Goal: Task Accomplishment & Management: Manage account settings

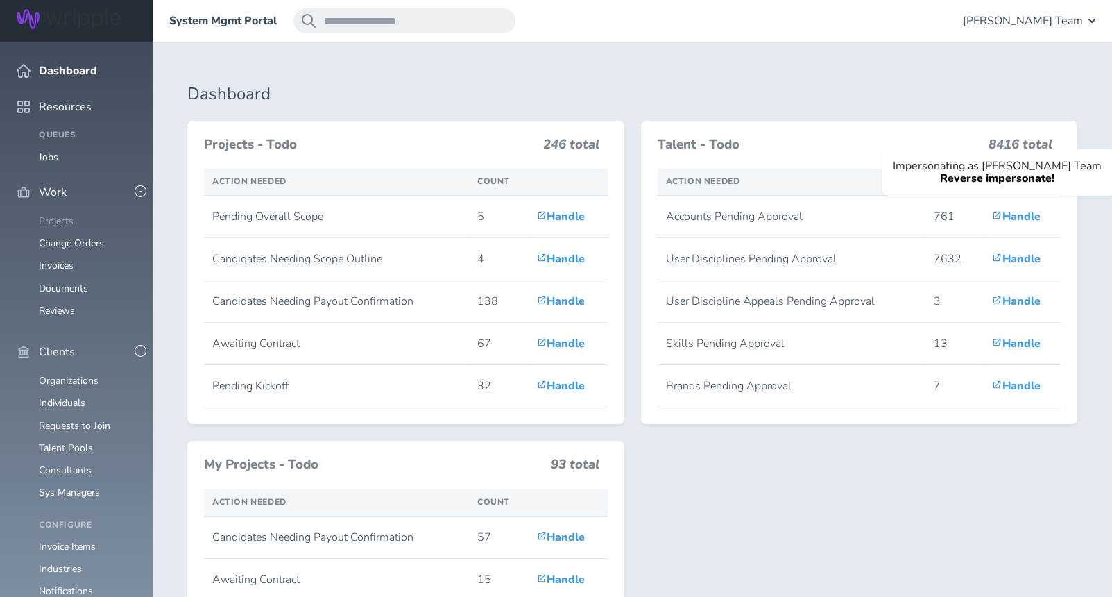
click at [67, 214] on link "Projects" at bounding box center [56, 220] width 35 height 13
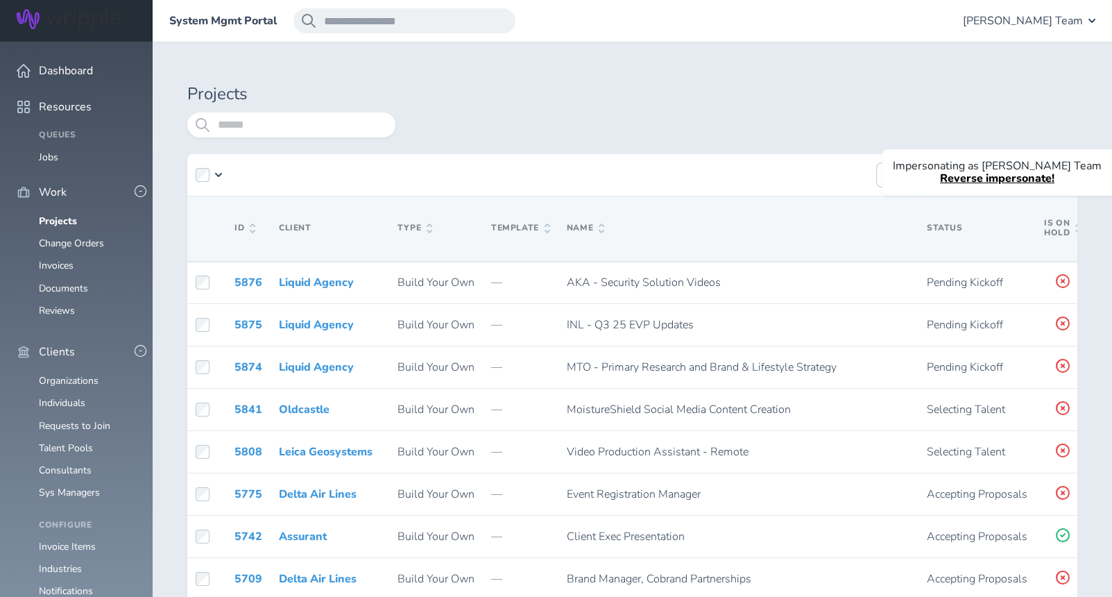
click at [1032, 178] on link "Reverse impersonate!" at bounding box center [997, 178] width 115 height 15
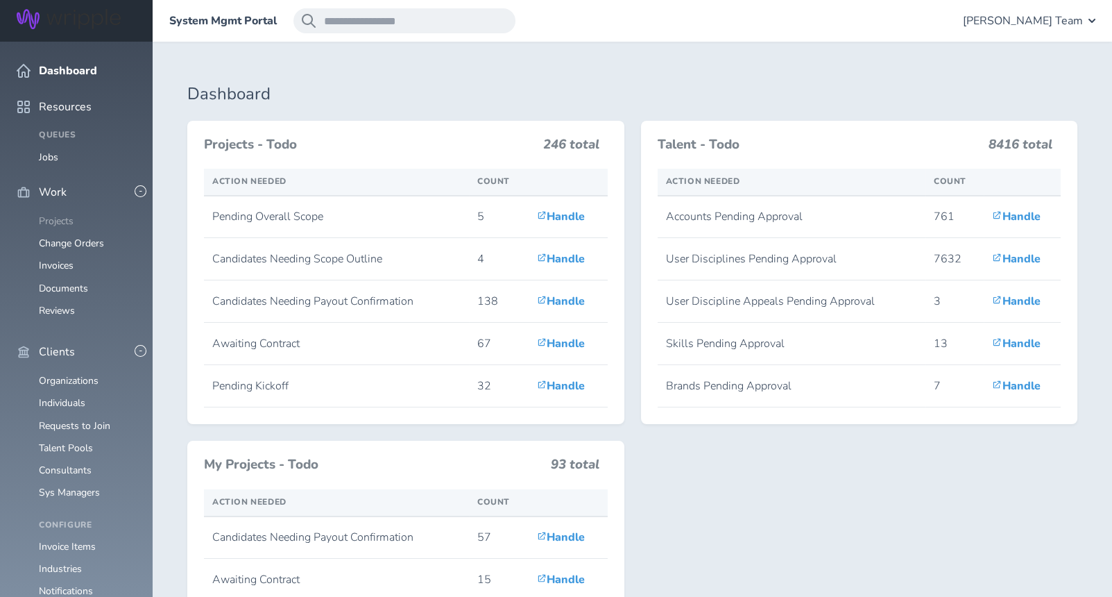
click at [53, 214] on link "Projects" at bounding box center [56, 220] width 35 height 13
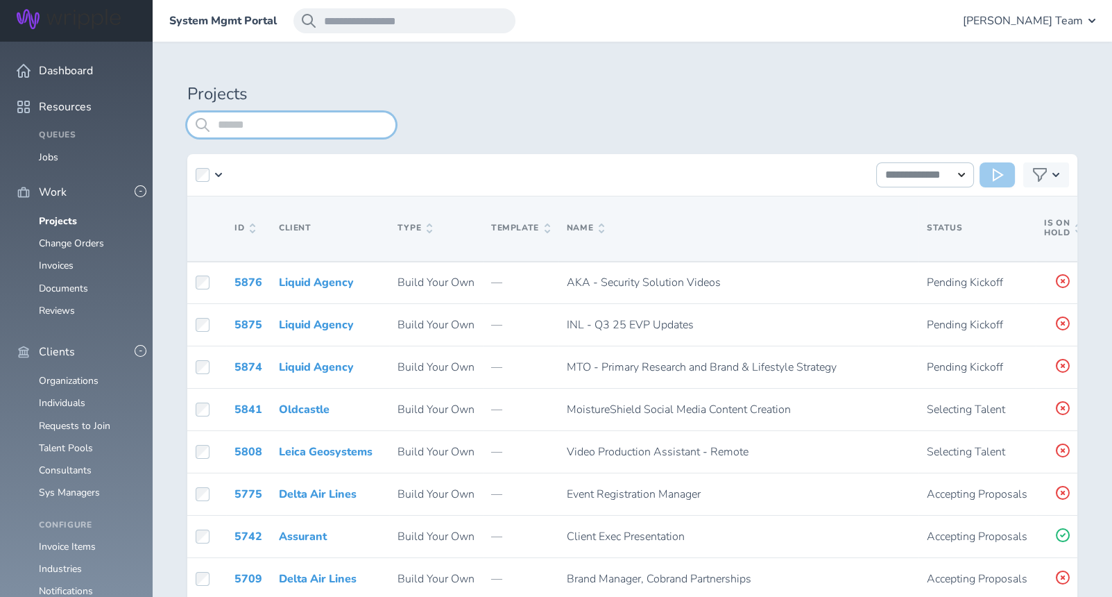
click at [260, 126] on input "search" at bounding box center [291, 124] width 208 height 25
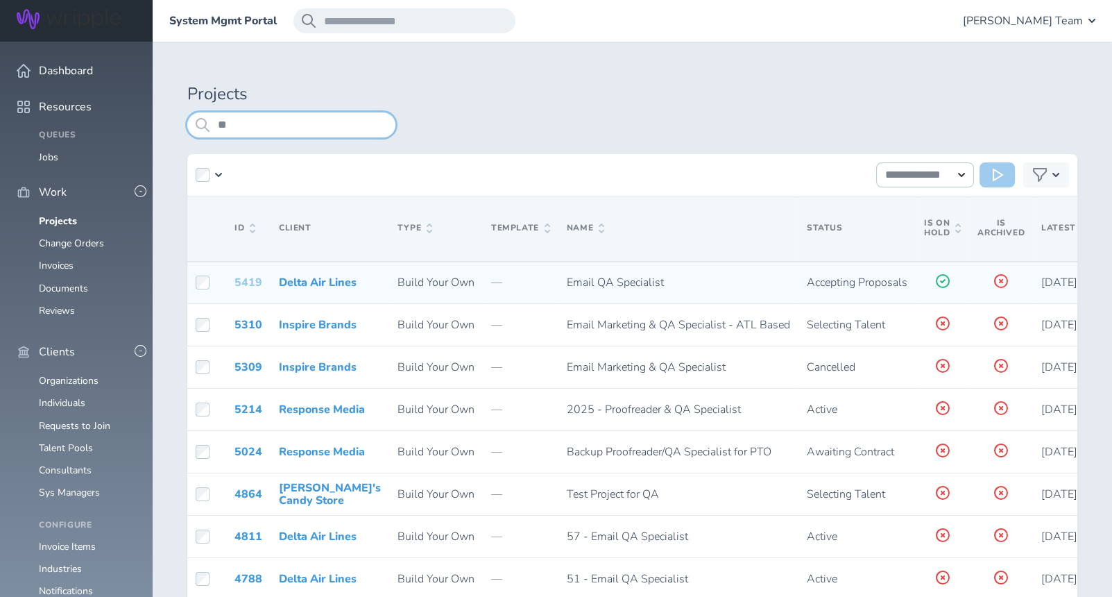
type input "**"
click at [245, 281] on link "5419" at bounding box center [249, 282] width 28 height 15
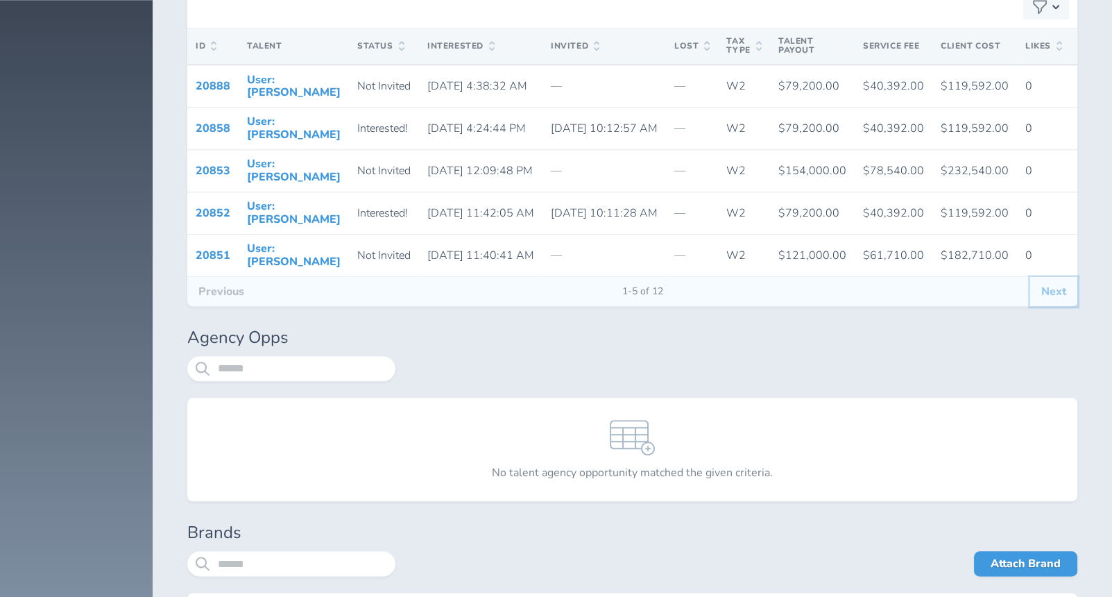
click at [1058, 306] on button "Next" at bounding box center [1054, 291] width 47 height 29
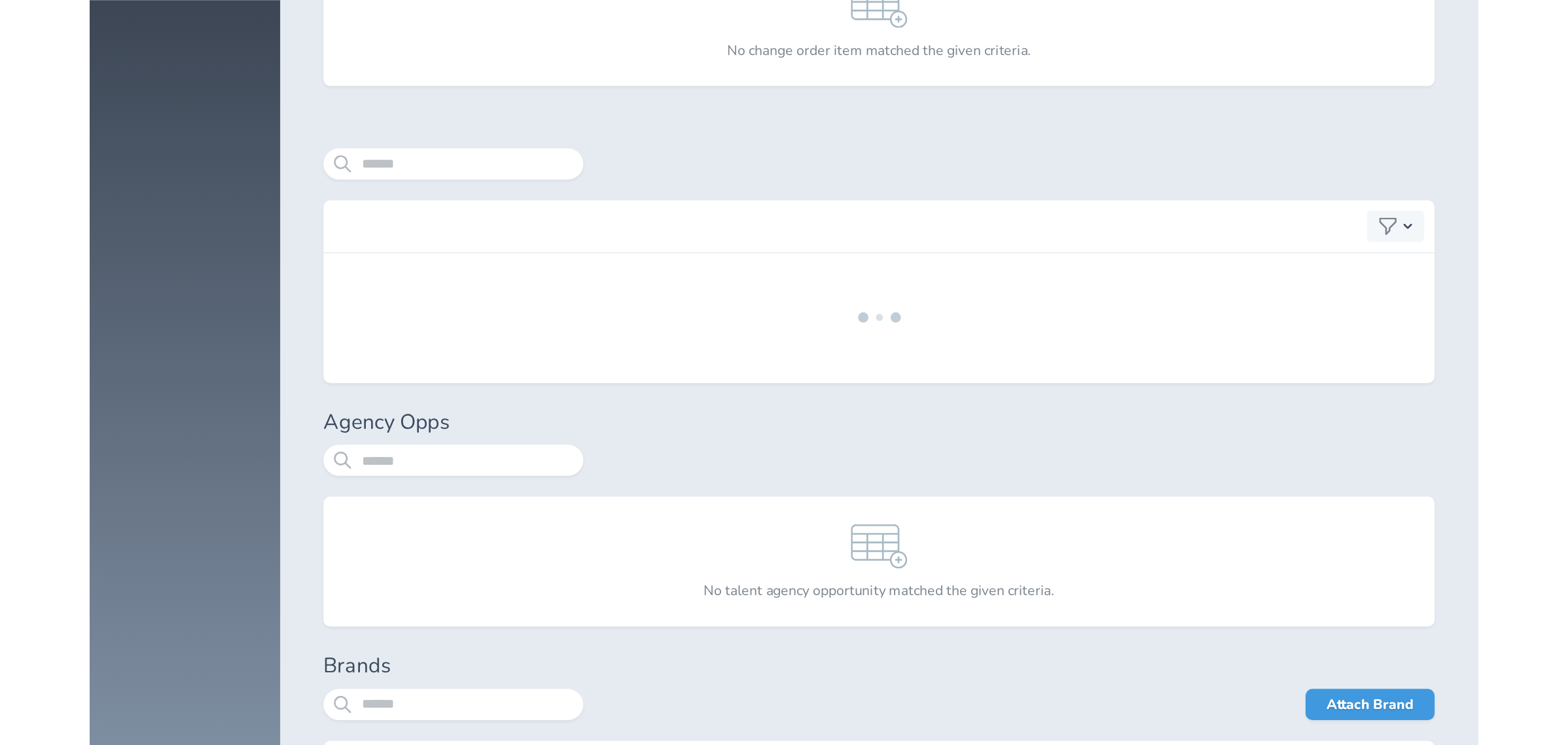
scroll to position [2443, 0]
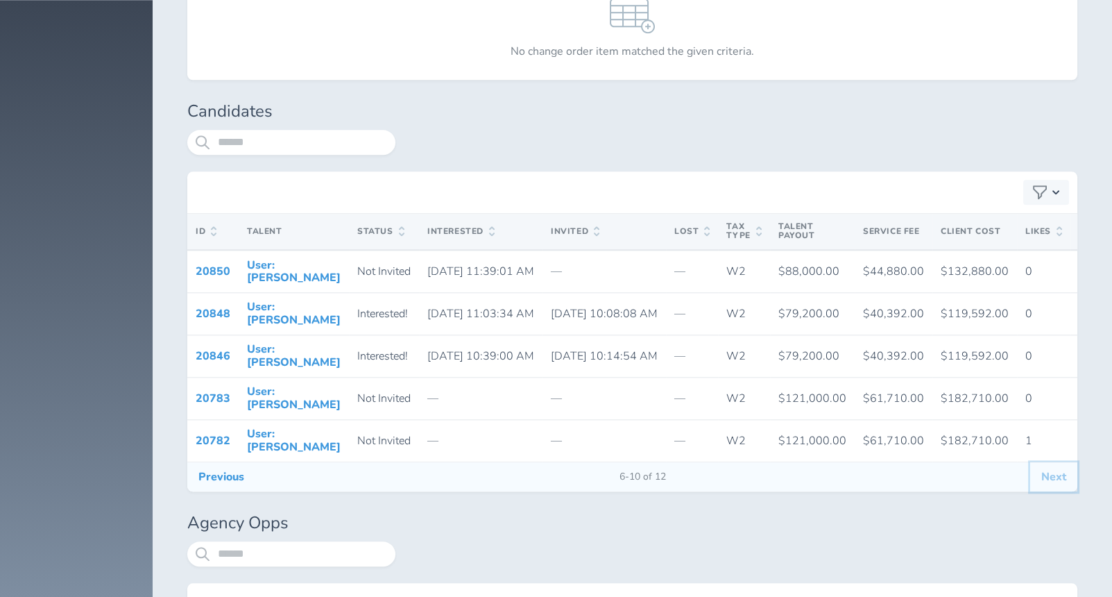
click at [1044, 491] on button "Next" at bounding box center [1054, 476] width 47 height 29
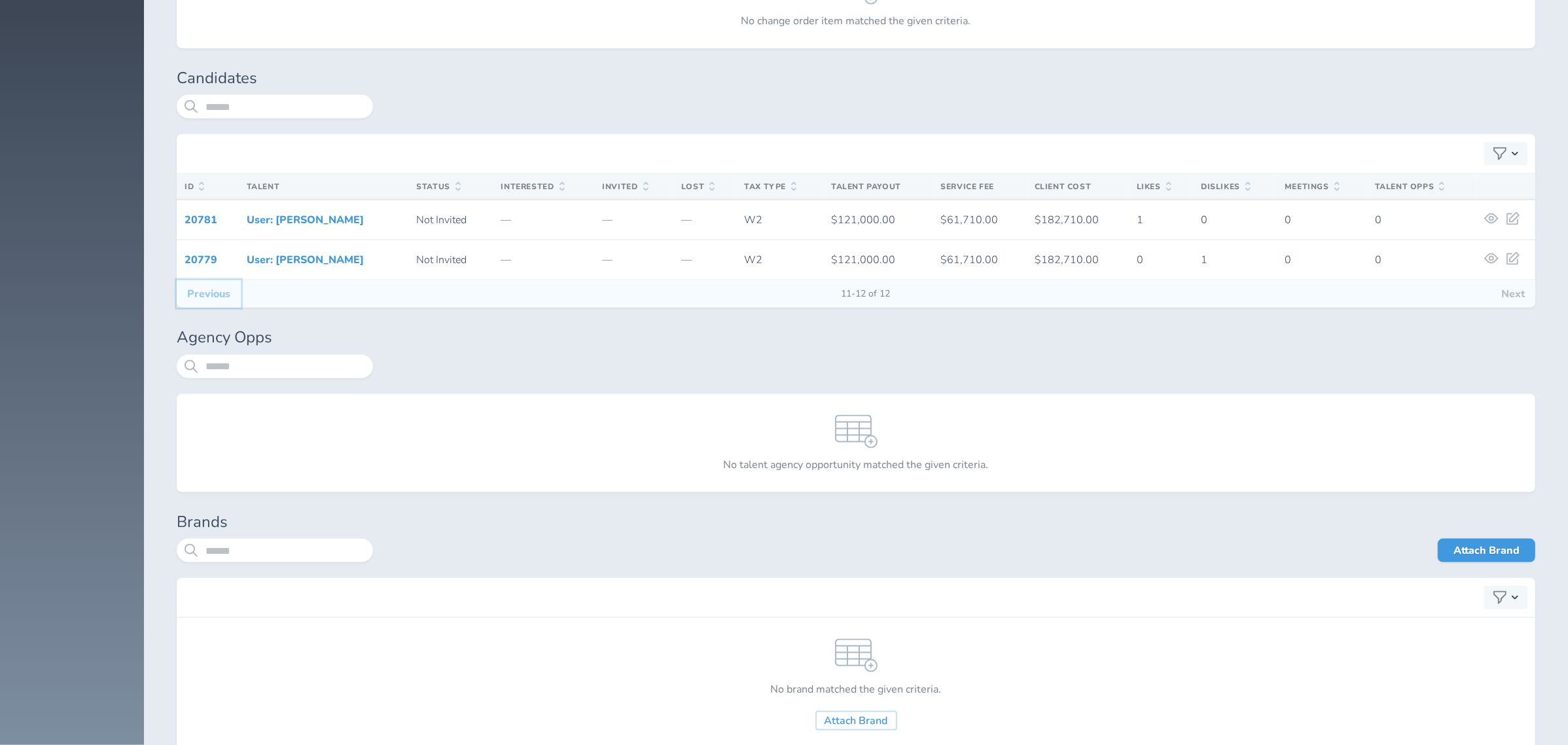
click at [202, 303] on button "Previous" at bounding box center [208, 293] width 64 height 27
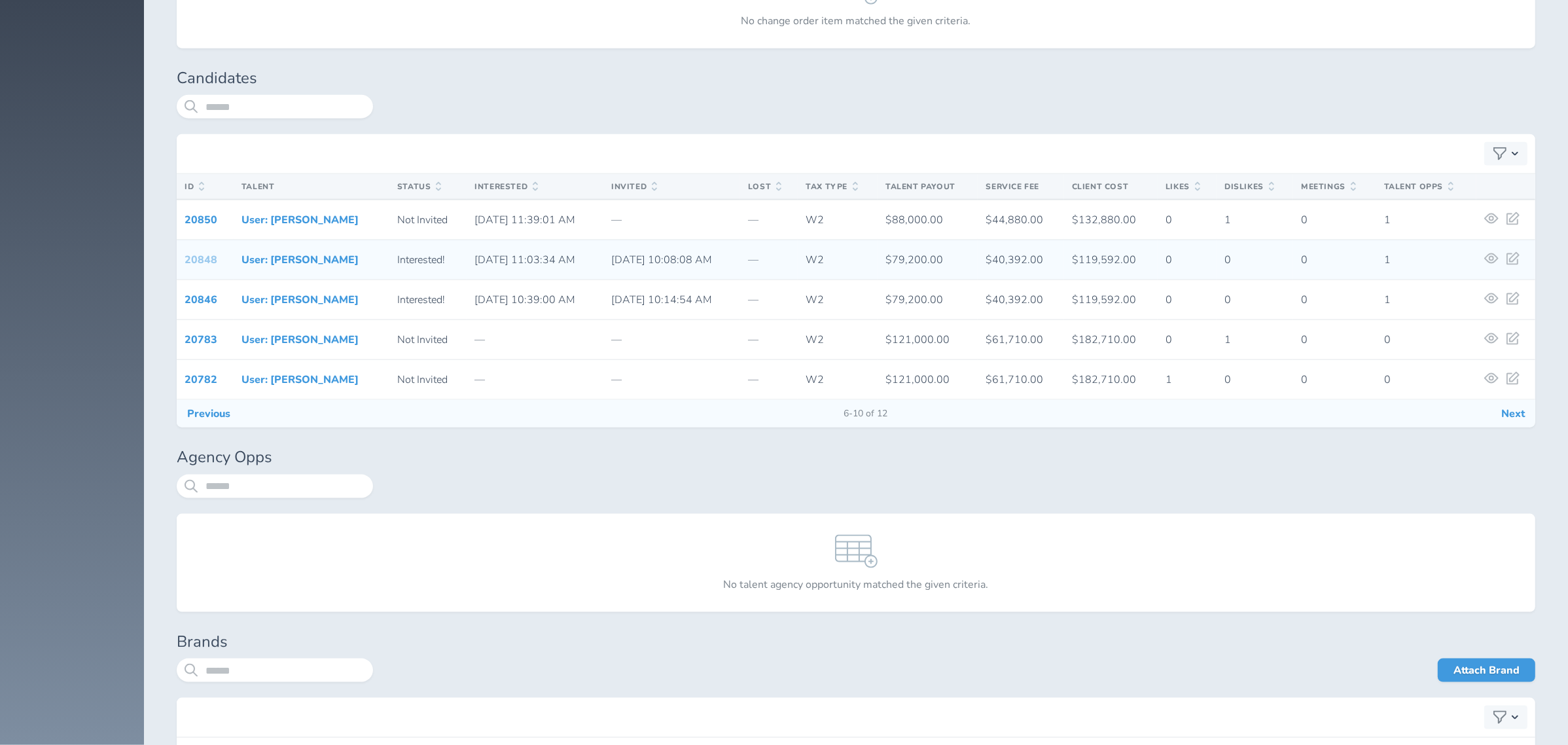
click at [191, 264] on link "20848" at bounding box center [201, 259] width 33 height 14
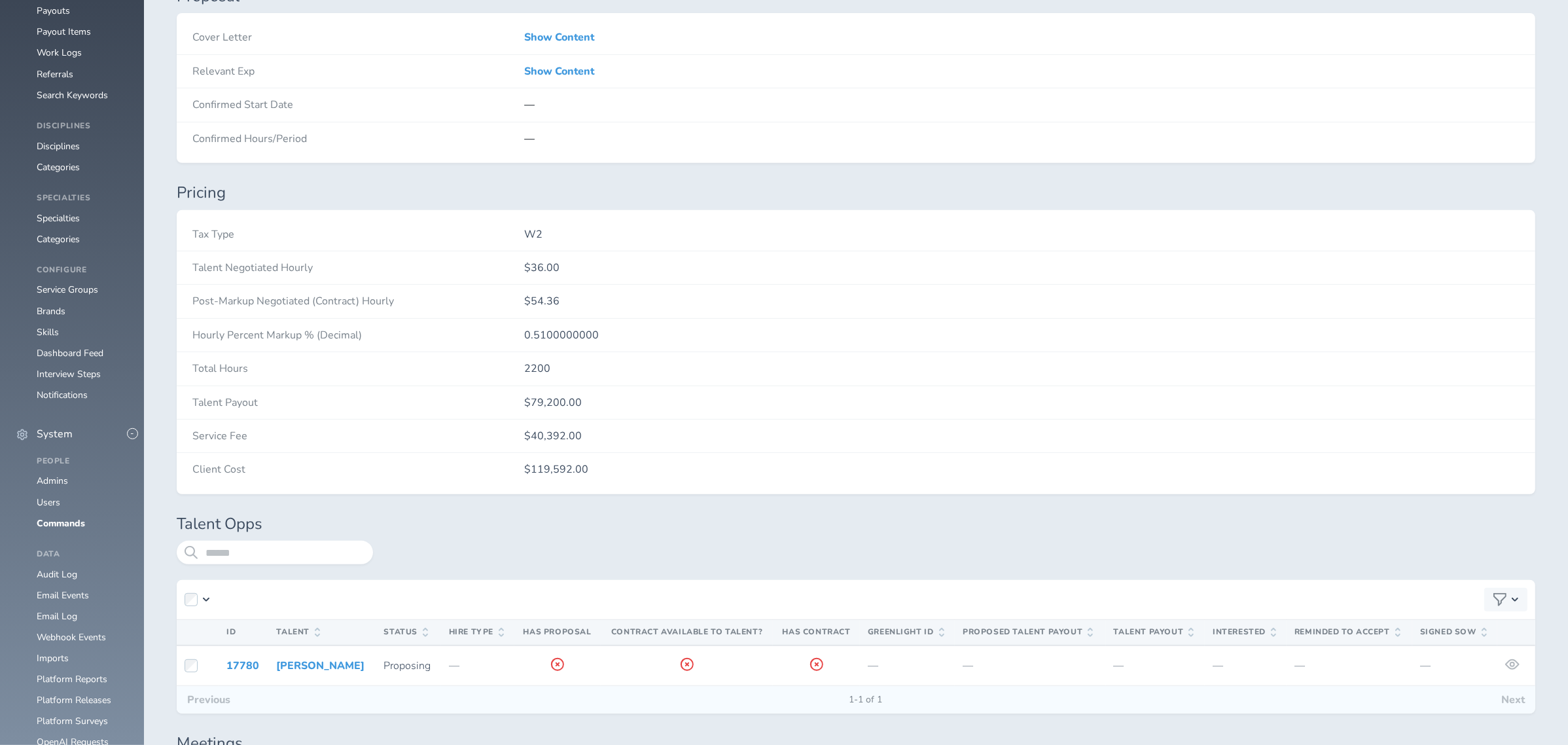
scroll to position [519, 0]
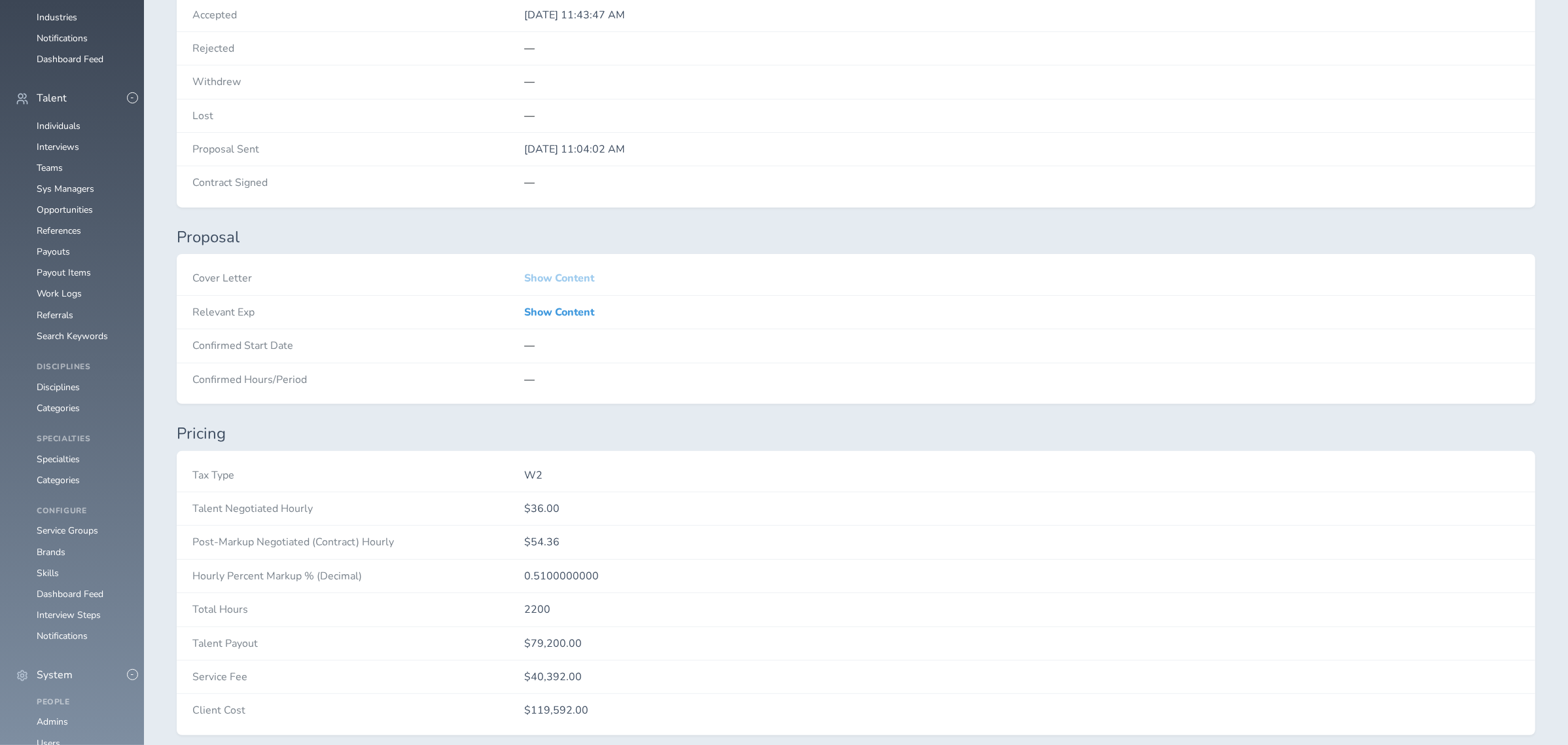
click at [545, 280] on link "Show Content" at bounding box center [559, 278] width 70 height 11
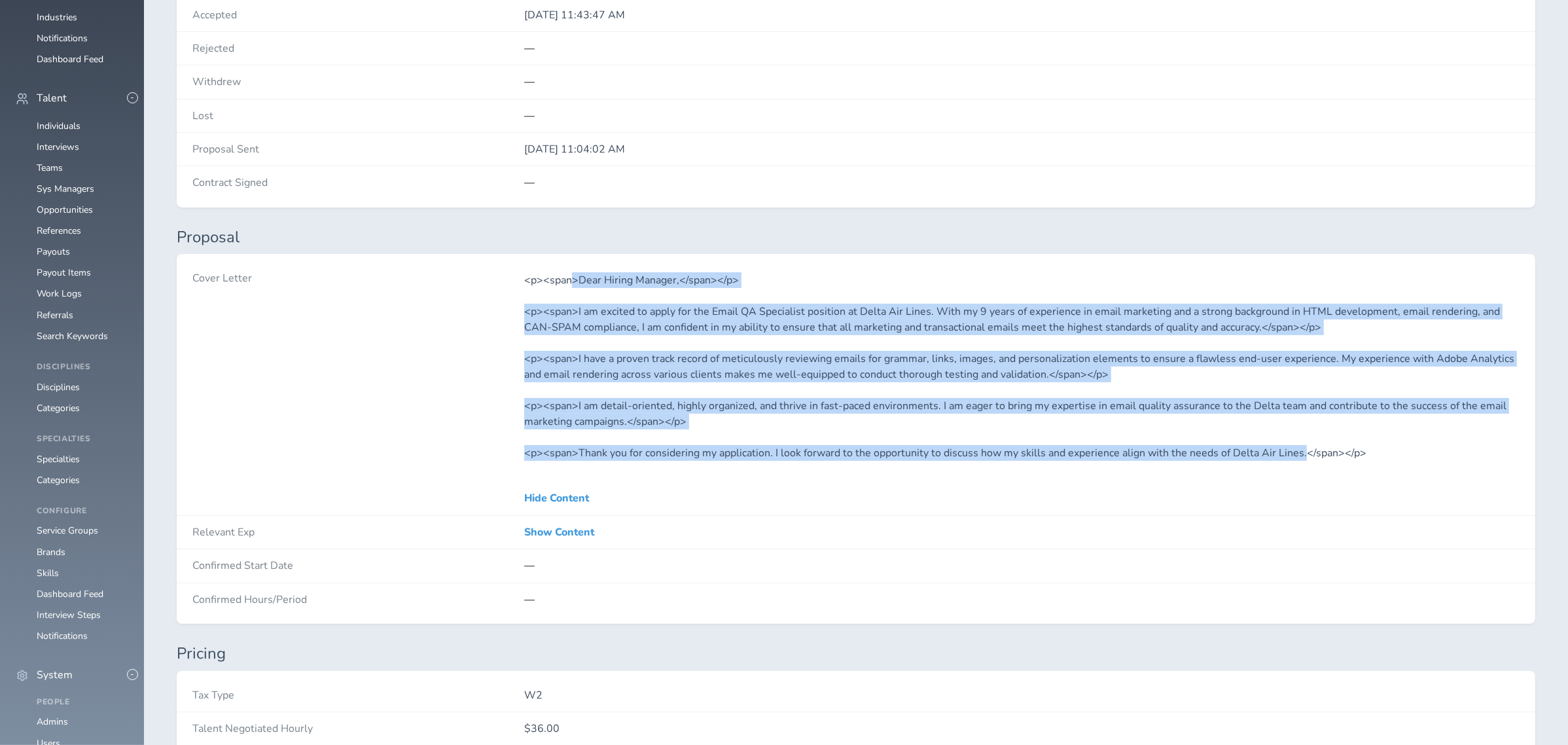
drag, startPoint x: 572, startPoint y: 280, endPoint x: 1301, endPoint y: 448, distance: 748.1
click at [1062, 448] on div "<p><span>Dear Hiring Manager,</span></p> <p><span>I am excited to apply for the…" at bounding box center [1022, 367] width 996 height 189
copy div ">Dear Hiring Manager,</span></p> <p><span>I am excited to apply for the Email Q…"
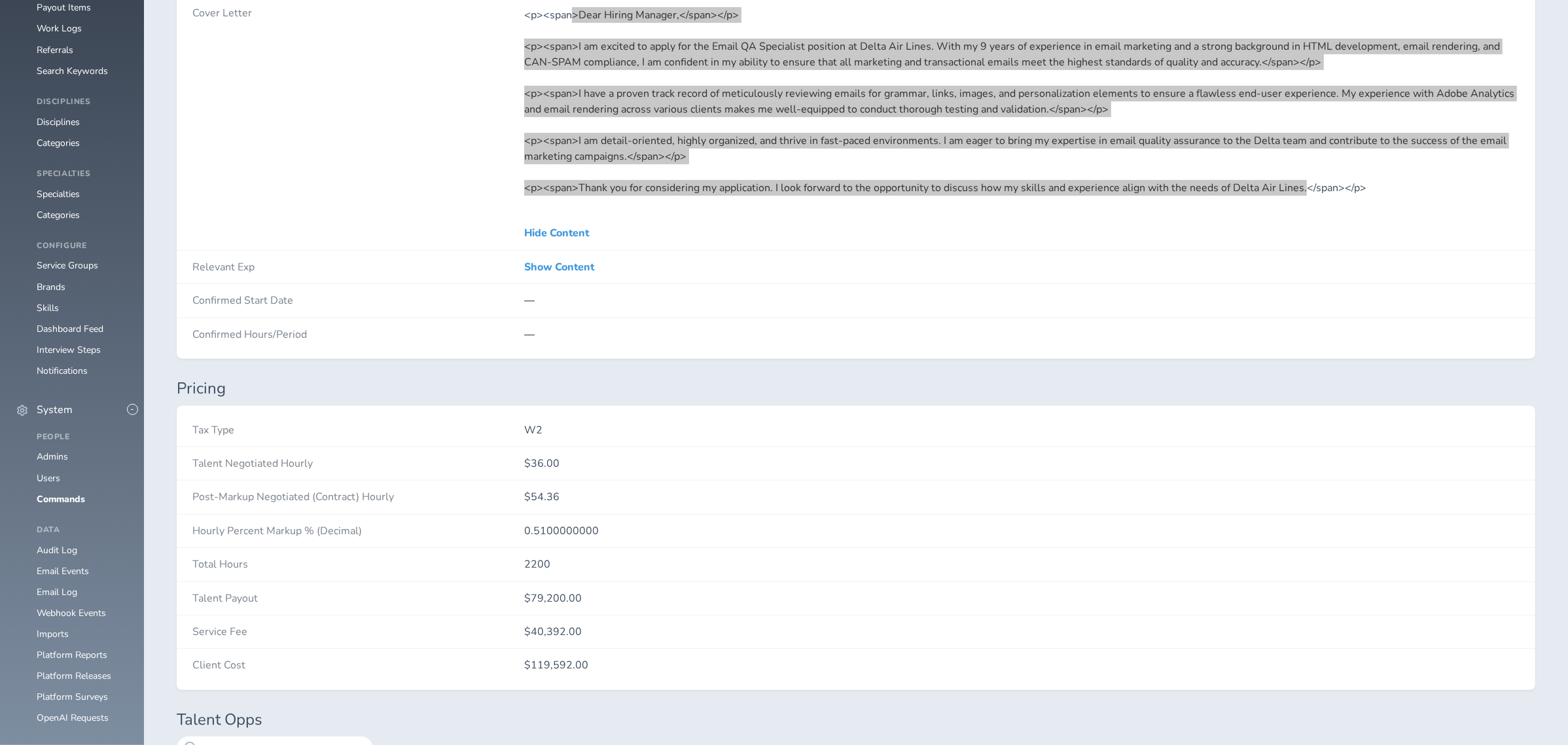
scroll to position [959, 0]
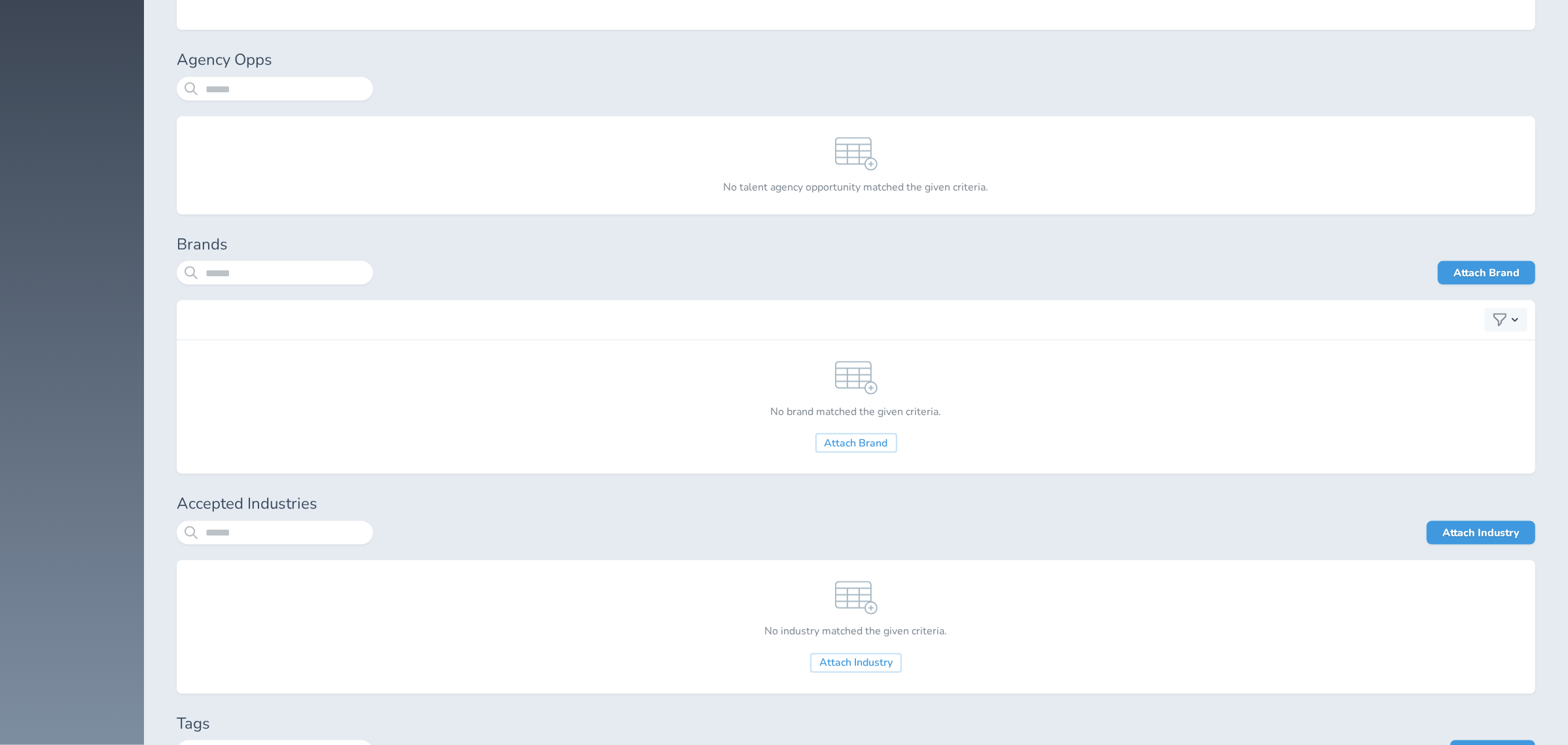
scroll to position [2589, 0]
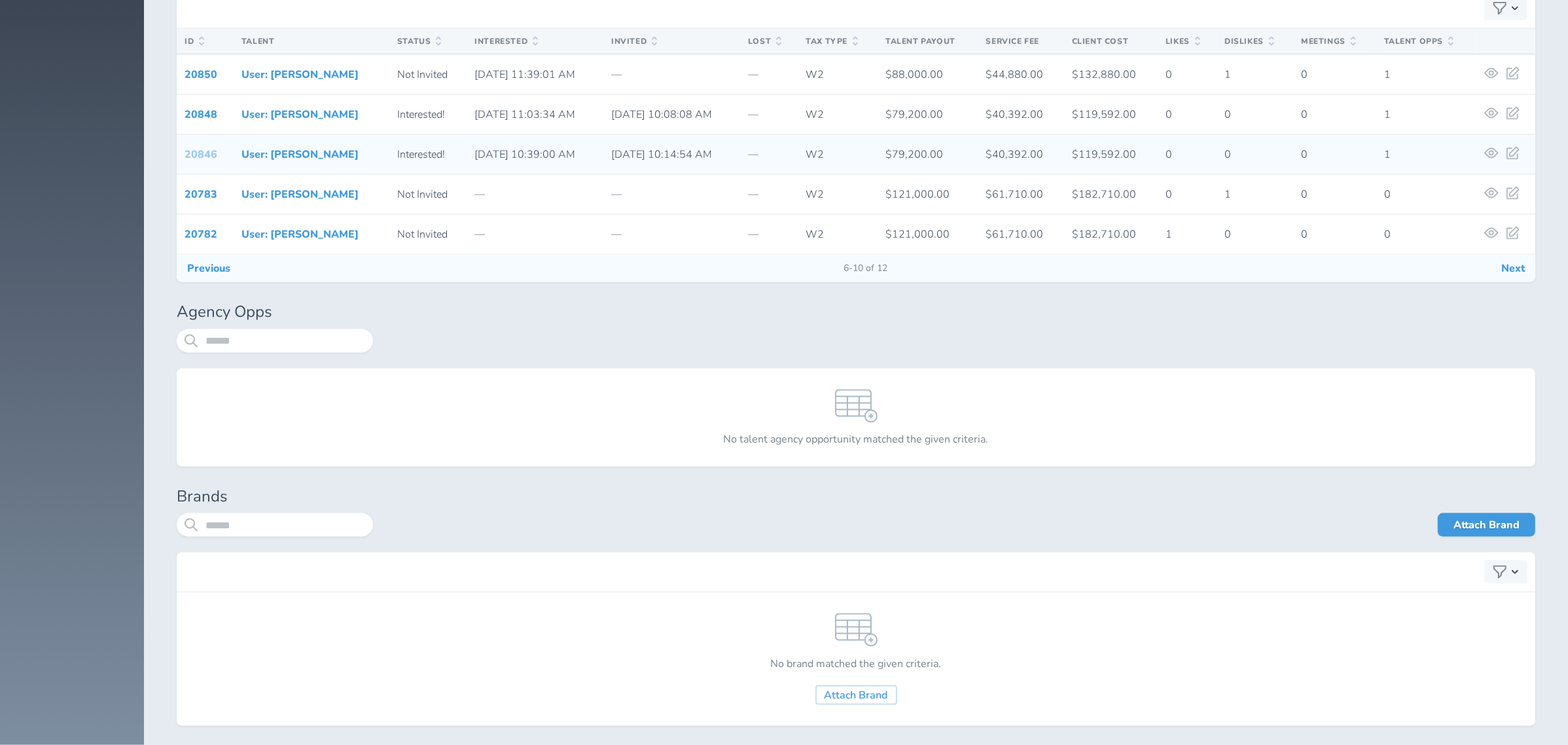
click at [209, 156] on link "20846" at bounding box center [201, 154] width 33 height 14
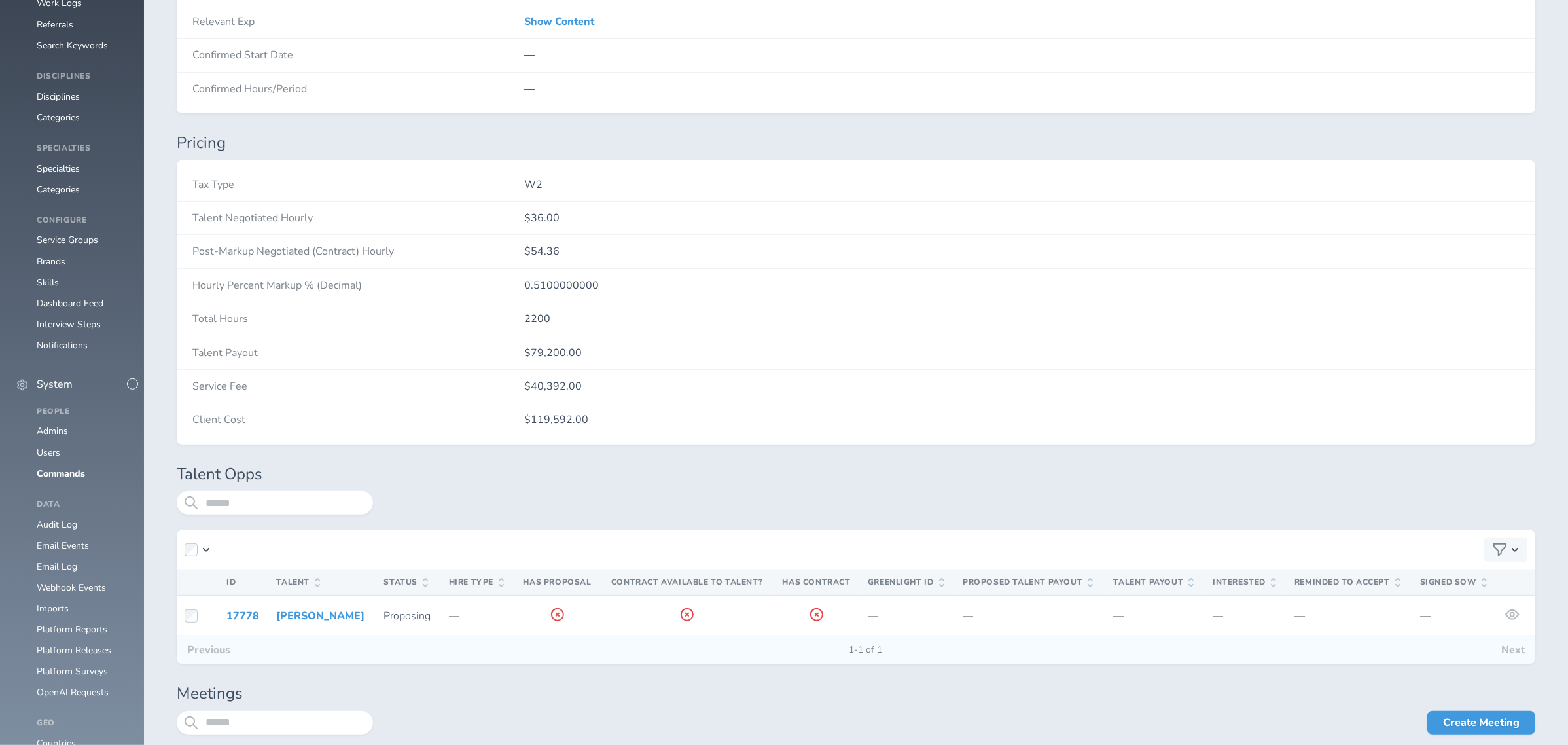
scroll to position [610, 0]
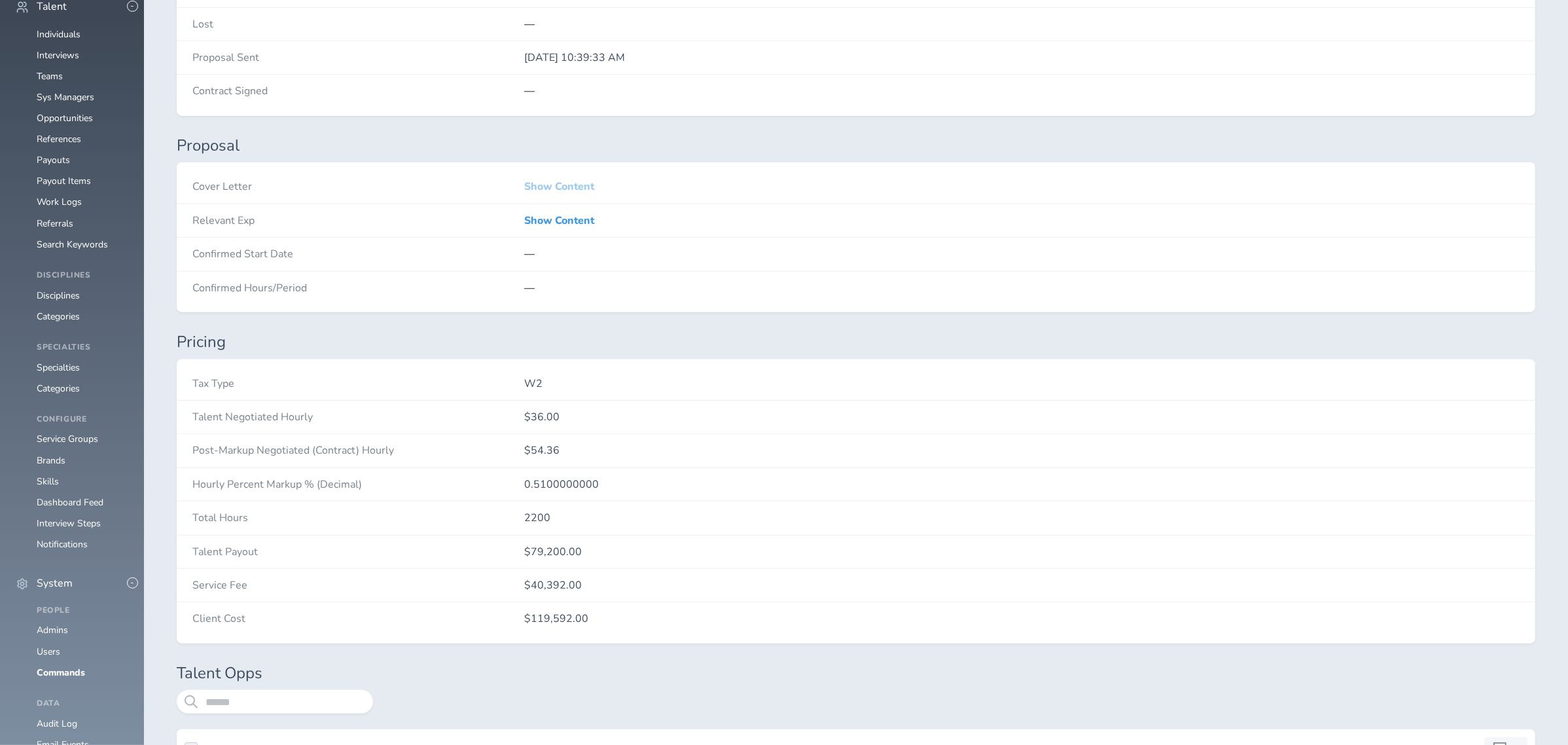
click at [553, 184] on link "Show Content" at bounding box center [559, 187] width 70 height 11
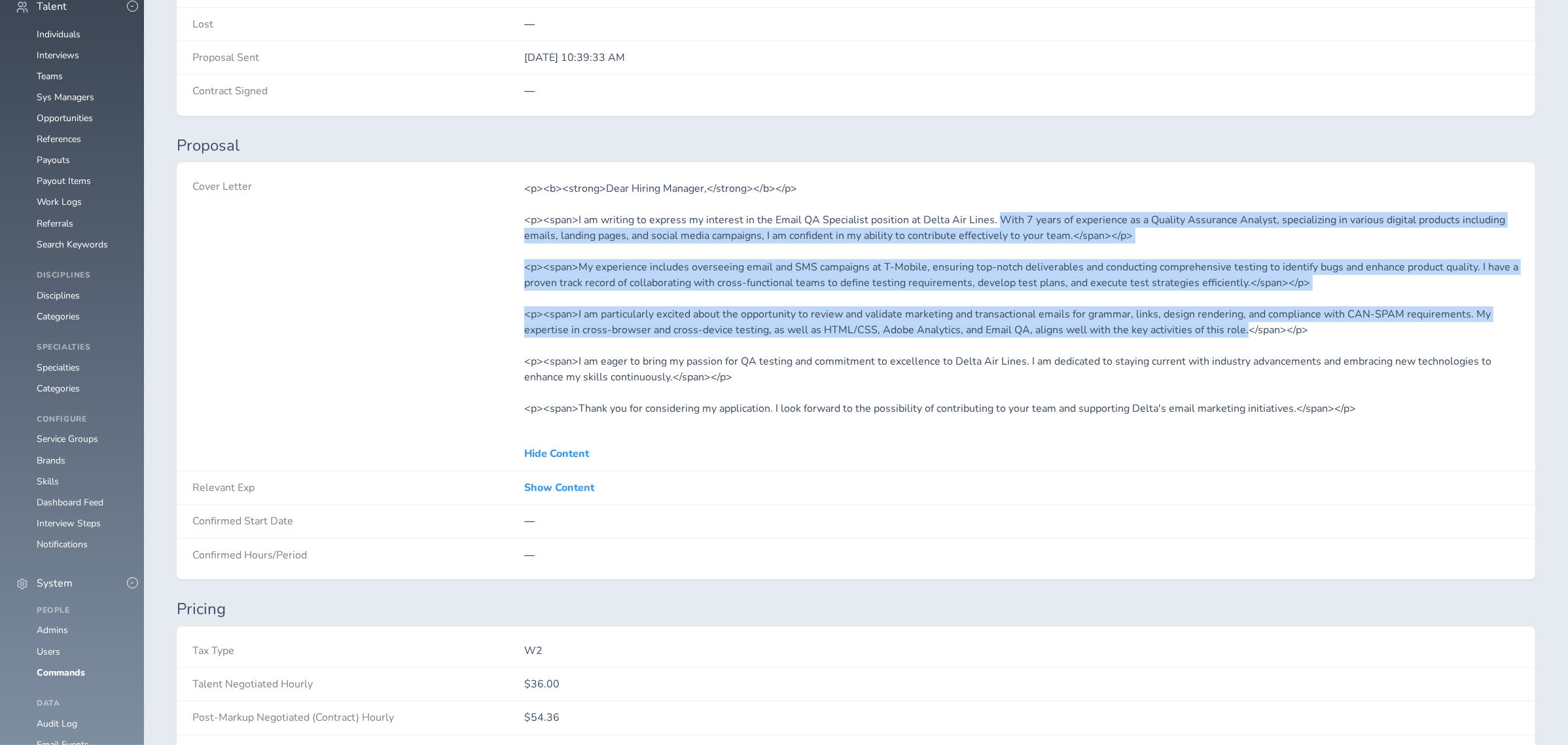
drag, startPoint x: 993, startPoint y: 220, endPoint x: 1239, endPoint y: 337, distance: 272.4
click at [1062, 337] on div "<p><b><strong>Dear Hiring Manager,</strong></b></p> <p><span>I am writing to ex…" at bounding box center [1022, 299] width 996 height 236
copy div "With 7 years of experience as a Quality Assurance Analyst, specializing in vari…"
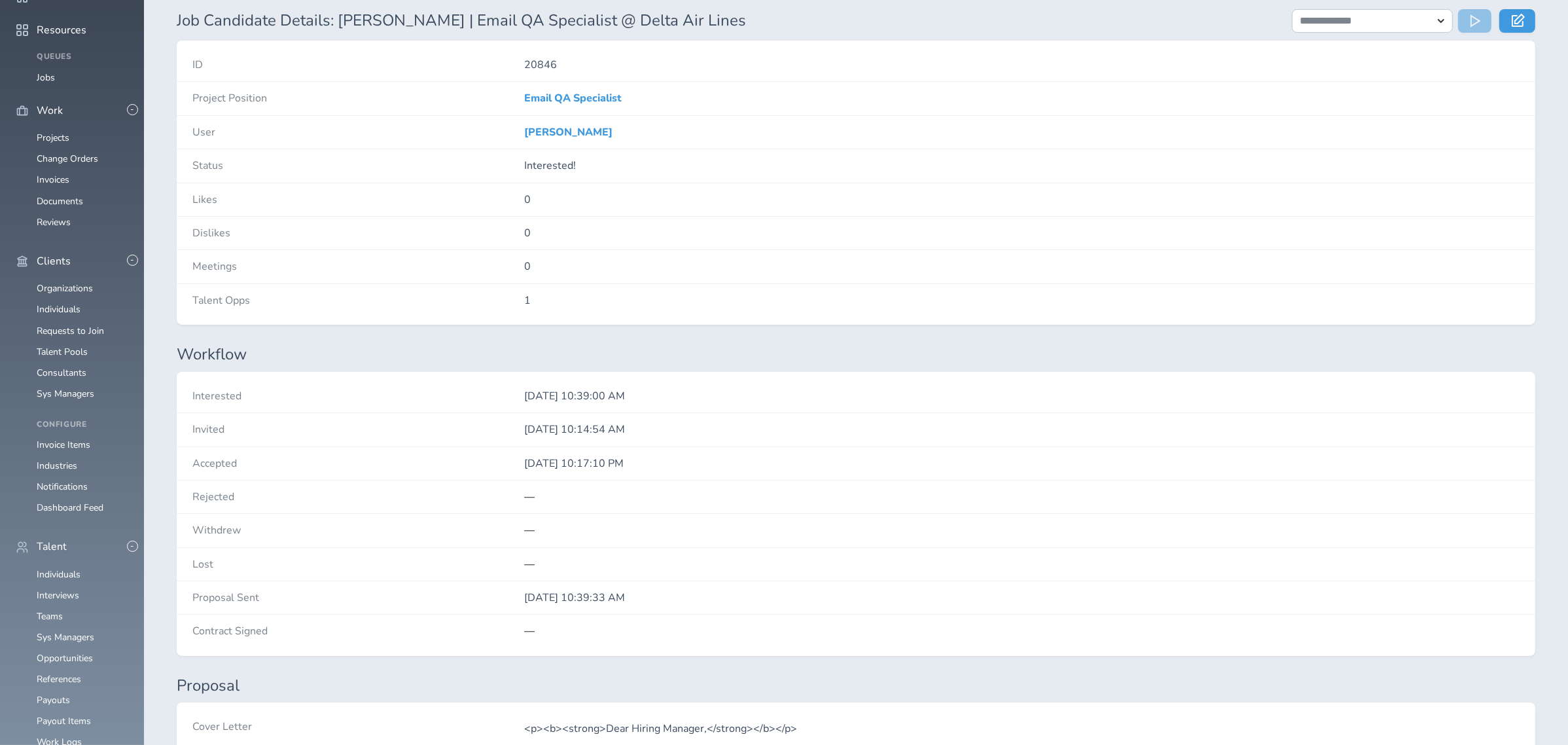
scroll to position [0, 0]
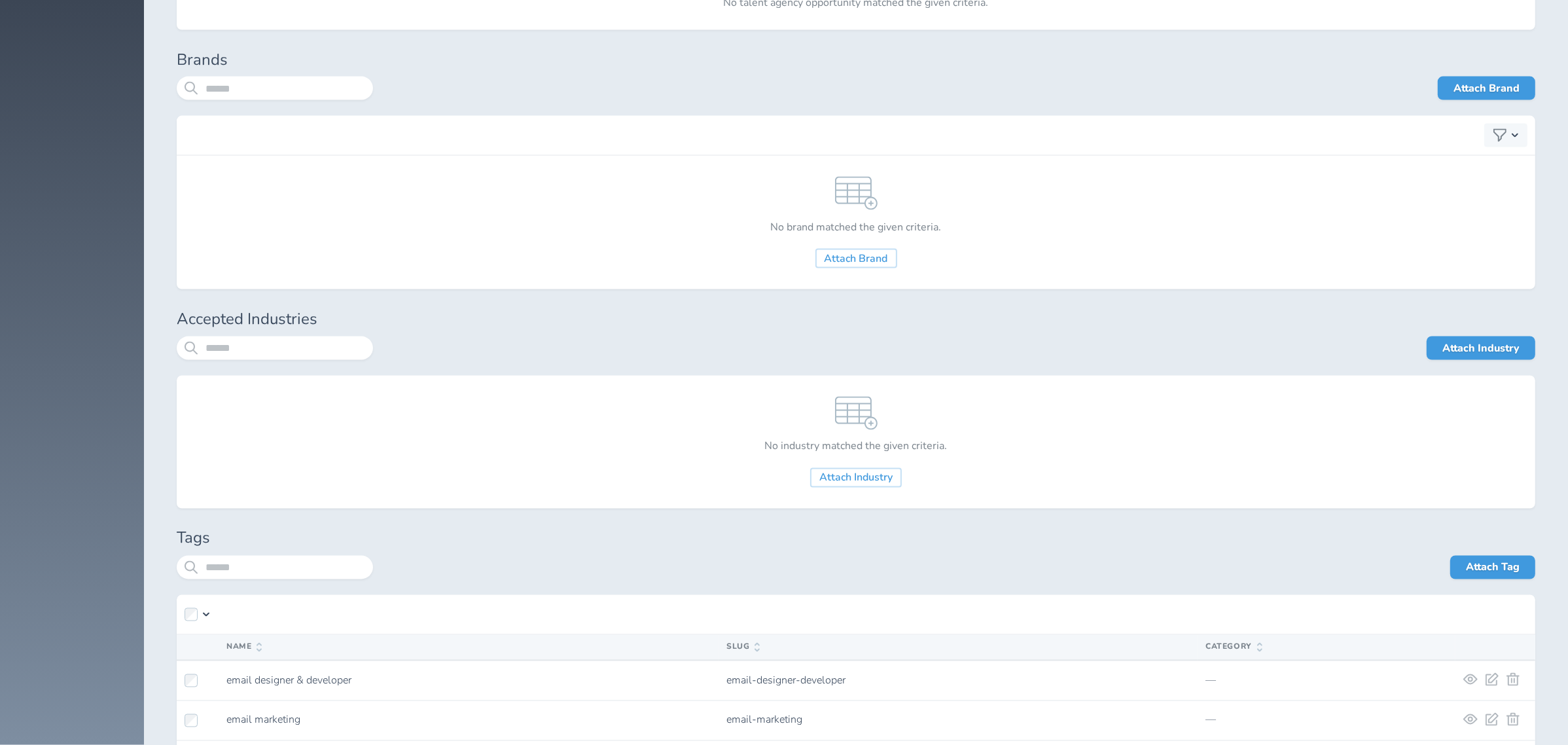
scroll to position [3180, 0]
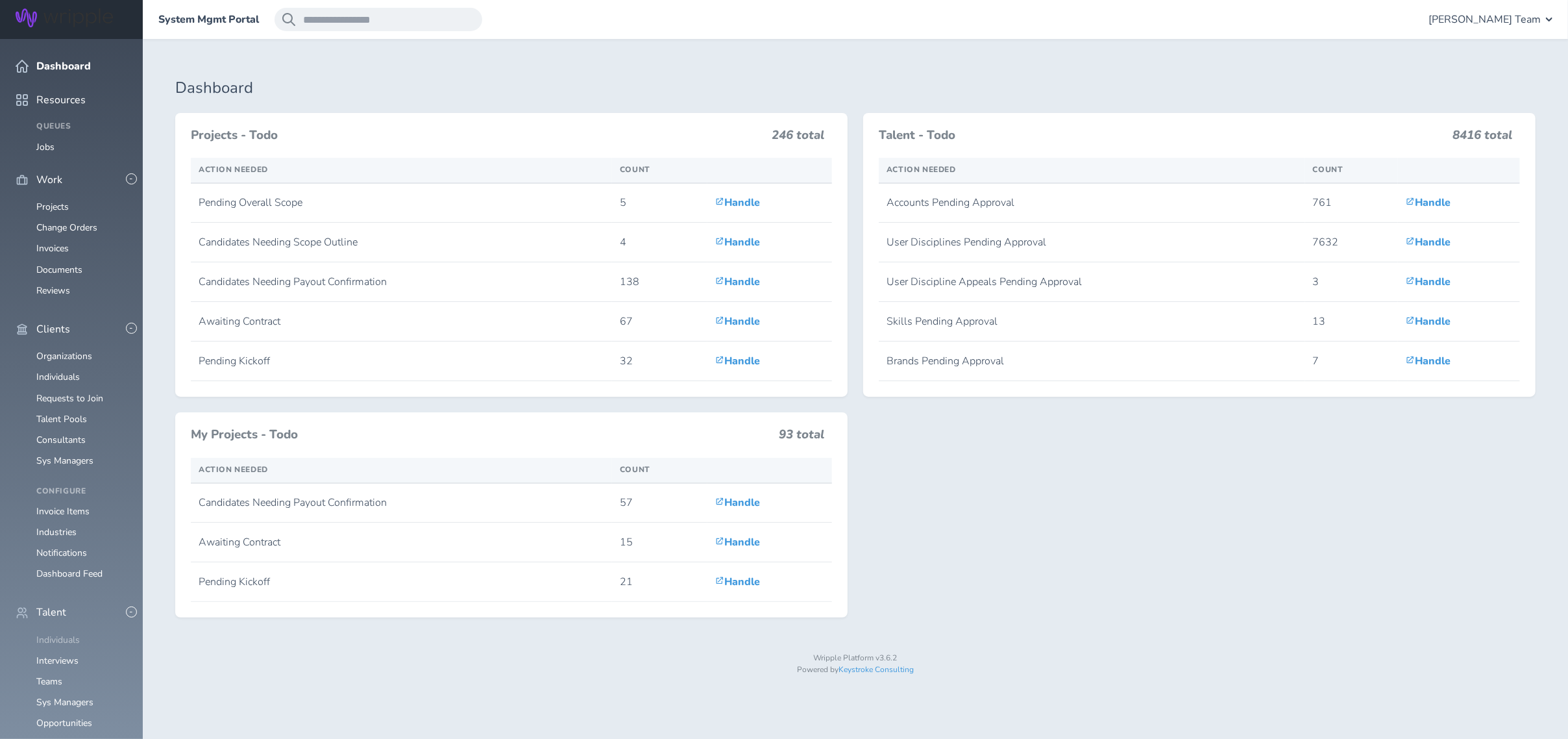
click at [52, 633] on link "Individuals" at bounding box center [58, 639] width 43 height 12
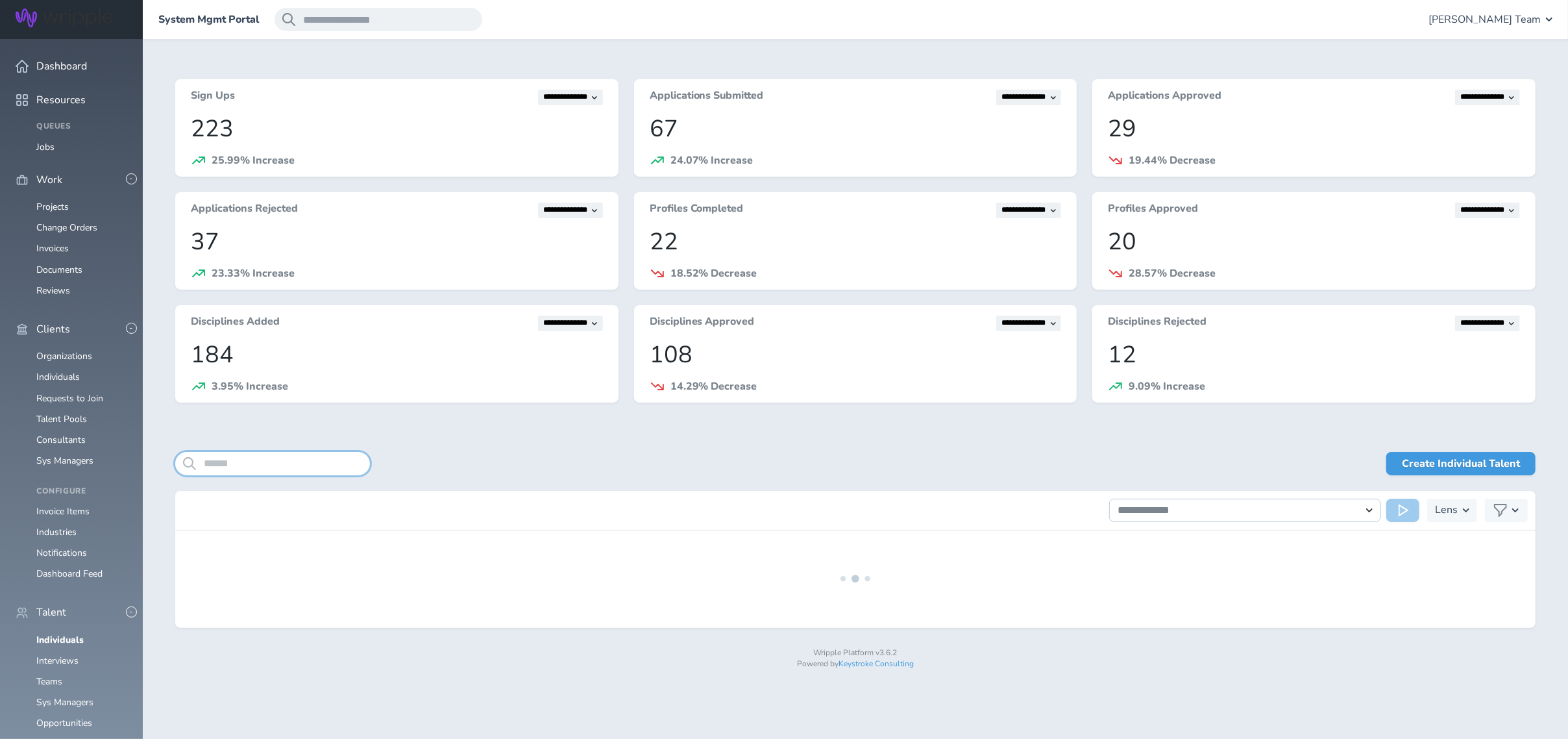
click at [235, 465] on input "search" at bounding box center [272, 463] width 194 height 23
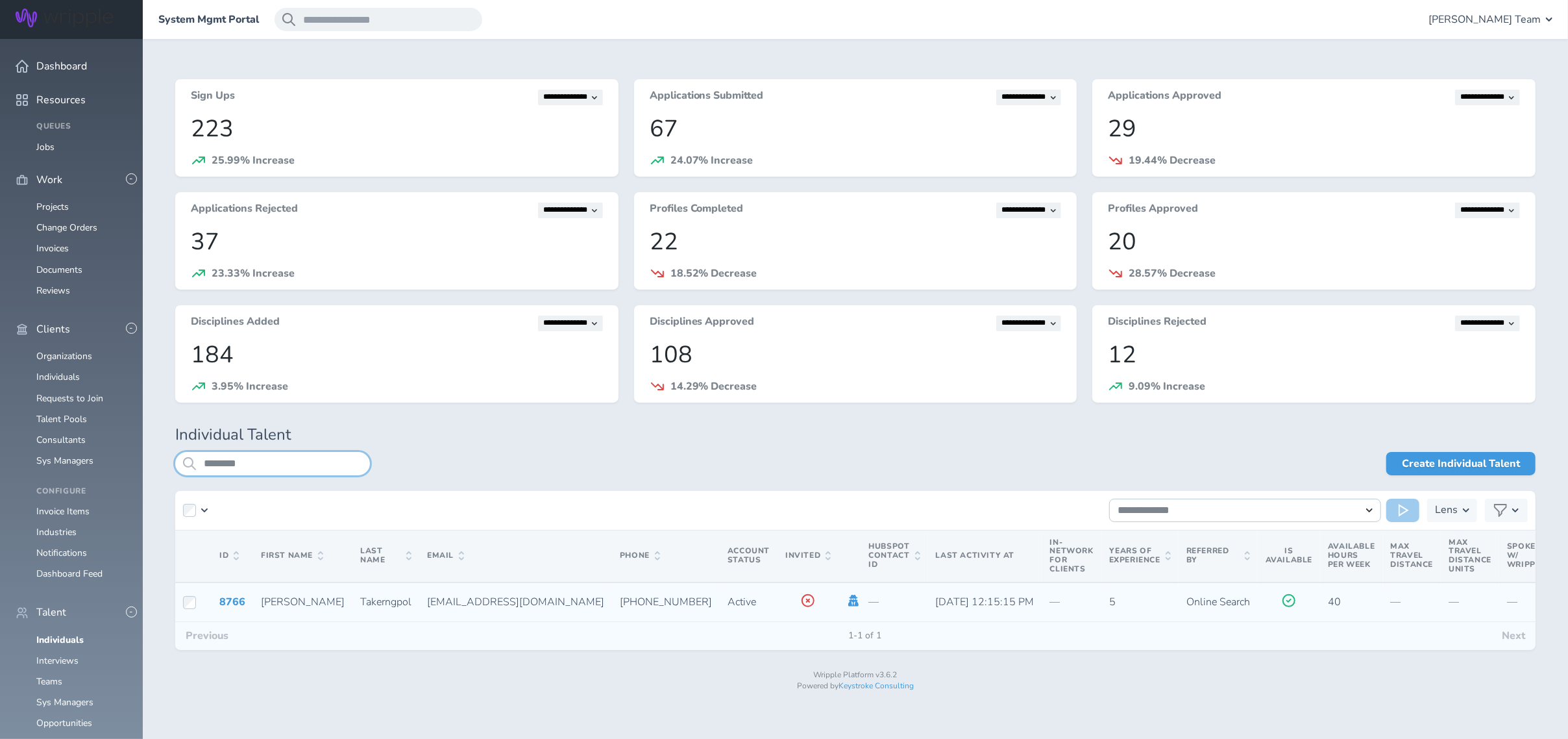
type input "********"
click at [846, 600] on icon at bounding box center [853, 601] width 14 height 11
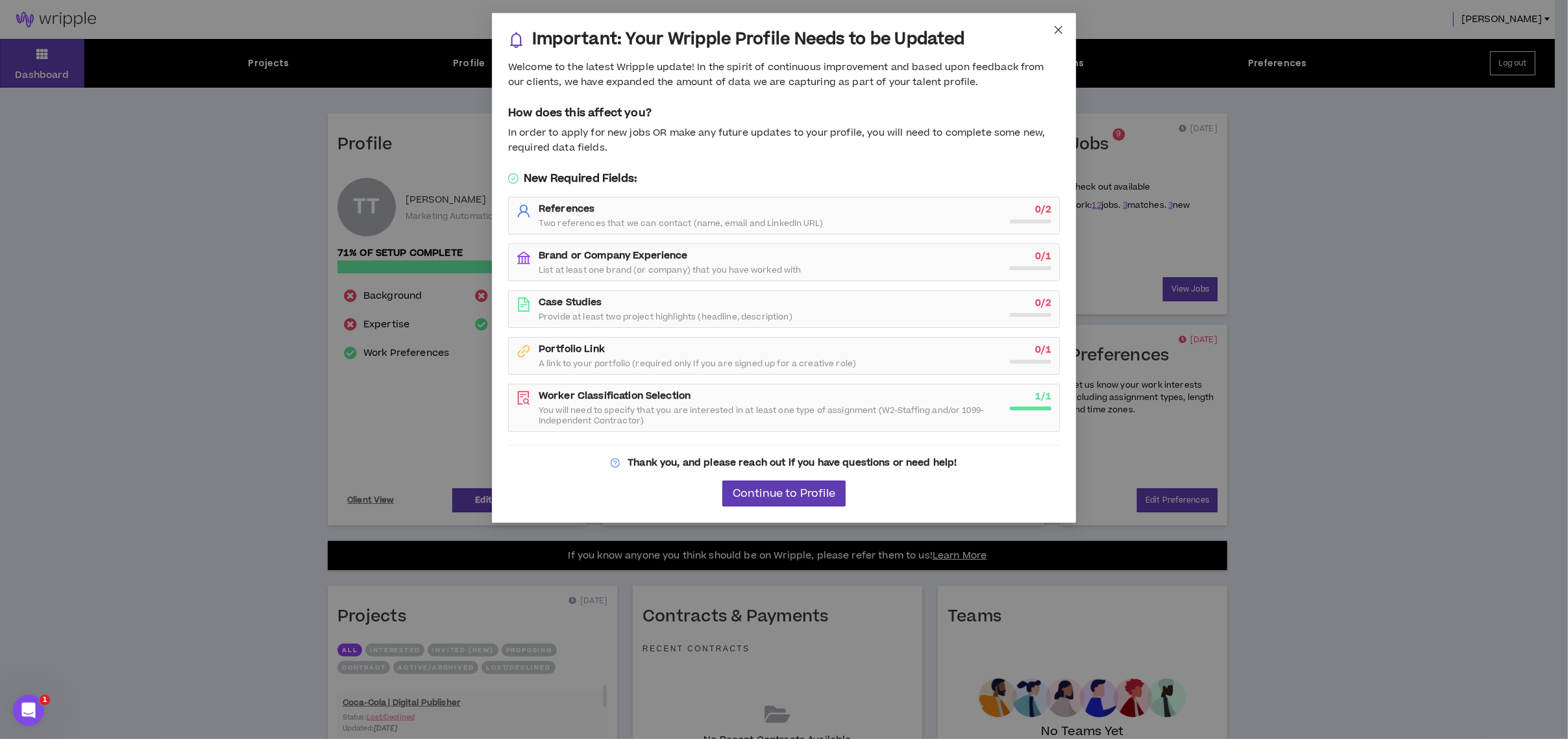
click at [1061, 34] on icon "close" at bounding box center [1057, 29] width 10 height 10
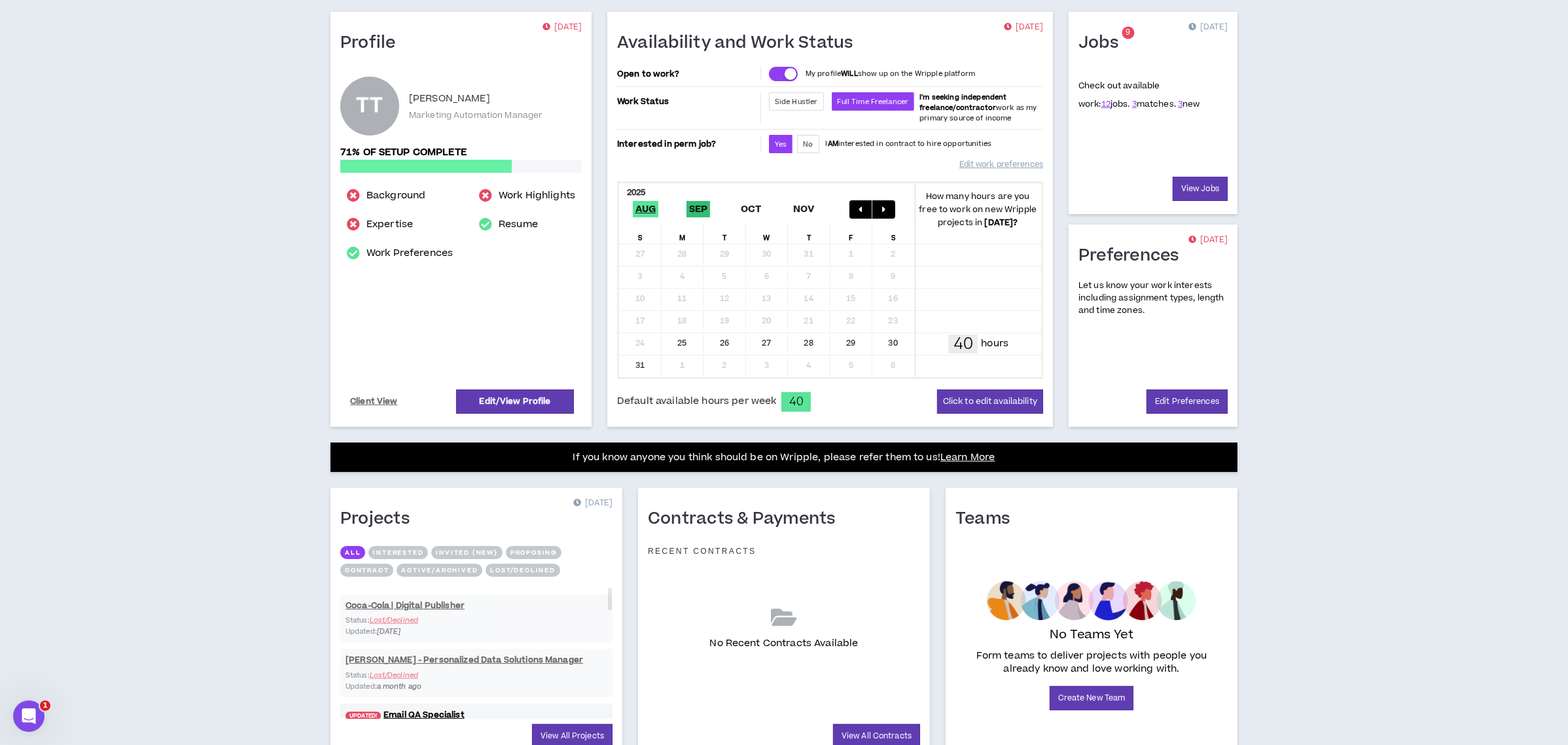
scroll to position [161, 0]
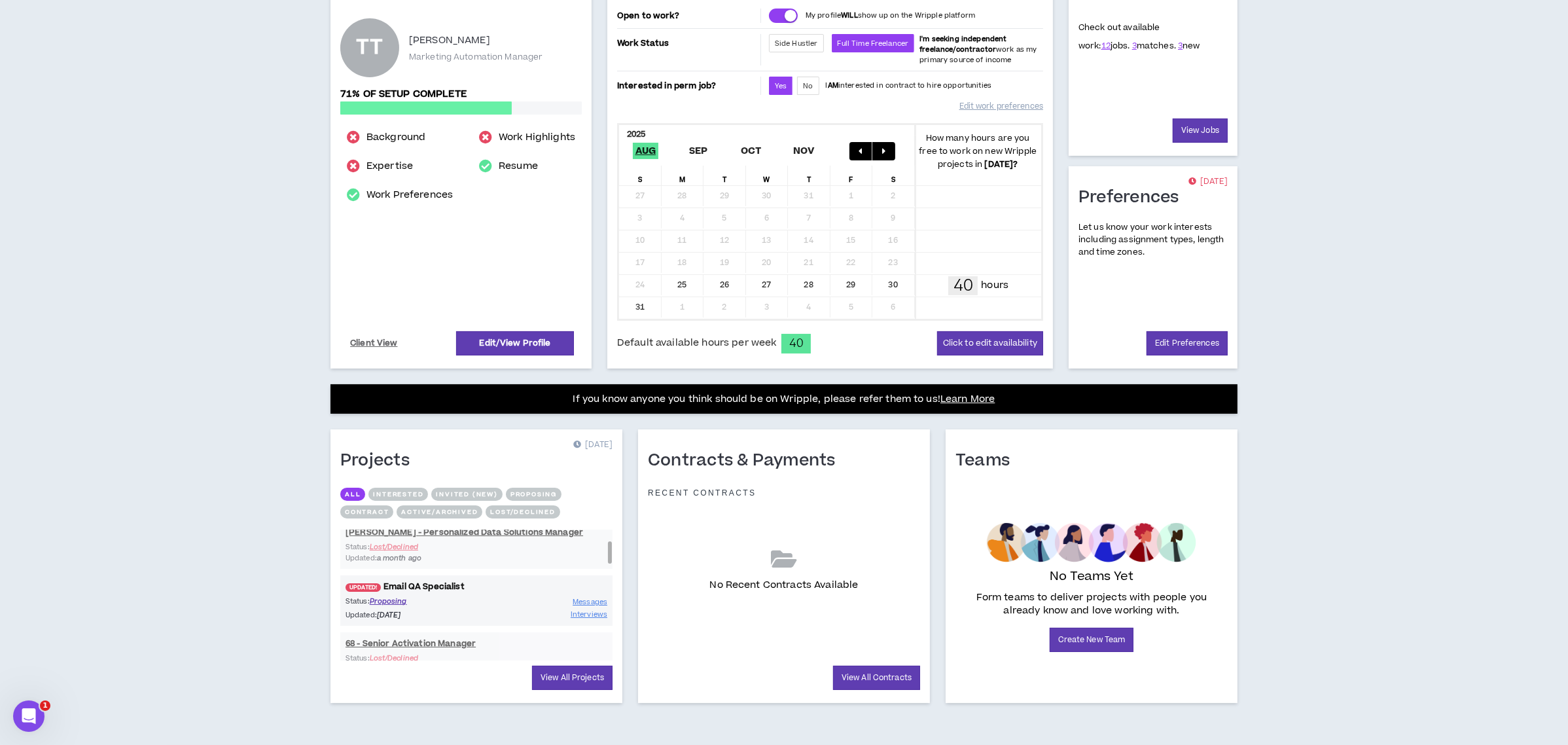
click at [429, 583] on link "UPDATED! Email QA Specialist" at bounding box center [476, 587] width 272 height 12
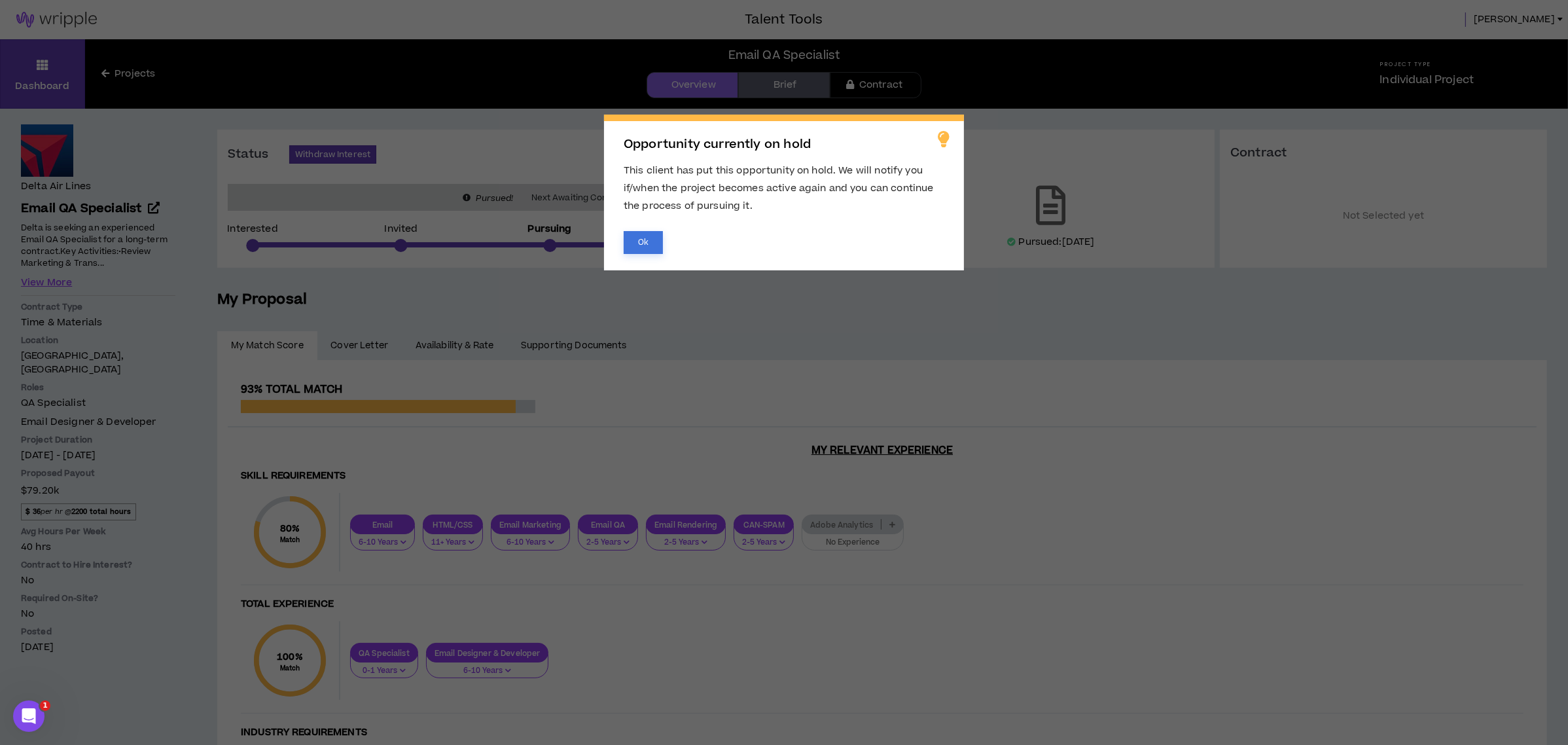
click at [644, 242] on button "Ok" at bounding box center [643, 242] width 40 height 23
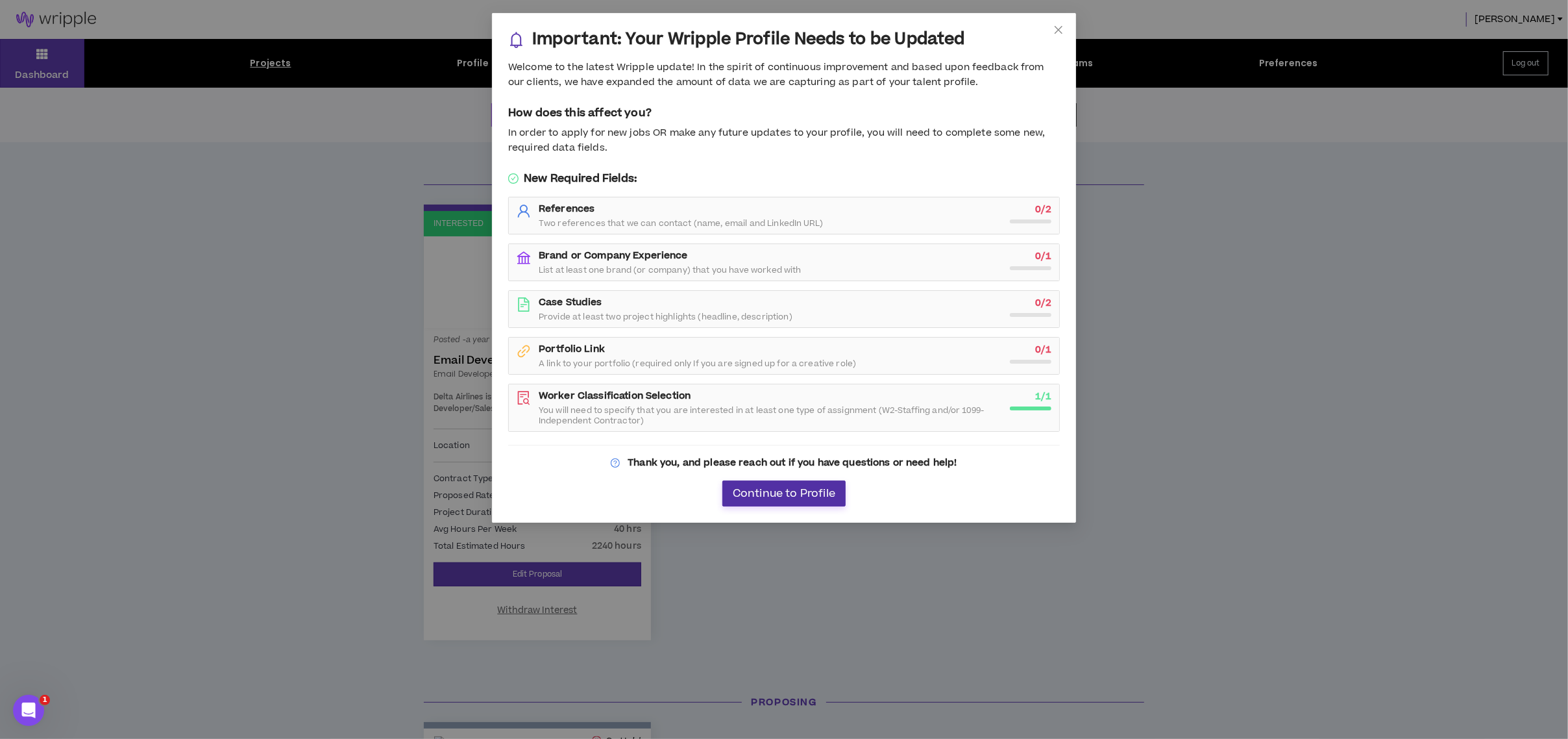
click at [774, 491] on span "Continue to Profile" at bounding box center [784, 493] width 103 height 12
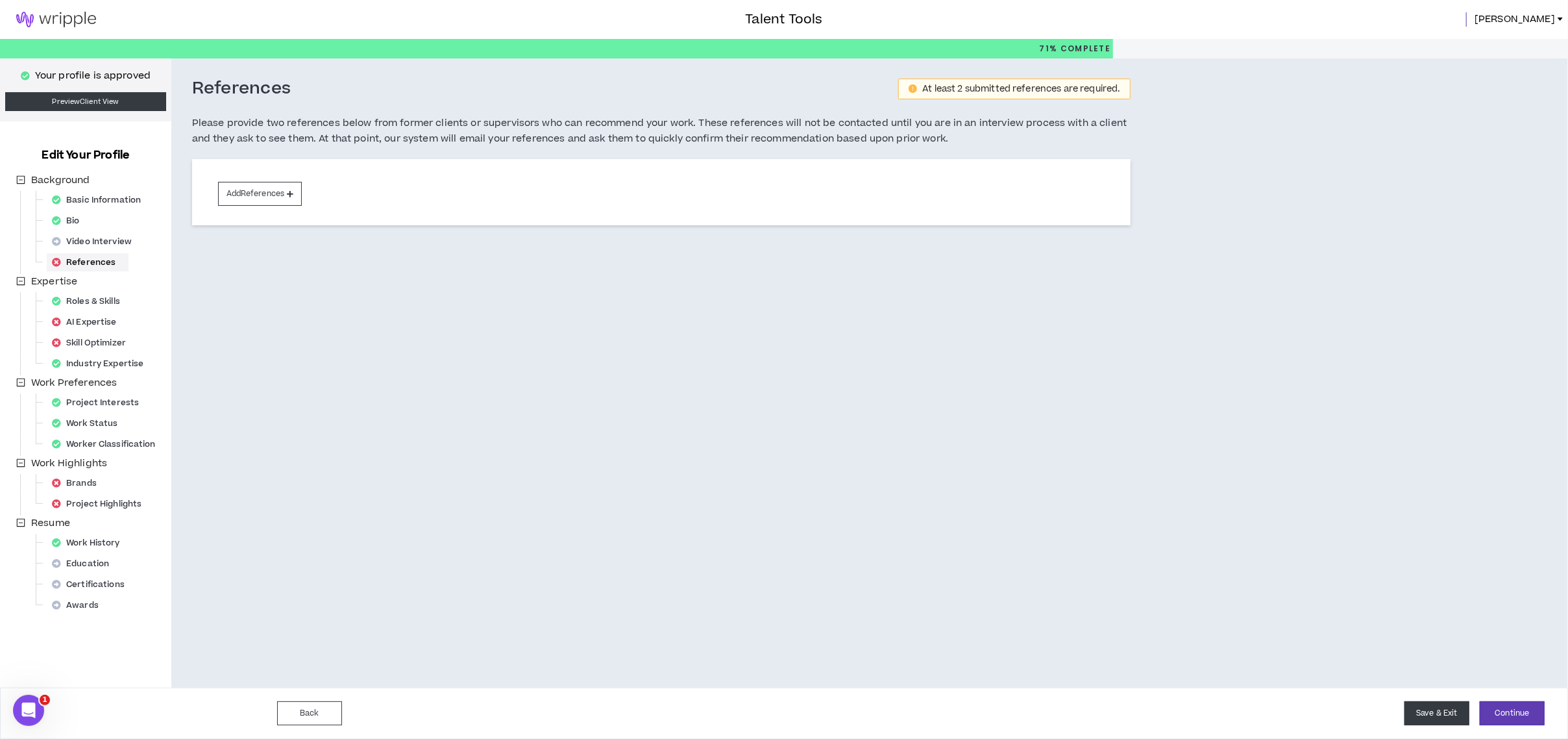
click at [1422, 718] on button "Save & Exit" at bounding box center [1436, 714] width 65 height 24
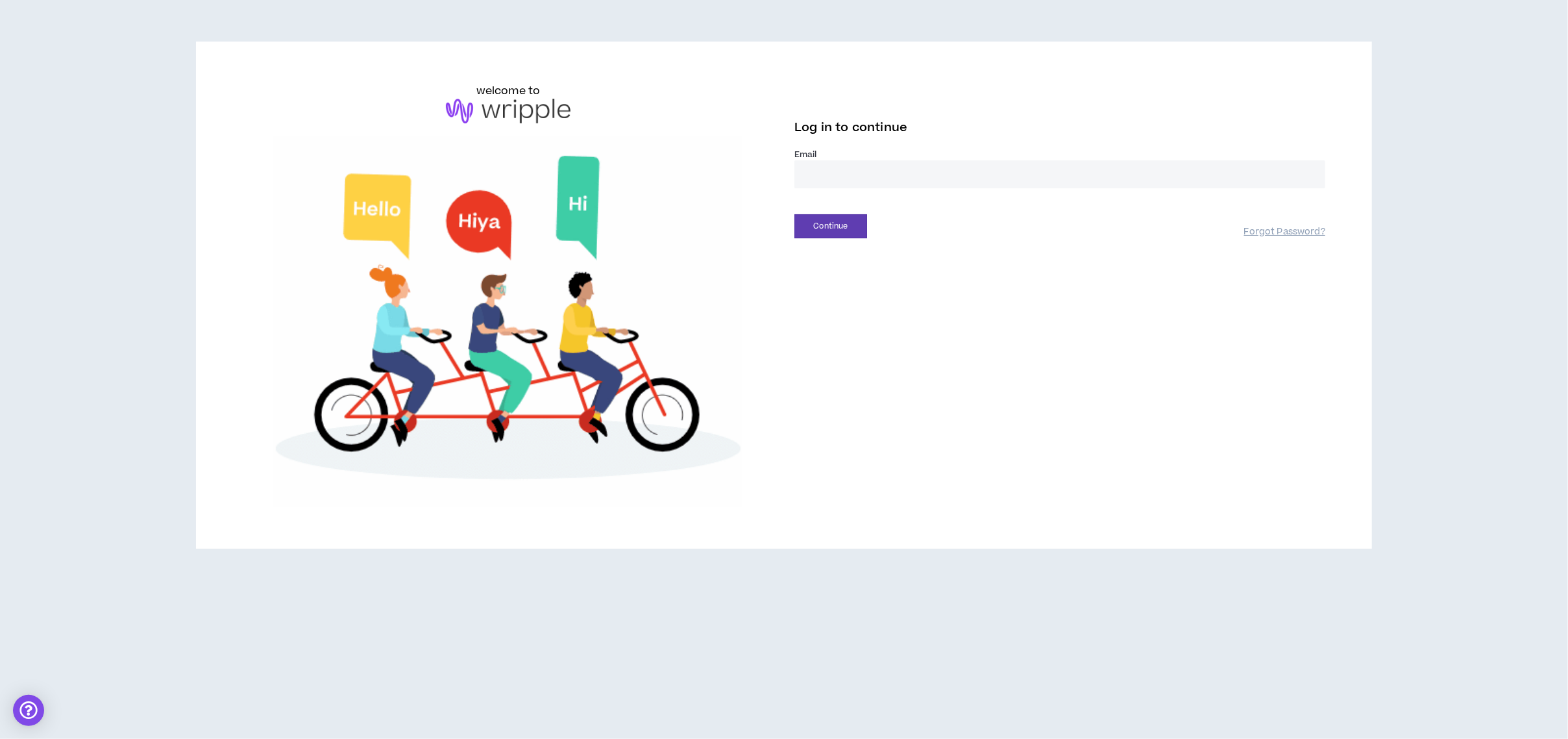
click at [887, 160] on input "email" at bounding box center [1059, 174] width 531 height 28
type input "**********"
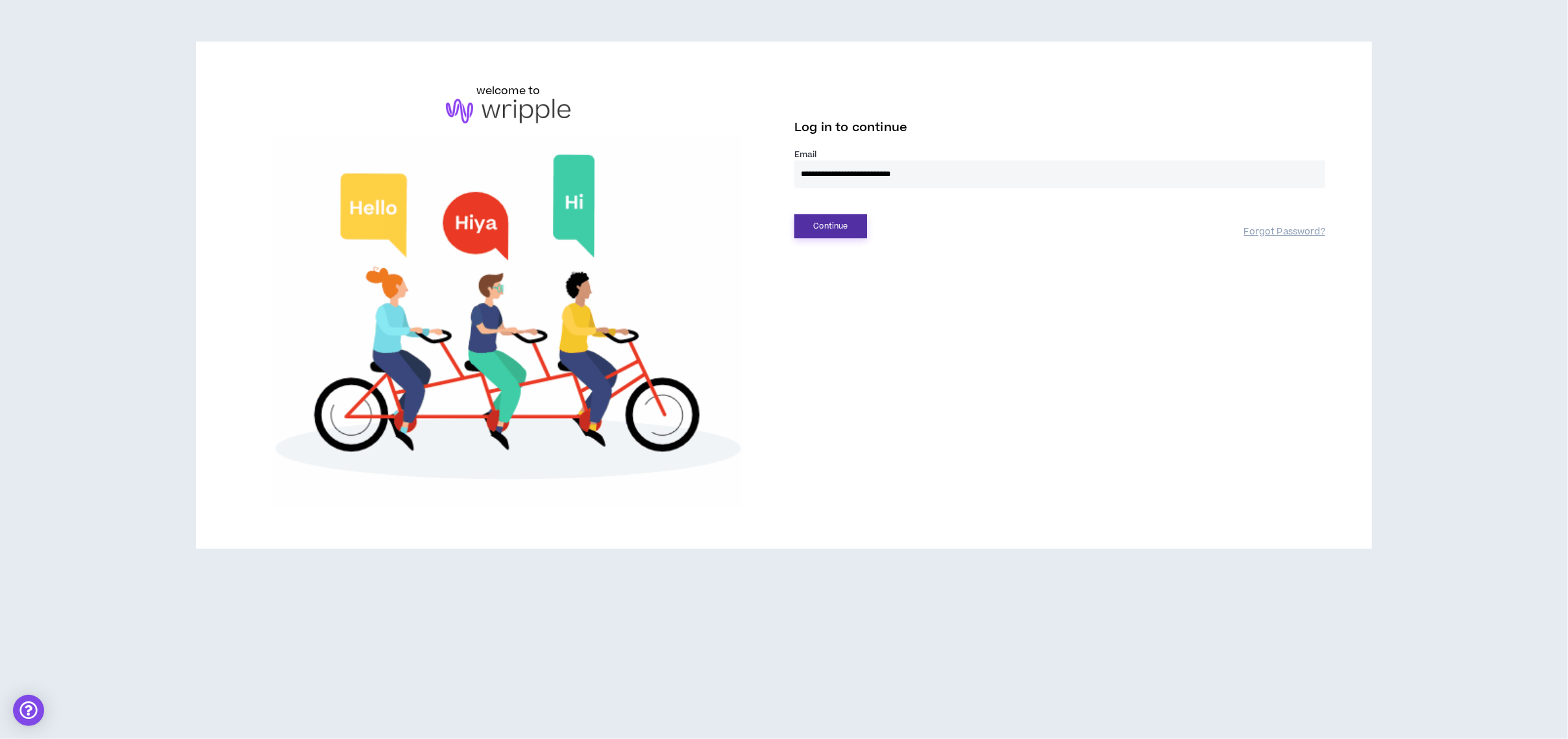
click at [845, 231] on button "Continue" at bounding box center [830, 226] width 73 height 24
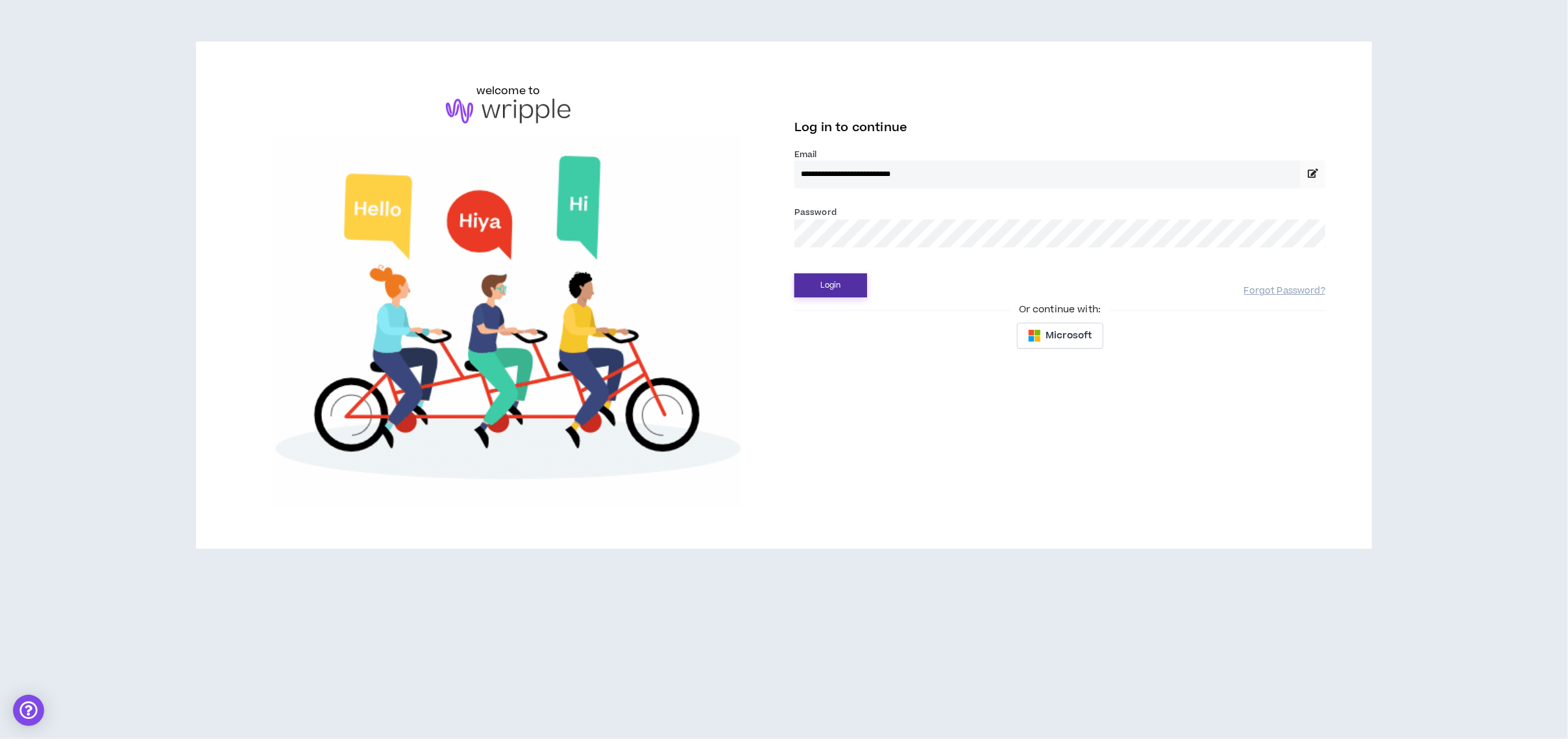
click at [839, 280] on button "Login" at bounding box center [830, 285] width 73 height 24
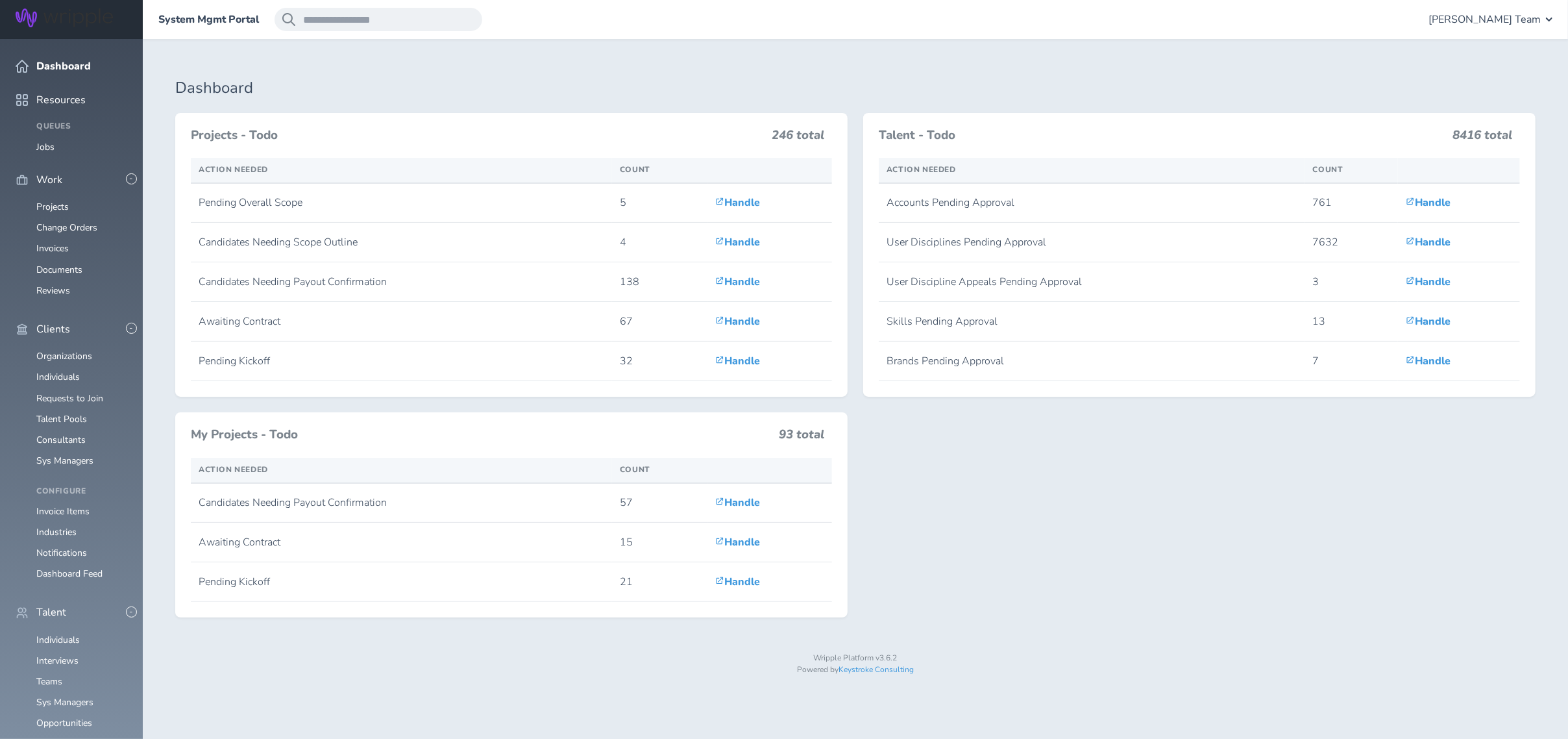
scroll to position [346, 0]
click at [1373, 543] on div "Projects - Todo 246 total Action Needed Count Pending Overall Scope 5 Handle Ca…" at bounding box center [855, 373] width 1375 height 521
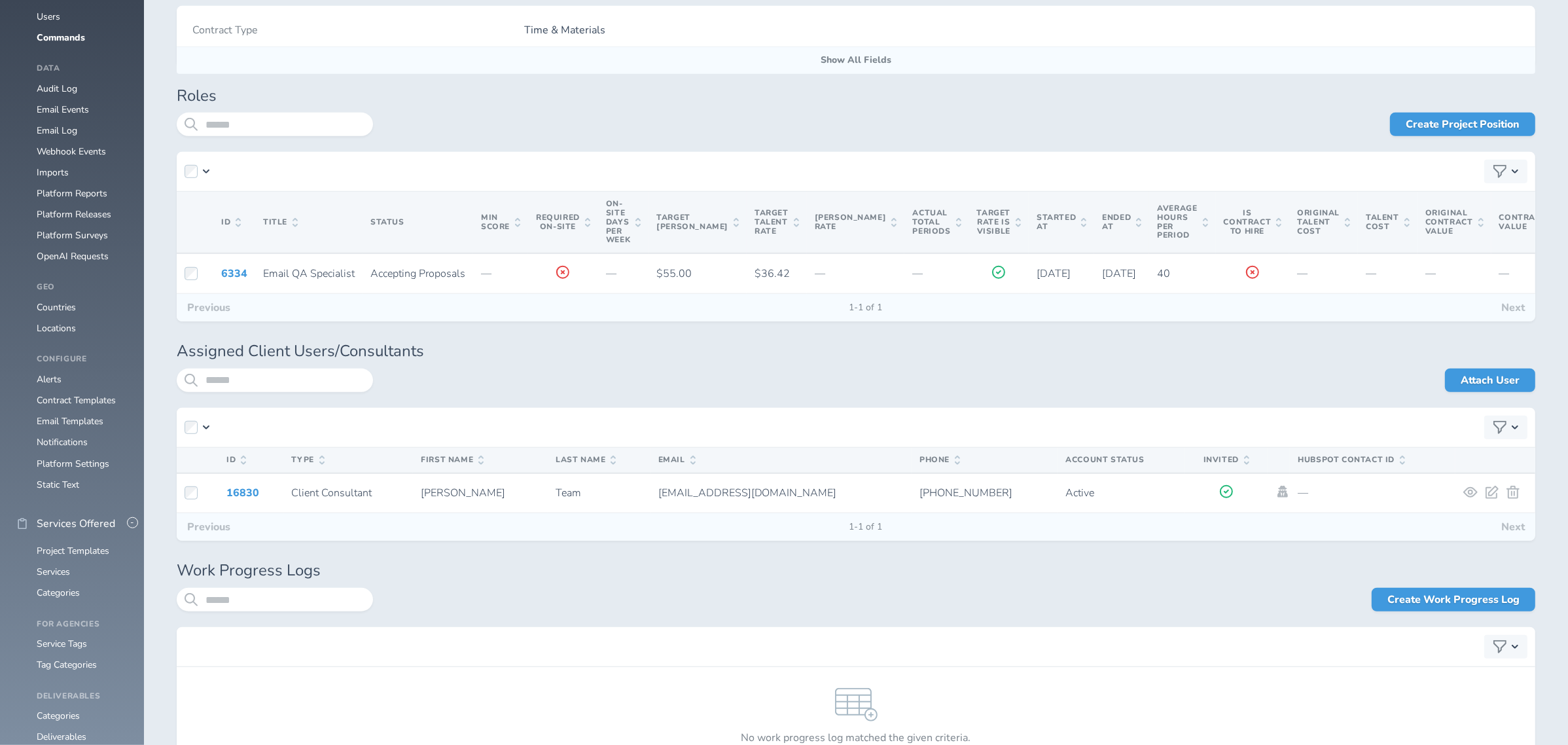
scroll to position [984, 0]
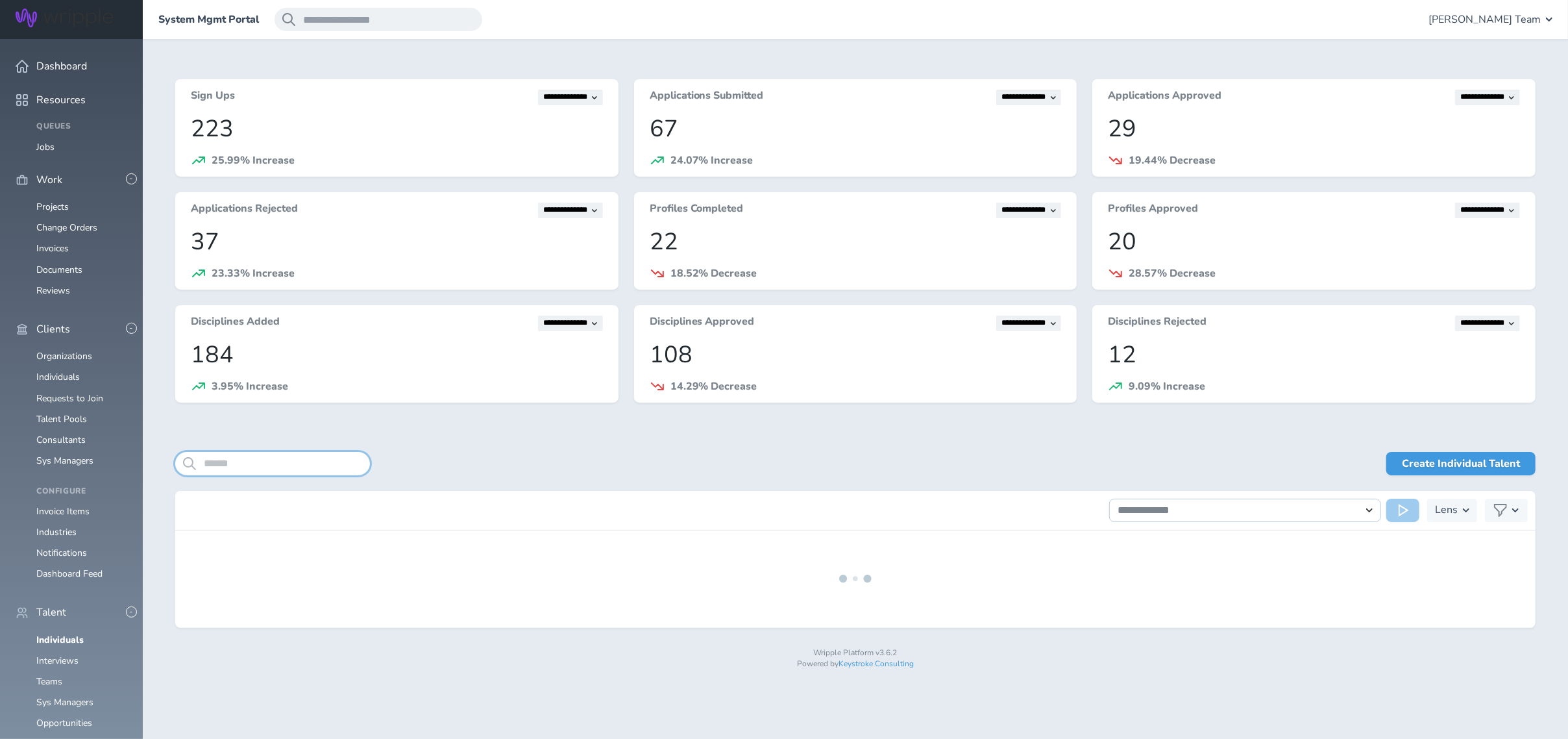
click at [261, 458] on input "search" at bounding box center [272, 463] width 194 height 23
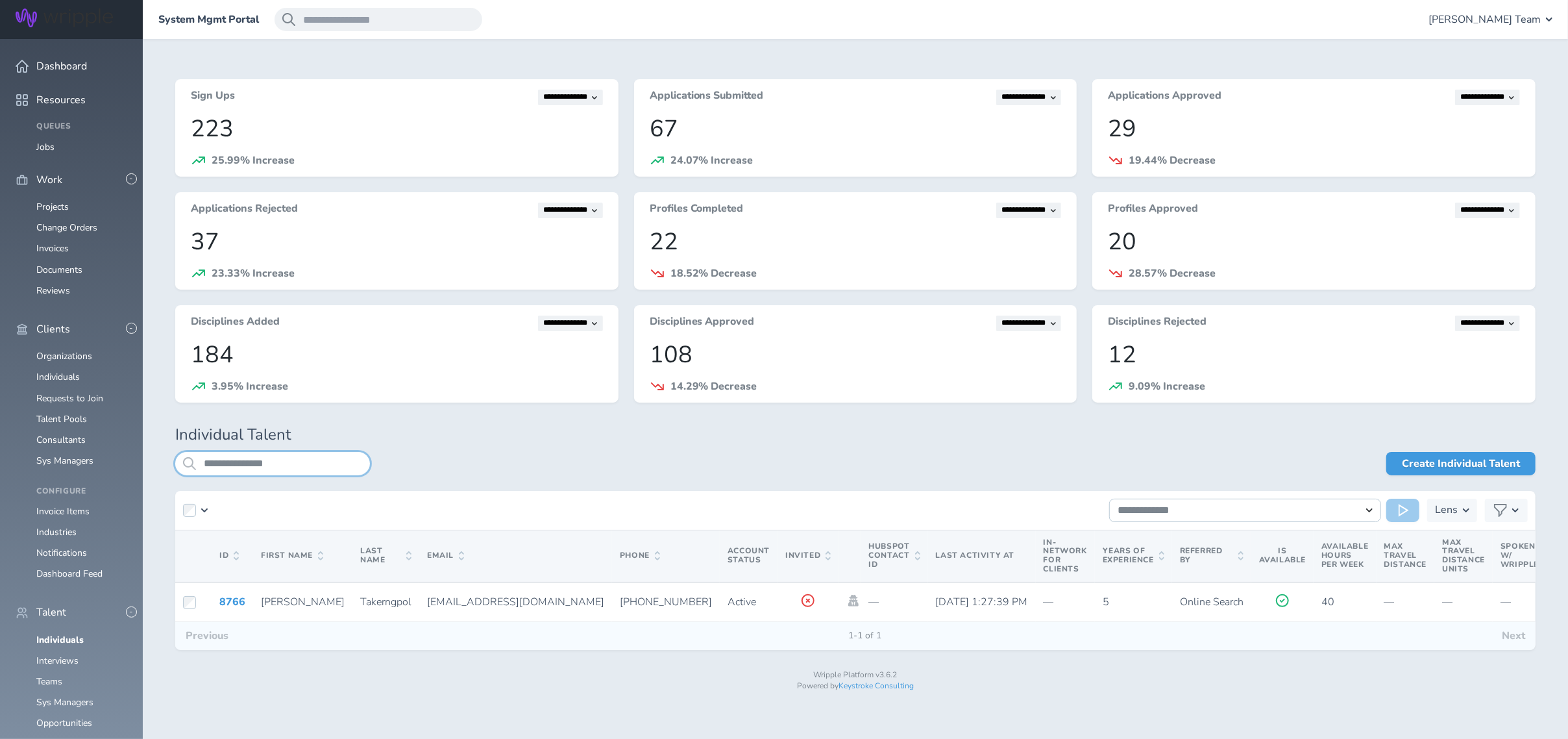
type input "**********"
click at [226, 601] on link "8766" at bounding box center [233, 601] width 26 height 14
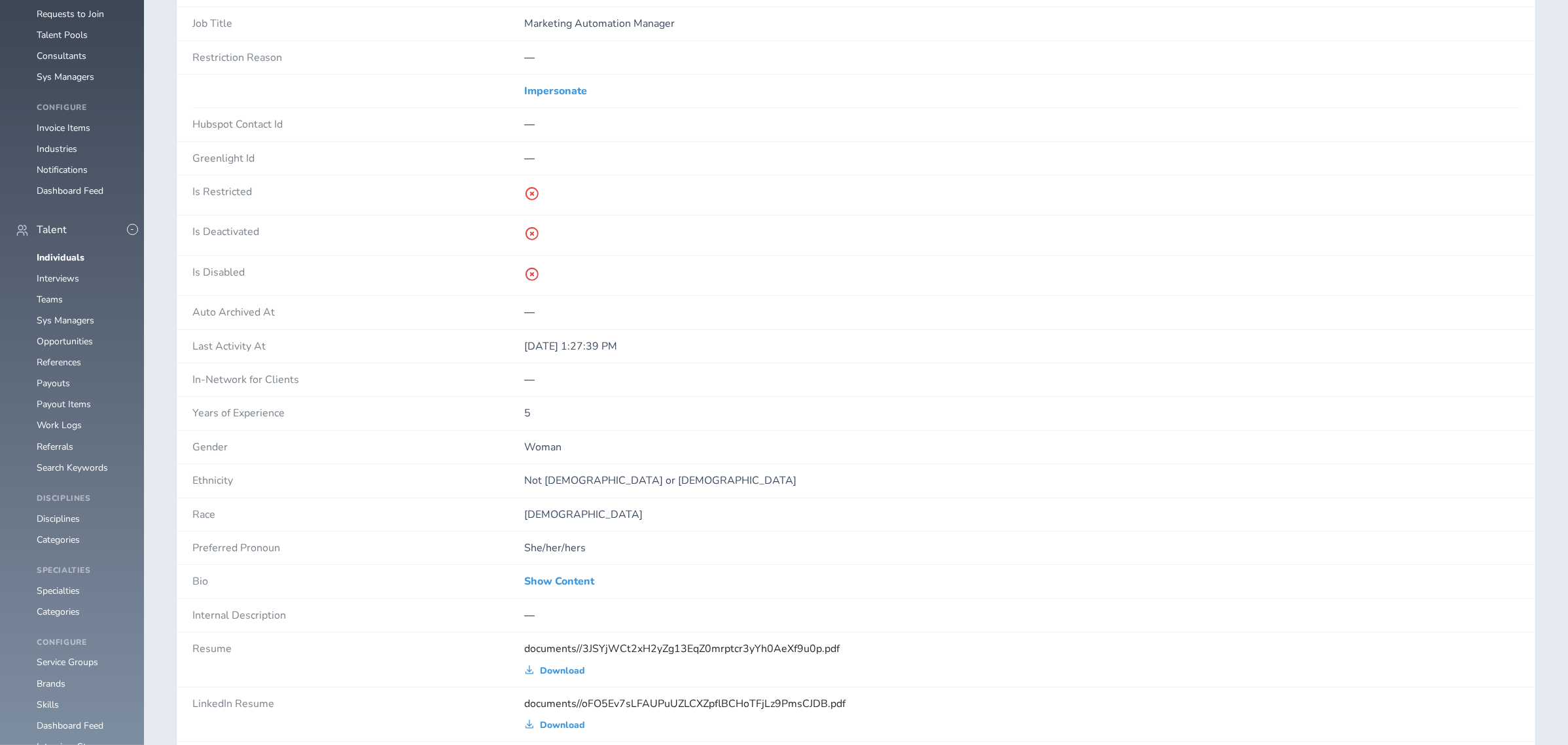
scroll to position [610, 0]
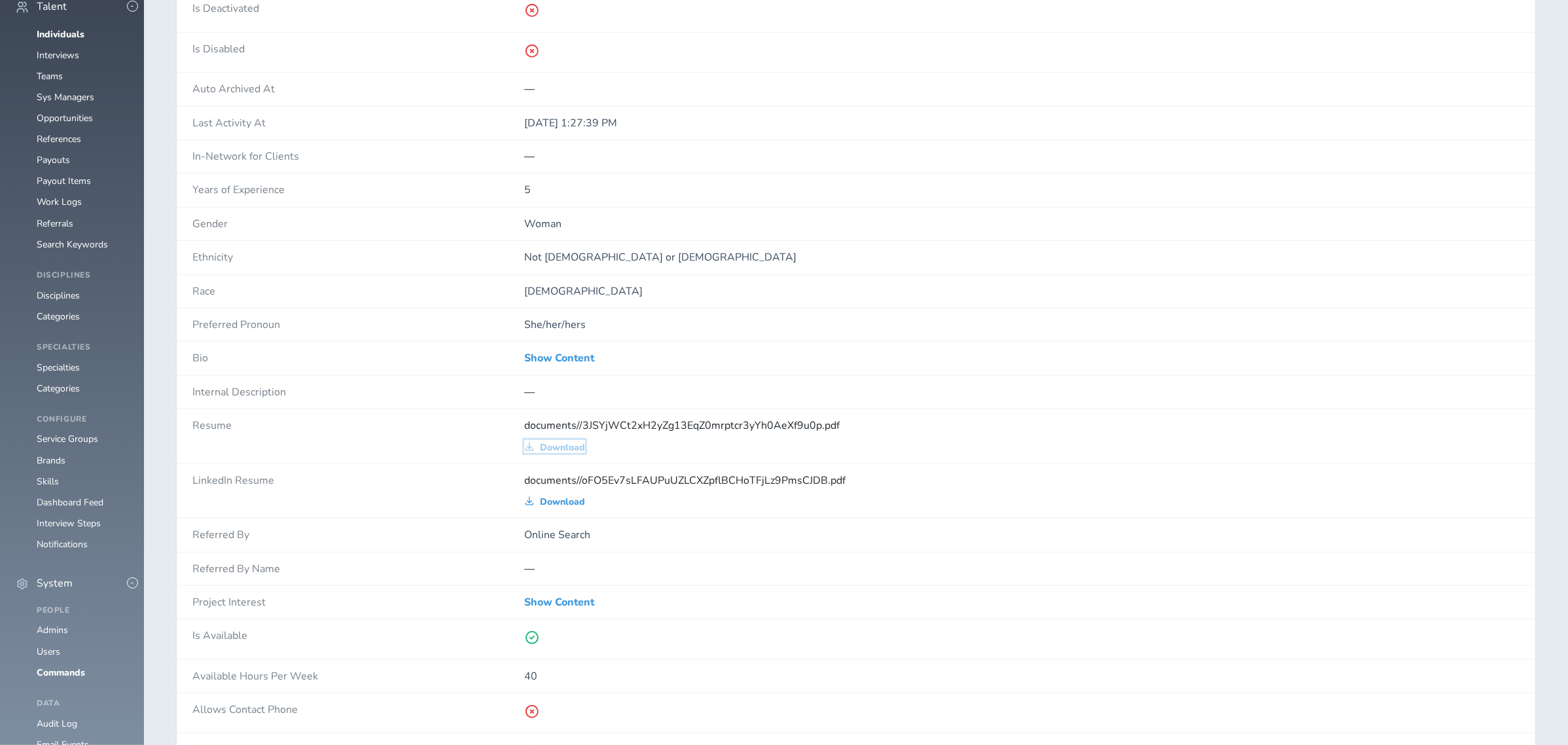
click at [570, 450] on span "Download" at bounding box center [563, 447] width 45 height 10
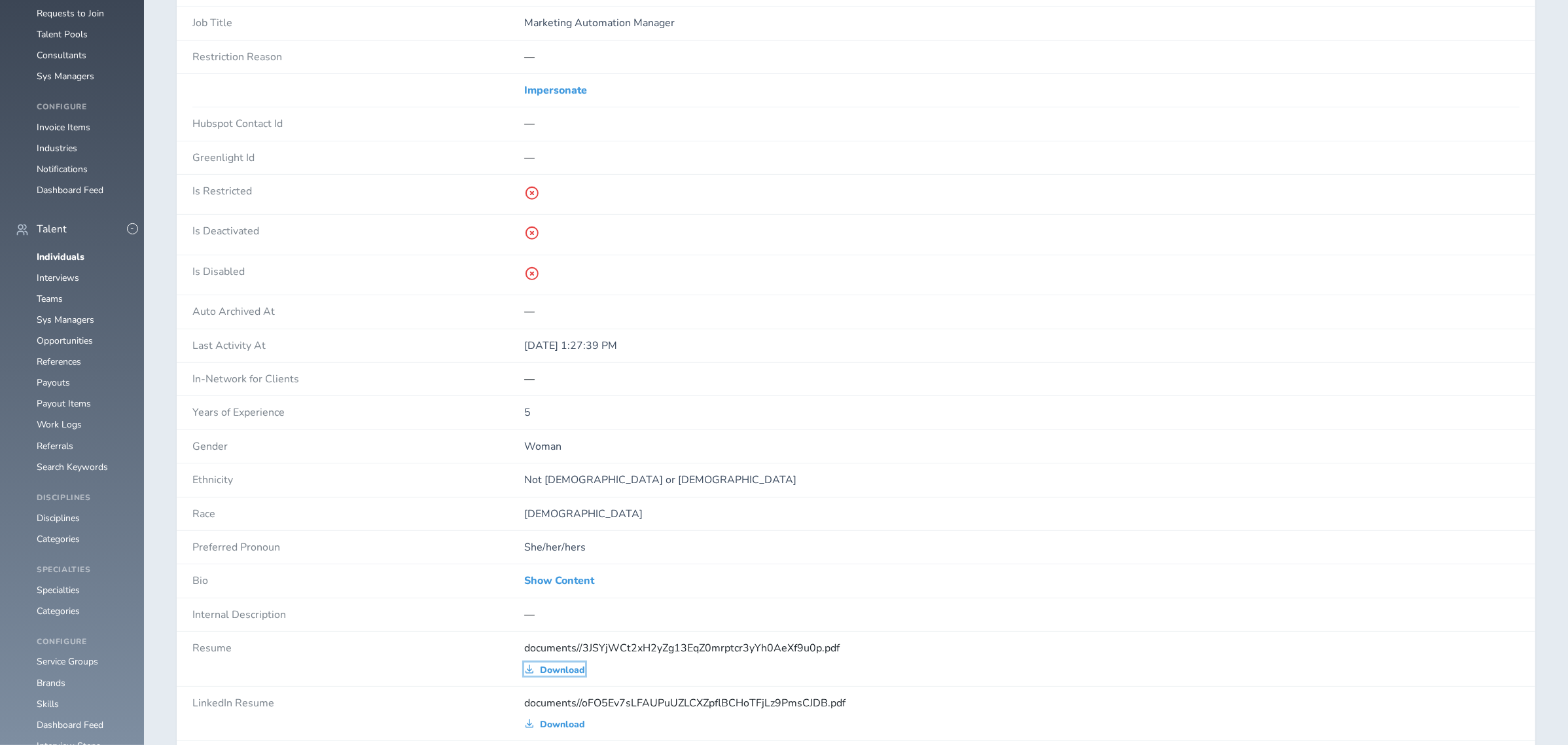
scroll to position [0, 0]
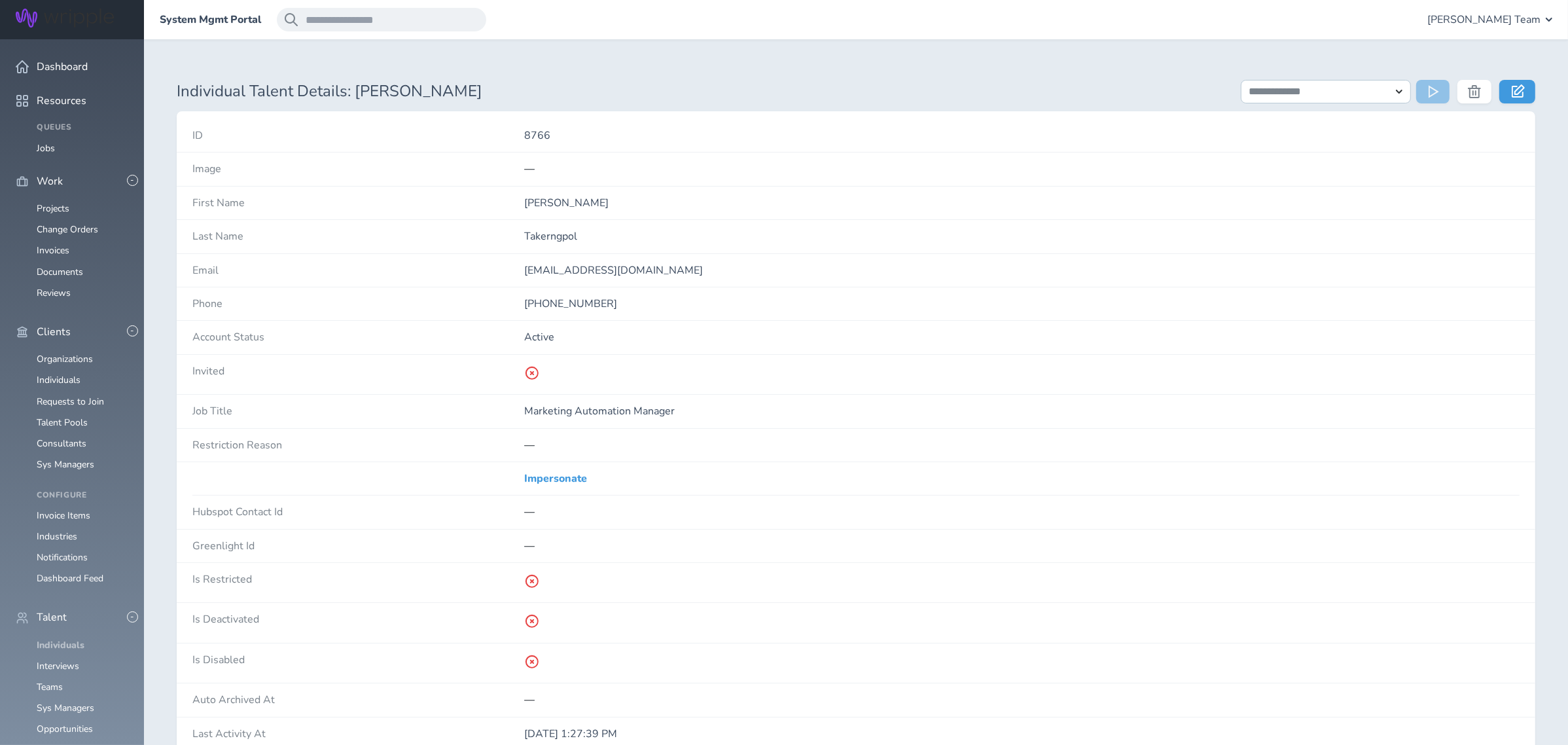
click at [43, 638] on link "Individuals" at bounding box center [60, 644] width 48 height 12
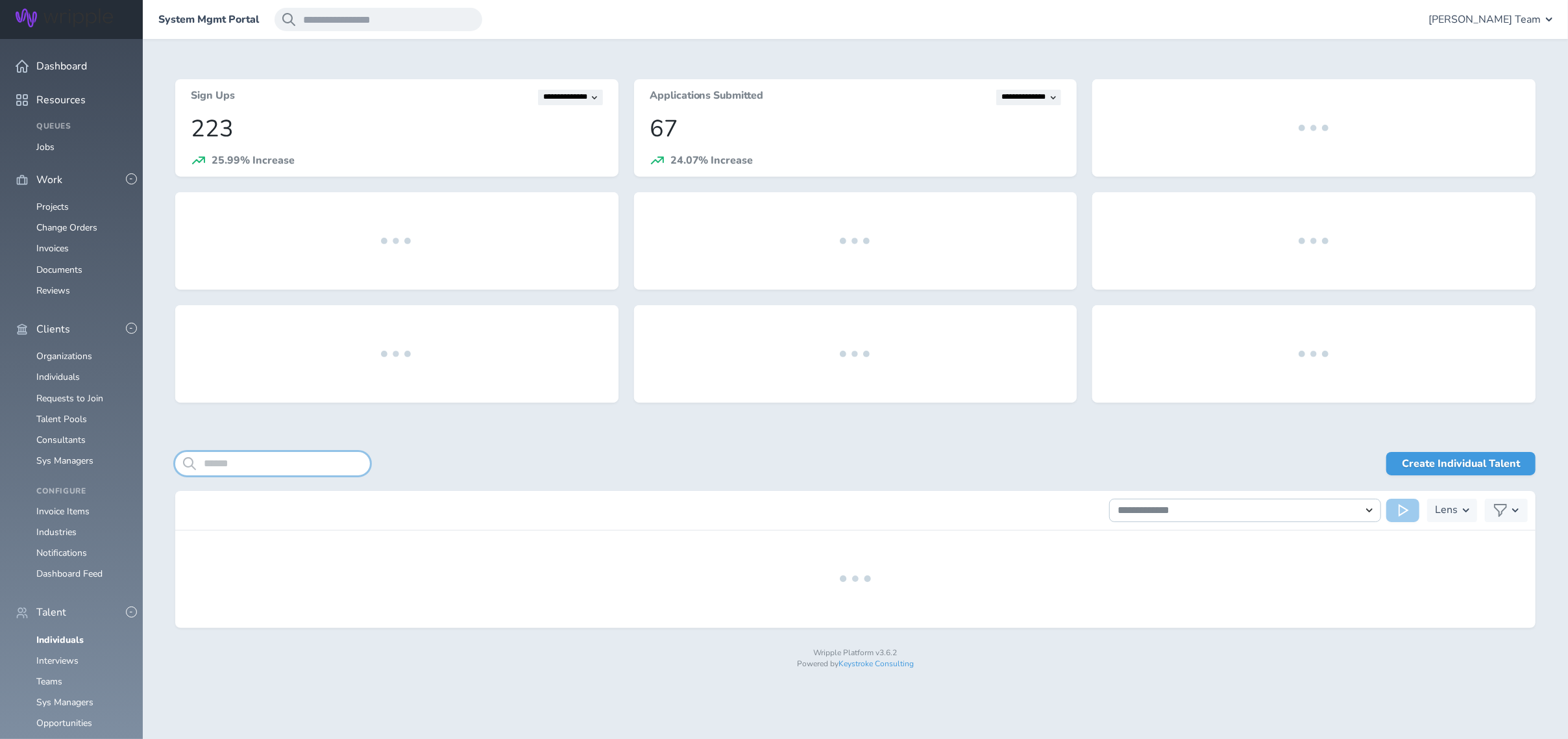
click at [238, 464] on input "search" at bounding box center [272, 463] width 194 height 23
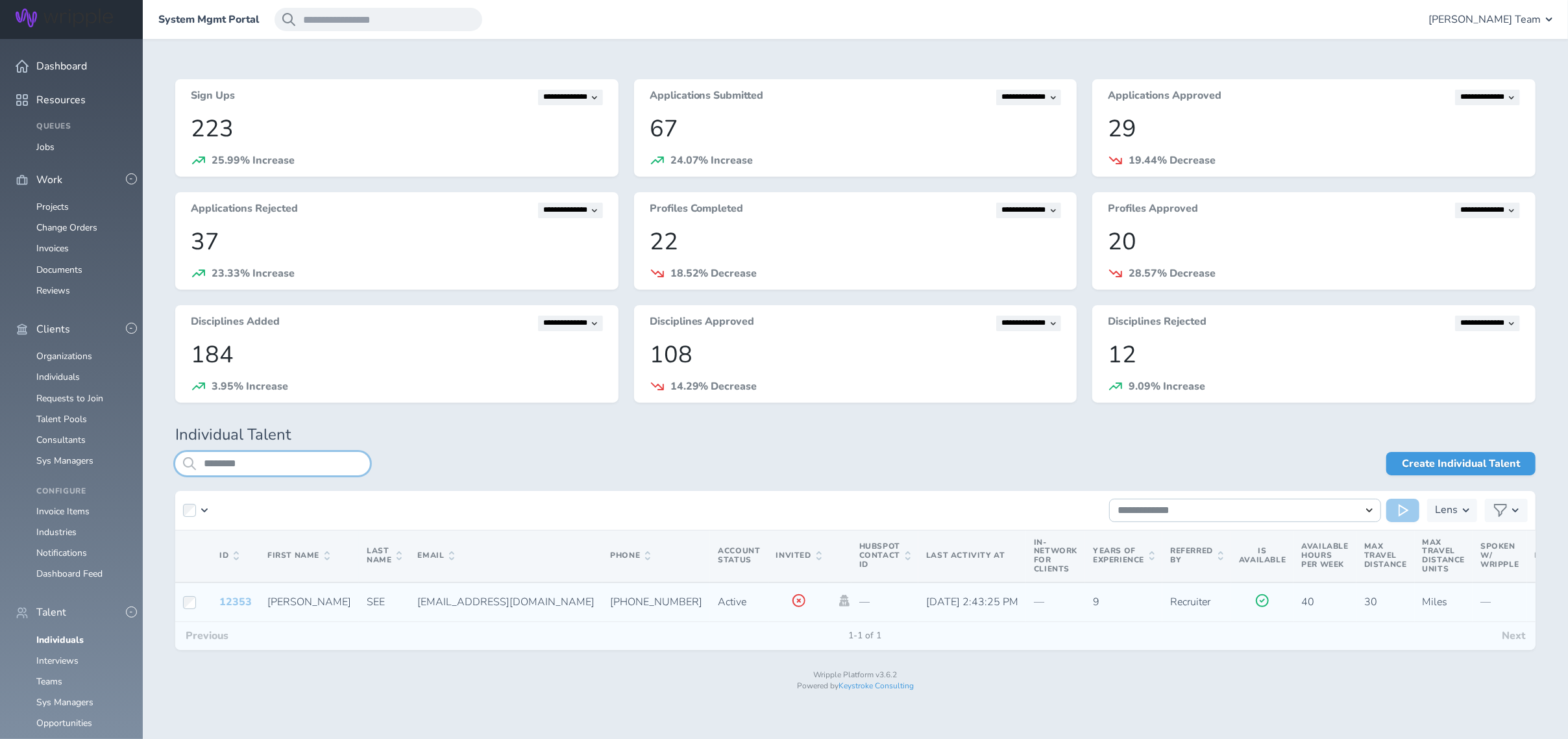
type input "********"
click at [232, 598] on link "12353" at bounding box center [236, 601] width 33 height 14
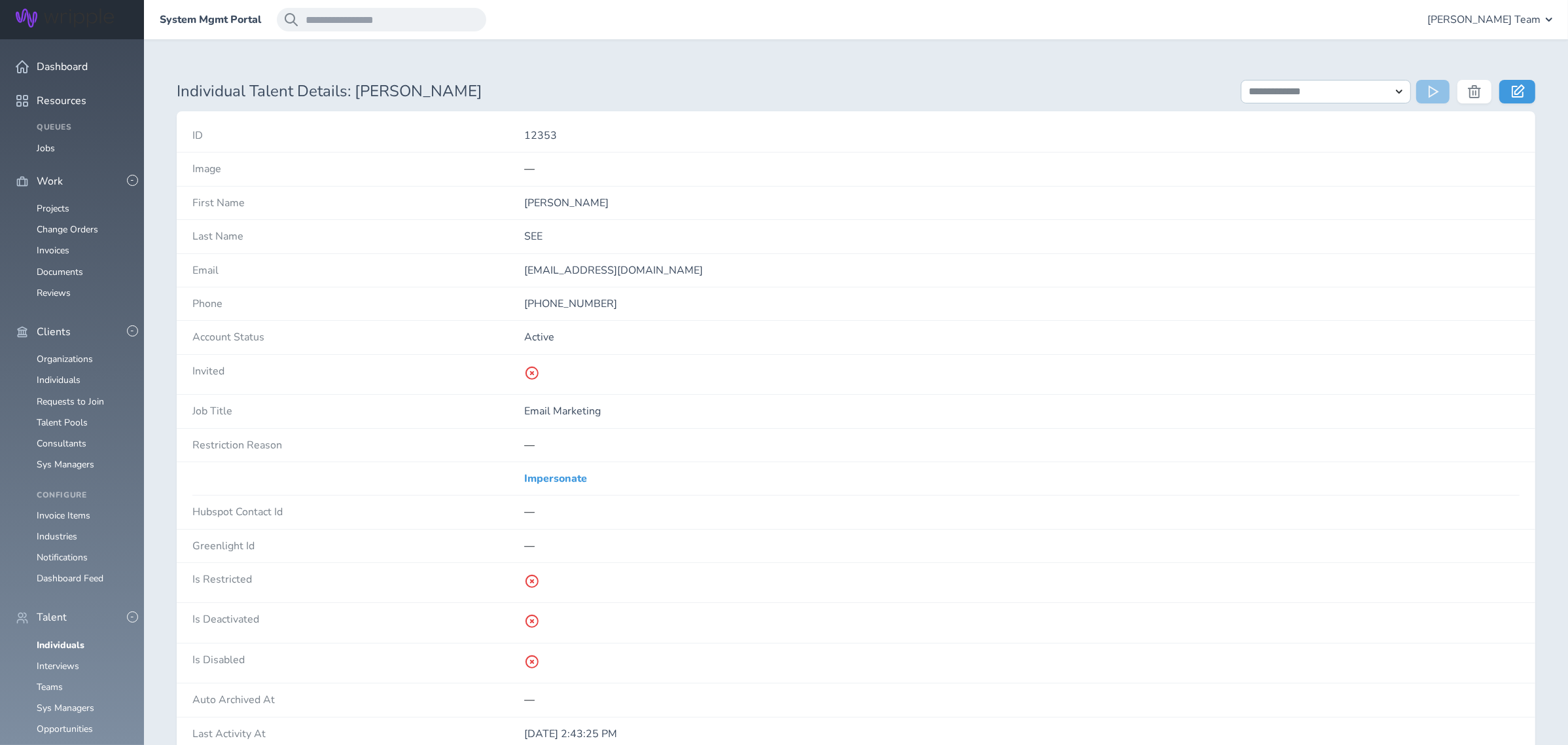
scroll to position [610, 0]
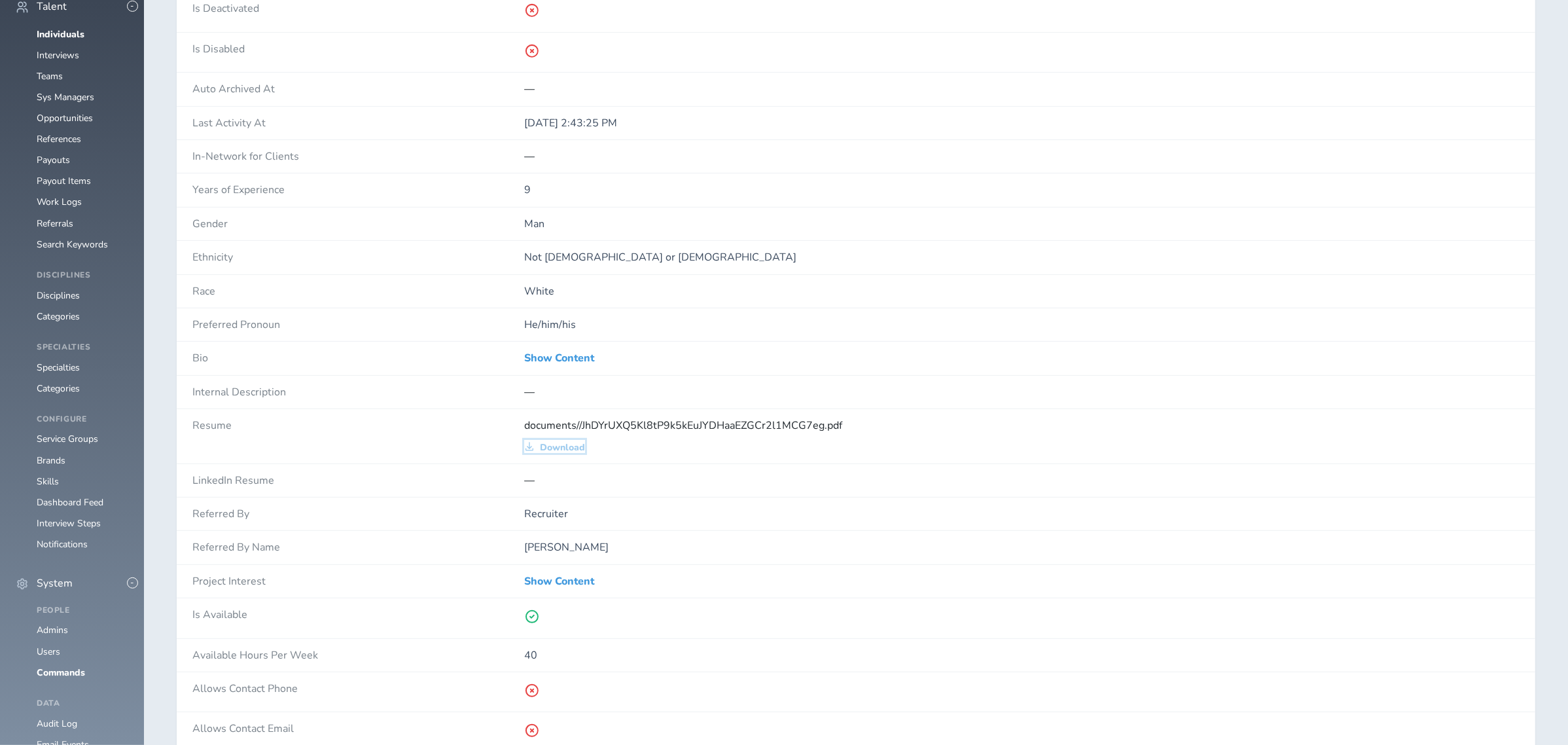
click at [551, 450] on span "Download" at bounding box center [563, 447] width 45 height 10
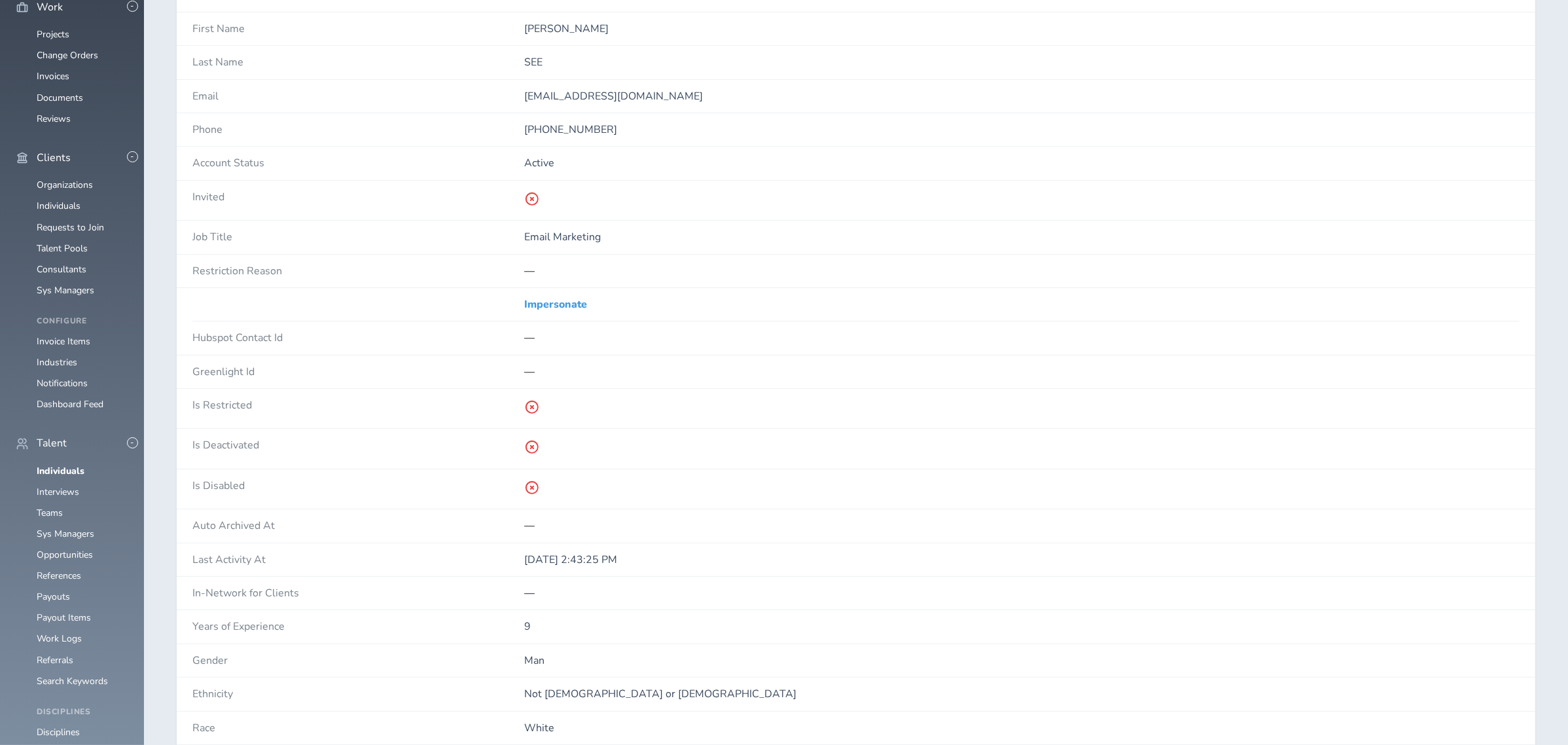
scroll to position [0, 0]
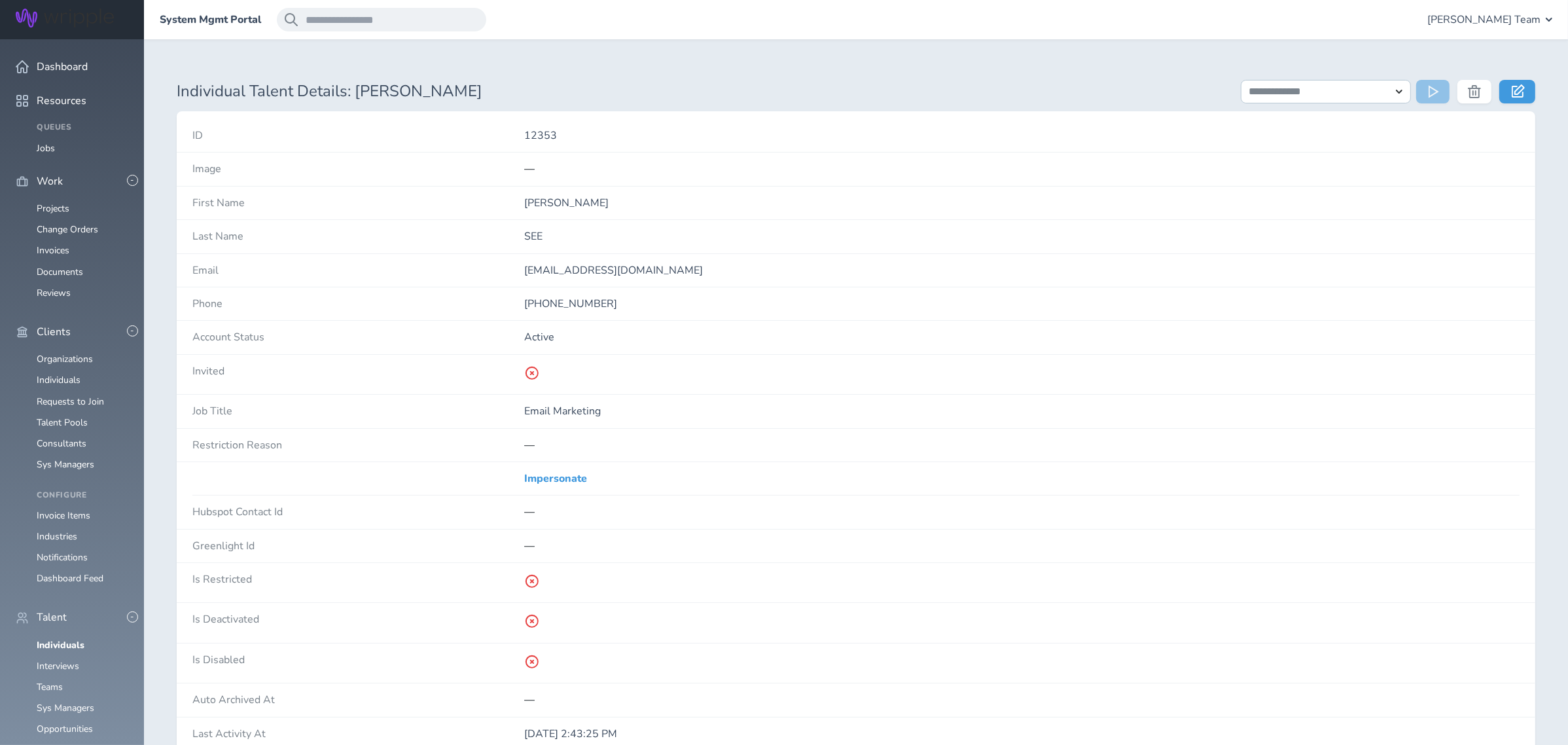
click at [74, 638] on link "Individuals" at bounding box center [60, 644] width 48 height 12
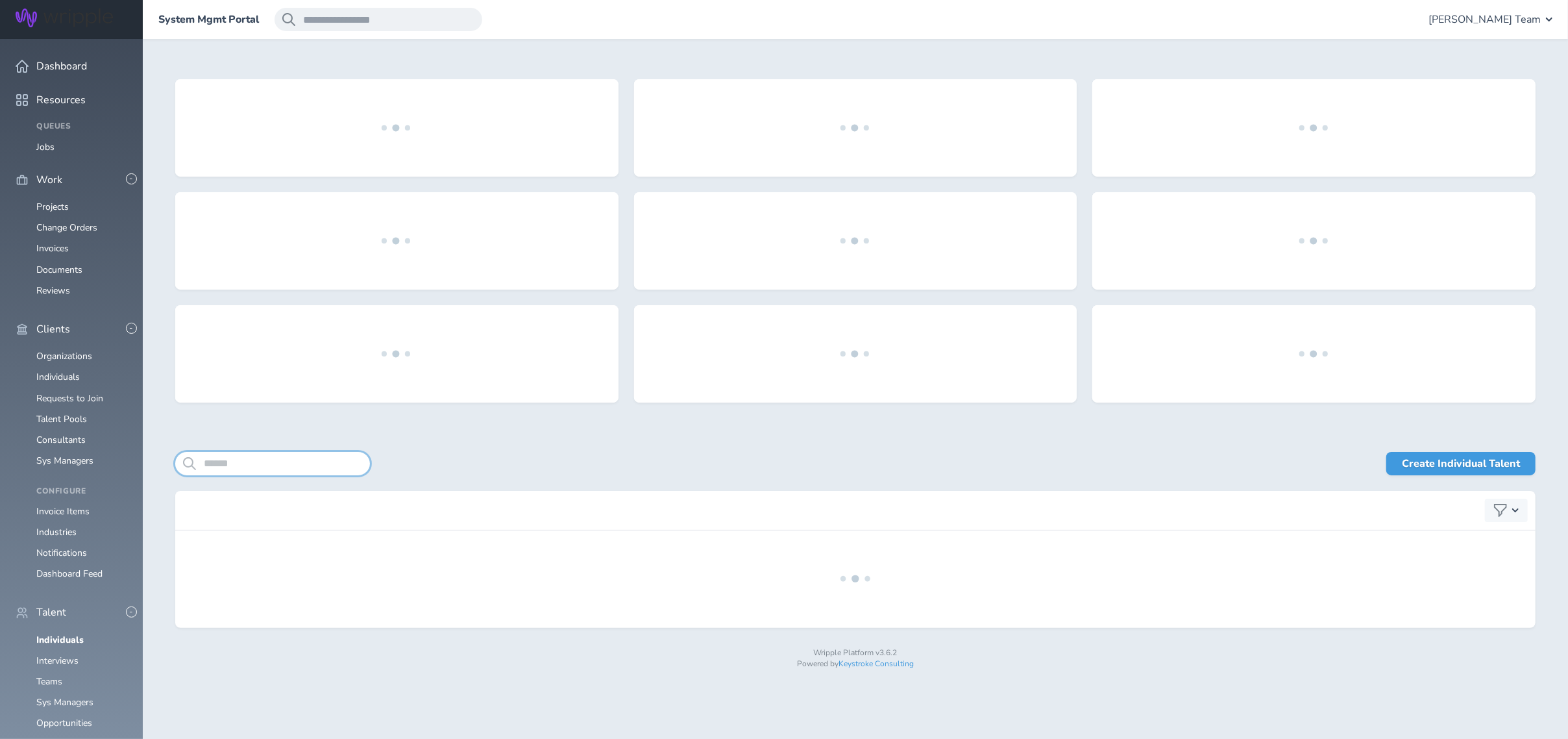
click at [230, 455] on input "search" at bounding box center [272, 463] width 194 height 23
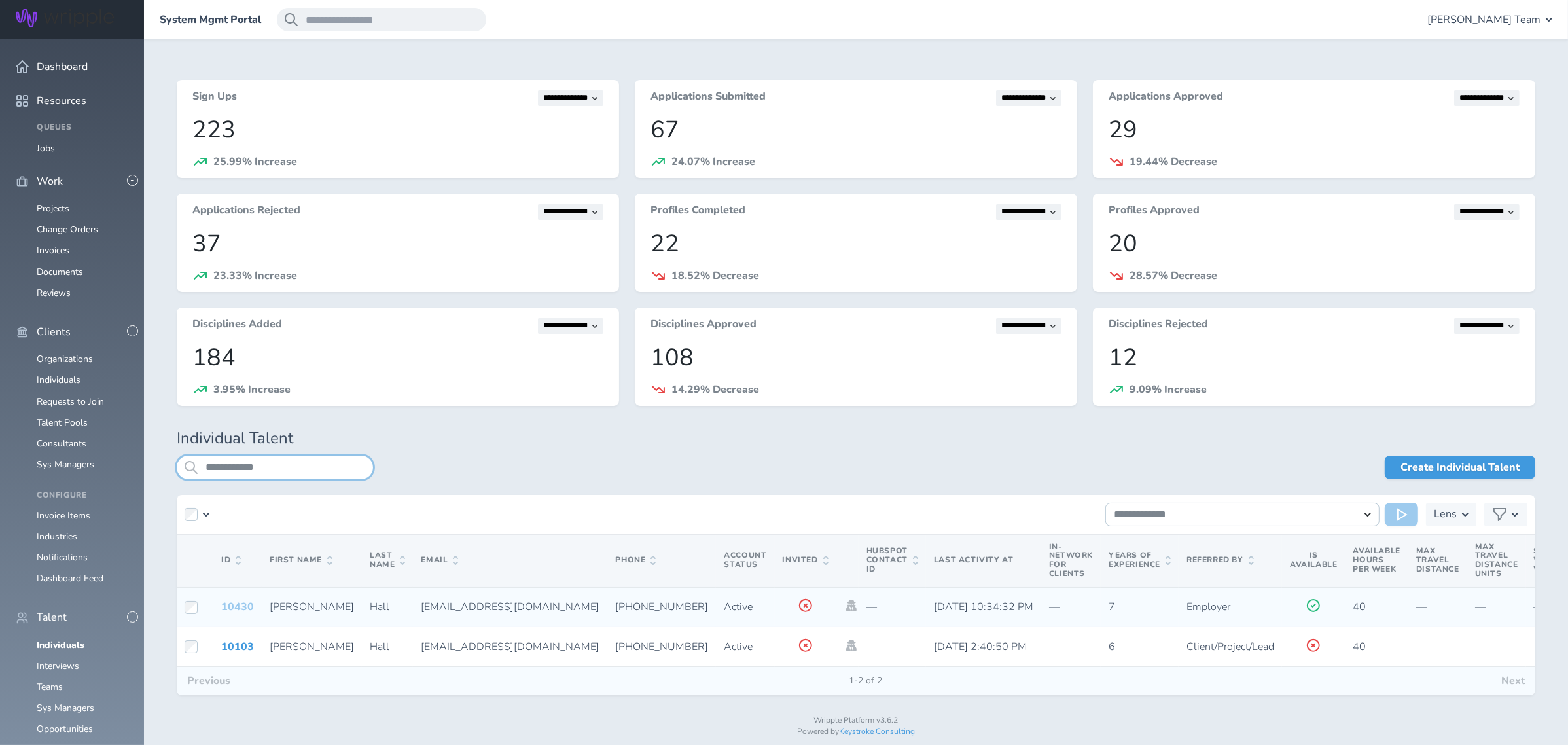
type input "**********"
click at [240, 603] on link "10430" at bounding box center [238, 606] width 33 height 14
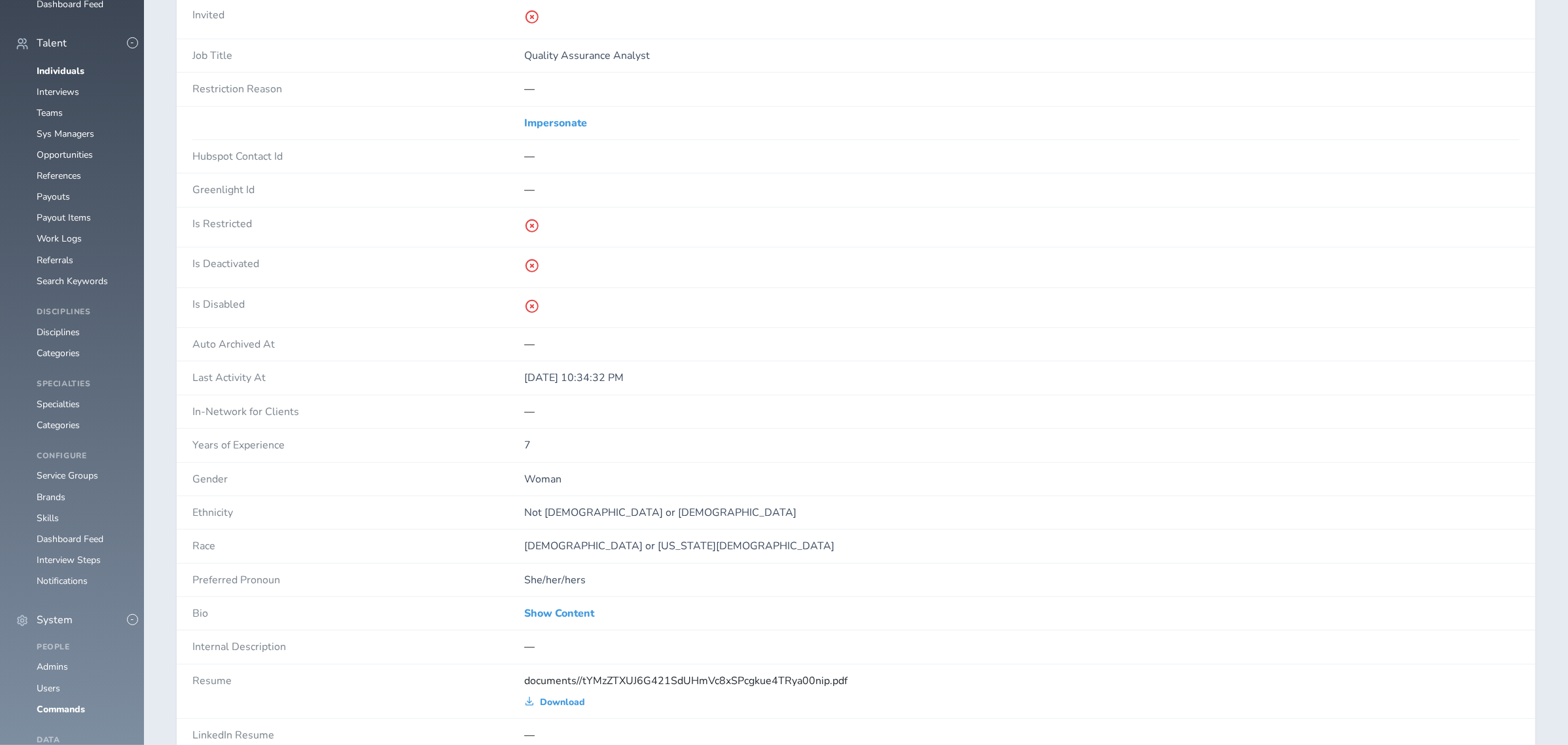
scroll to position [786, 0]
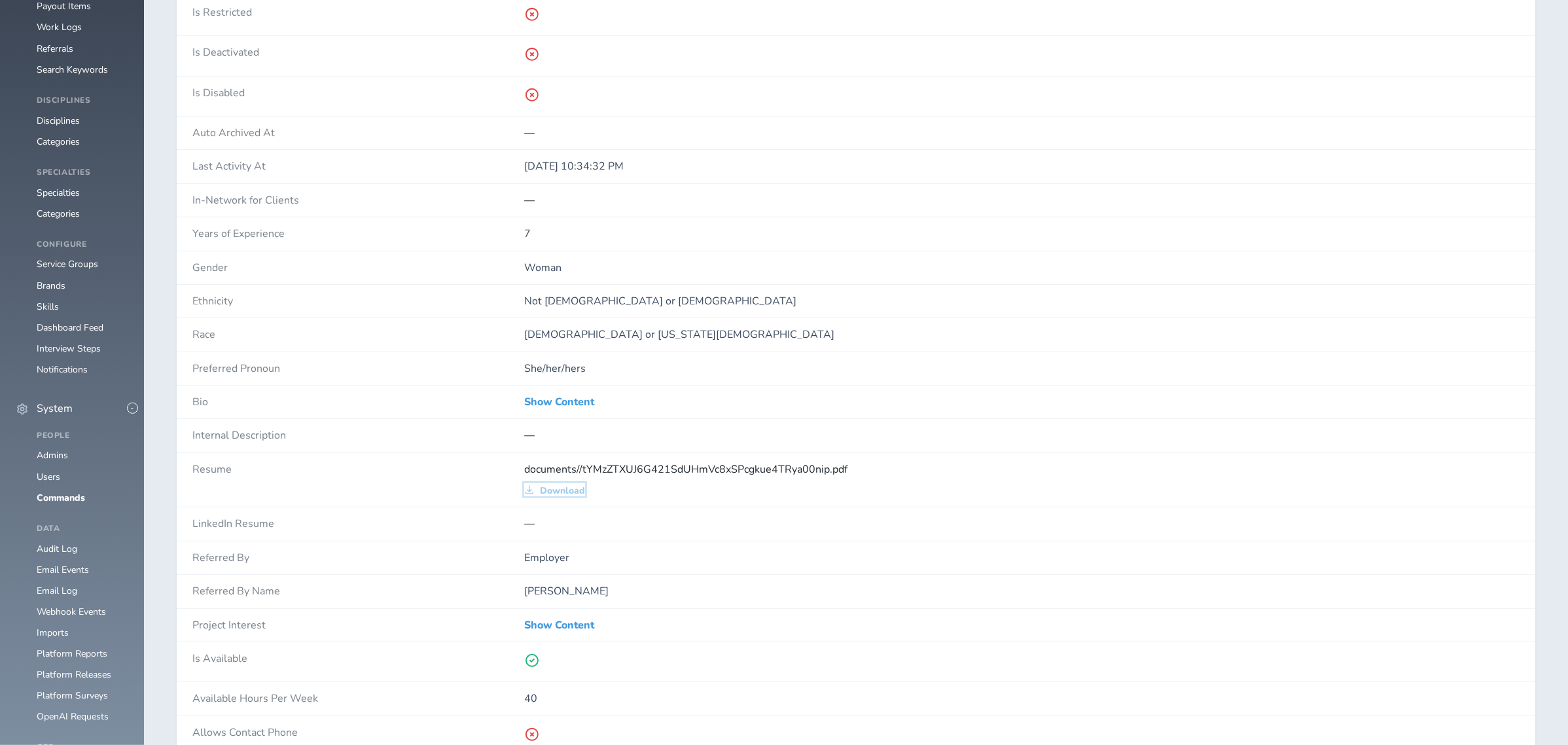
click at [575, 495] on span "Download" at bounding box center [563, 490] width 45 height 10
click at [569, 490] on span "Download" at bounding box center [563, 490] width 45 height 10
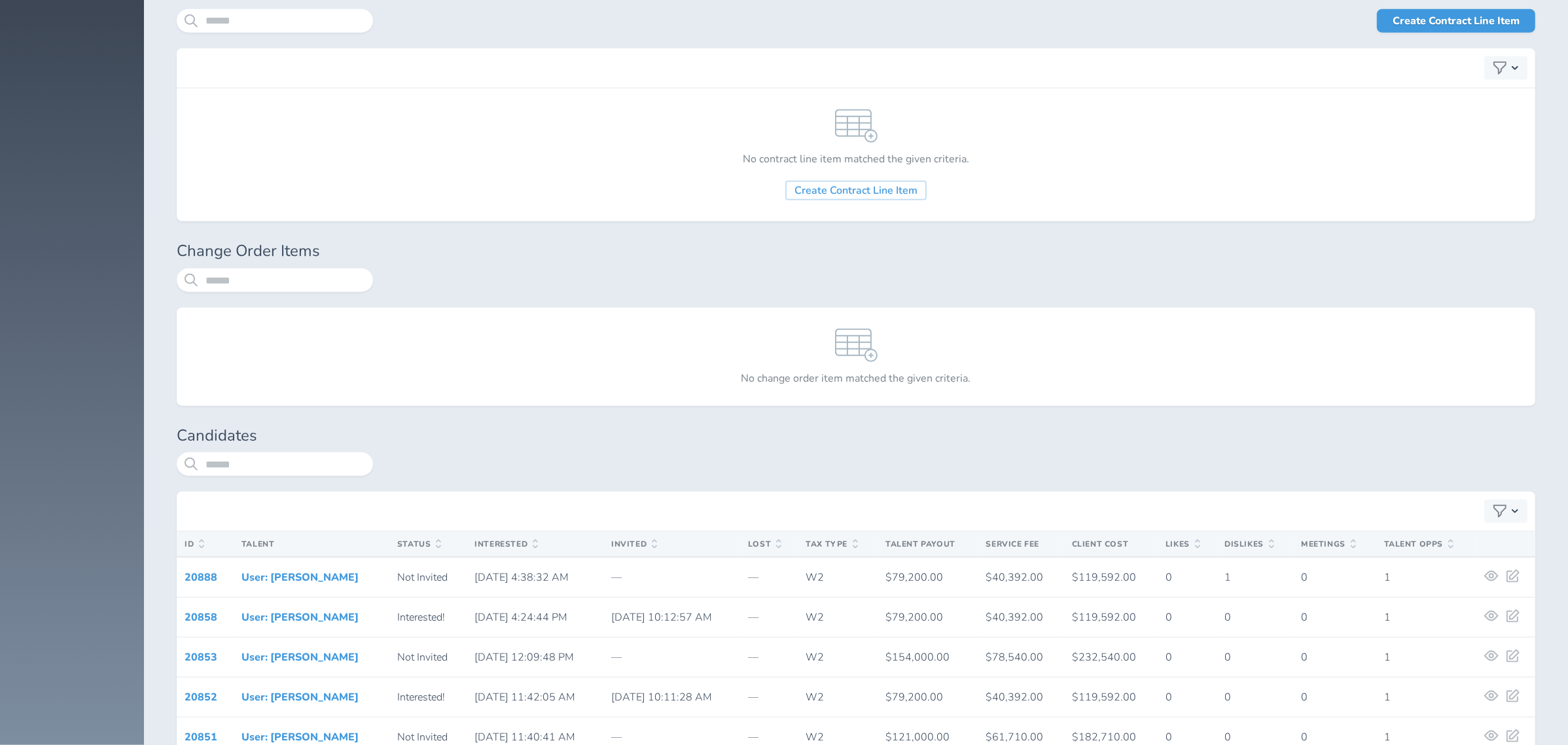
scroll to position [2240, 0]
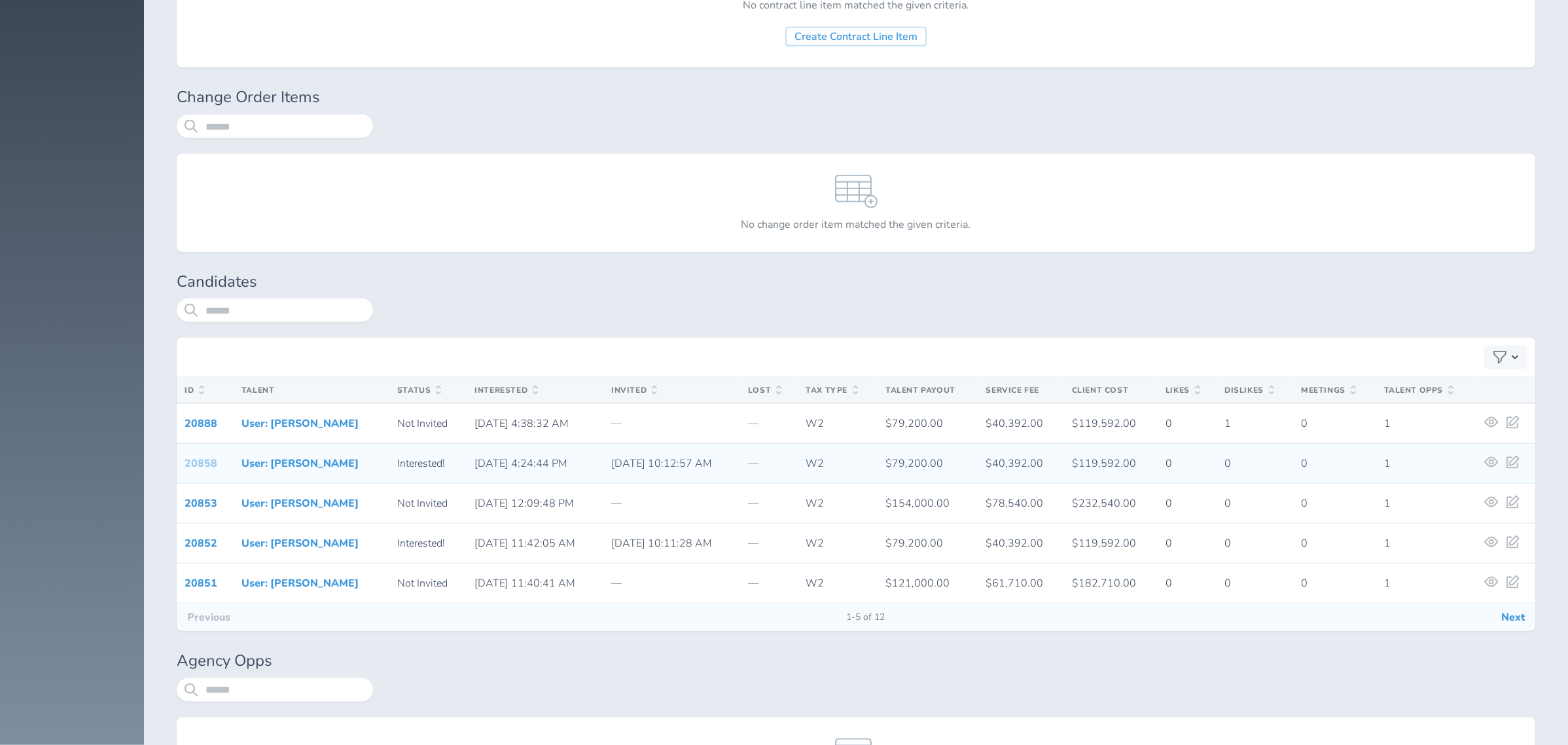
click at [208, 464] on link "20858" at bounding box center [201, 463] width 33 height 14
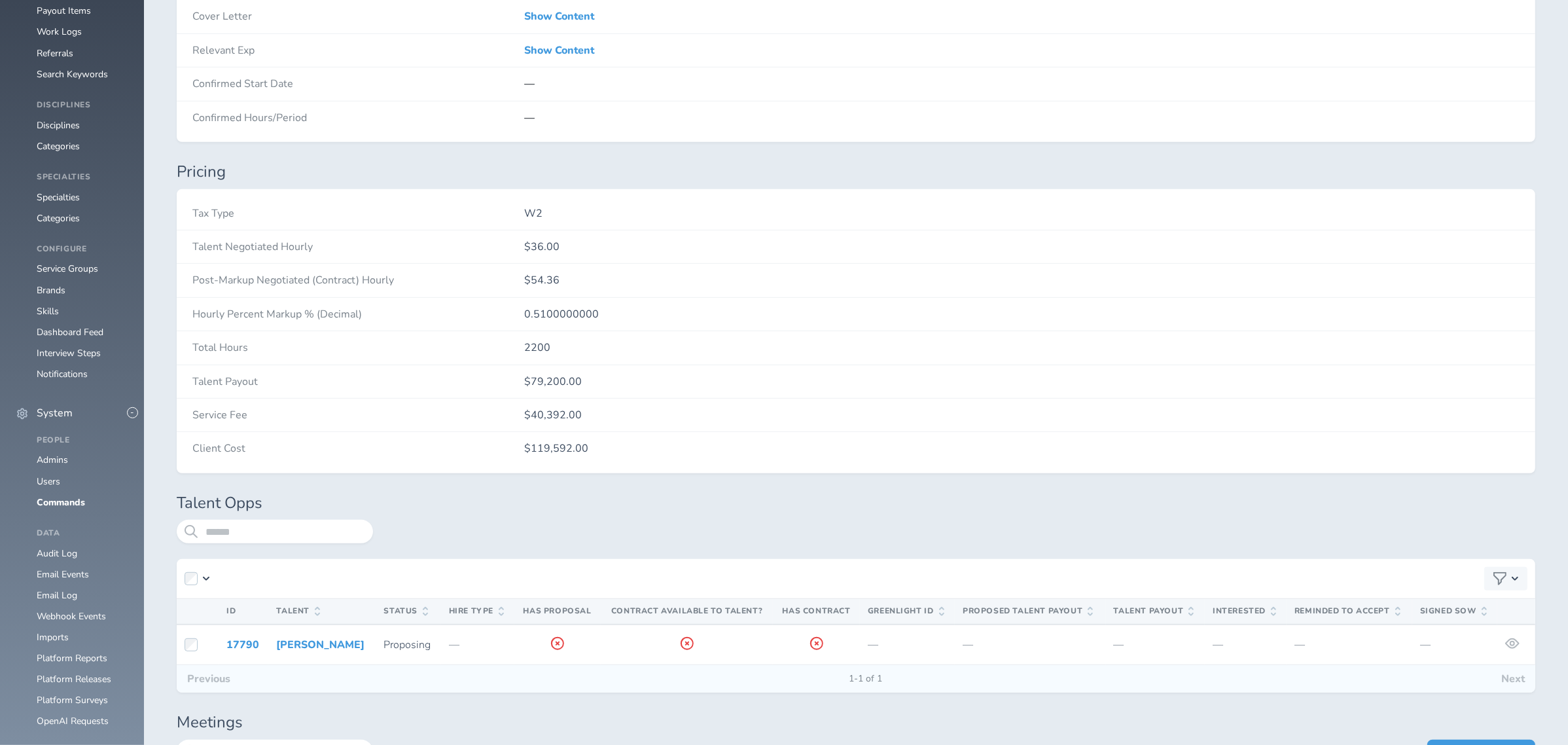
scroll to position [257, 0]
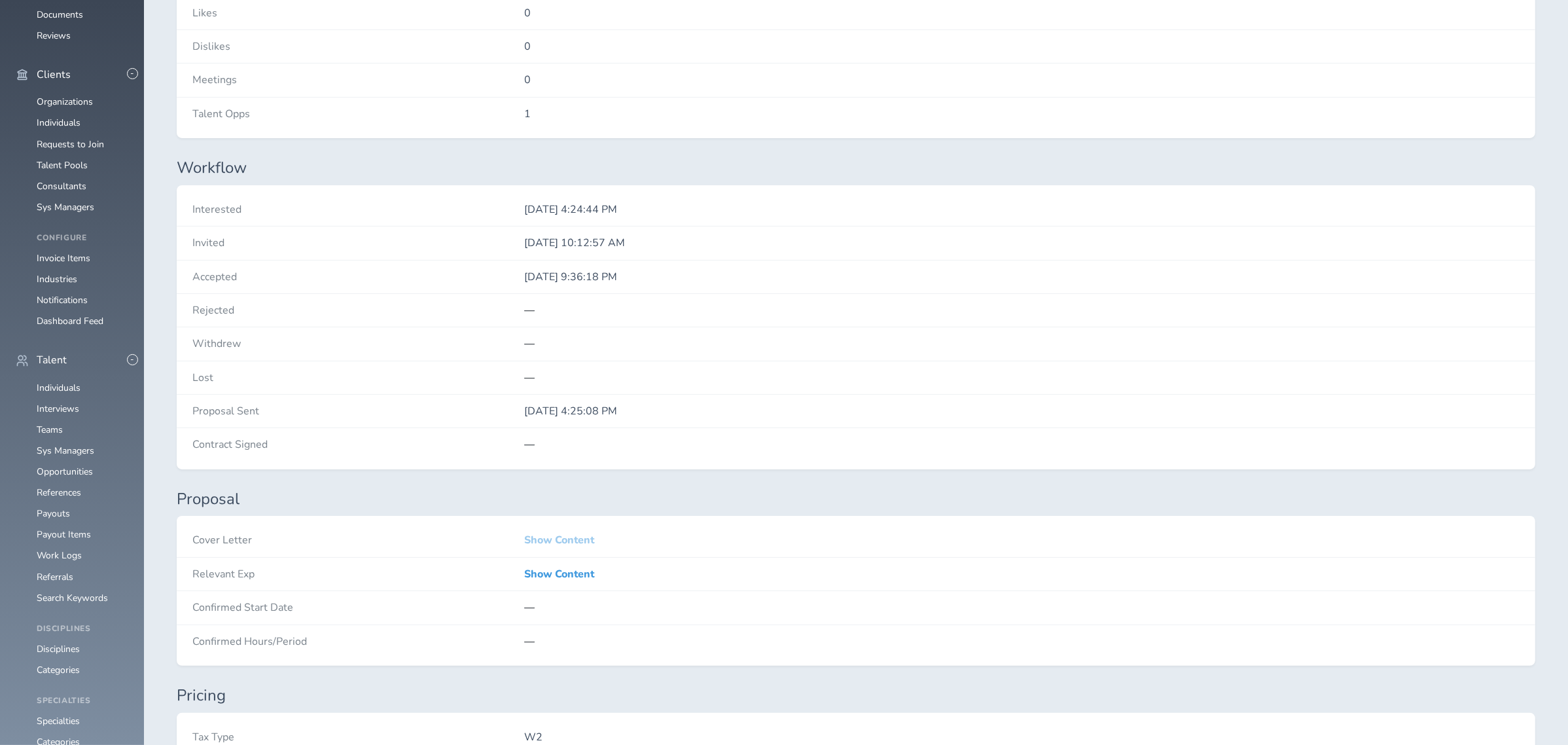
click at [576, 536] on link "Show Content" at bounding box center [559, 539] width 70 height 11
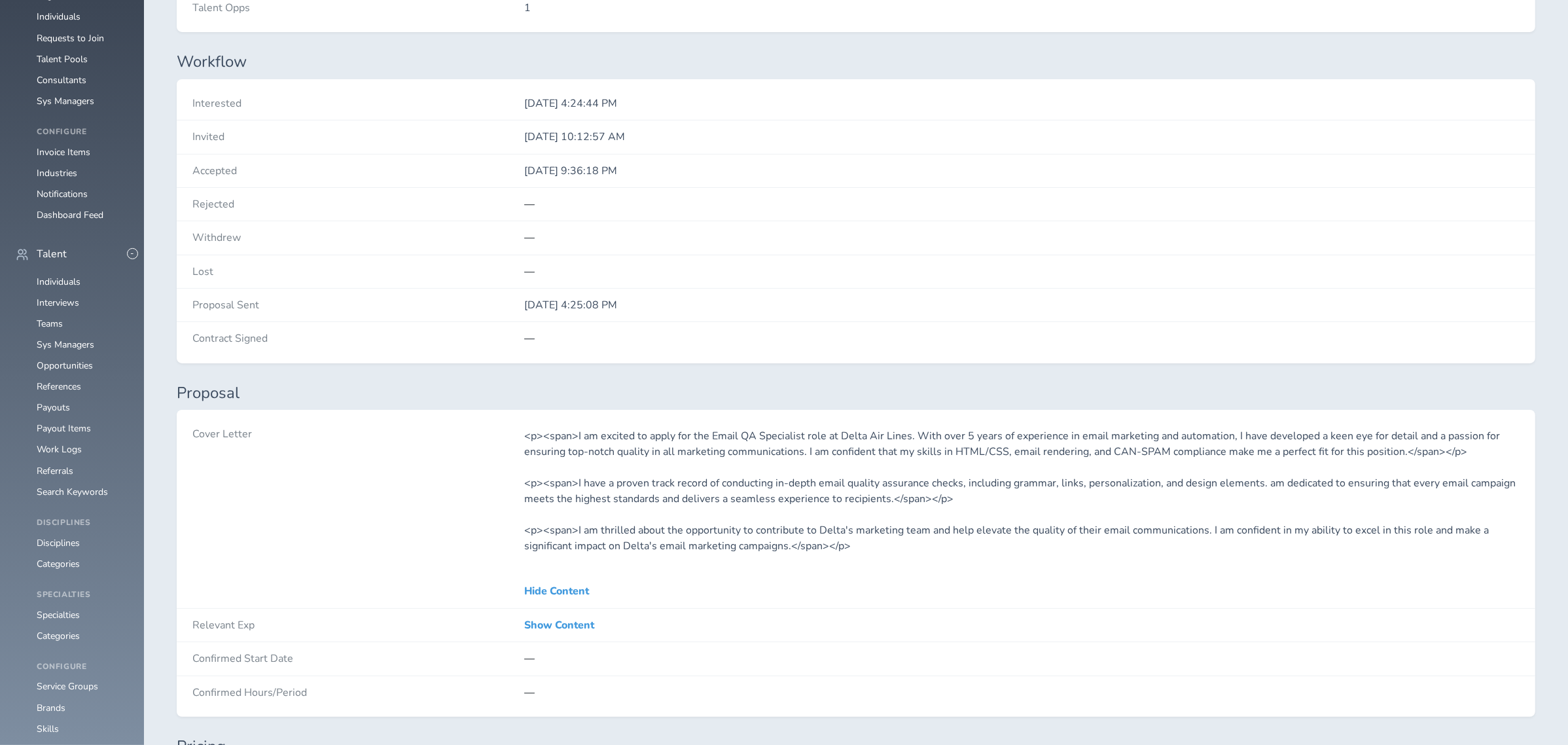
scroll to position [519, 0]
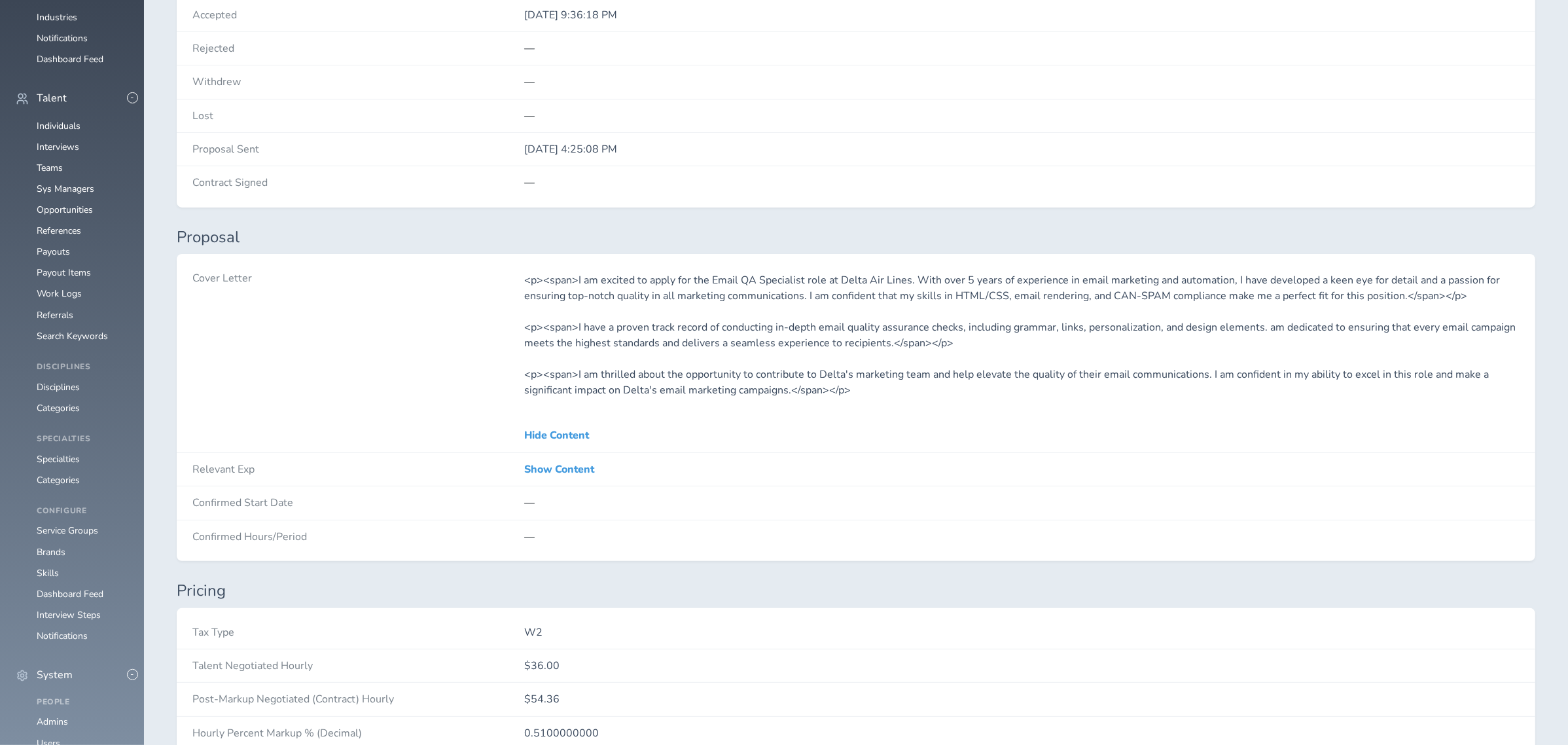
drag, startPoint x: 897, startPoint y: 298, endPoint x: 937, endPoint y: 350, distance: 65.6
click at [937, 350] on div "<p><span>I am excited to apply for the Email QA Specialist role at Delta Air Li…" at bounding box center [1022, 335] width 996 height 125
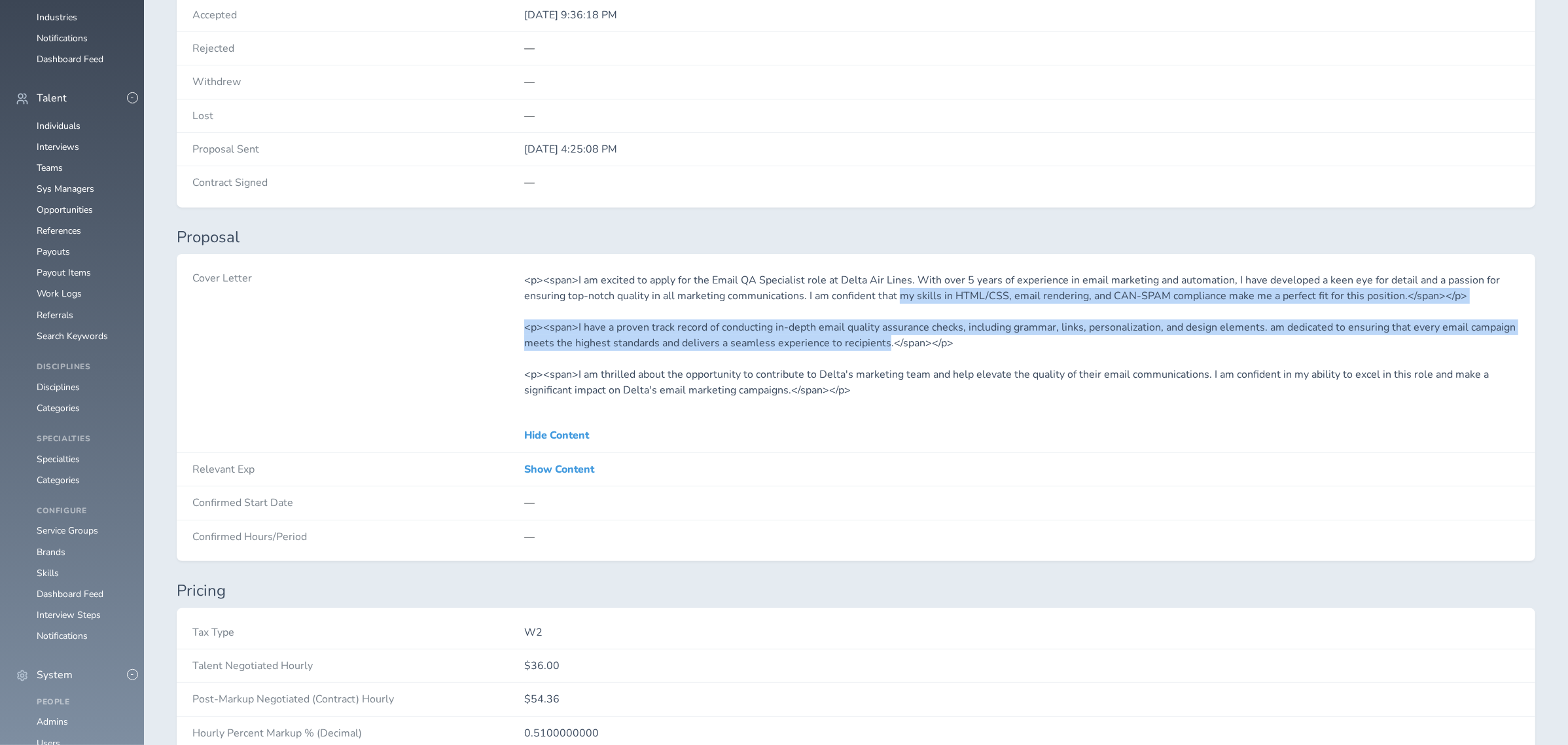
drag, startPoint x: 898, startPoint y: 296, endPoint x: 885, endPoint y: 343, distance: 48.8
click at [885, 343] on div "<p><span>I am excited to apply for the Email QA Specialist role at Delta Air Li…" at bounding box center [1022, 335] width 996 height 125
copy div "my skills in HTML/CSS, email rendering, and CAN-SPAM compliance make me a perfe…"
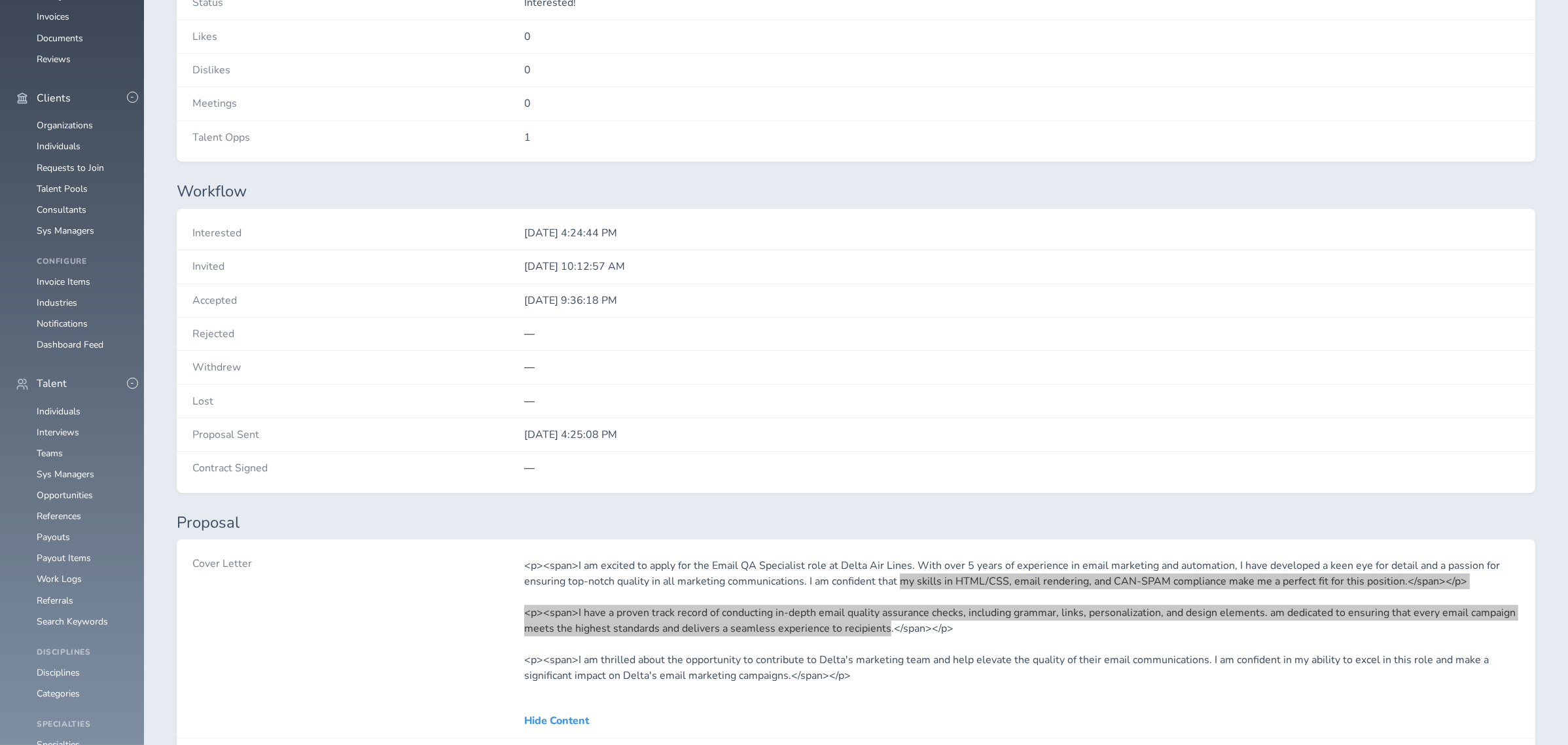
scroll to position [0, 0]
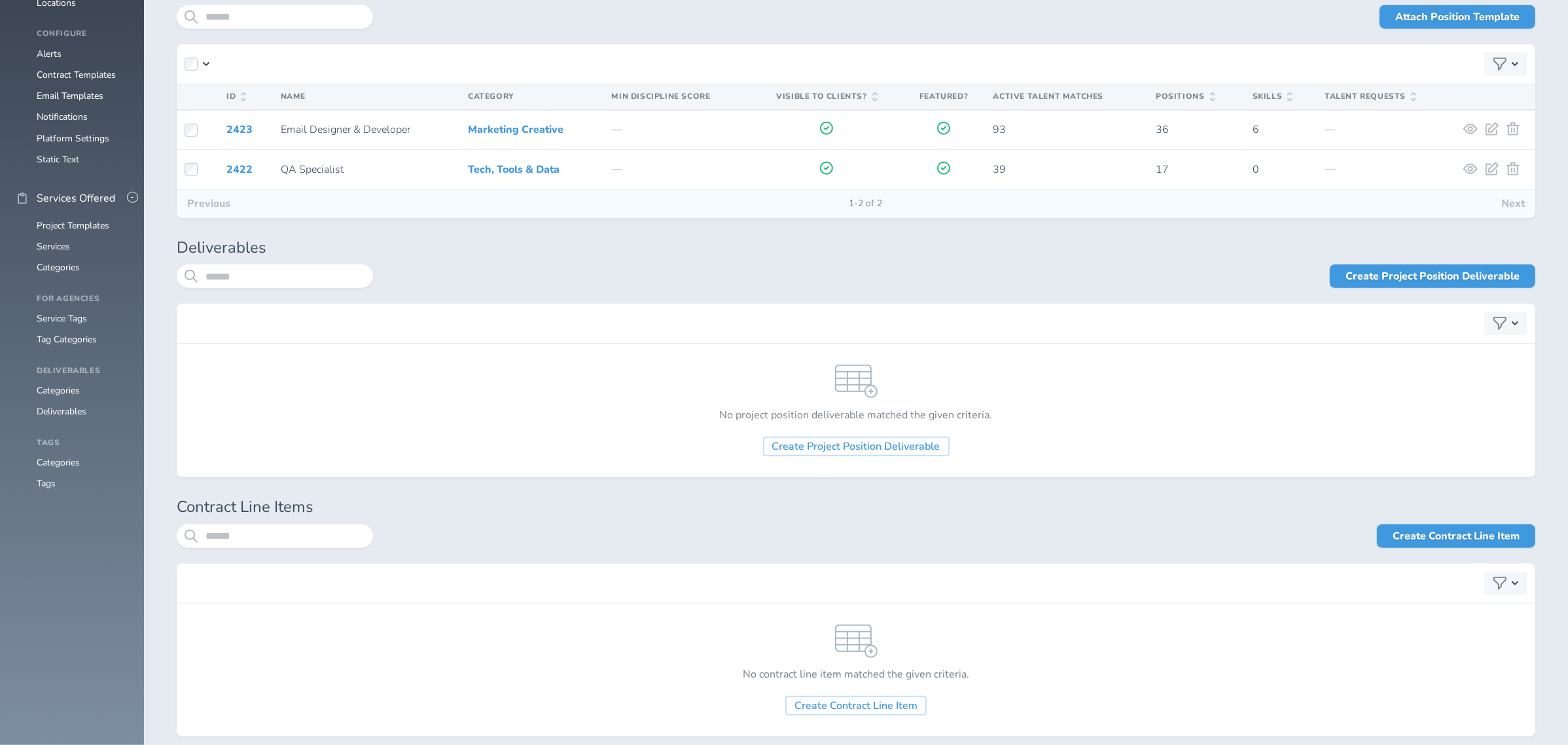
scroll to position [2181, 0]
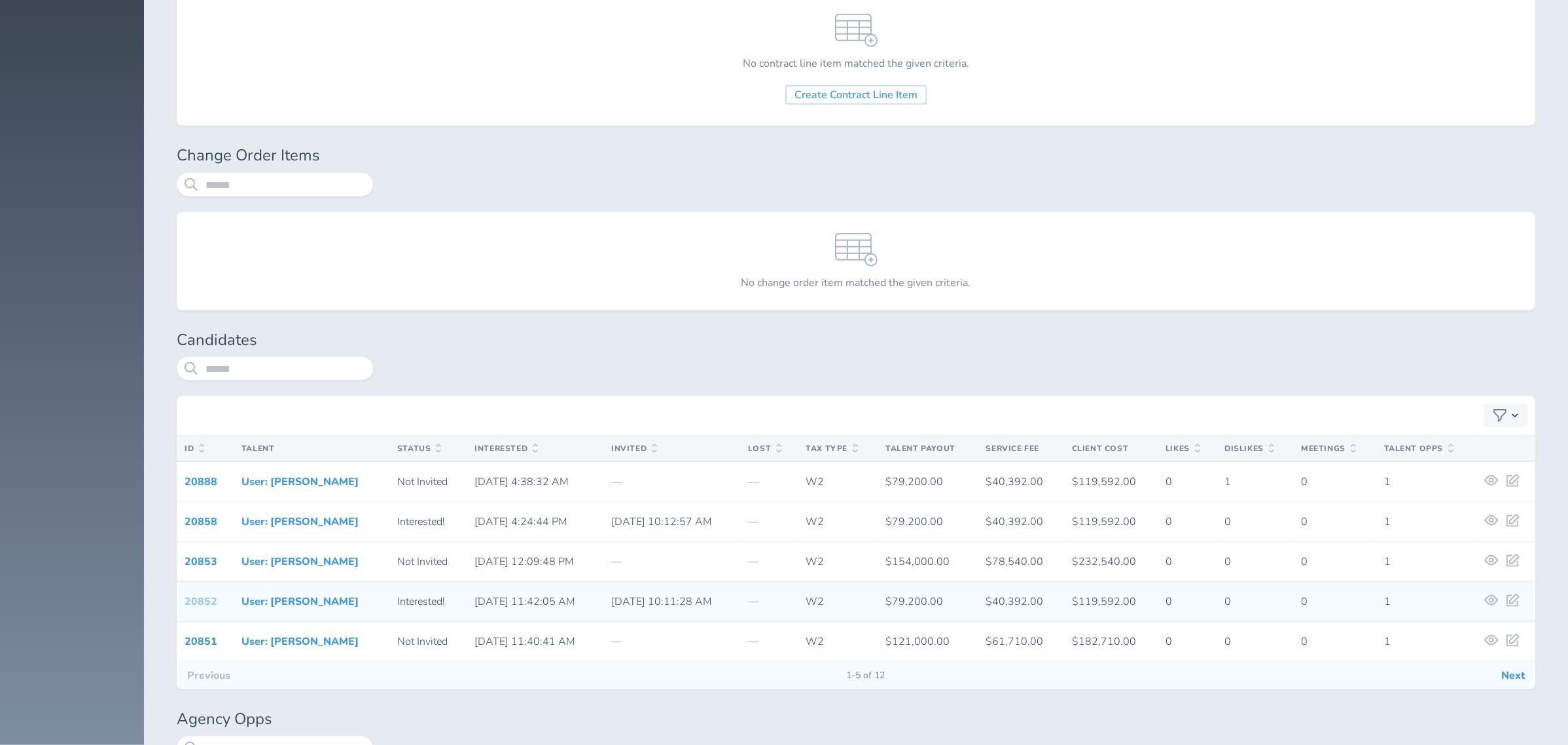
click at [206, 604] on link "20852" at bounding box center [201, 601] width 33 height 14
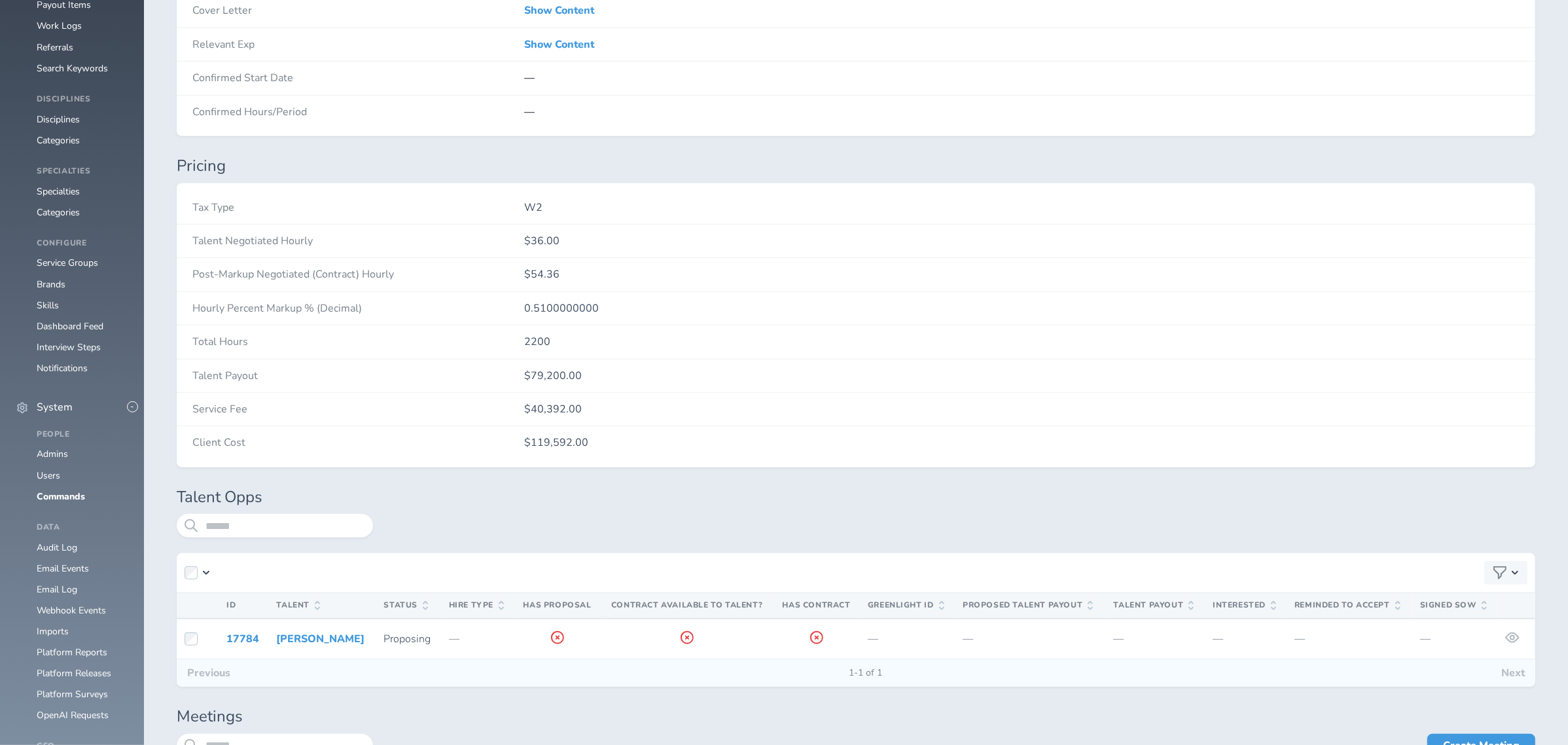
scroll to position [698, 0]
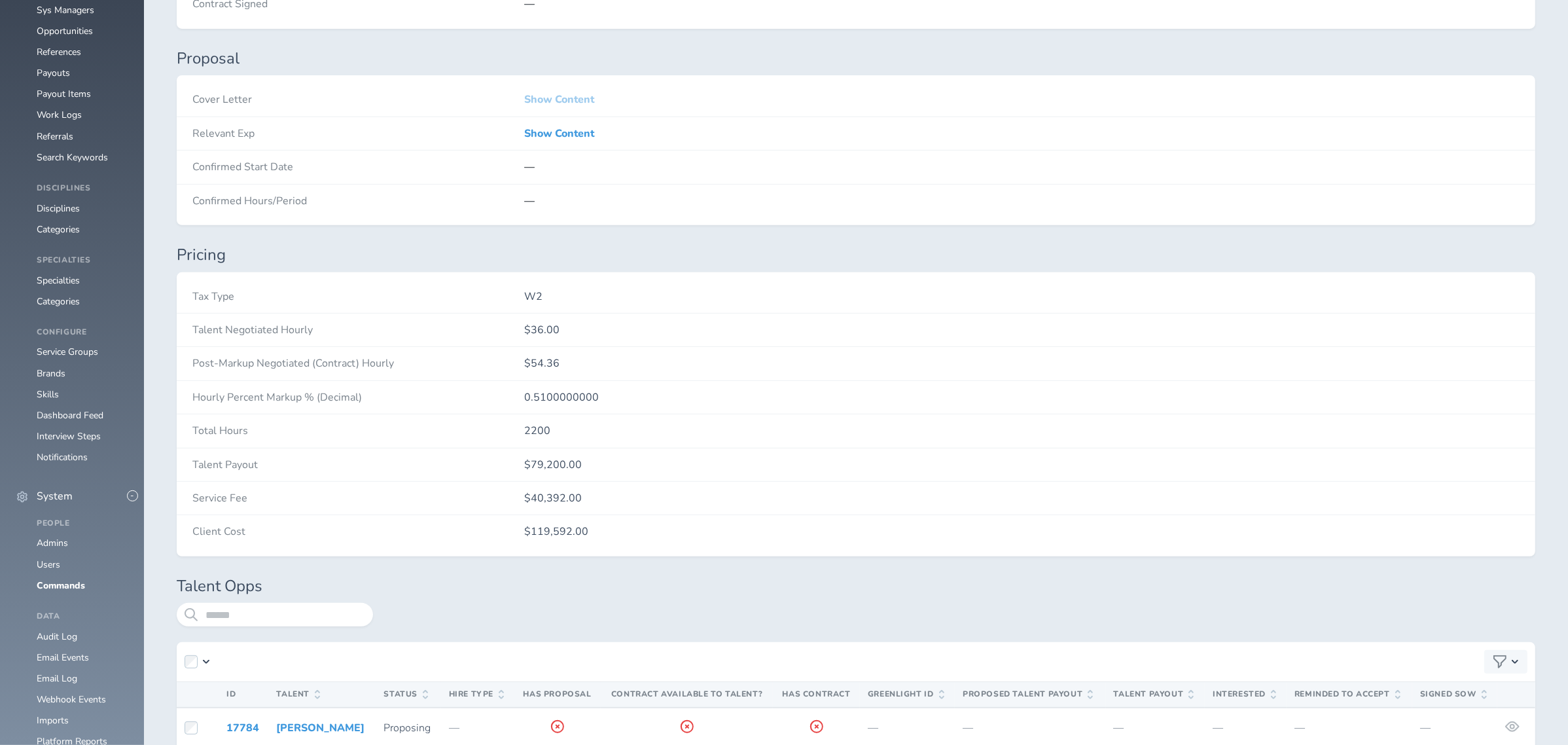
click at [547, 102] on link "Show Content" at bounding box center [559, 99] width 70 height 11
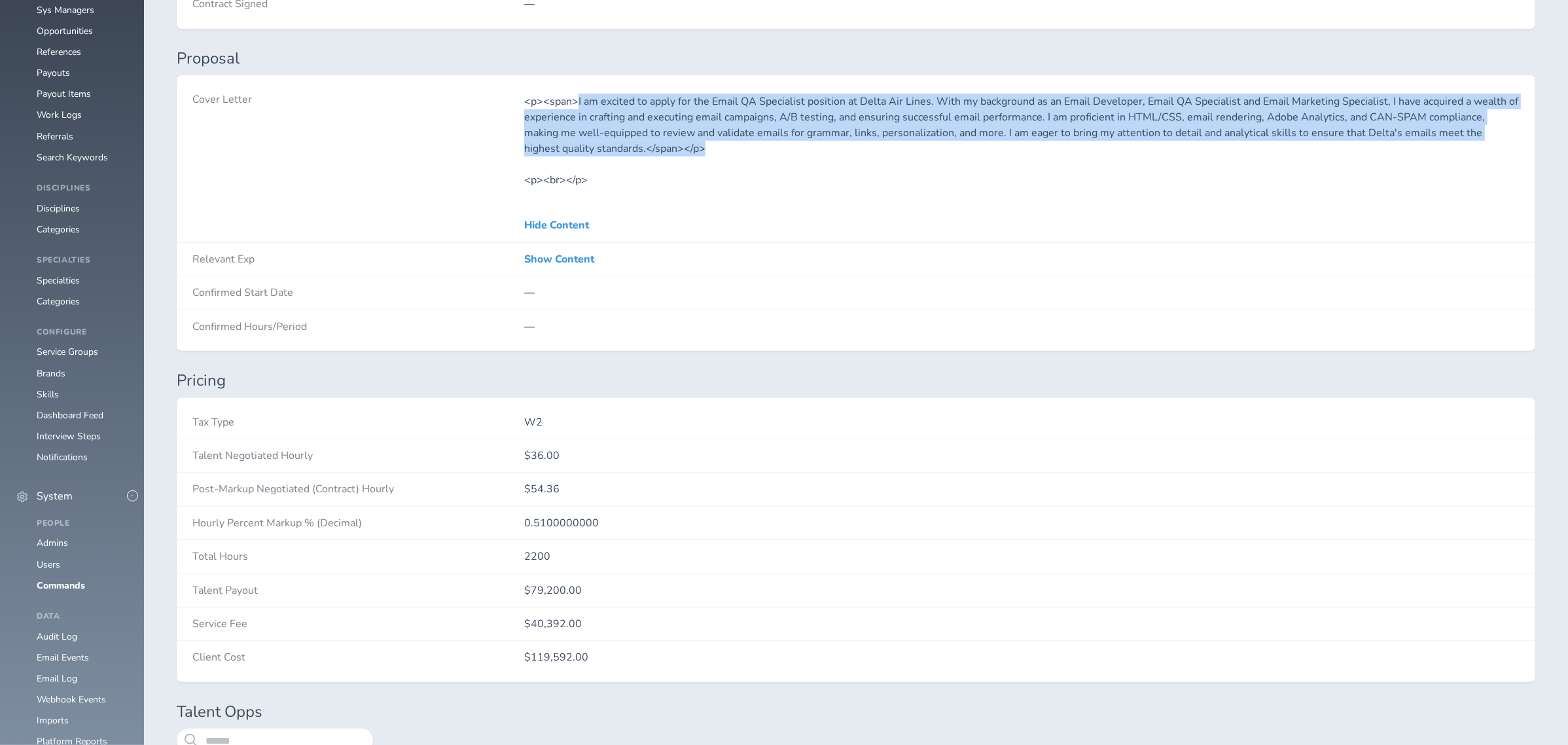
drag, startPoint x: 578, startPoint y: 101, endPoint x: 824, endPoint y: 146, distance: 250.1
click at [824, 146] on p "<p><span>I am excited to apply for the Email QA Specialist position at Delta Ai…" at bounding box center [1022, 124] width 996 height 63
copy p "I am excited to apply for the Email QA Specialist position at Delta Air Lines. …"
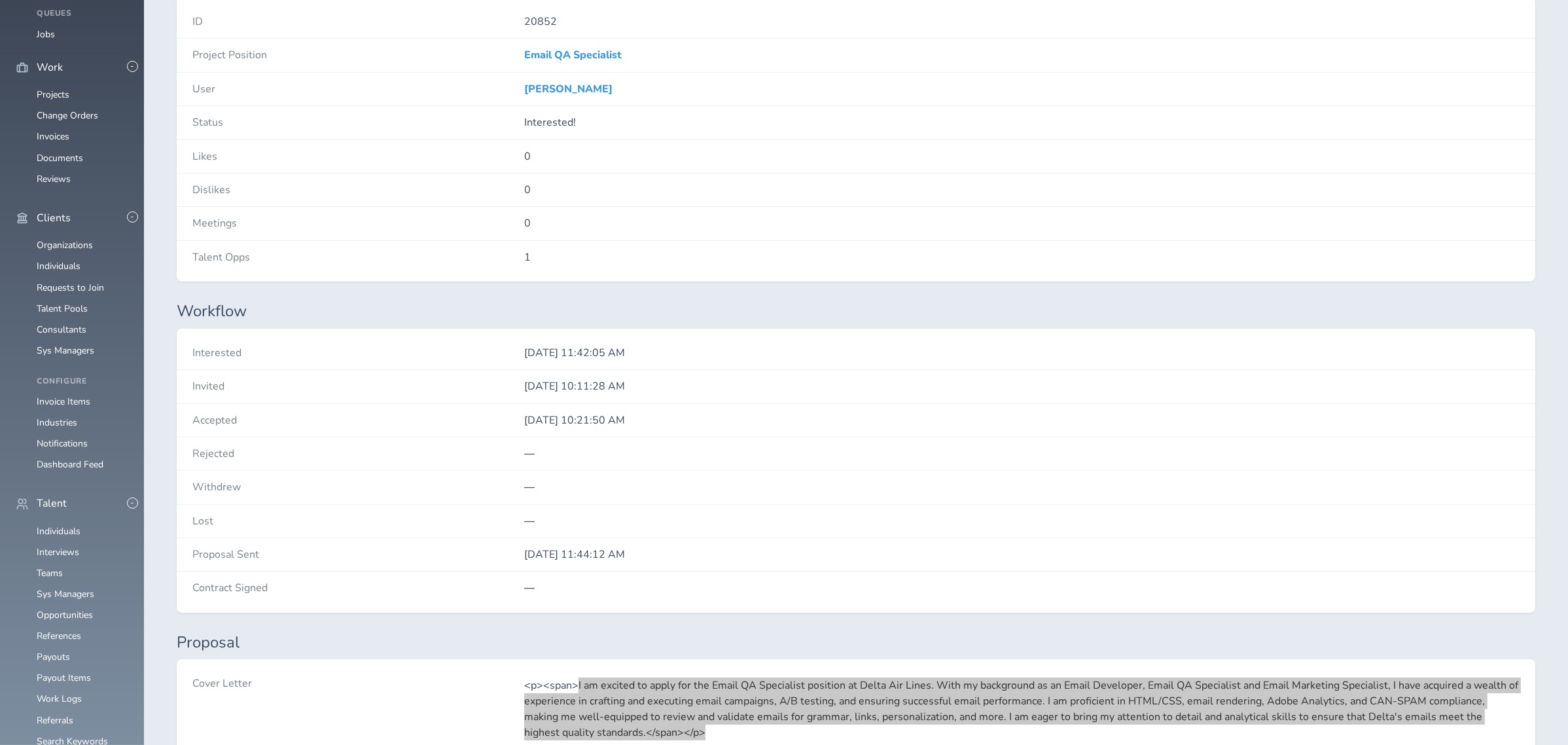
scroll to position [0, 0]
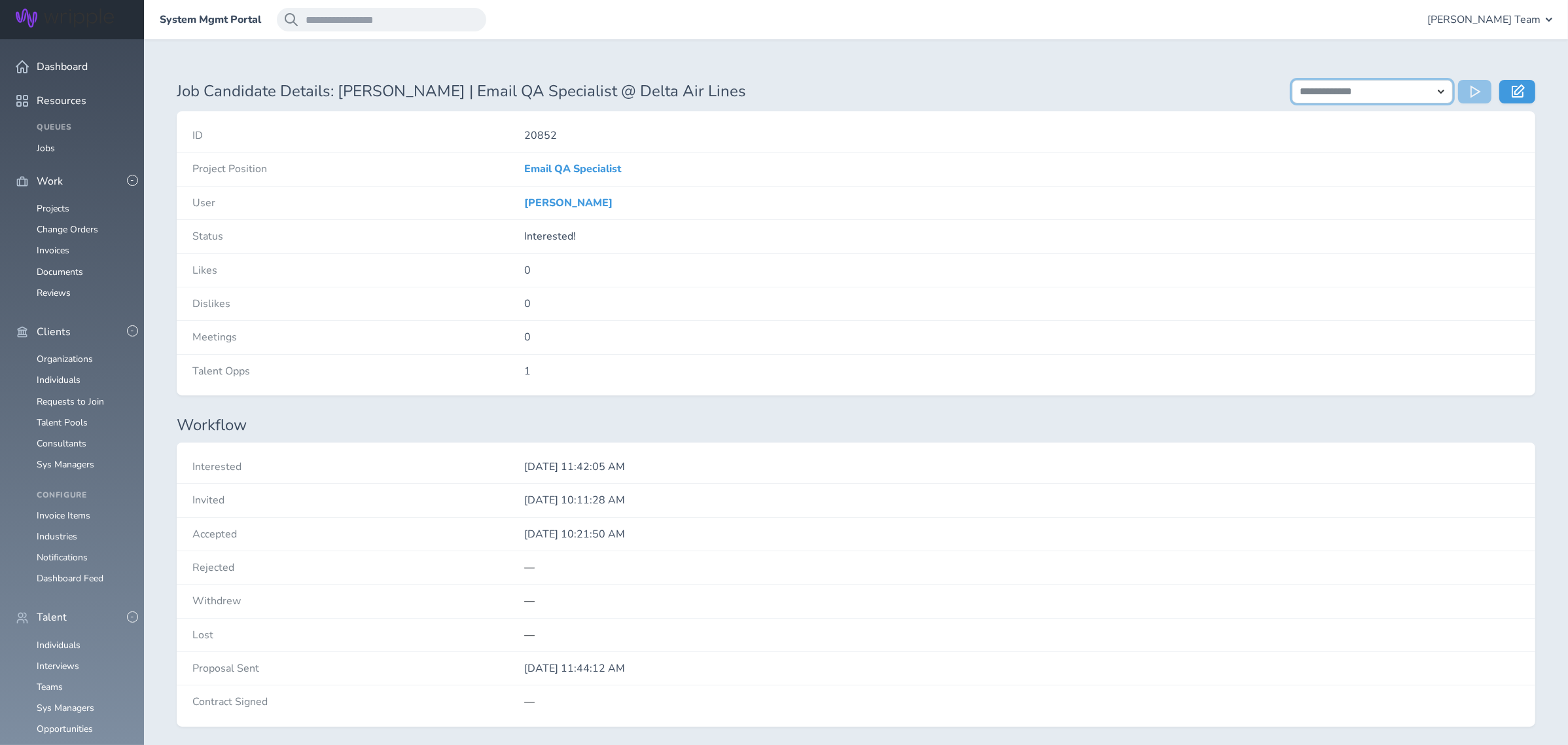
click at [1447, 94] on select "**********" at bounding box center [1372, 91] width 161 height 24
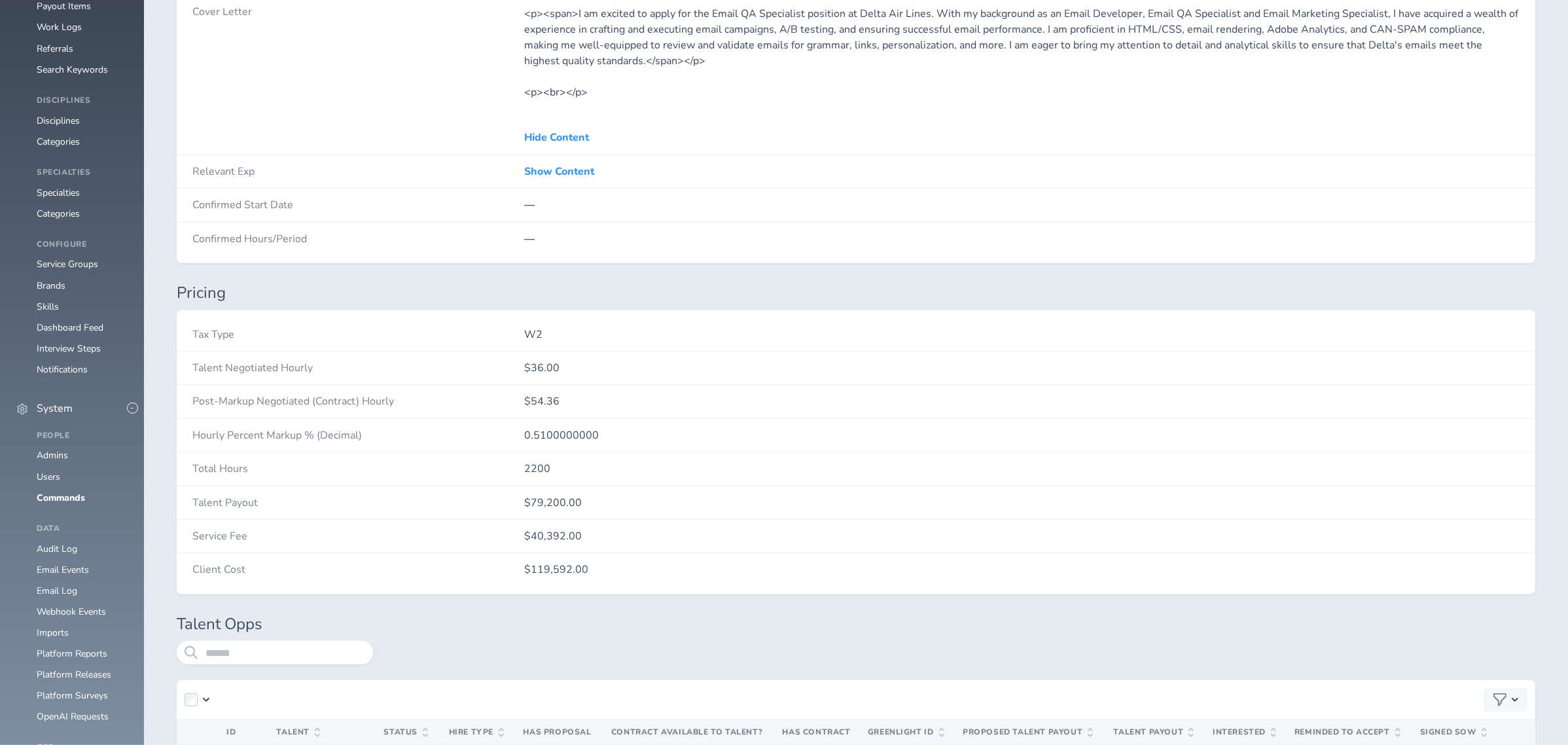
scroll to position [1309, 0]
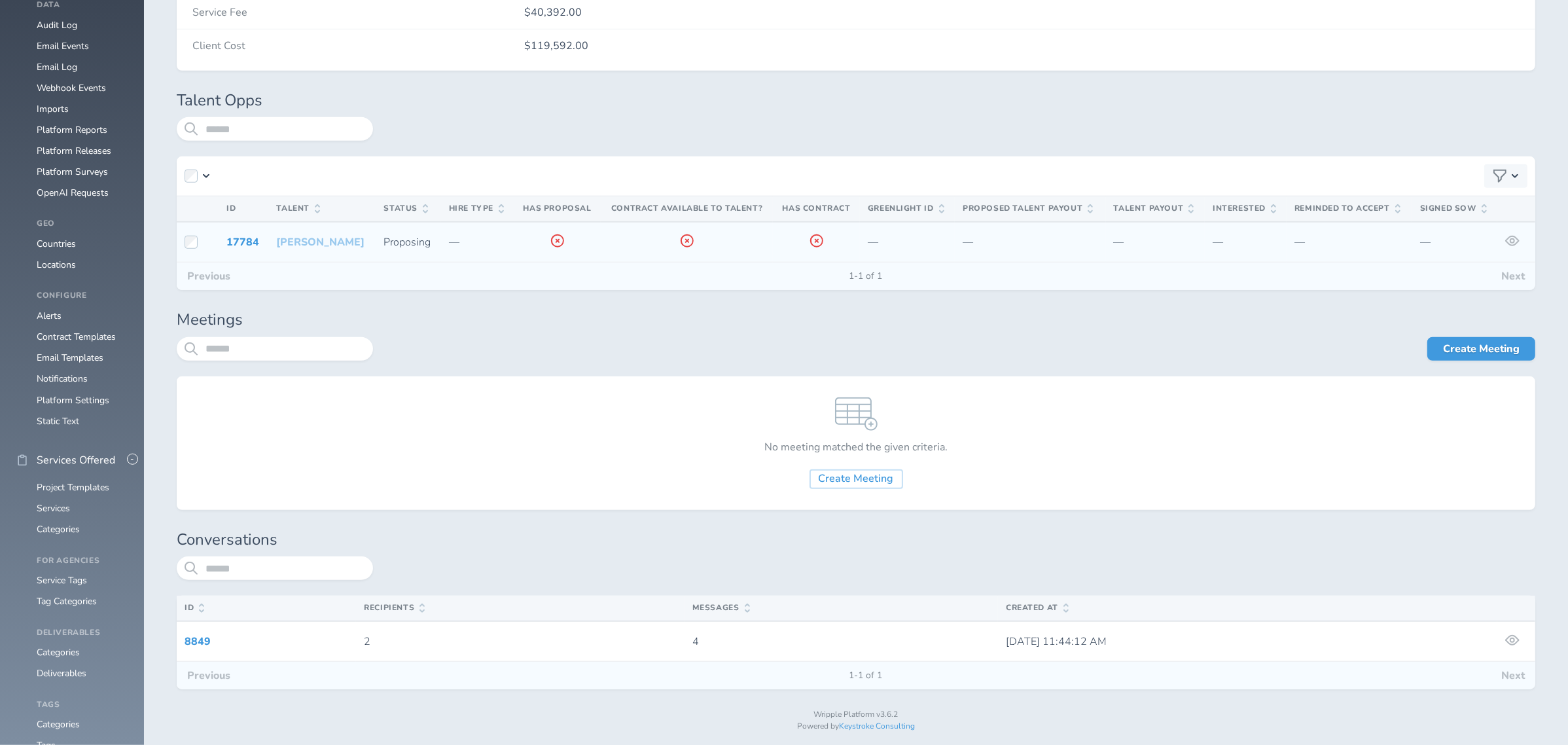
click at [348, 245] on link "[PERSON_NAME]" at bounding box center [321, 241] width 89 height 14
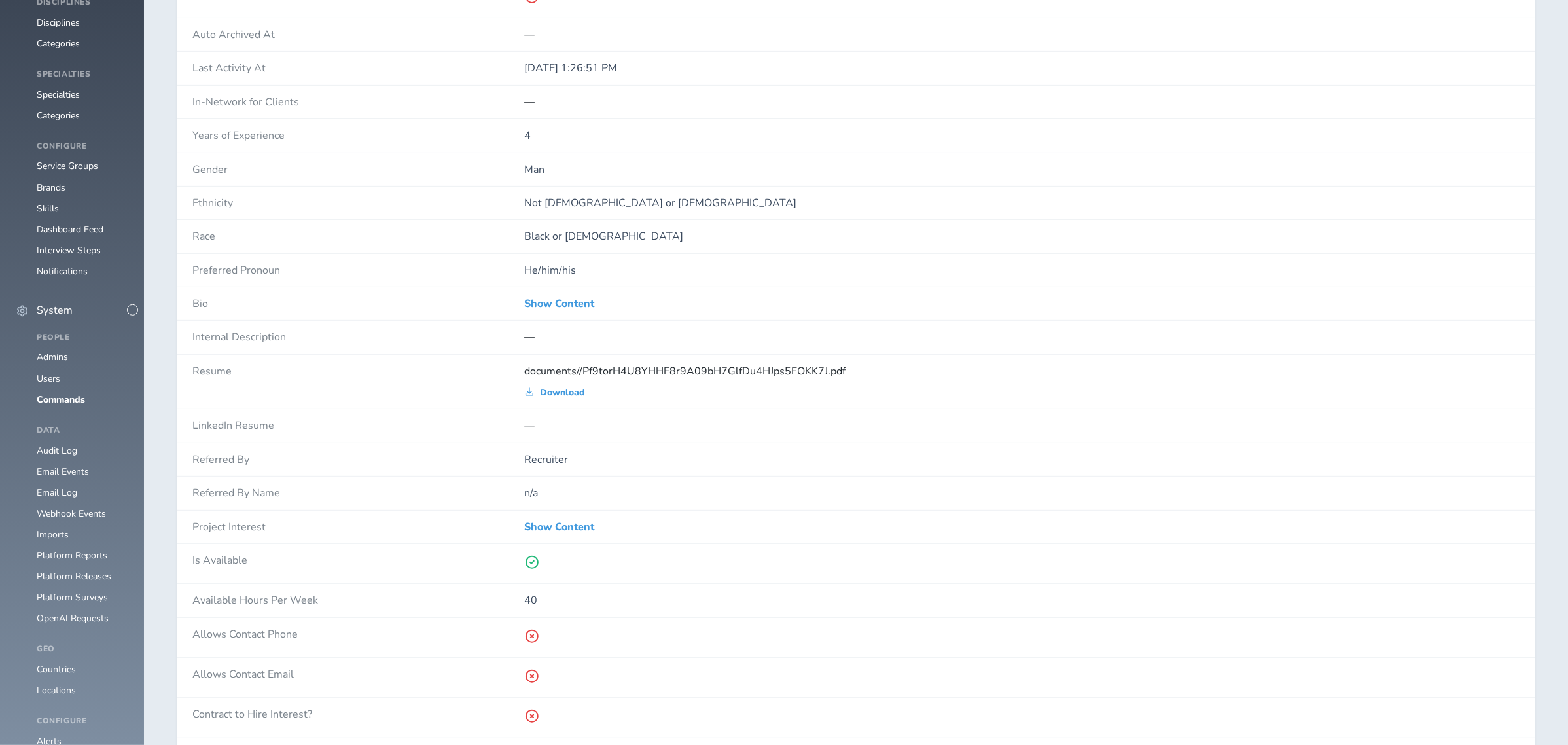
scroll to position [1047, 0]
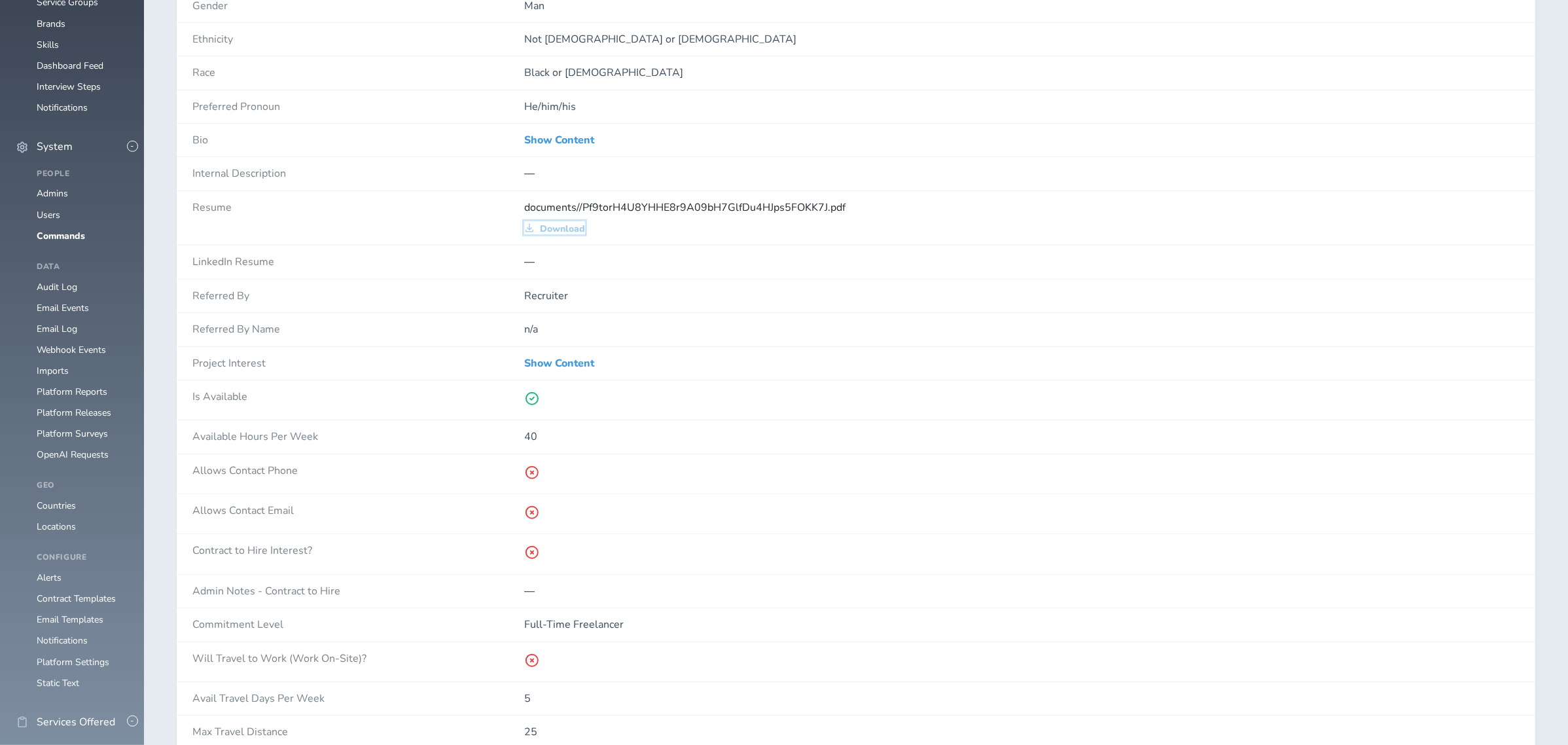
click at [576, 233] on span "Download" at bounding box center [563, 228] width 45 height 10
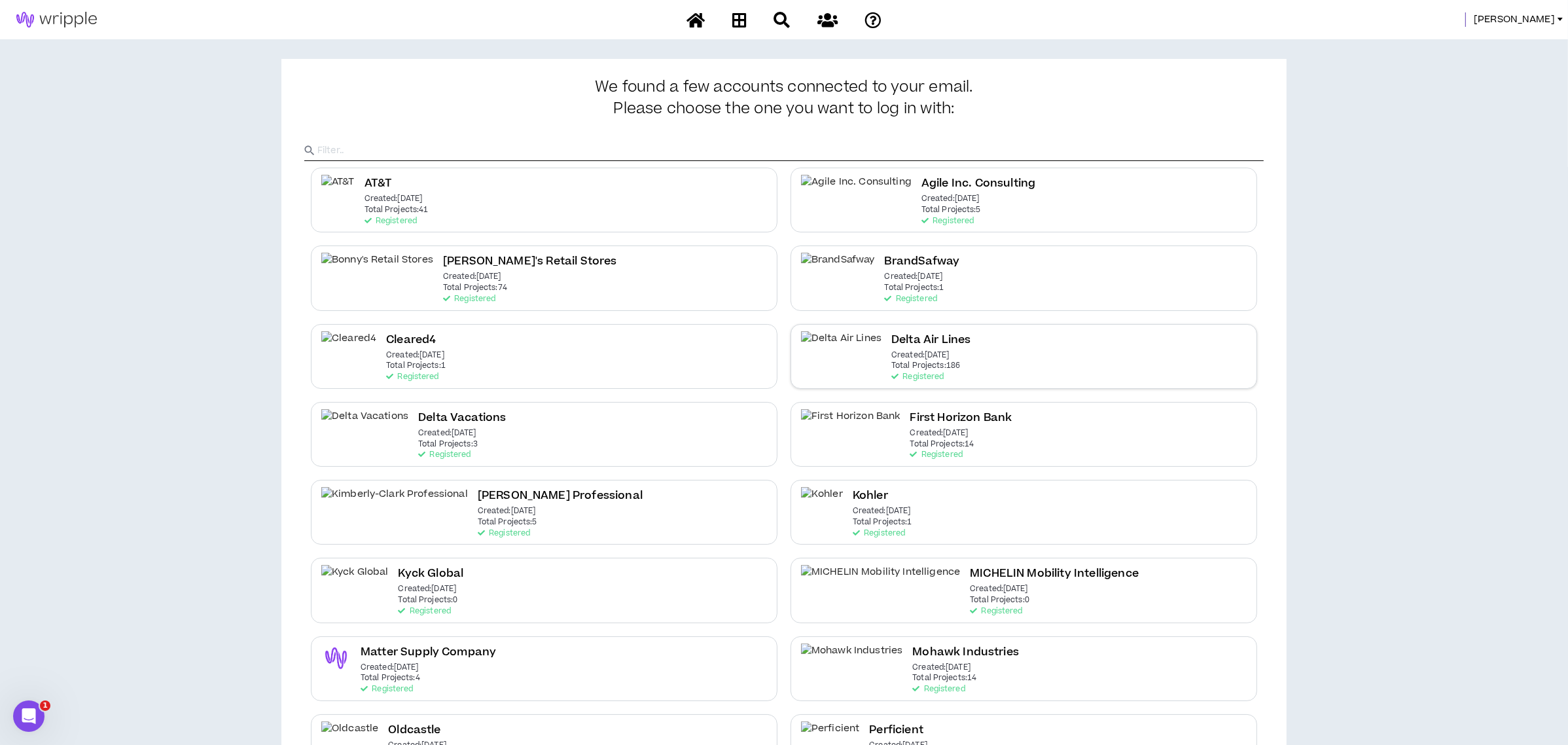
click at [895, 362] on p "Total Projects: 186" at bounding box center [925, 366] width 69 height 9
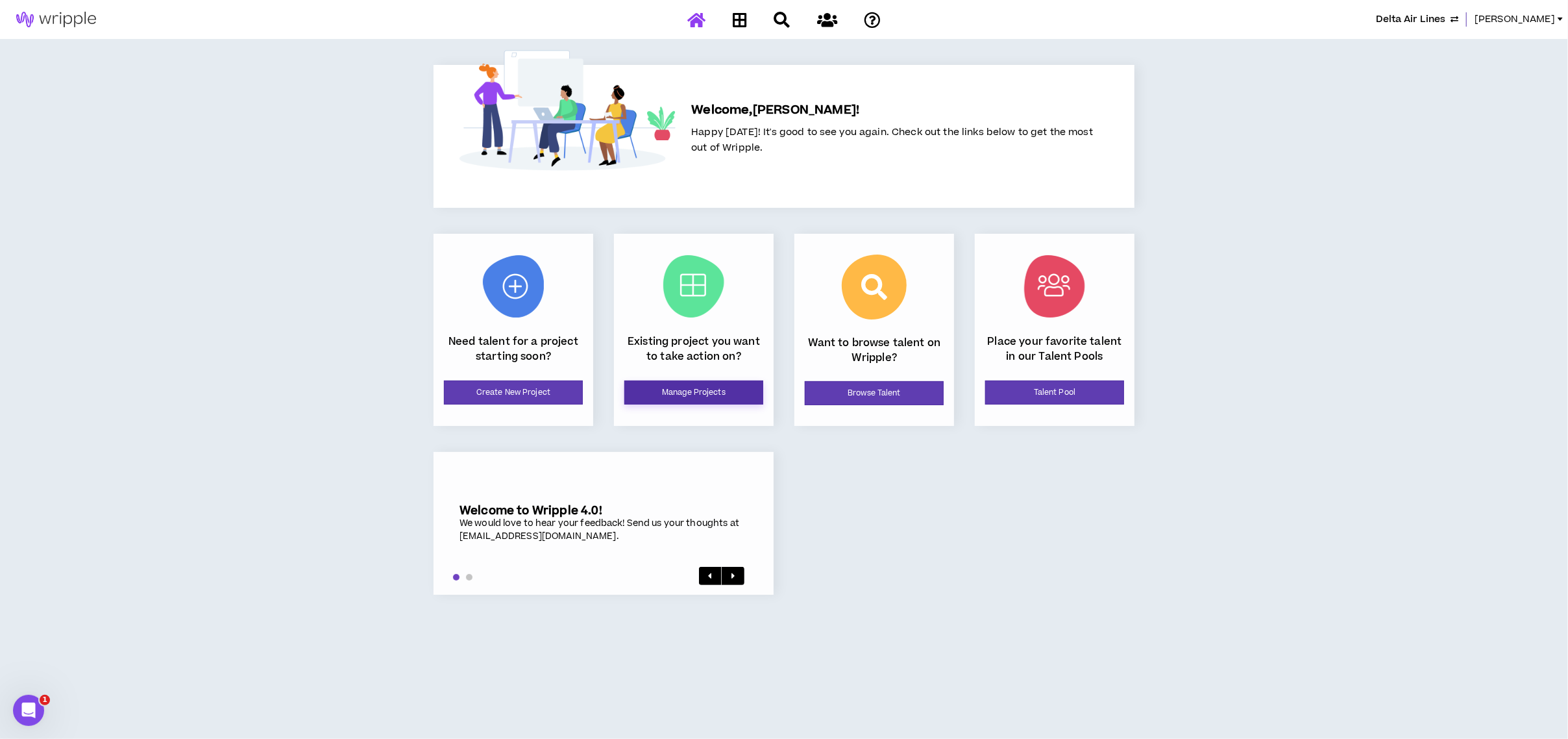
click at [675, 393] on link "Manage Projects" at bounding box center [694, 393] width 139 height 24
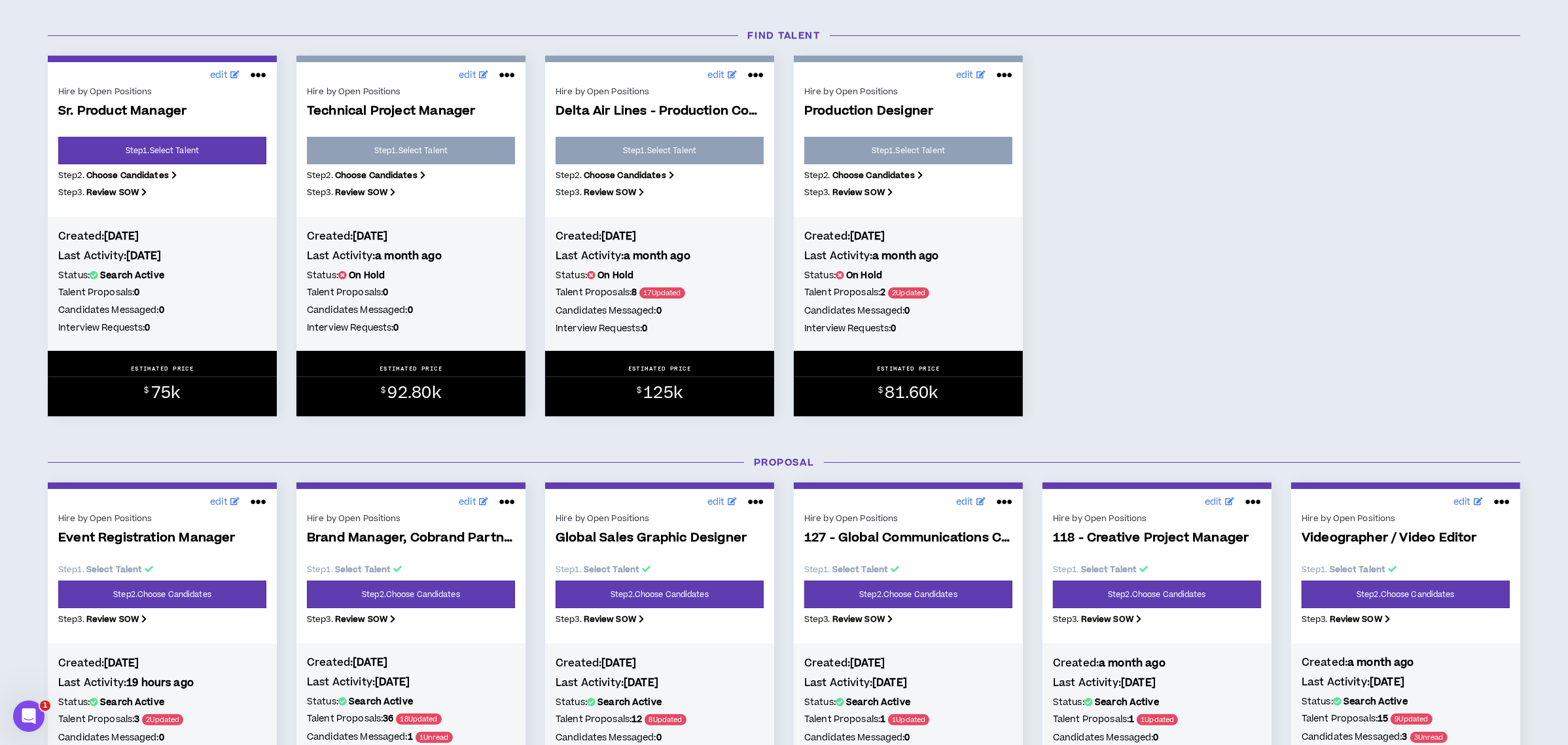
scroll to position [436, 0]
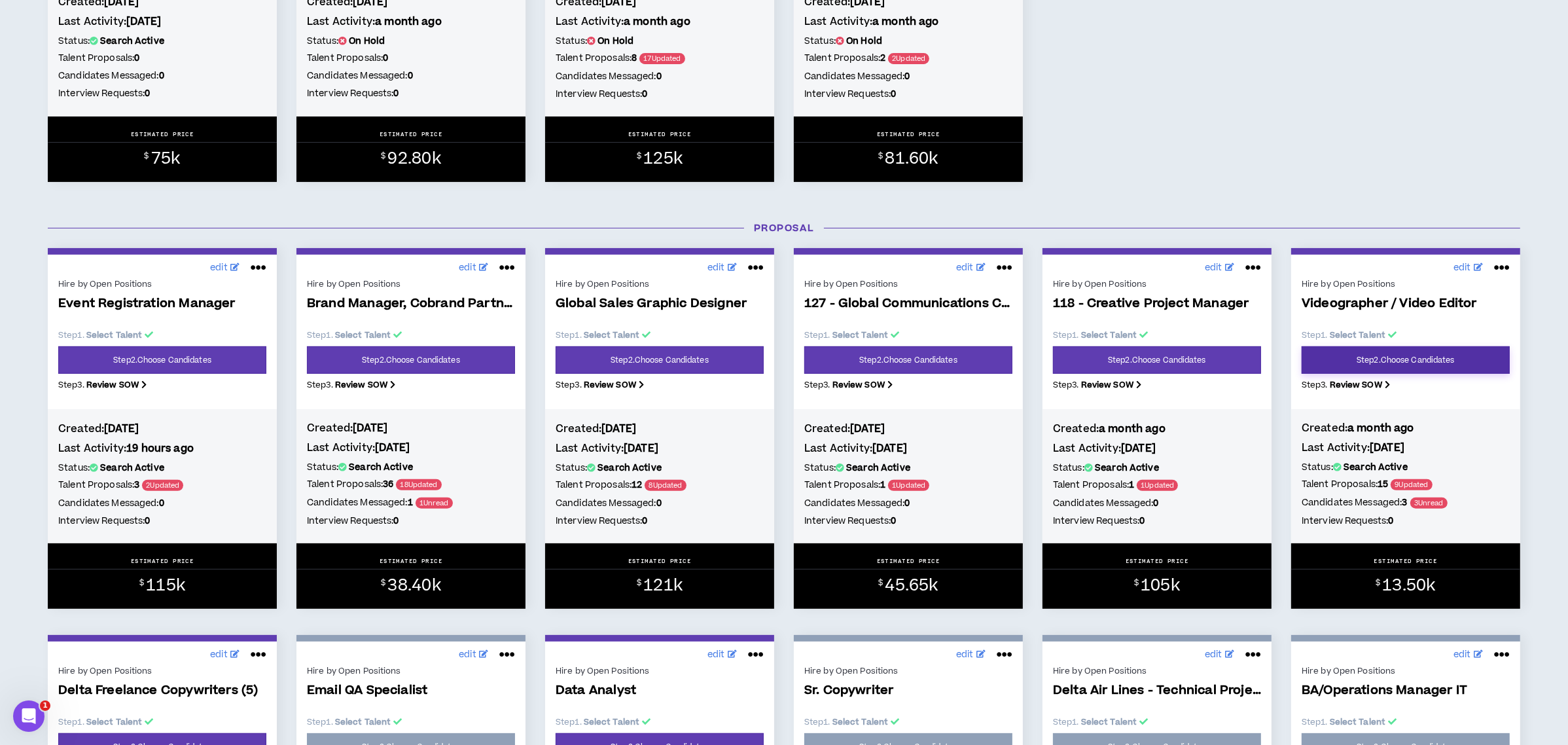
click at [1419, 360] on link "Step 2 . Choose Candidates" at bounding box center [1405, 359] width 208 height 27
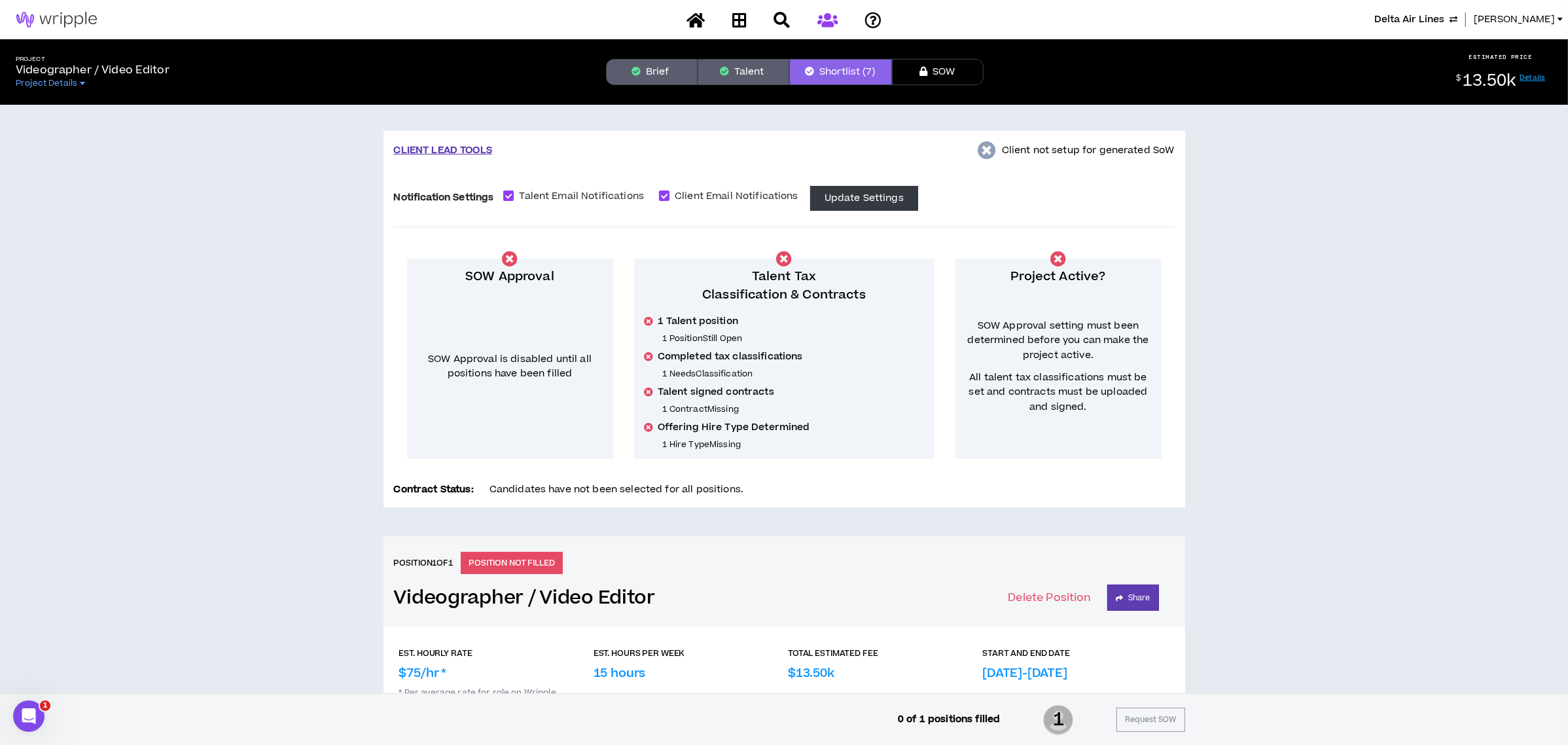
click at [824, 23] on icon at bounding box center [828, 19] width 21 height 16
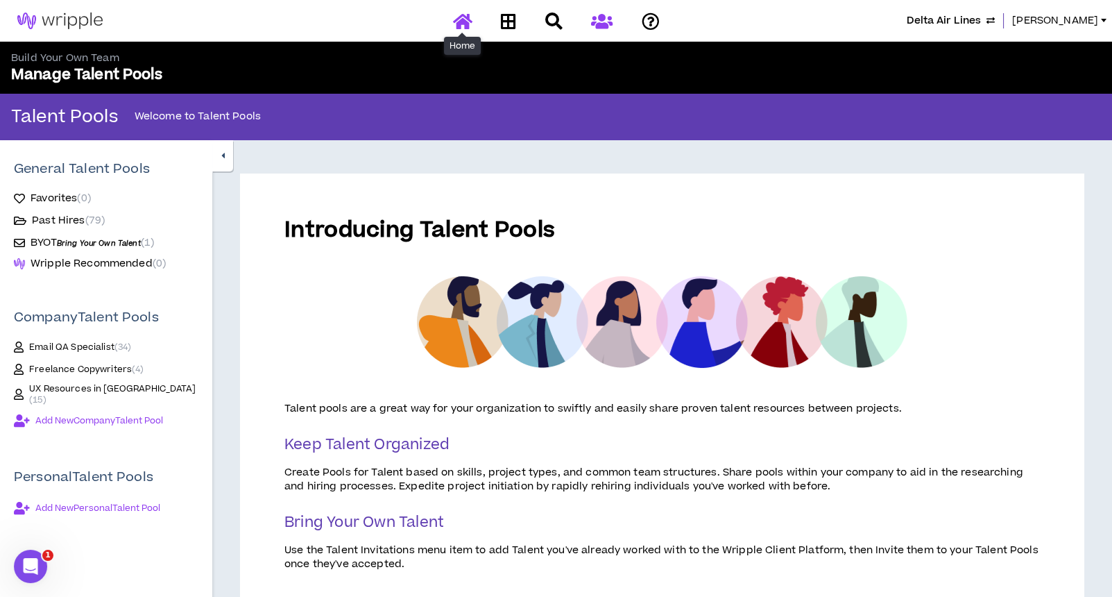
click at [462, 18] on icon at bounding box center [462, 20] width 19 height 17
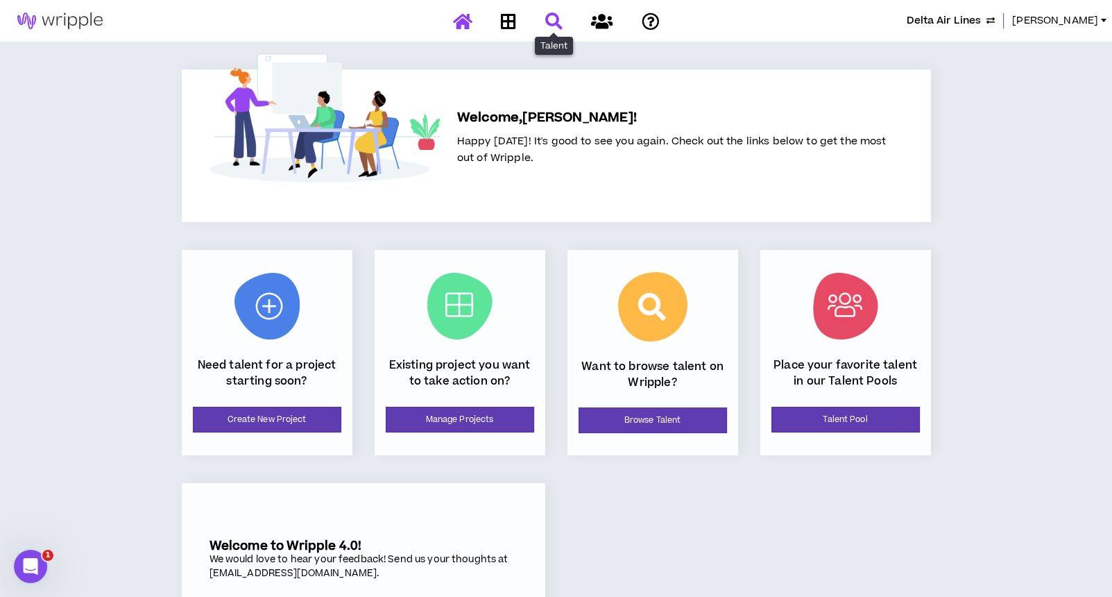
click at [559, 24] on icon at bounding box center [553, 20] width 17 height 17
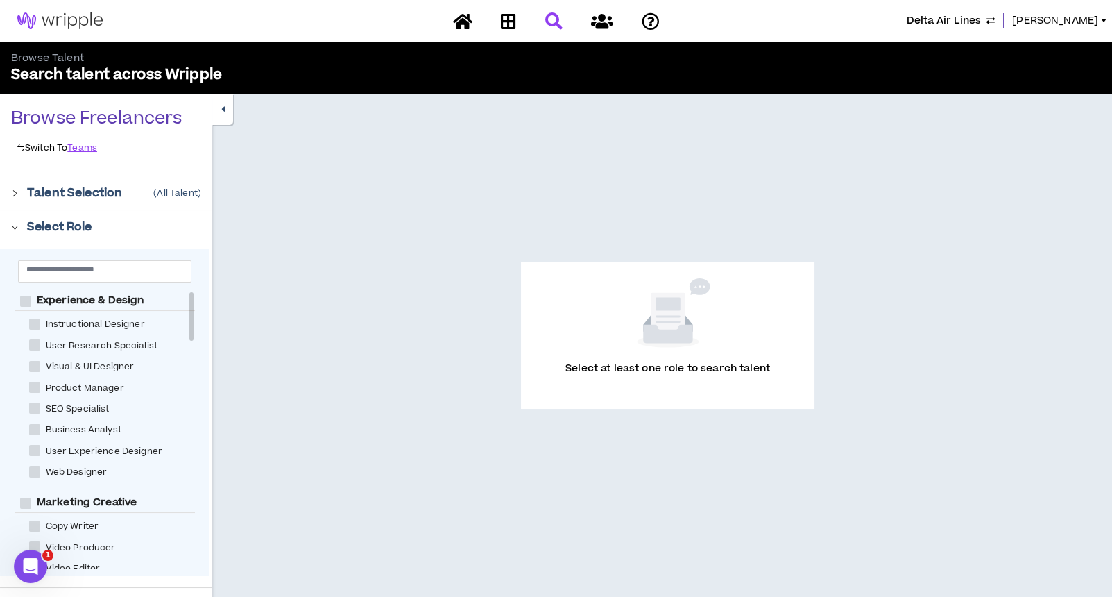
click at [938, 22] on span "Delta Air Lines" at bounding box center [944, 20] width 74 height 15
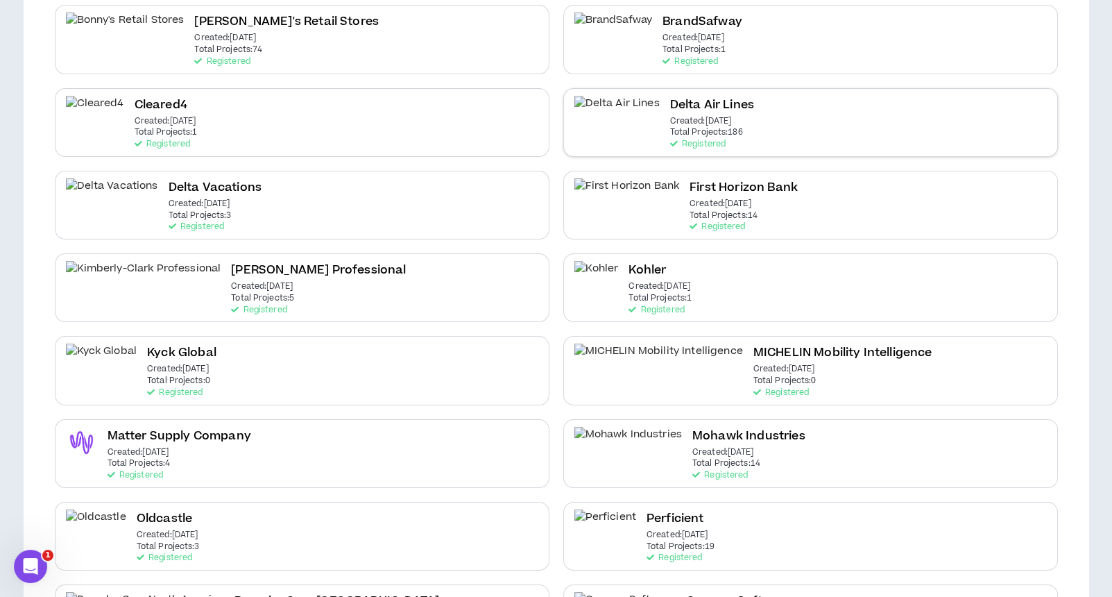
scroll to position [370, 0]
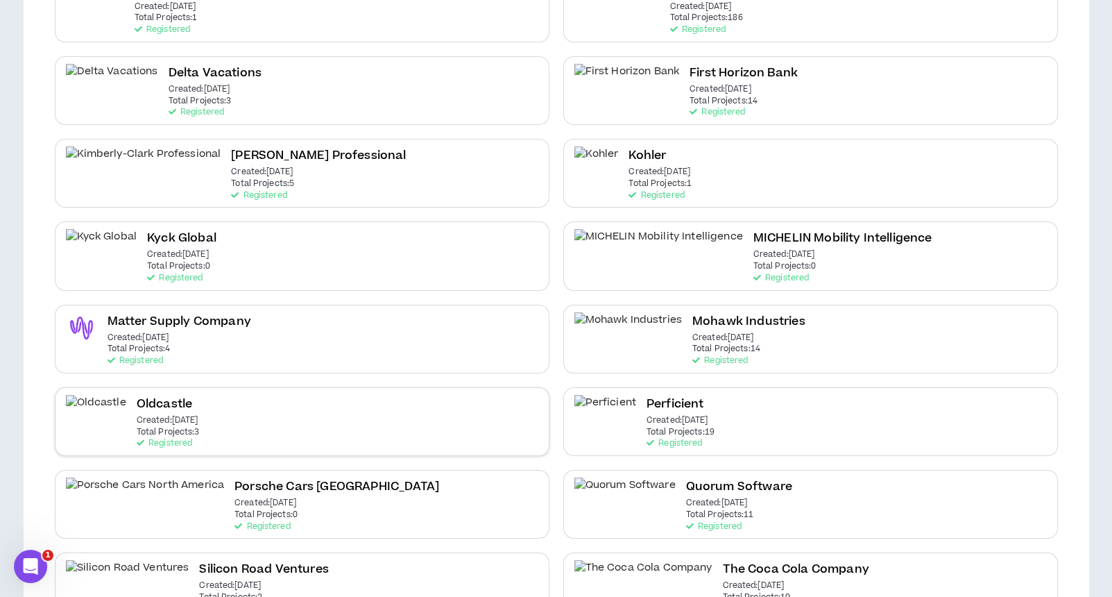
click at [294, 409] on div "Oldcastle Created: Apr 9 2025 Total Projects: 3 Registered" at bounding box center [302, 421] width 495 height 69
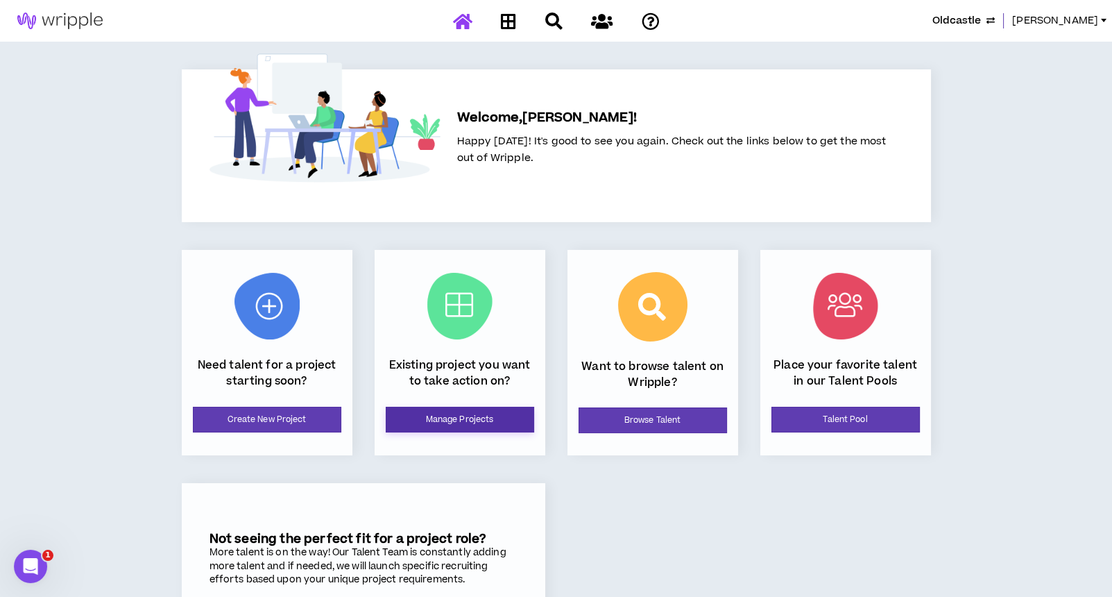
click at [491, 421] on link "Manage Projects" at bounding box center [460, 420] width 149 height 26
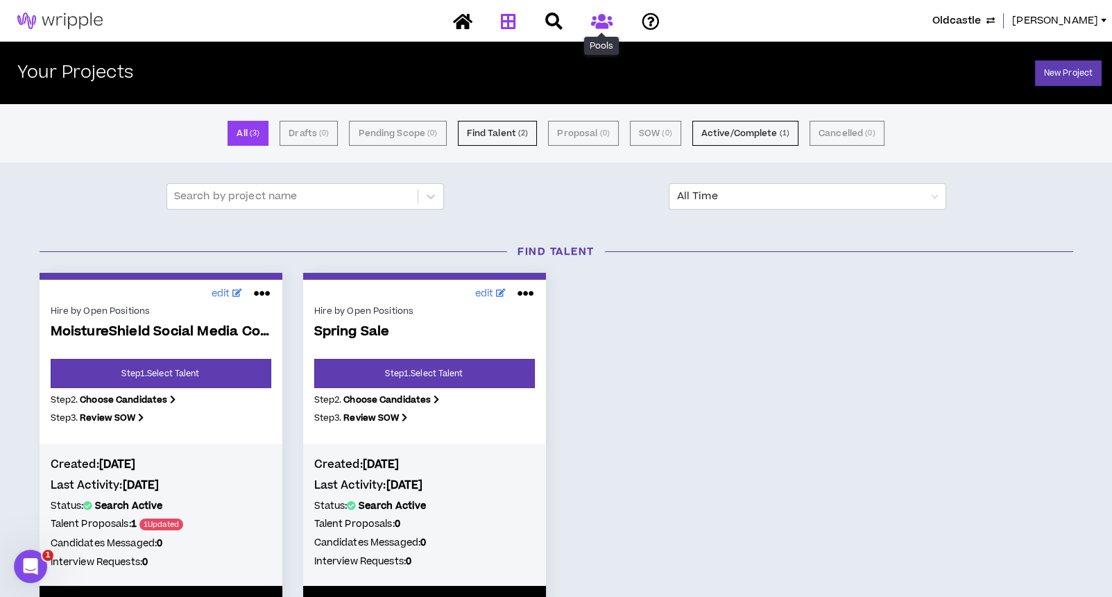
click at [599, 23] on icon at bounding box center [602, 20] width 22 height 17
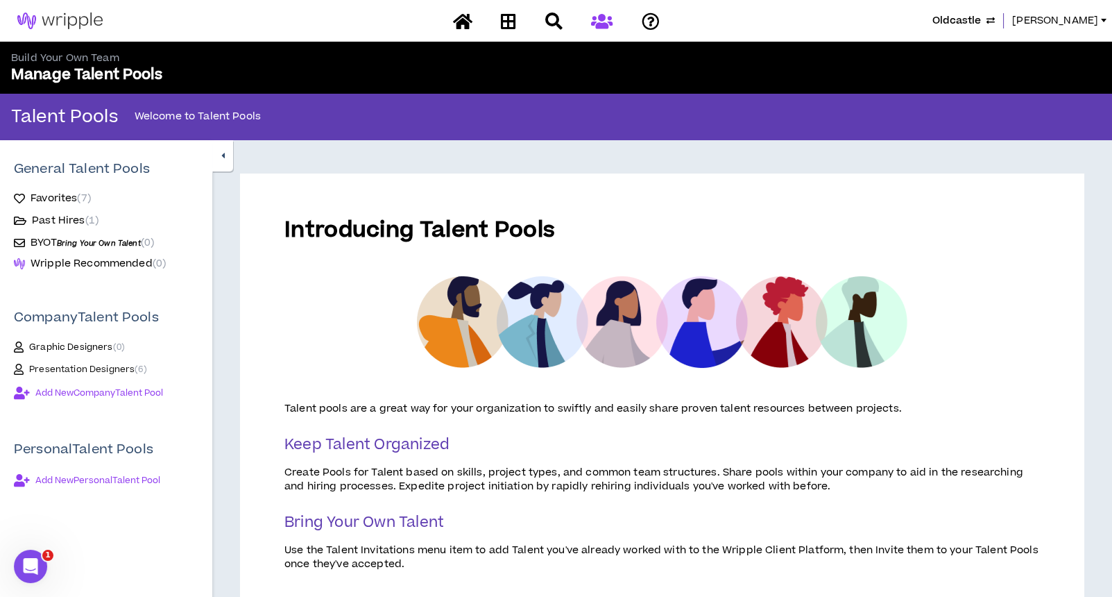
click at [101, 369] on span "Presentation Designers ( 6 )" at bounding box center [88, 369] width 118 height 11
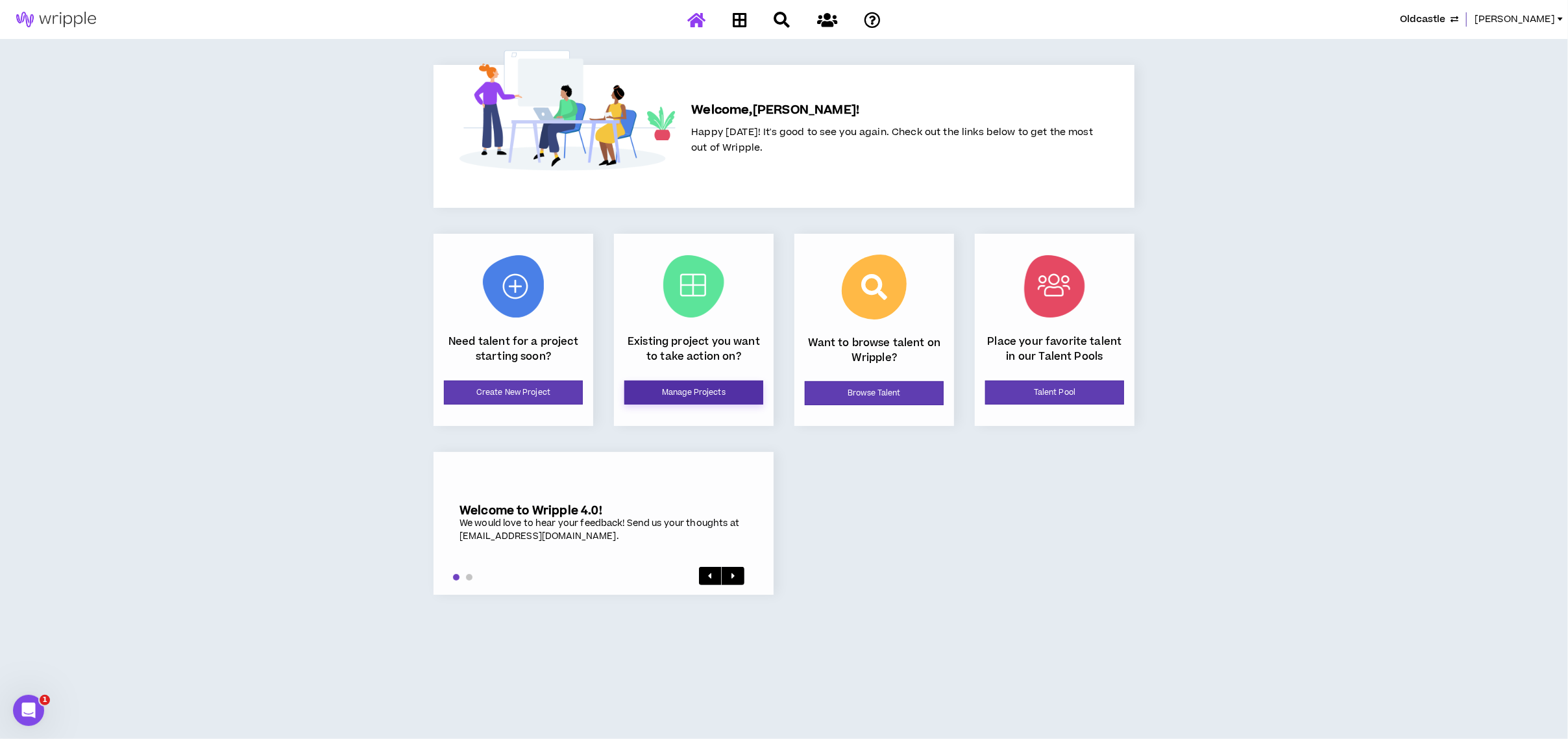
click at [689, 389] on link "Manage Projects" at bounding box center [694, 393] width 139 height 24
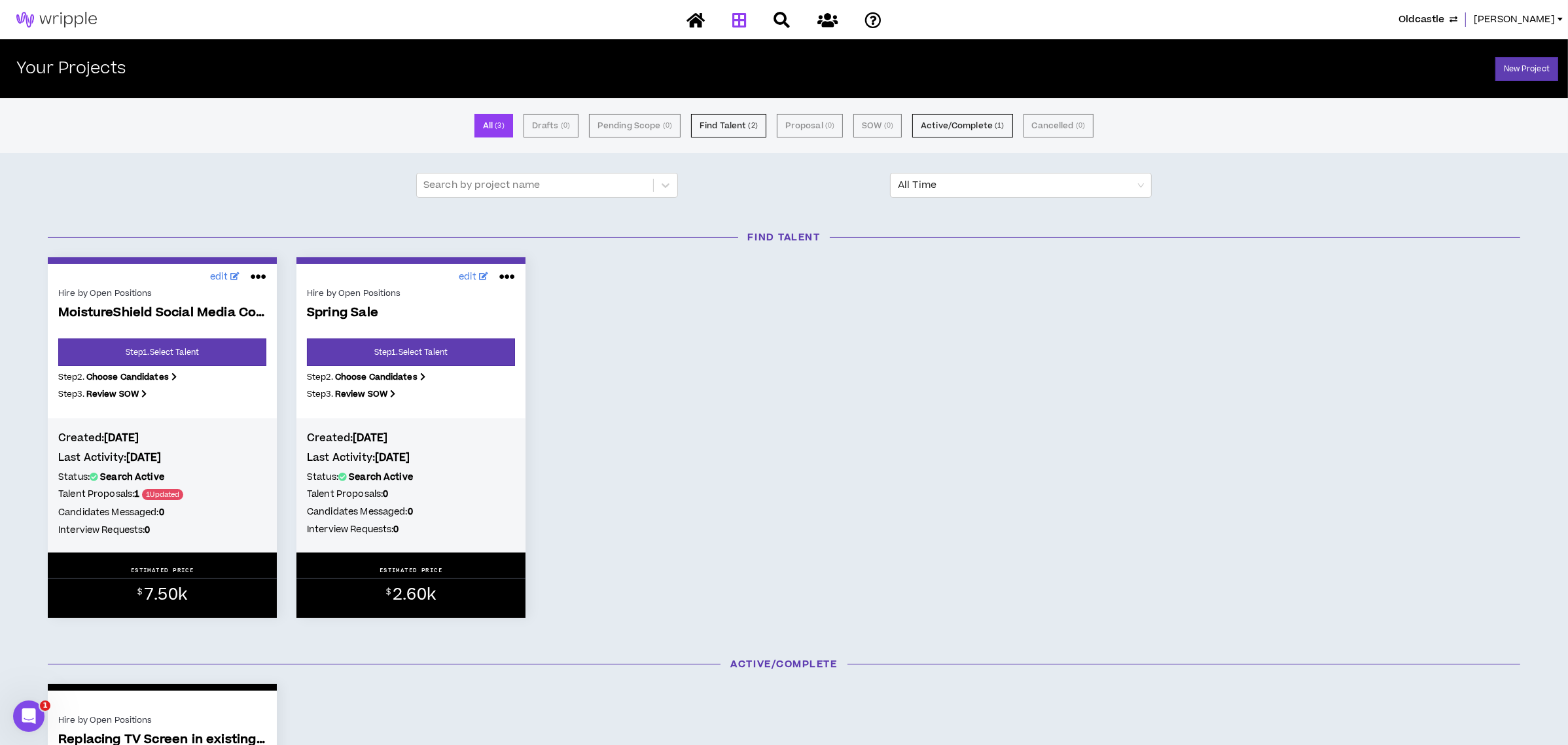
click at [1411, 21] on span "Oldcastle" at bounding box center [1421, 19] width 46 height 14
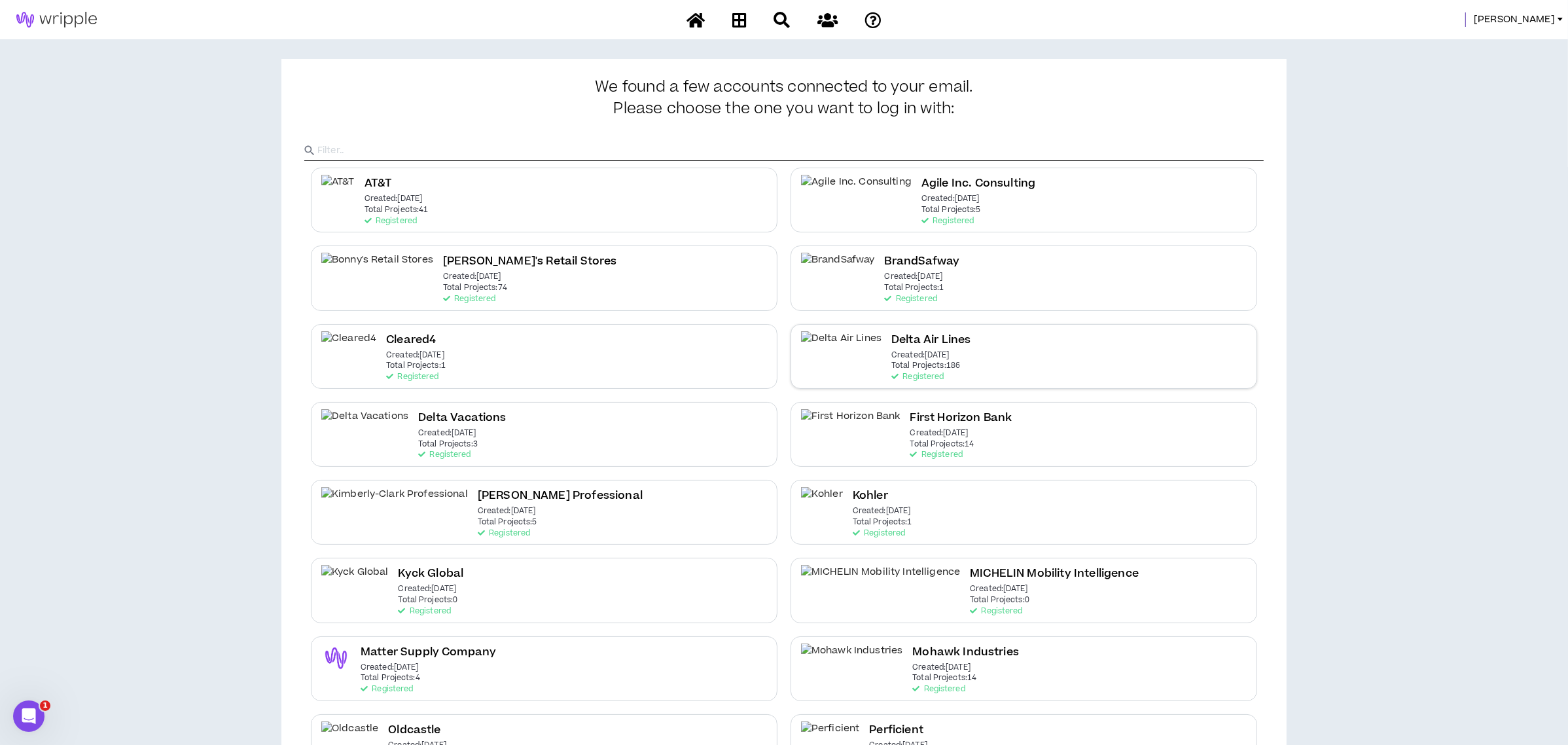
click at [891, 383] on div "Delta Air Lines Created: Dec 7 2020 Total Projects: 186 Registered" at bounding box center [1023, 356] width 467 height 65
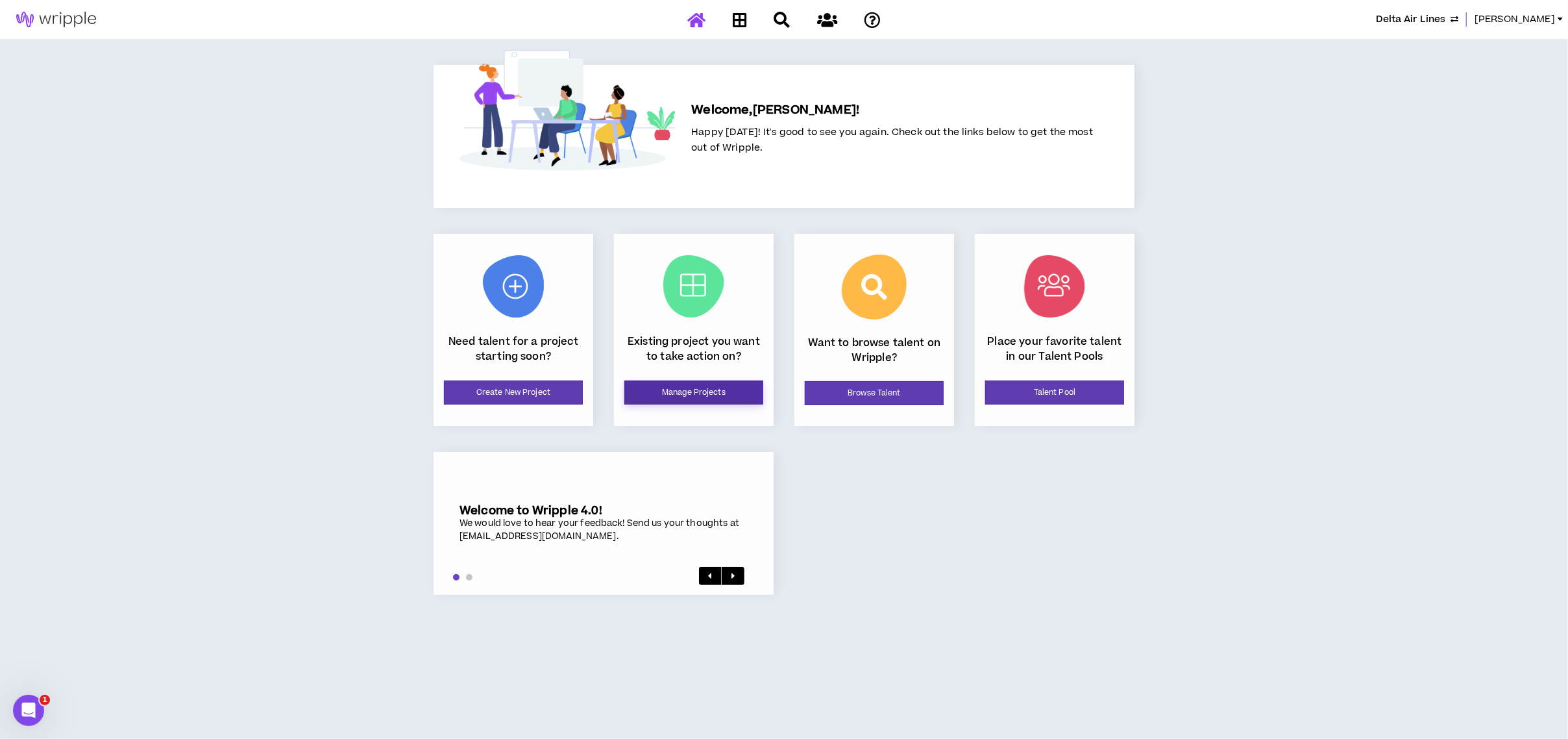
click at [695, 391] on link "Manage Projects" at bounding box center [694, 393] width 139 height 24
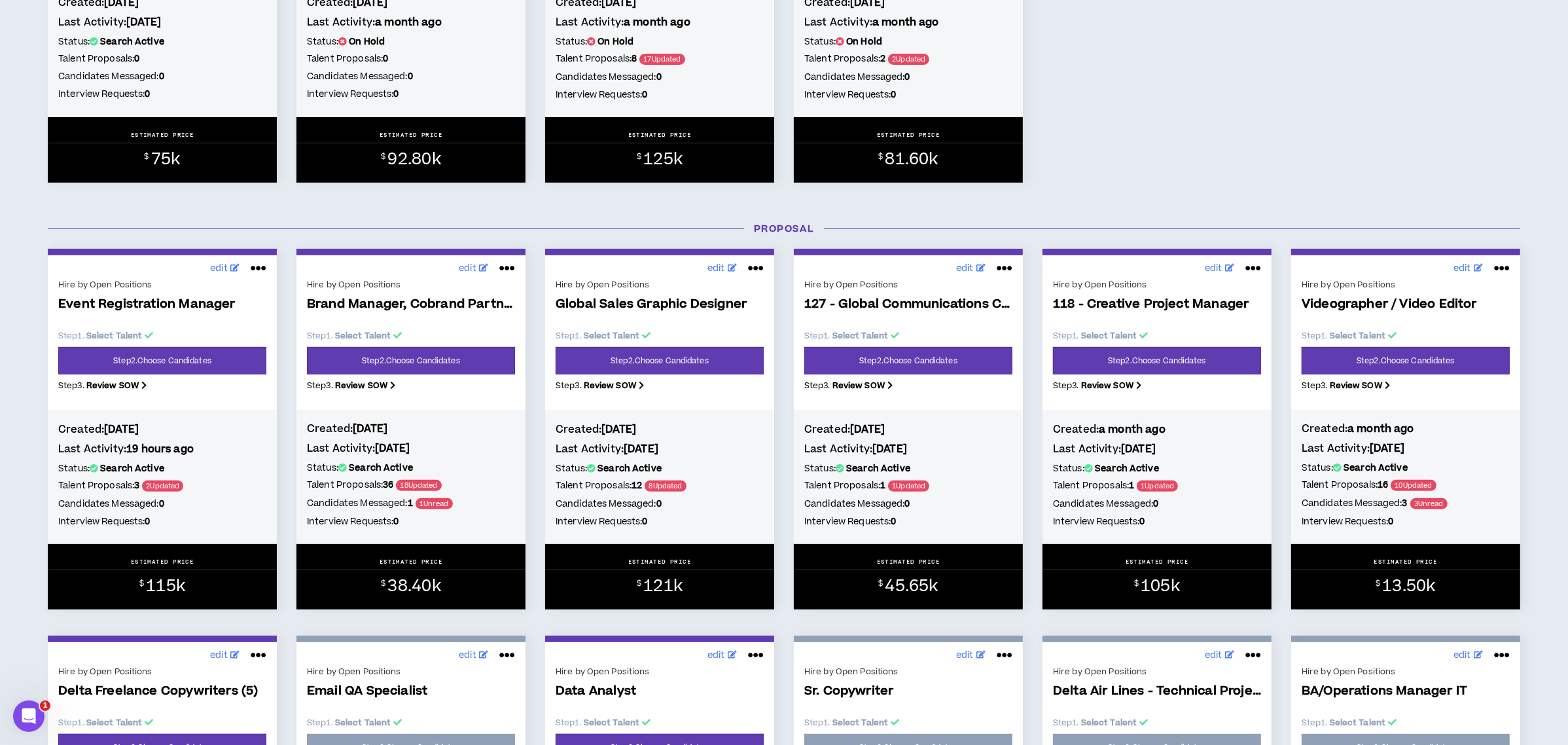
scroll to position [436, 0]
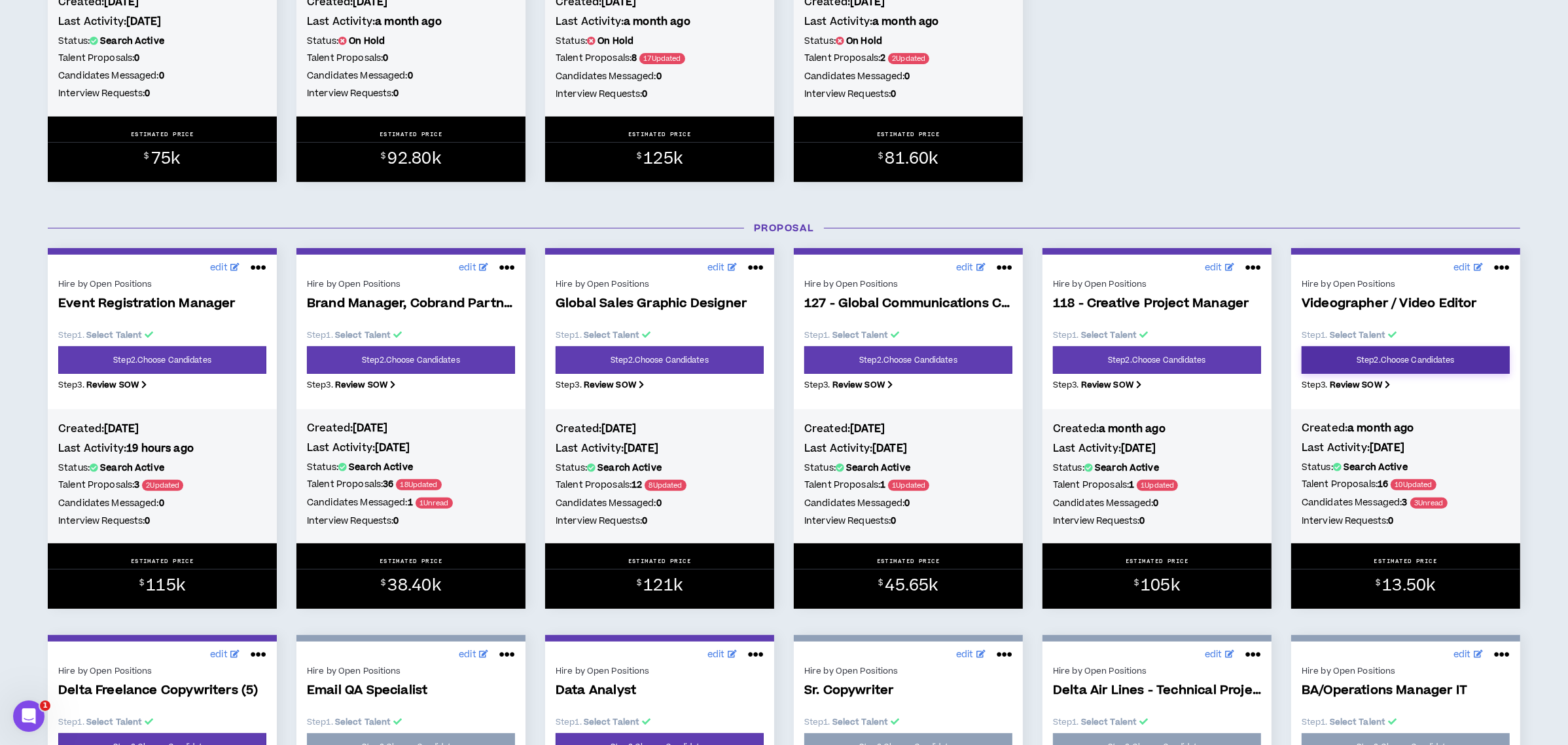
click at [1370, 360] on link "Step 2 . Choose Candidates" at bounding box center [1405, 359] width 208 height 27
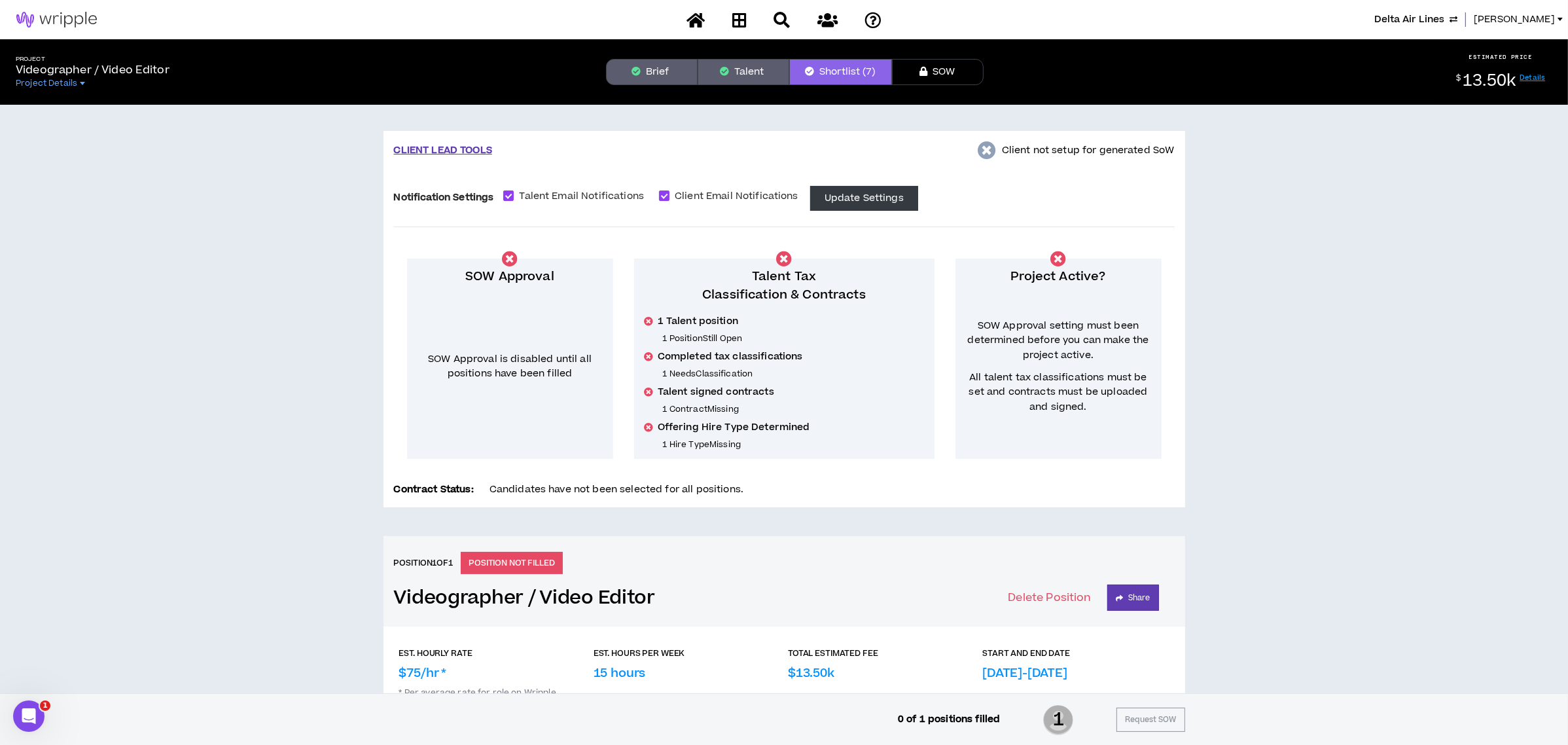
click at [734, 72] on button "Talent" at bounding box center [743, 72] width 91 height 26
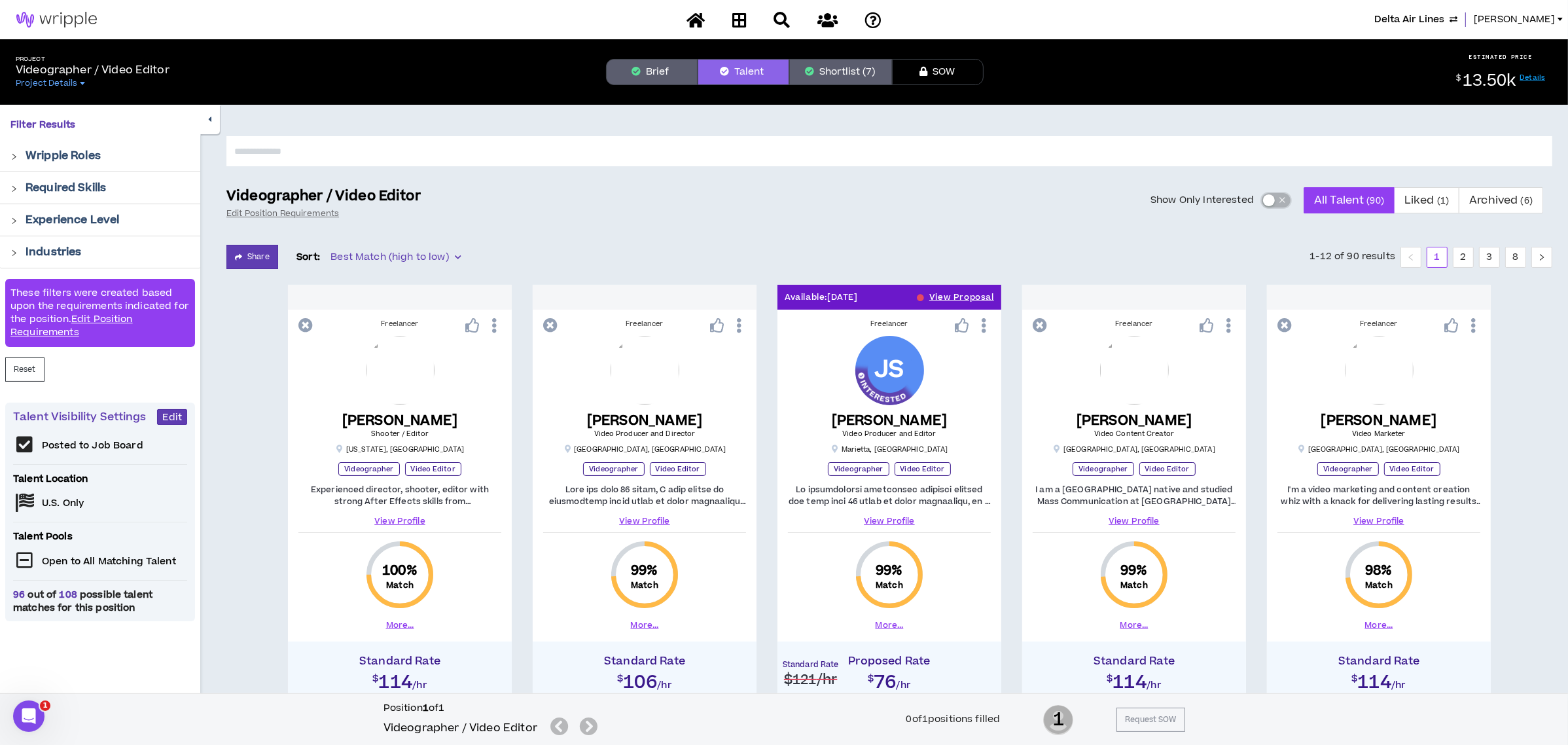
click at [1266, 200] on div "button" at bounding box center [1268, 200] width 11 height 11
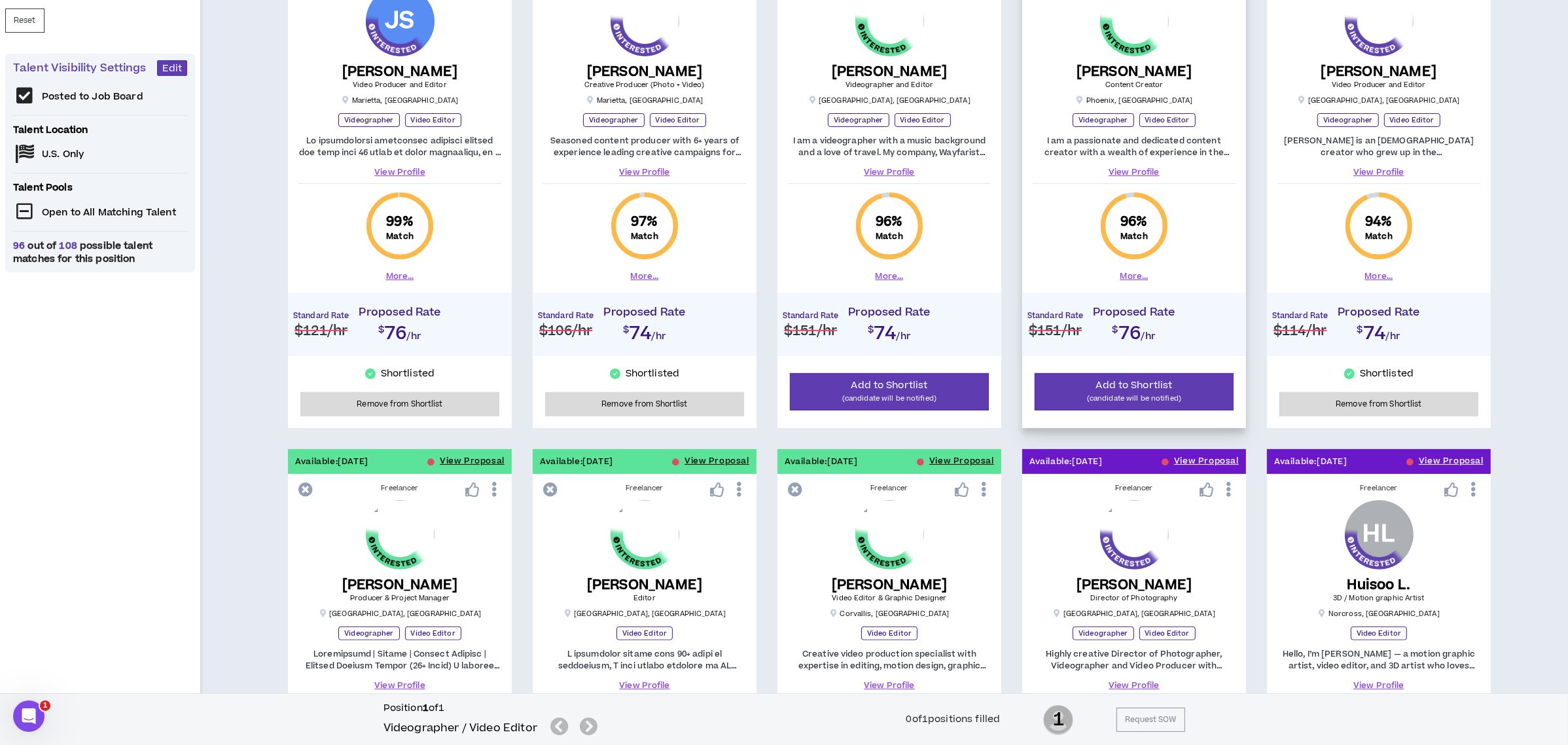
scroll to position [174, 0]
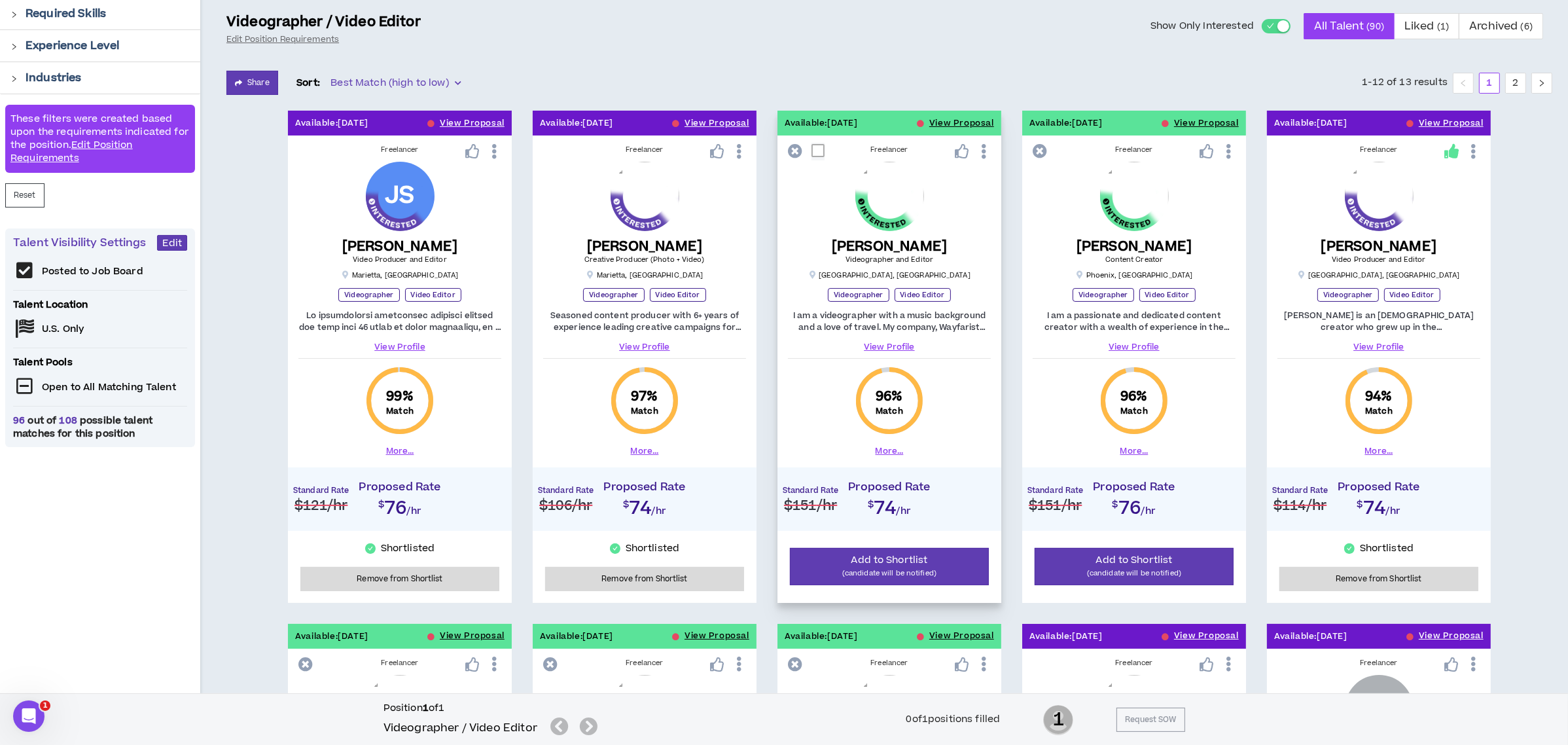
click at [929, 120] on div "Available: 09/08/2025 View Proposal" at bounding box center [888, 123] width 223 height 25
click at [933, 120] on button "View Proposal" at bounding box center [961, 123] width 65 height 25
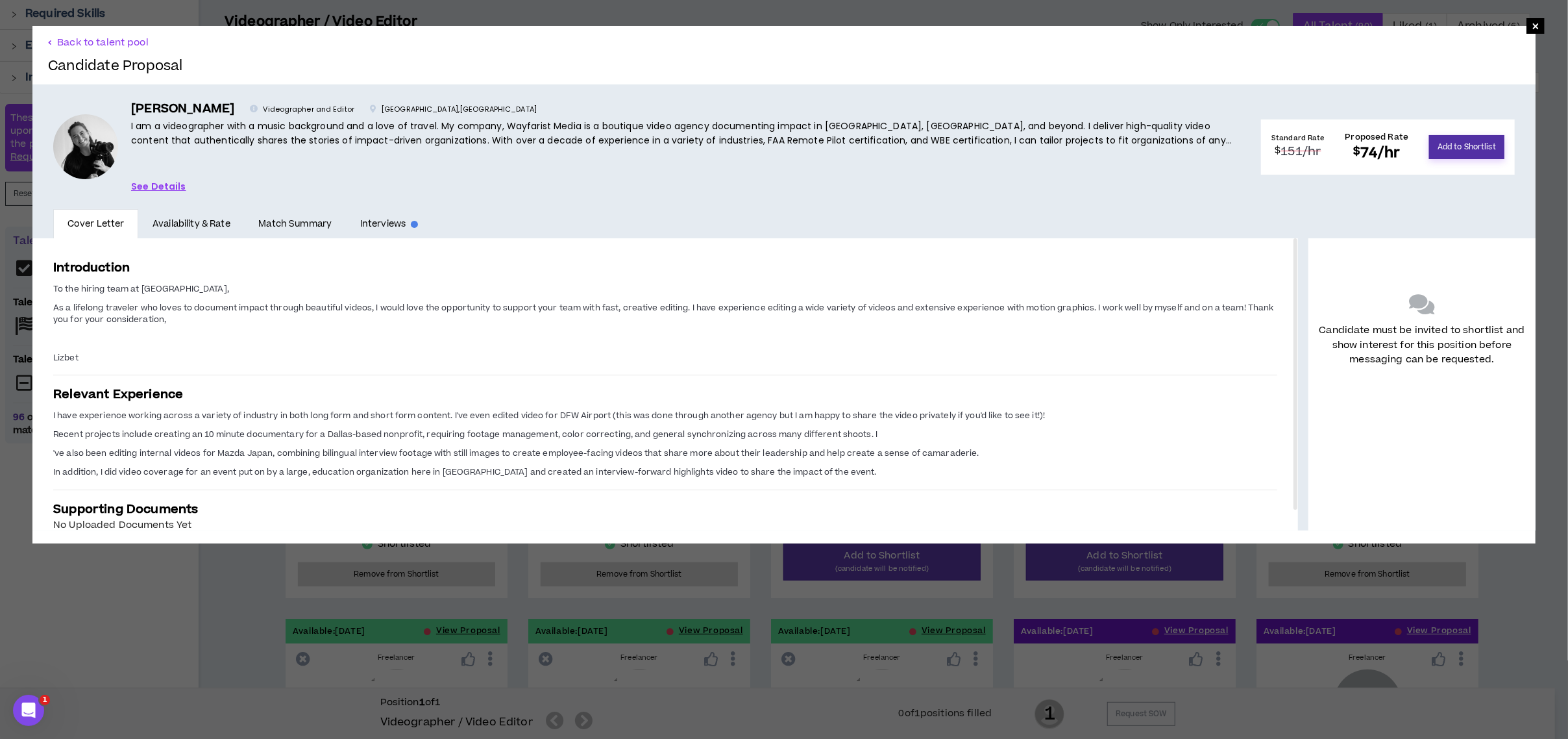
click at [1447, 148] on button "Add to Shortlist" at bounding box center [1466, 147] width 76 height 24
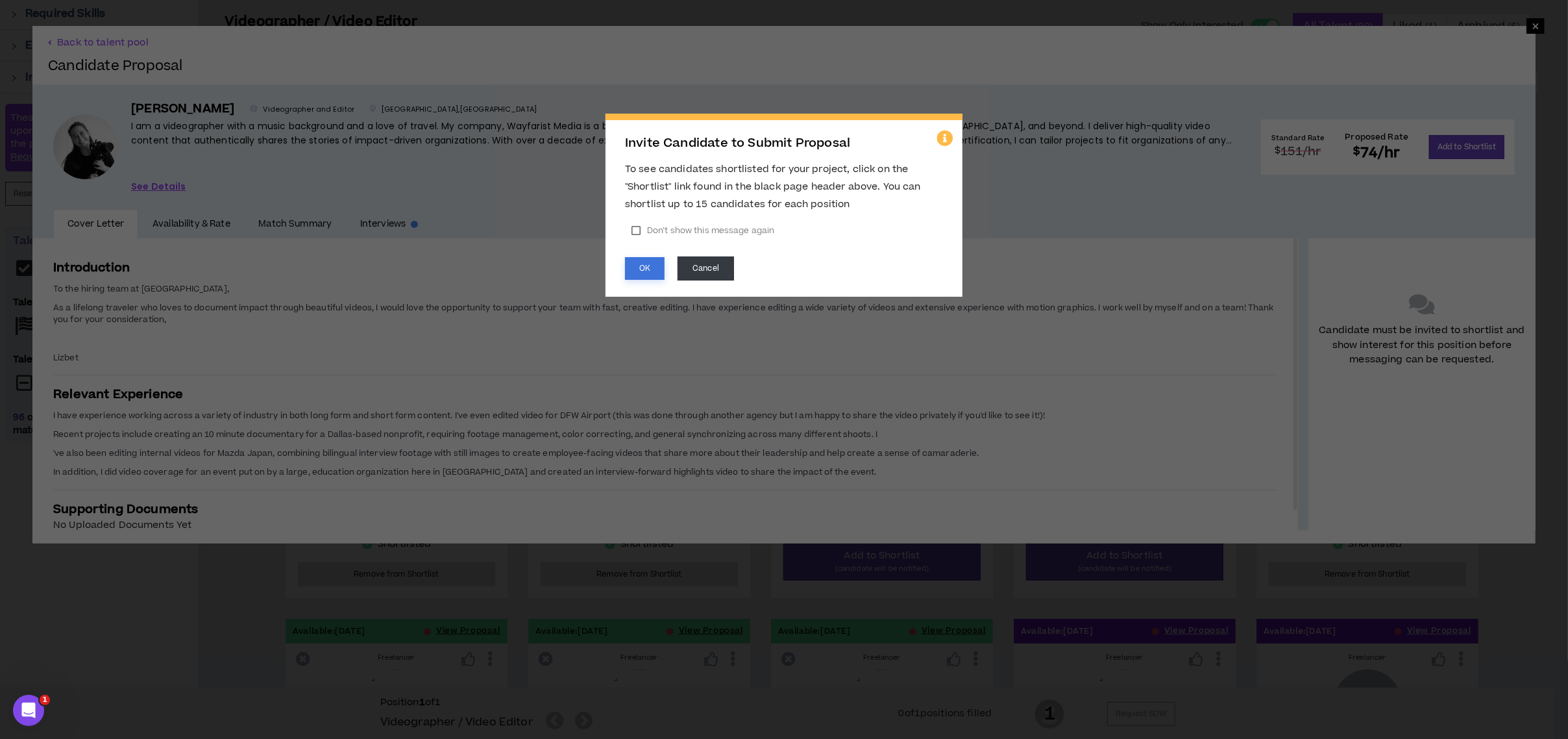
click at [633, 266] on button "OK" at bounding box center [644, 268] width 39 height 22
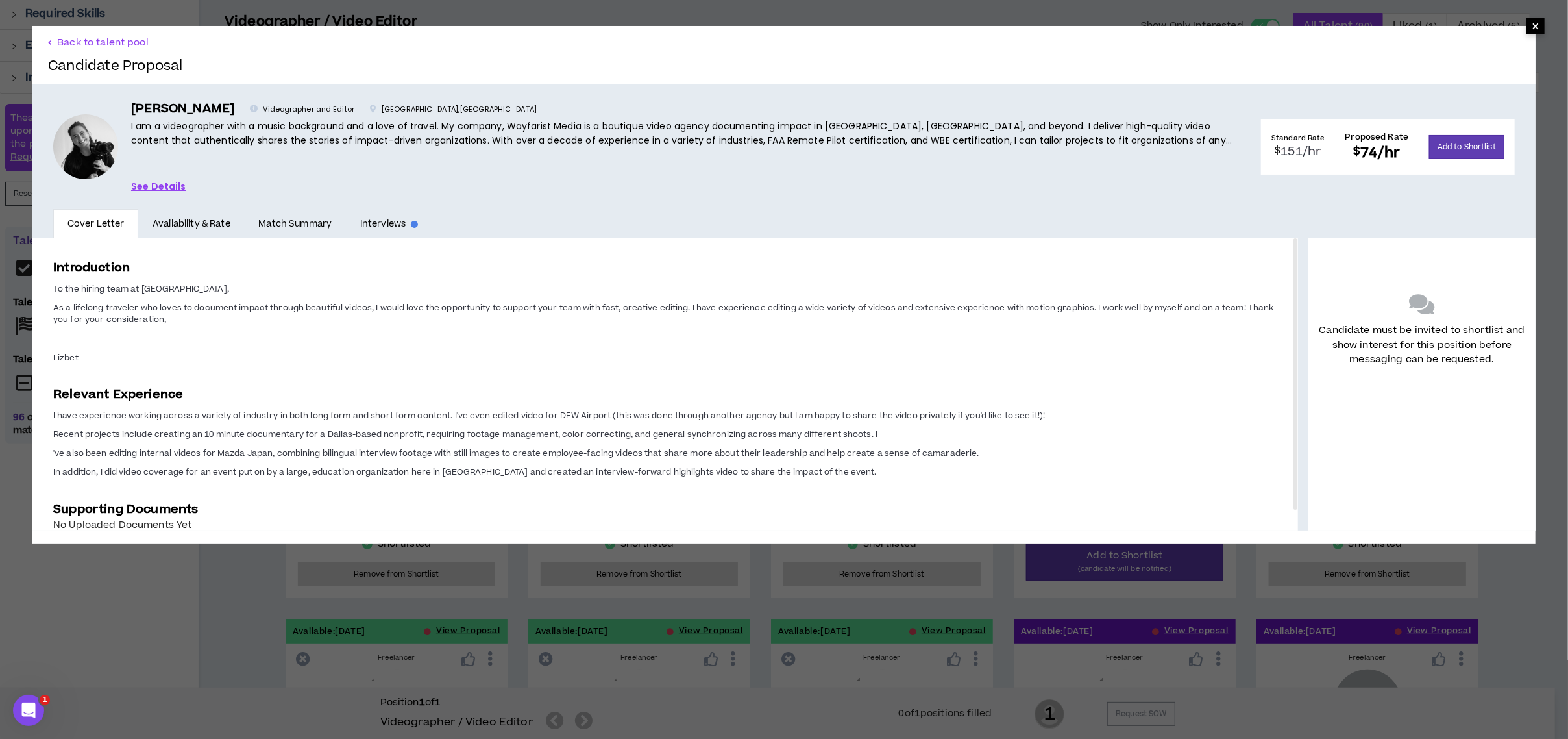
click at [1532, 24] on span "×" at bounding box center [1535, 25] width 7 height 16
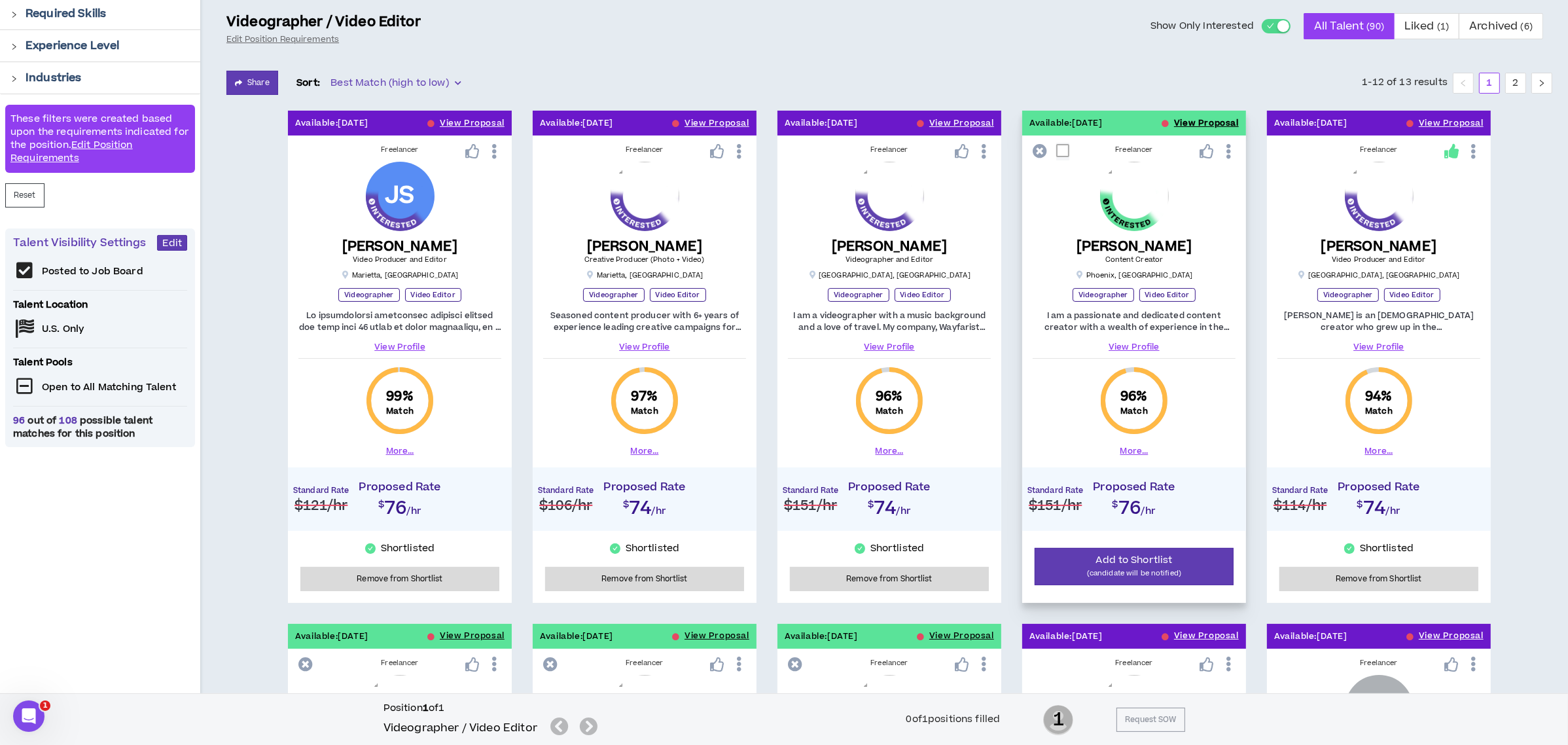
click at [1184, 121] on button "View Proposal" at bounding box center [1206, 123] width 65 height 25
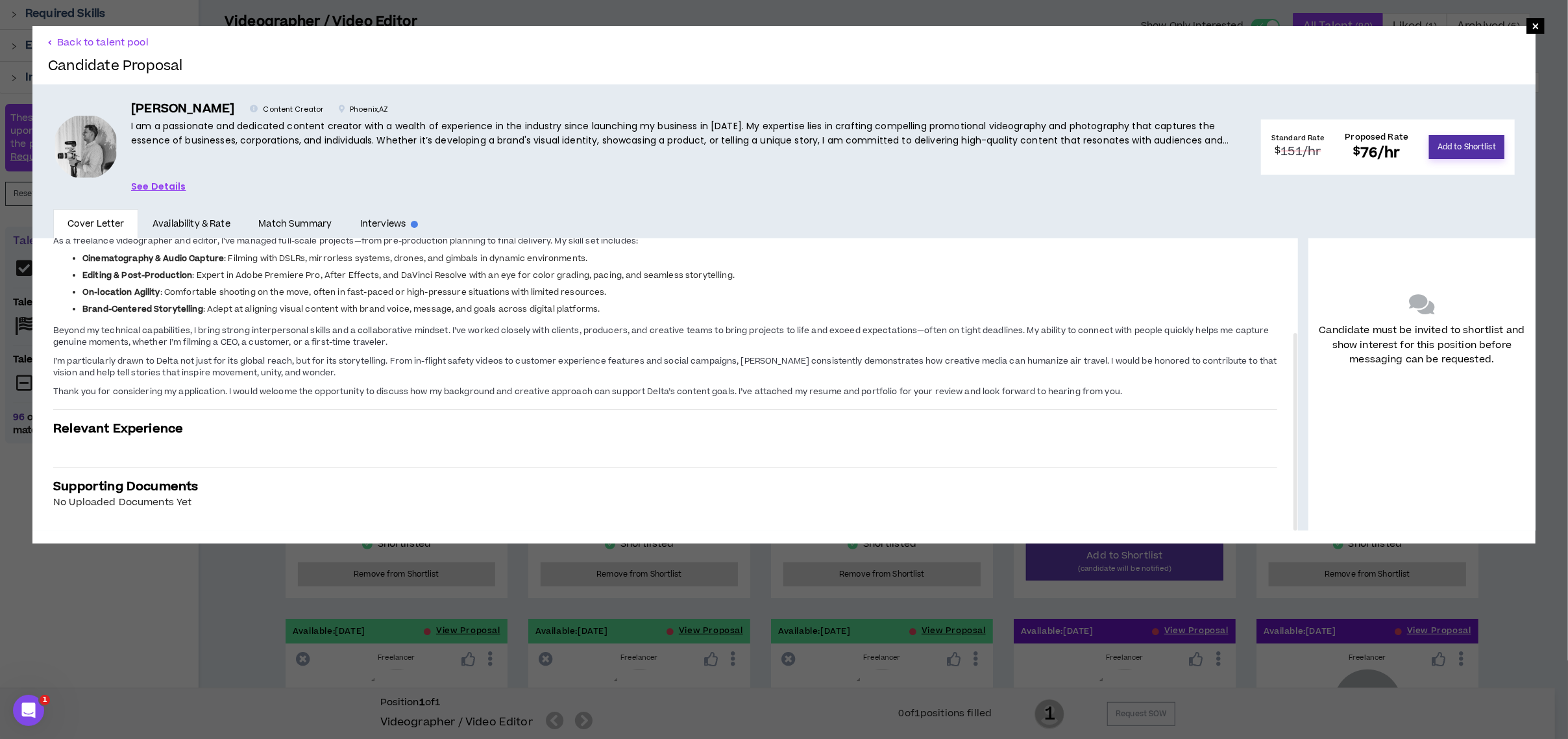
click at [1451, 141] on button "Add to Shortlist" at bounding box center [1466, 147] width 76 height 24
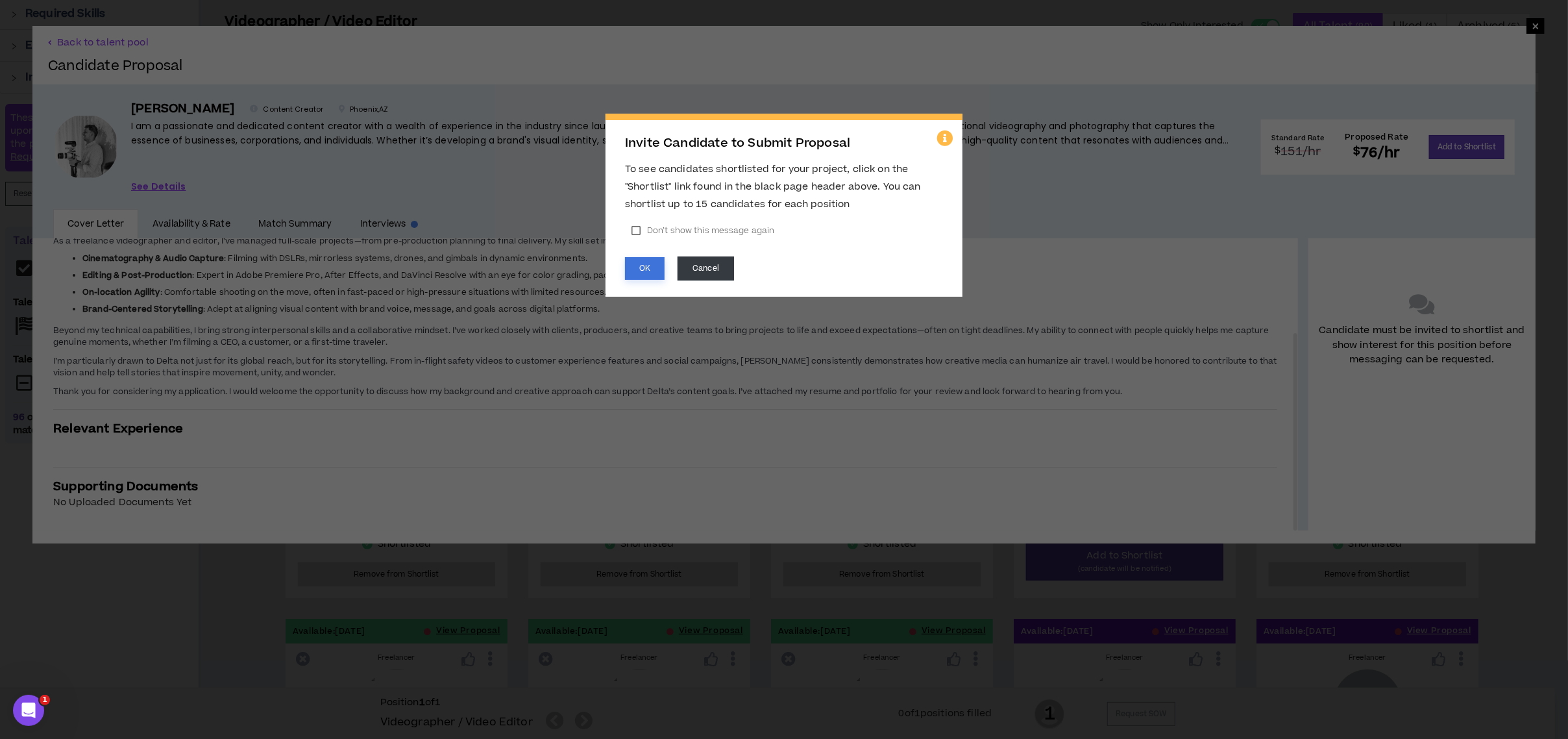
click at [649, 268] on button "OK" at bounding box center [644, 268] width 39 height 22
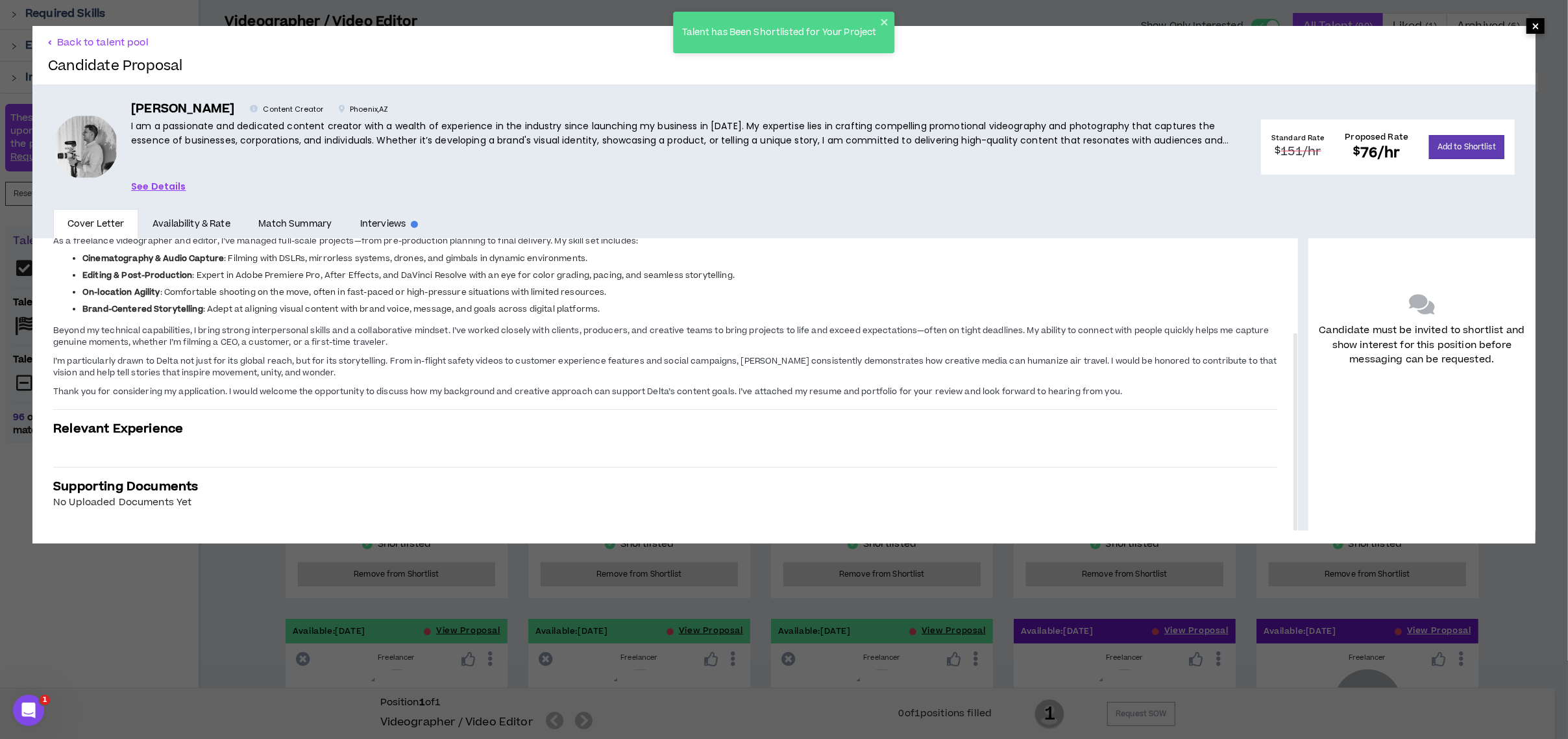
click at [1532, 24] on span "×" at bounding box center [1535, 25] width 7 height 16
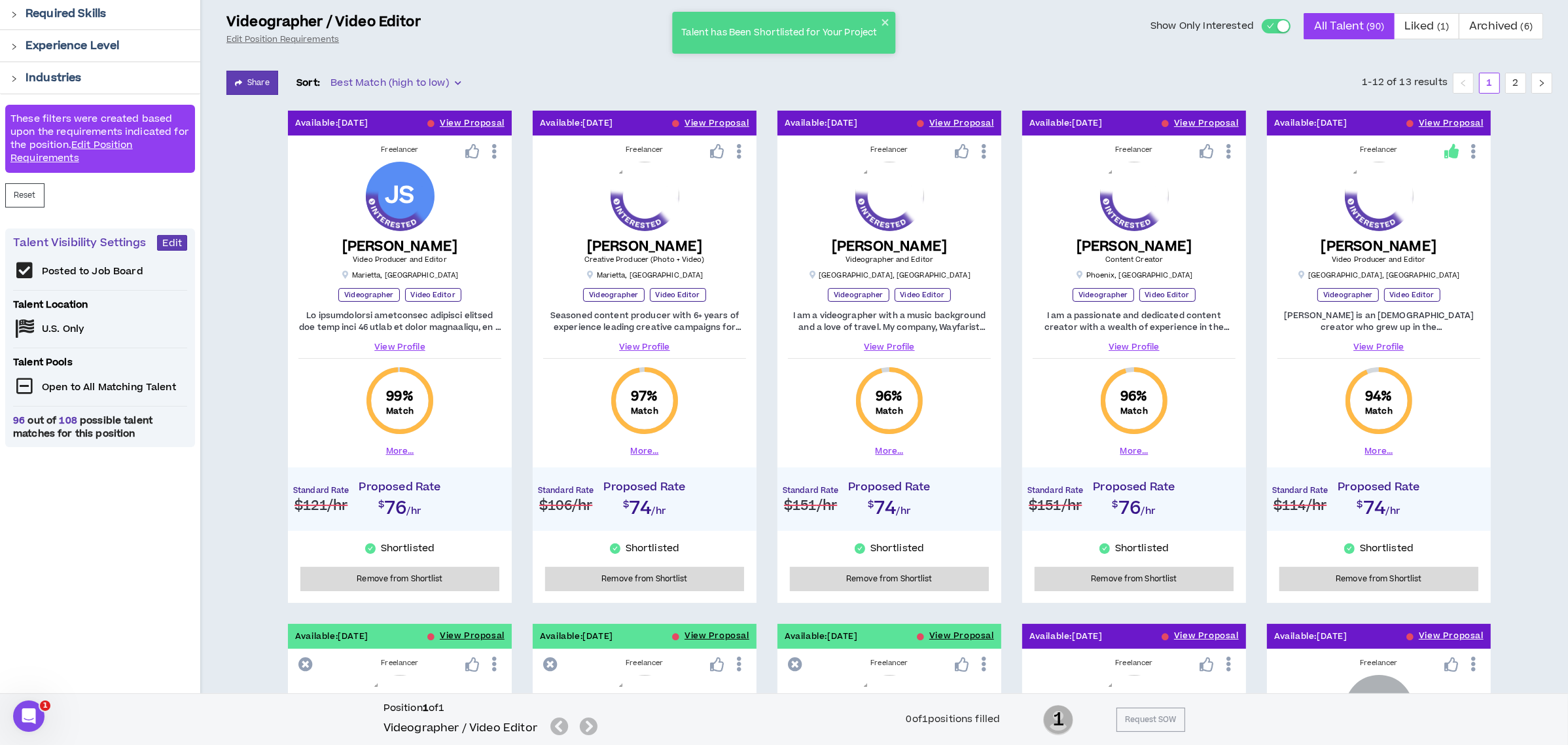
scroll to position [698, 0]
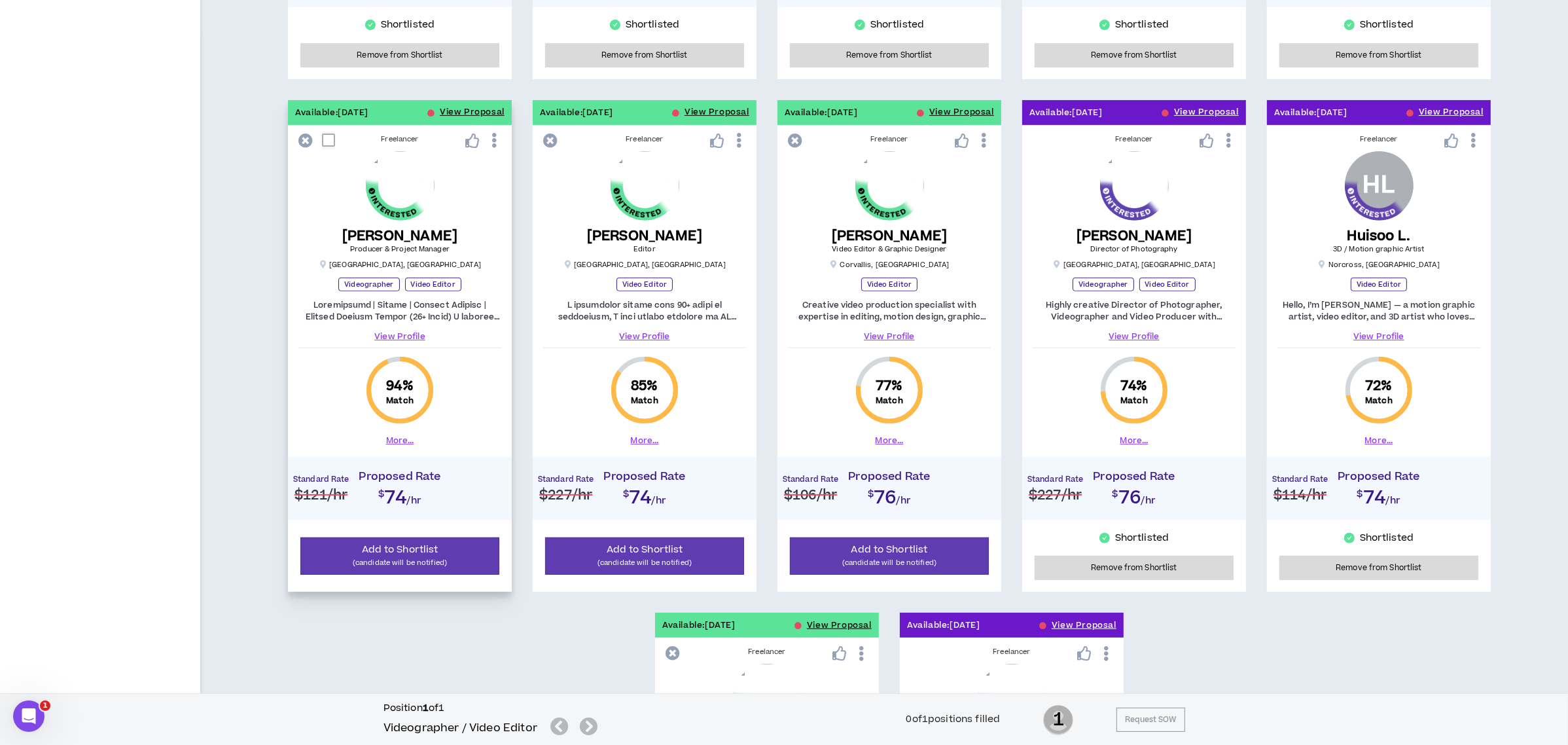
click at [397, 335] on link "View Profile" at bounding box center [399, 336] width 203 height 11
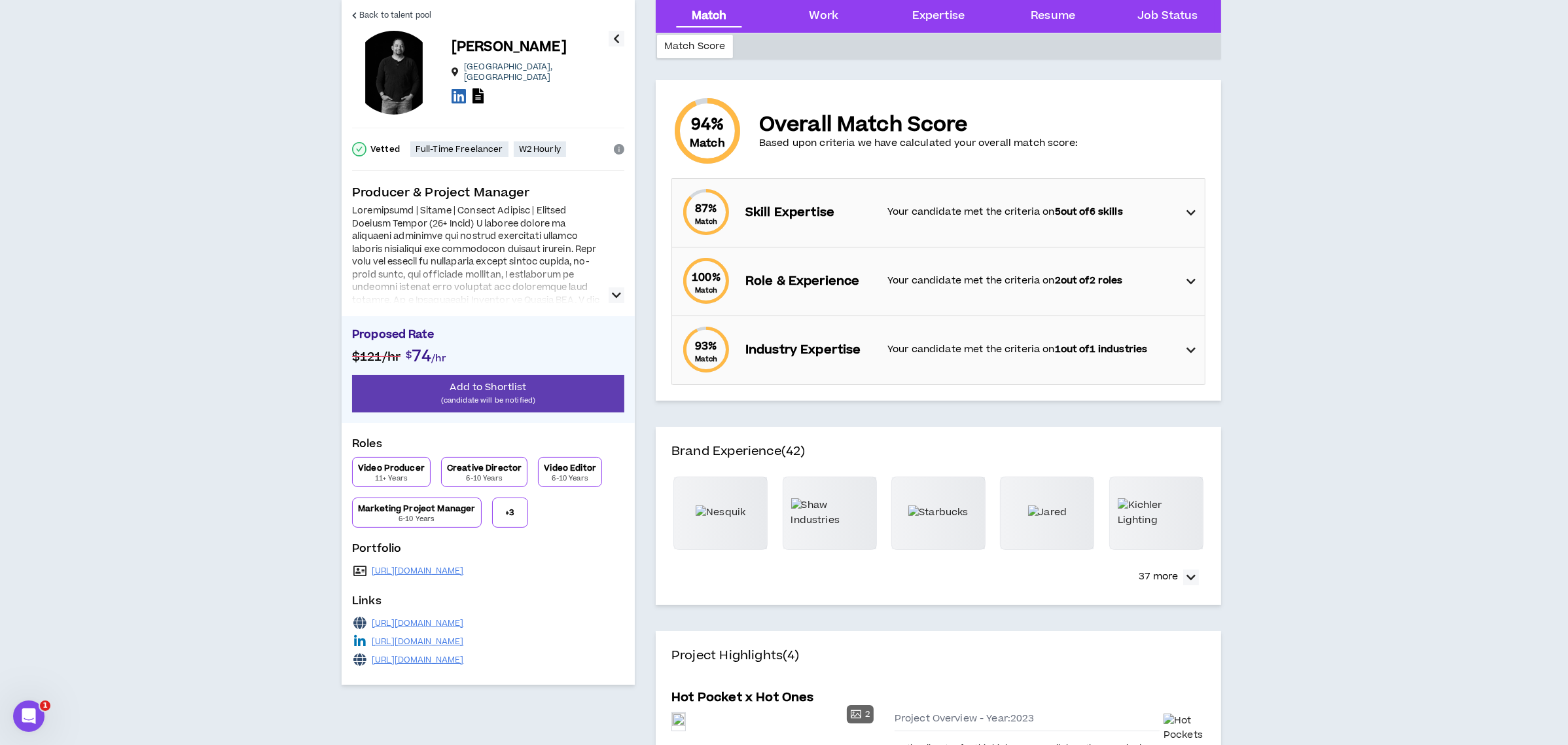
scroll to position [87, 0]
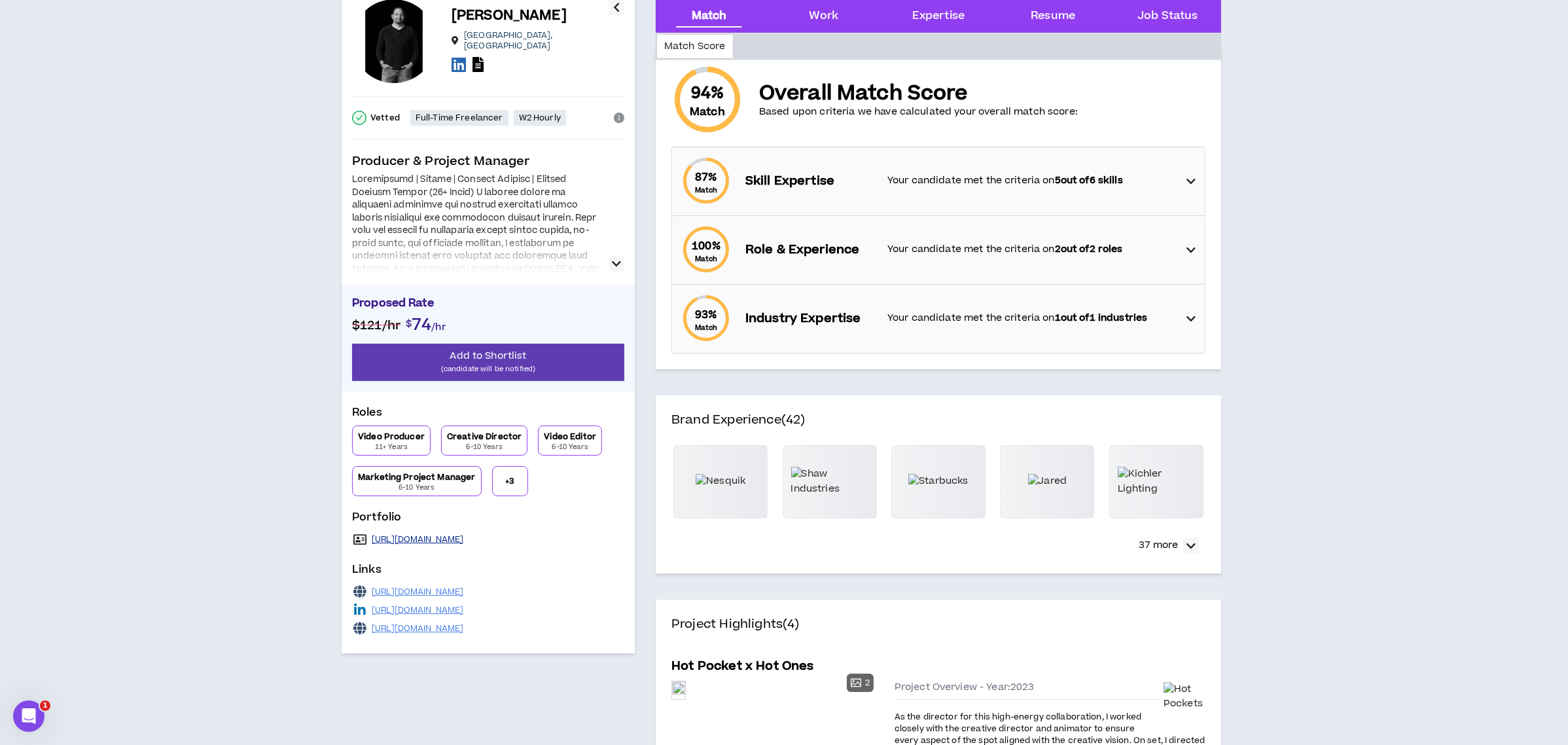
click at [454, 538] on link "https://www.chrisrayle.com/portfolio" at bounding box center [418, 538] width 92 height 10
click at [477, 353] on span "Add to Shortlist" at bounding box center [487, 356] width 76 height 14
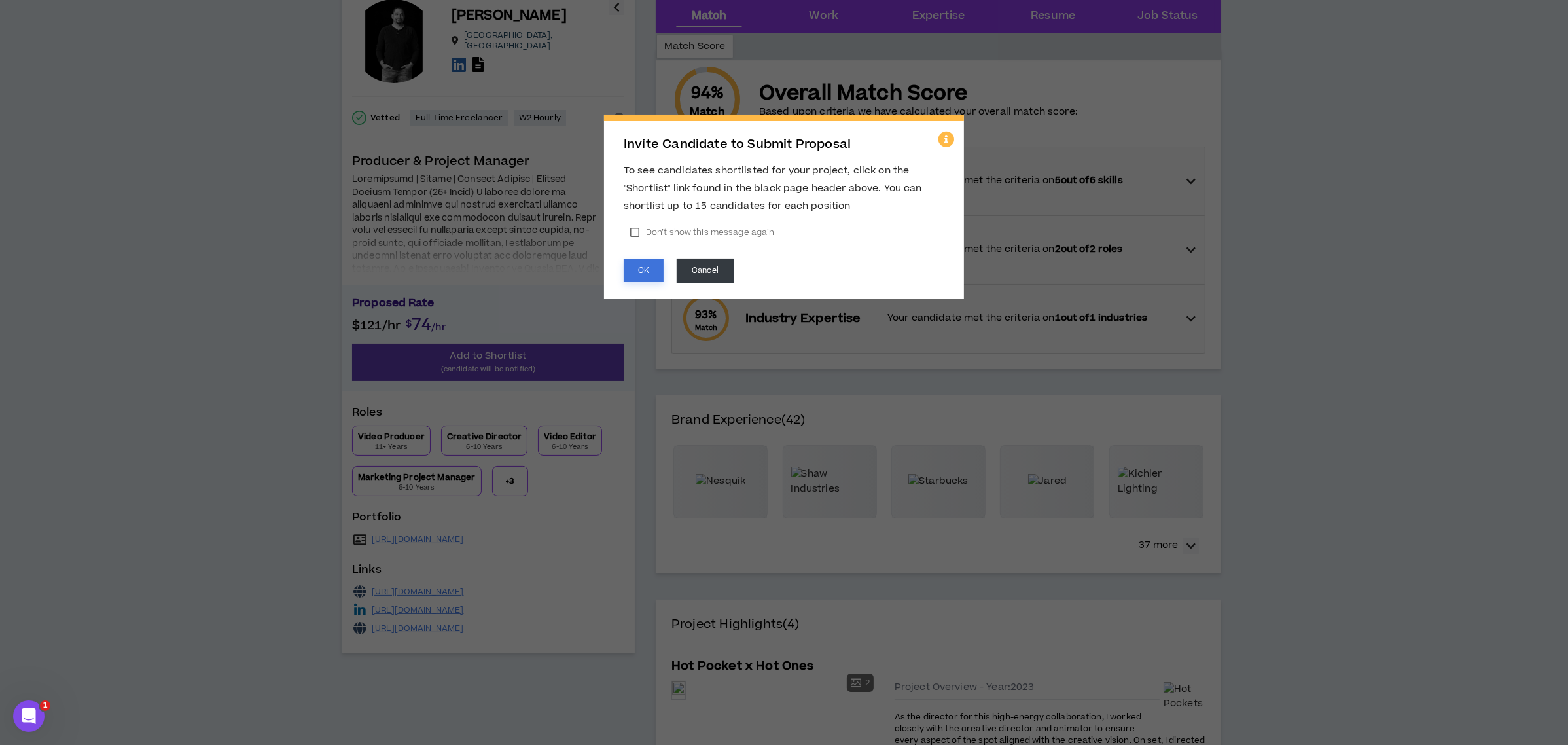
click at [639, 269] on button "OK" at bounding box center [643, 271] width 40 height 23
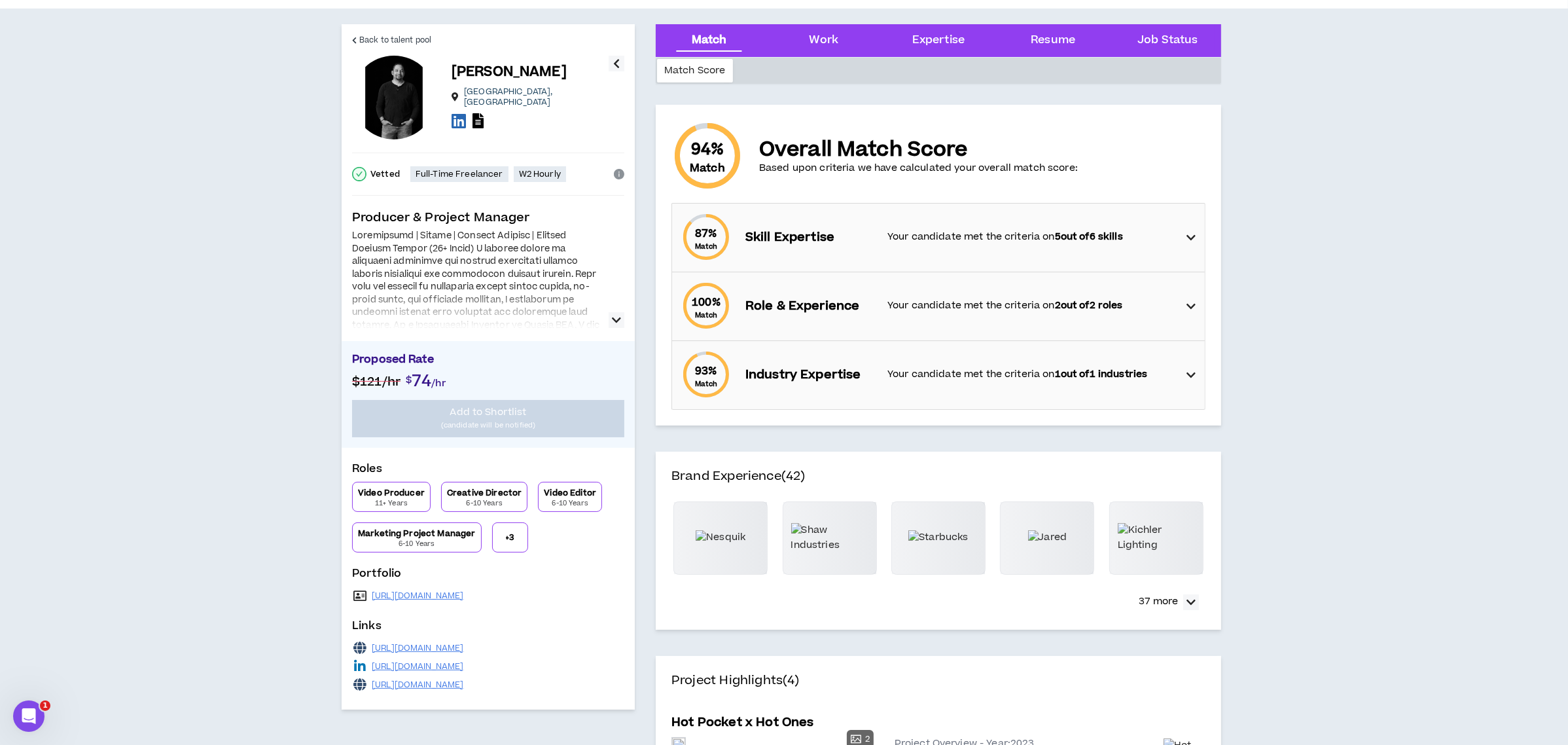
scroll to position [0, 0]
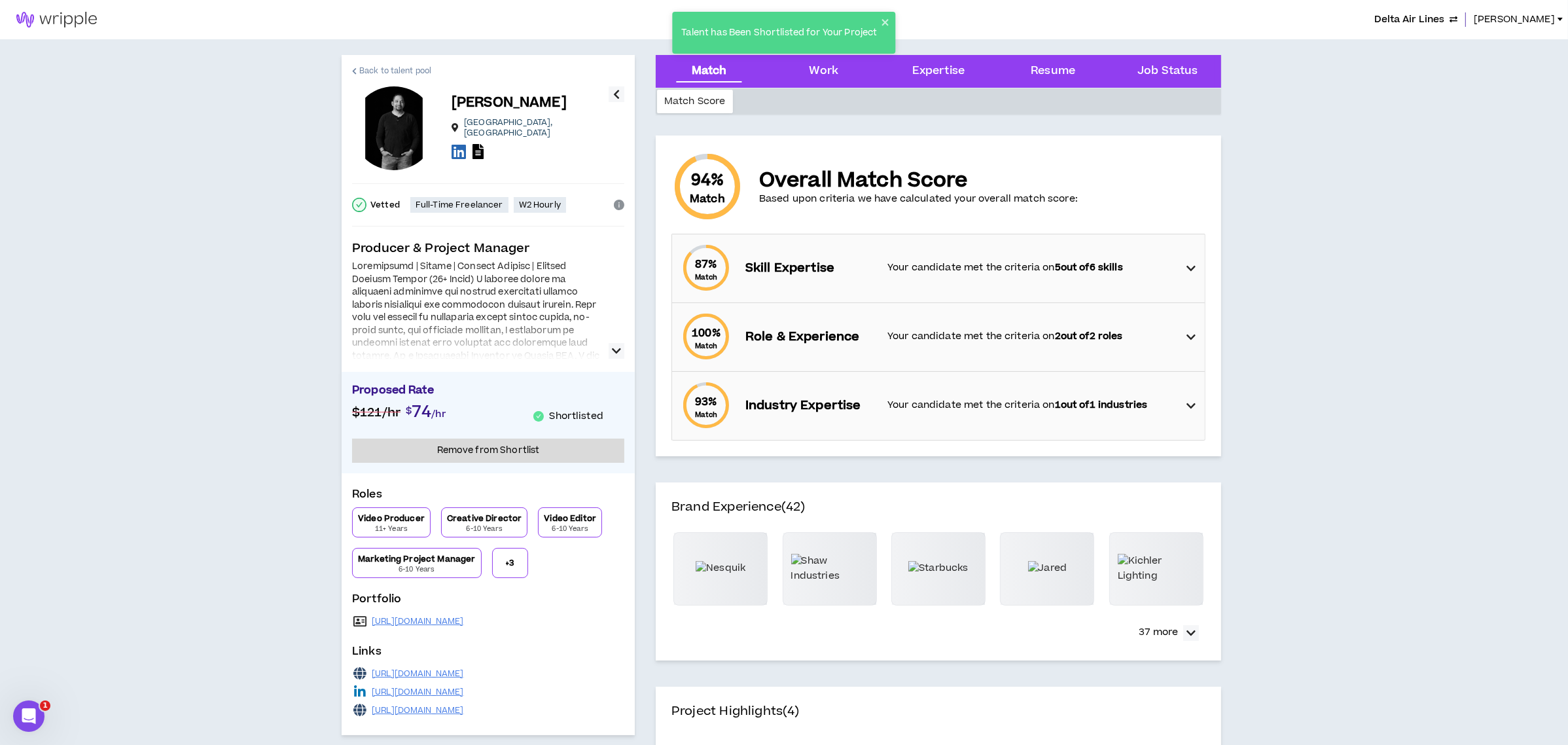
click at [397, 69] on span "Back to talent pool" at bounding box center [395, 71] width 72 height 12
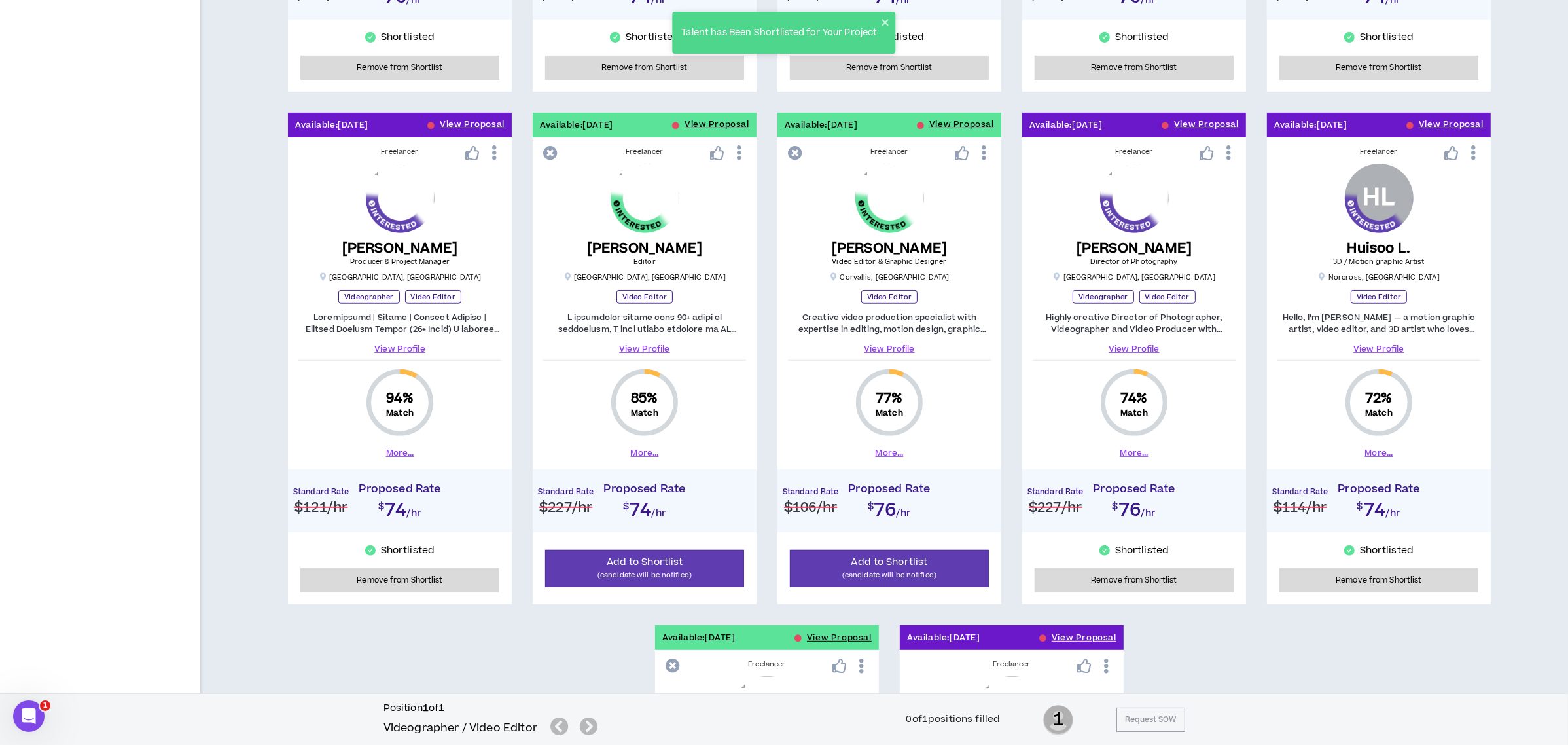
scroll to position [698, 0]
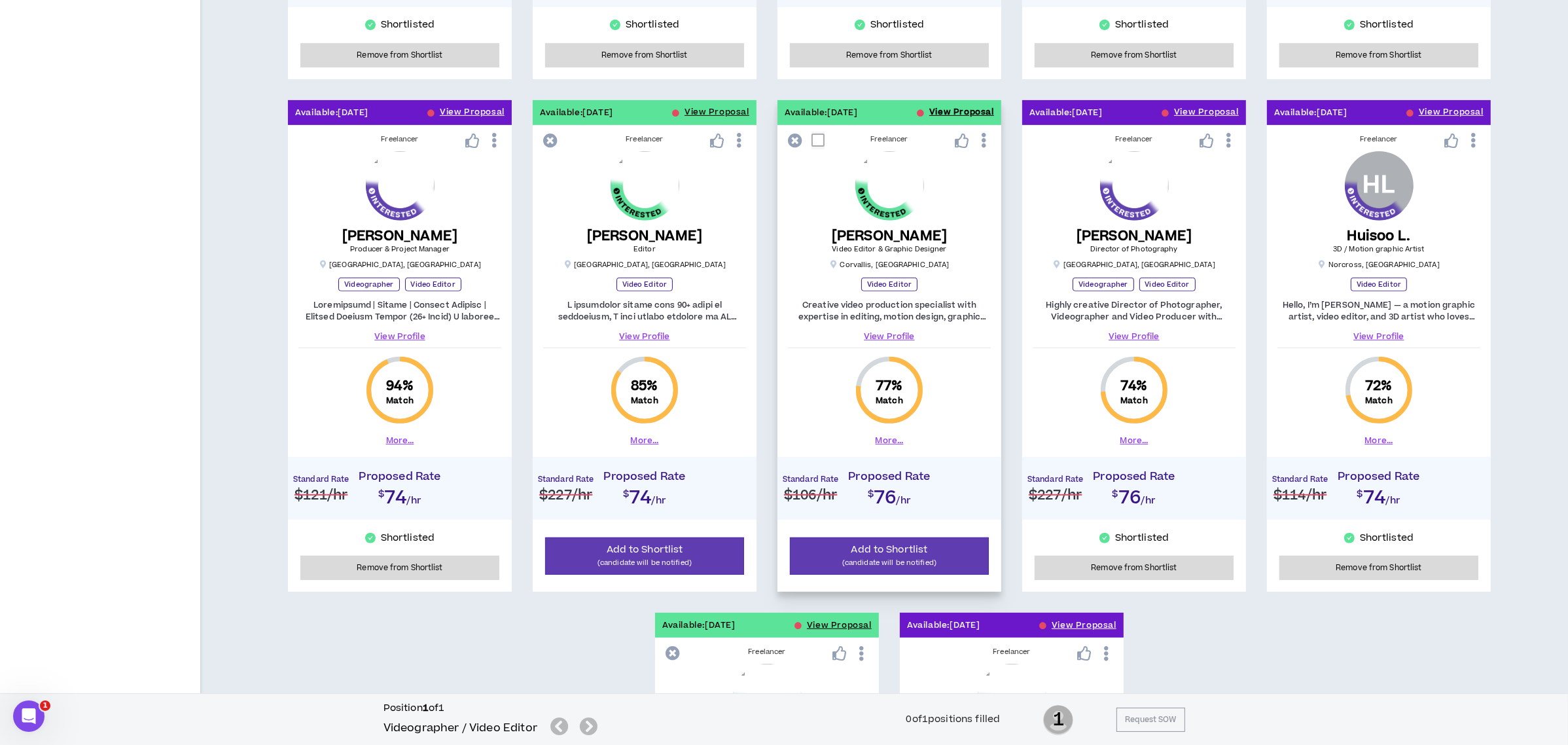
click at [944, 114] on button "View Proposal" at bounding box center [961, 112] width 65 height 25
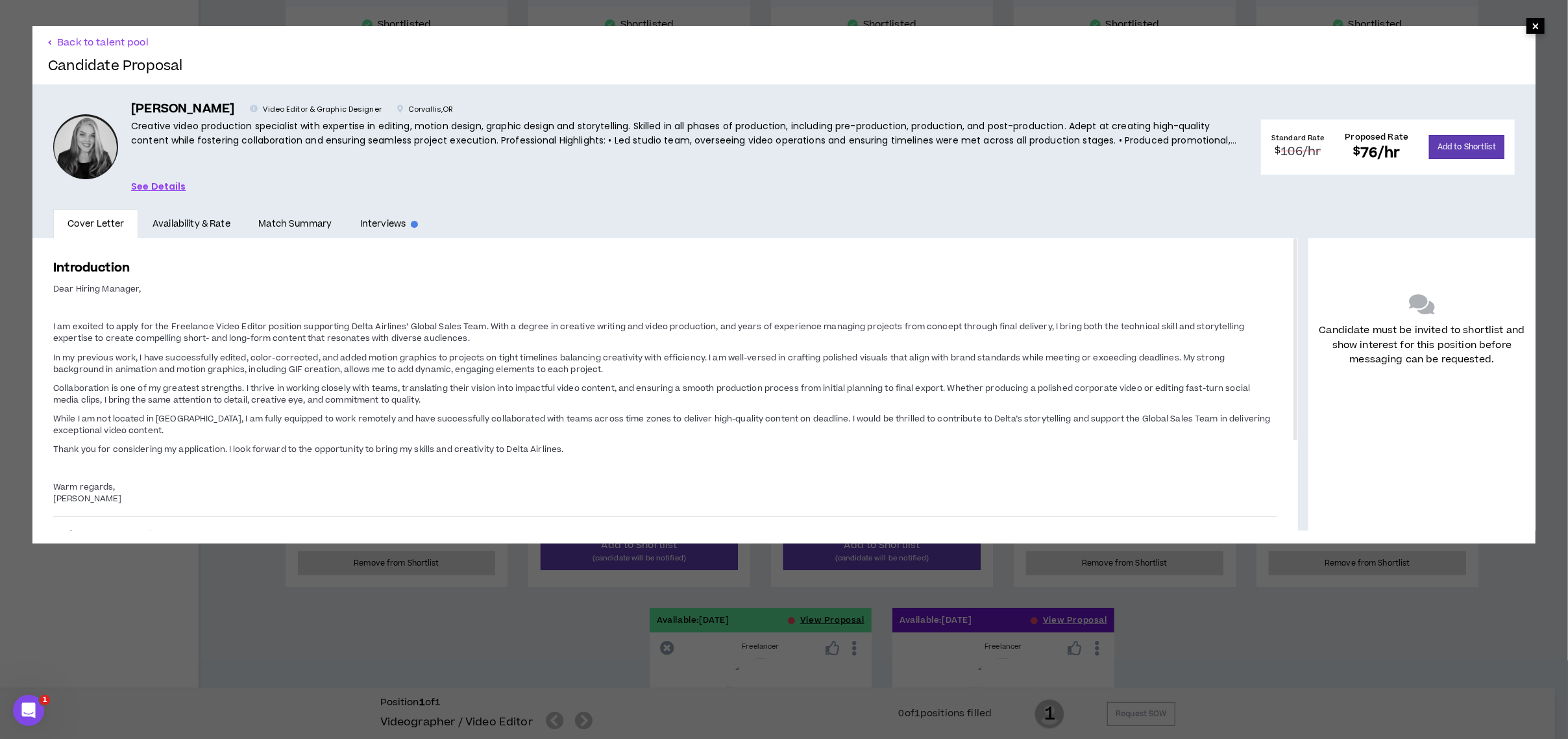
click at [1532, 24] on span "×" at bounding box center [1535, 25] width 7 height 16
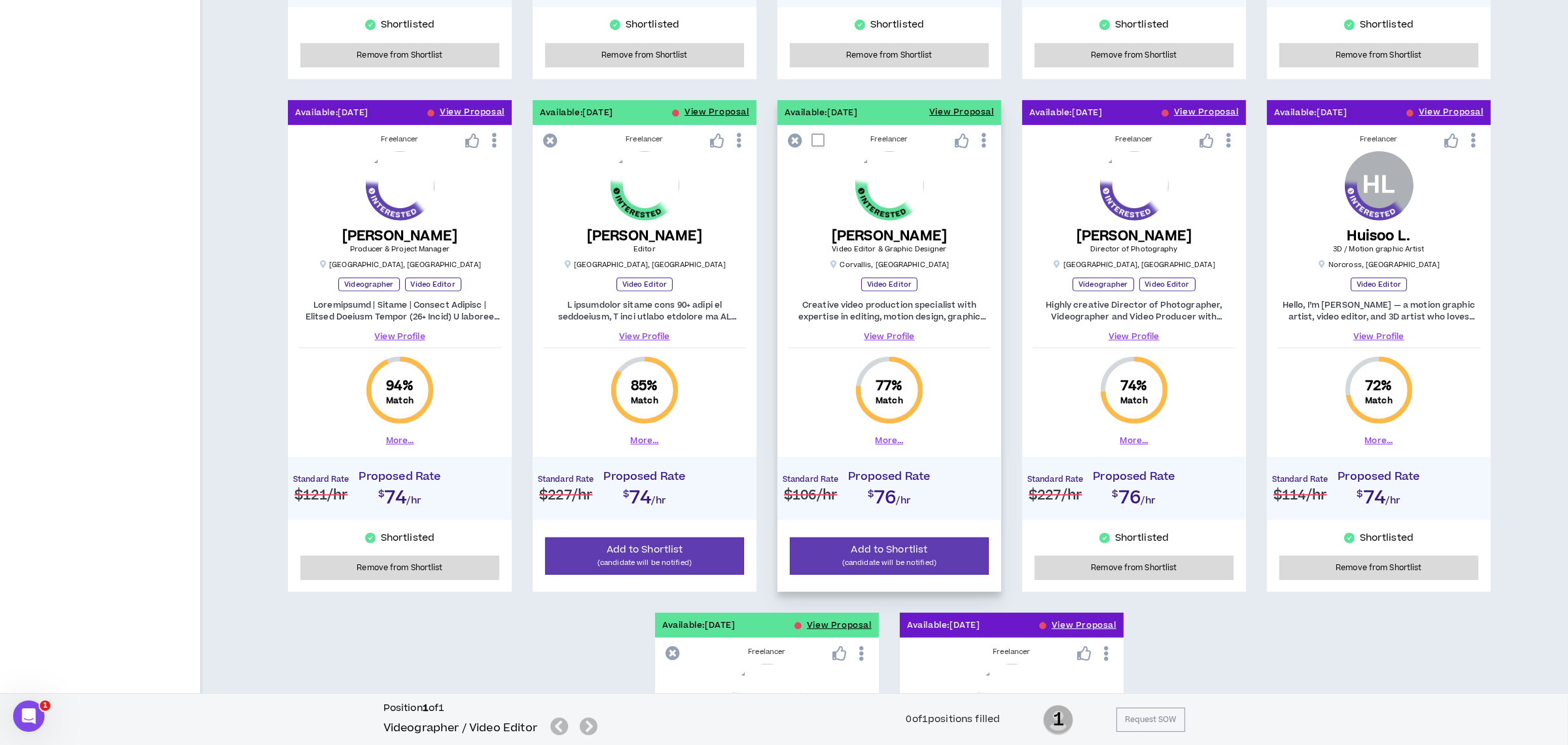
click at [891, 338] on link "View Profile" at bounding box center [889, 336] width 203 height 11
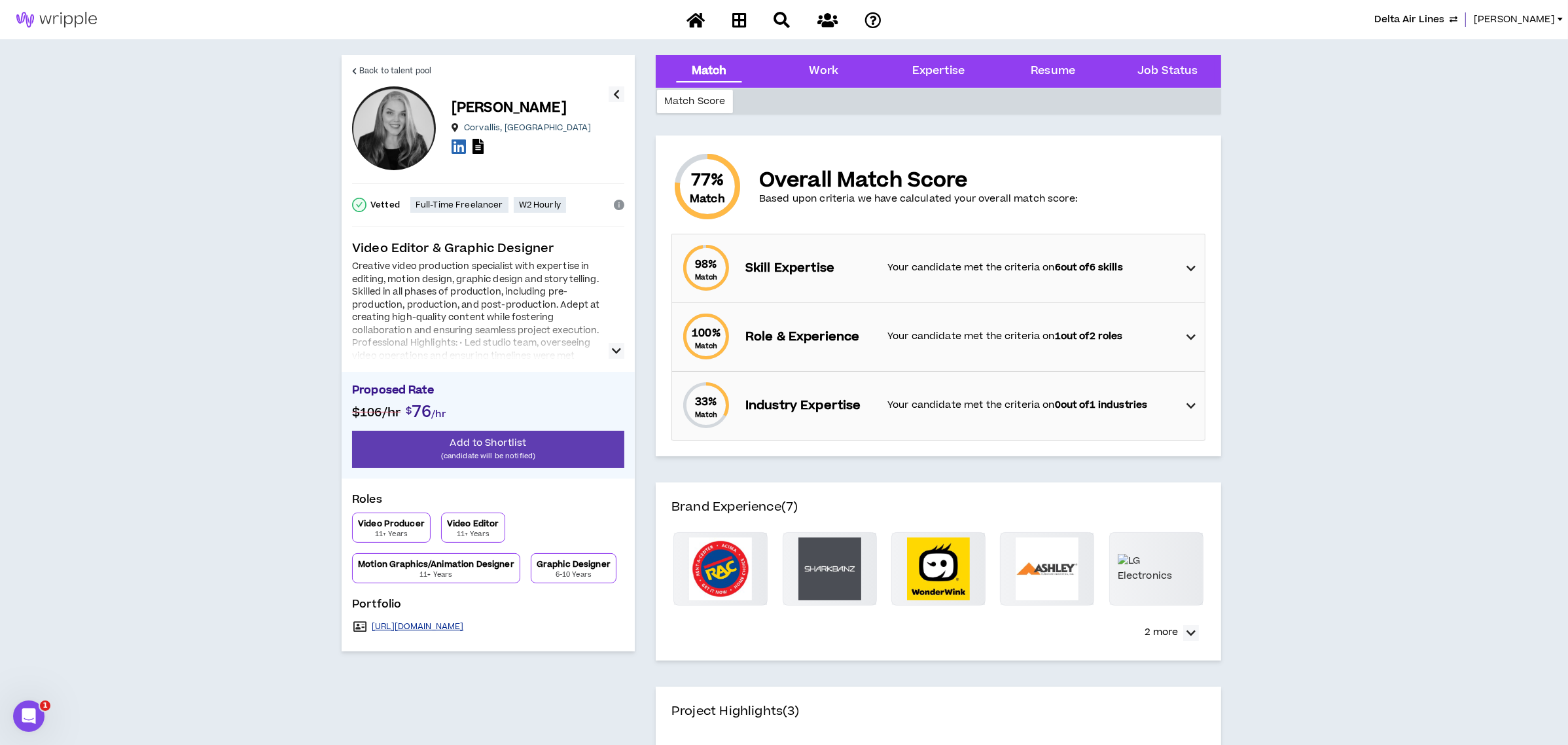
click at [464, 625] on link "https://www.katelanhessel.com/" at bounding box center [418, 626] width 92 height 10
click at [477, 142] on icon at bounding box center [478, 146] width 11 height 15
click at [452, 450] on p "(candidate will be notified)" at bounding box center [487, 455] width 272 height 12
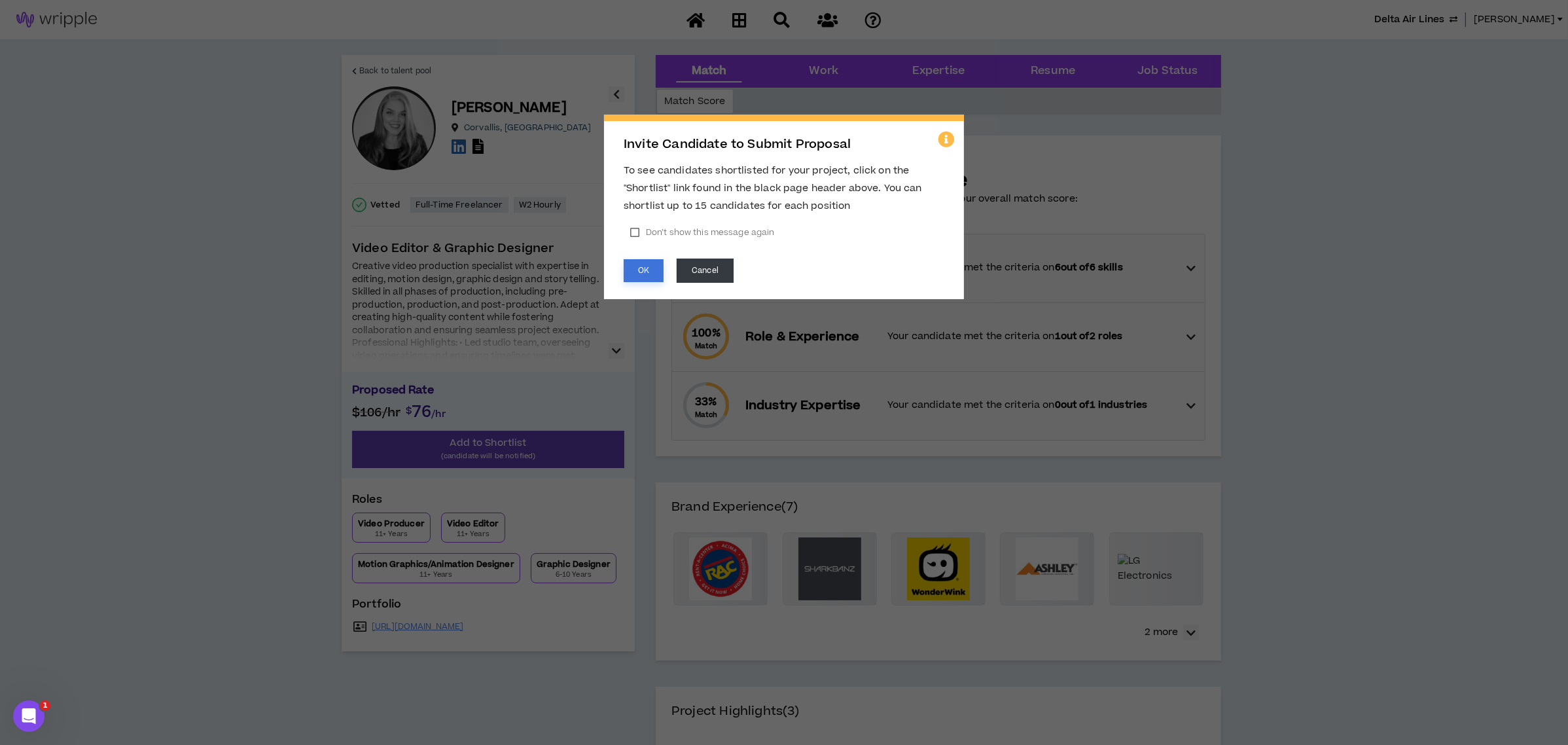
click at [643, 270] on button "OK" at bounding box center [643, 271] width 40 height 23
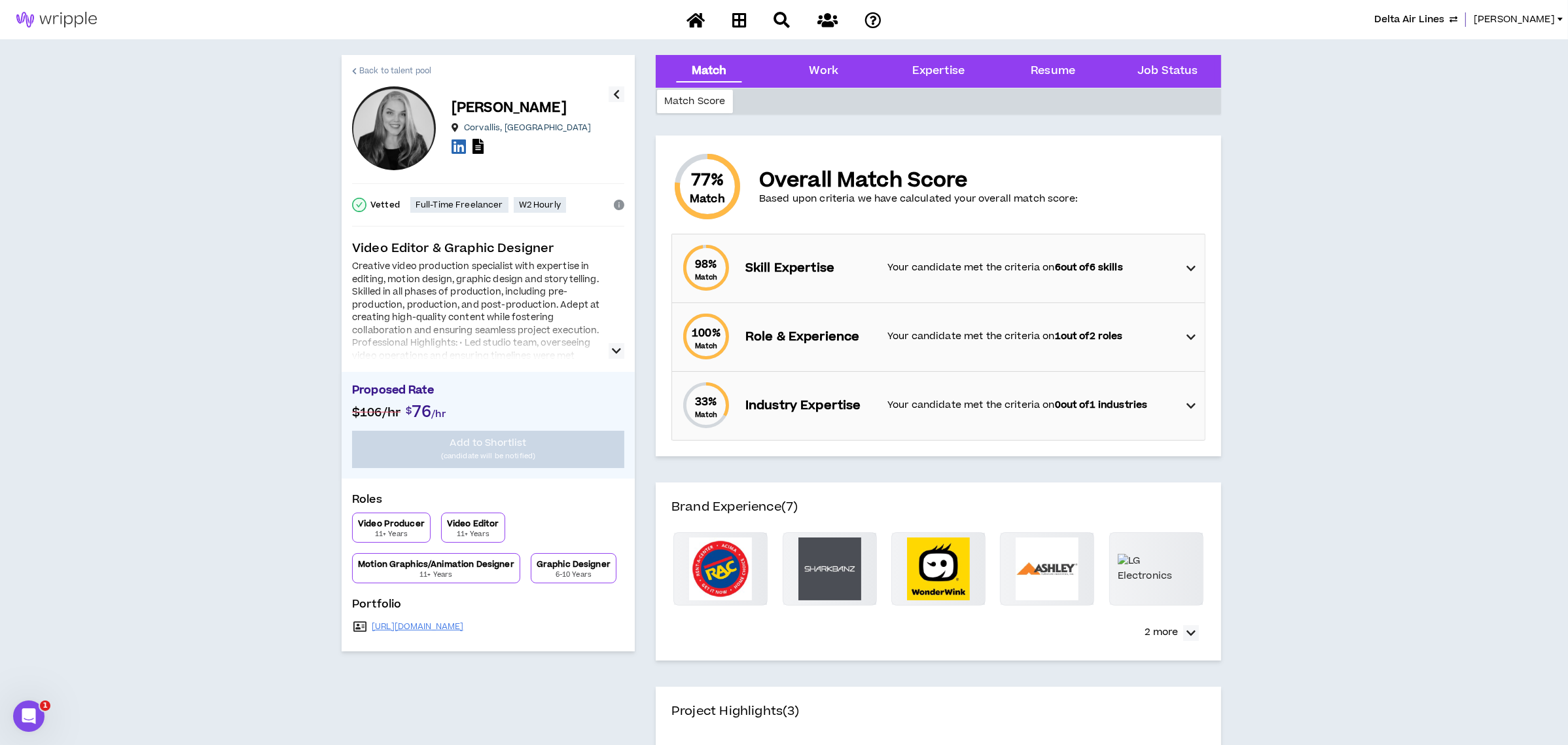
click at [390, 66] on span "Back to talent pool" at bounding box center [395, 71] width 72 height 12
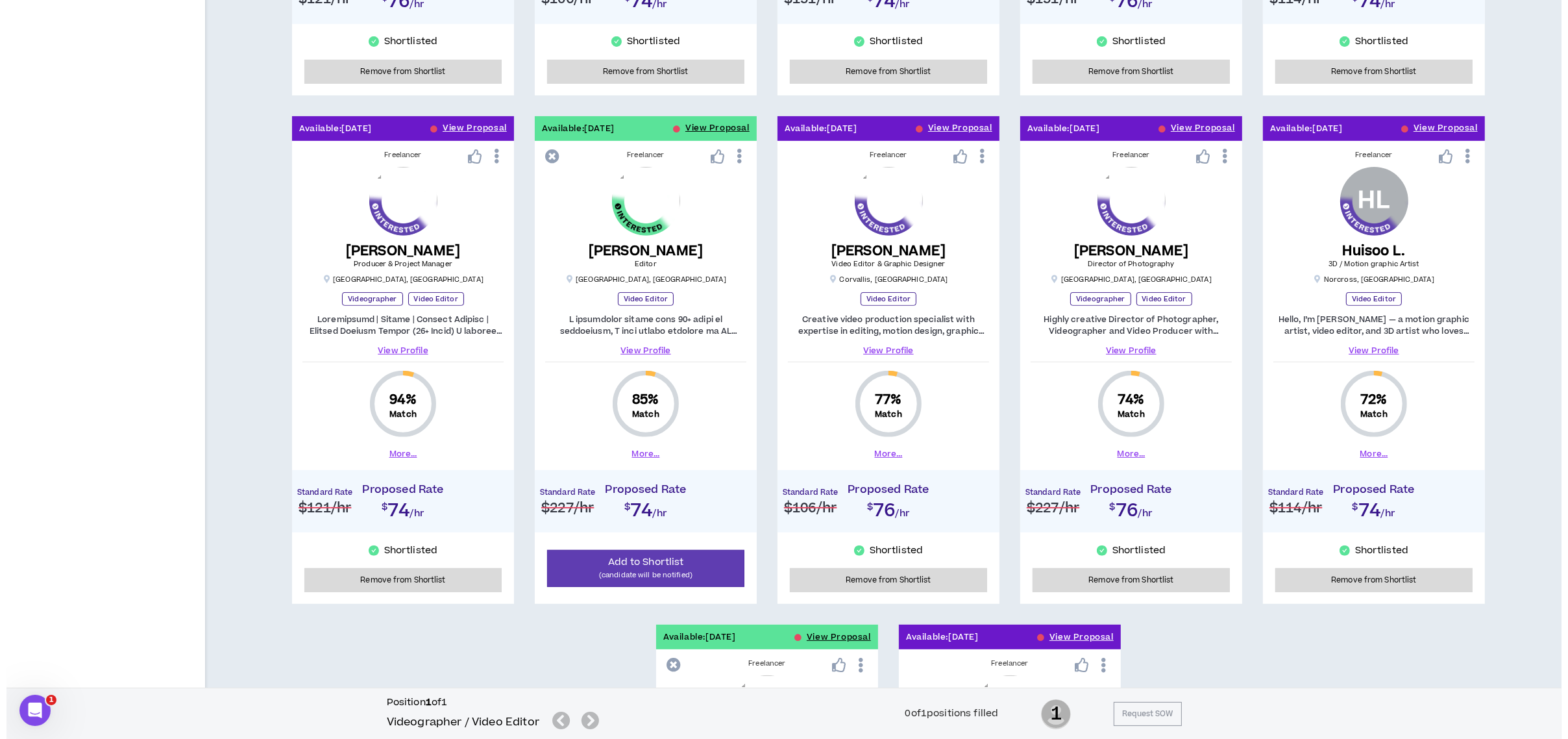
scroll to position [692, 0]
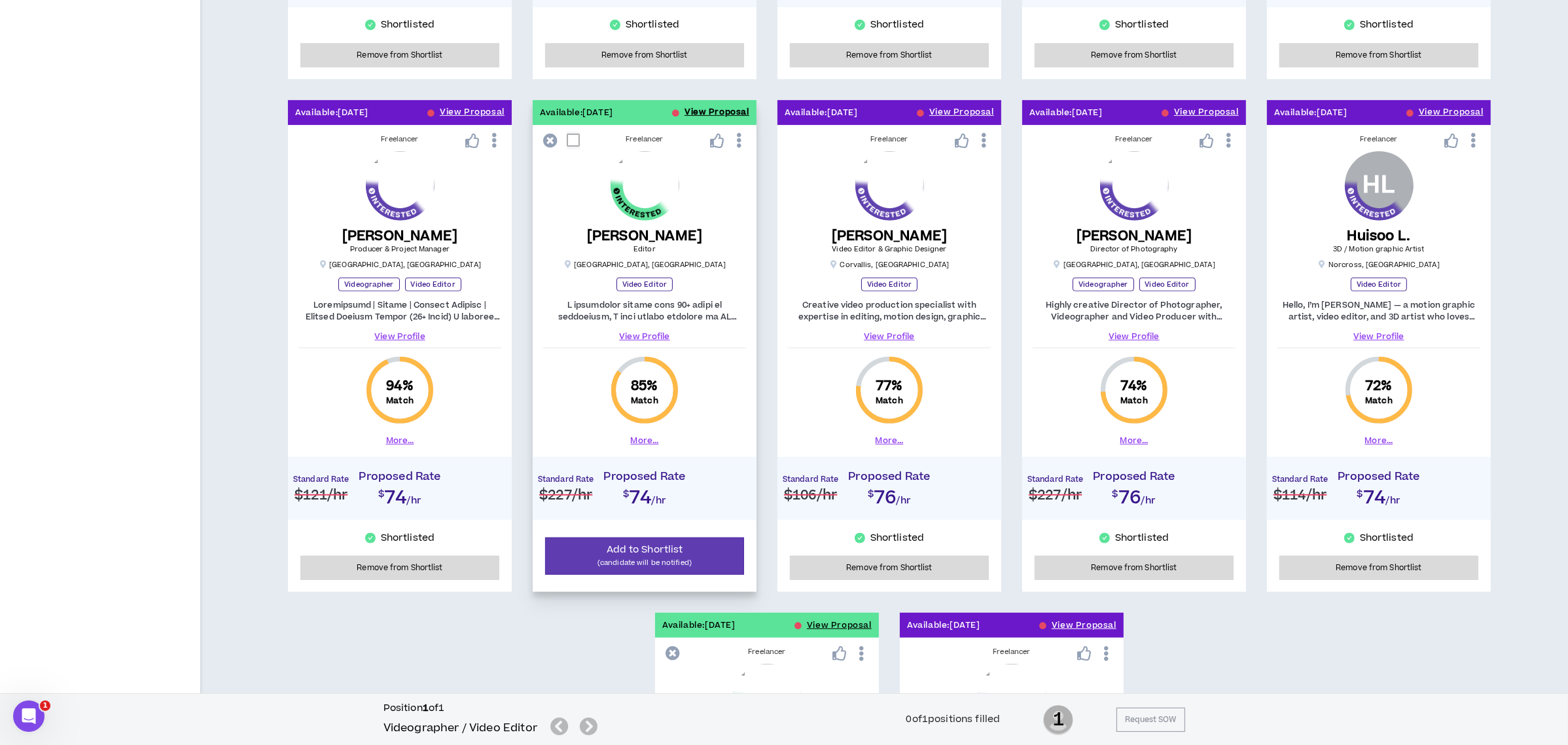
click at [701, 106] on button "View Proposal" at bounding box center [717, 112] width 65 height 25
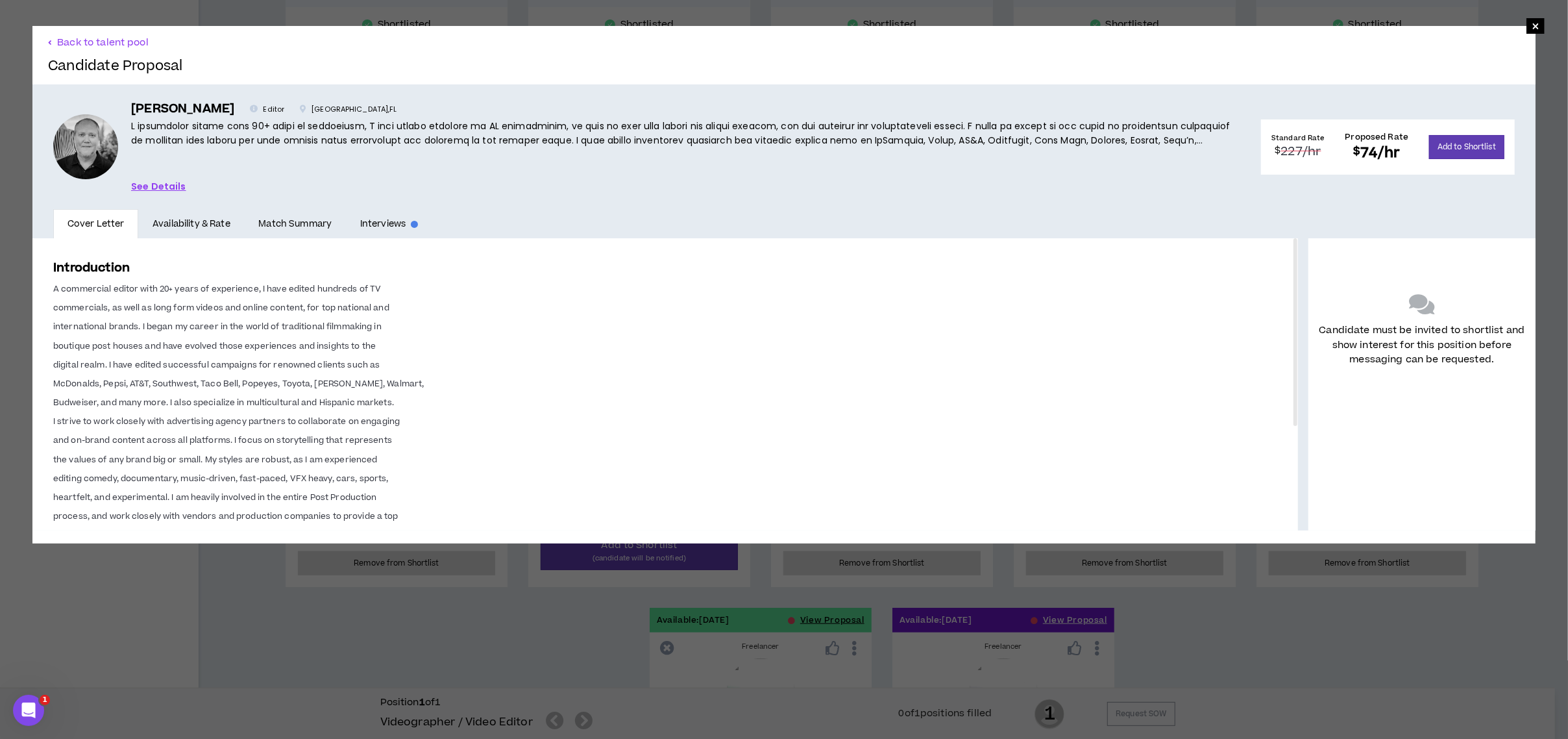
click at [166, 181] on link "See Details" at bounding box center [158, 186] width 55 height 14
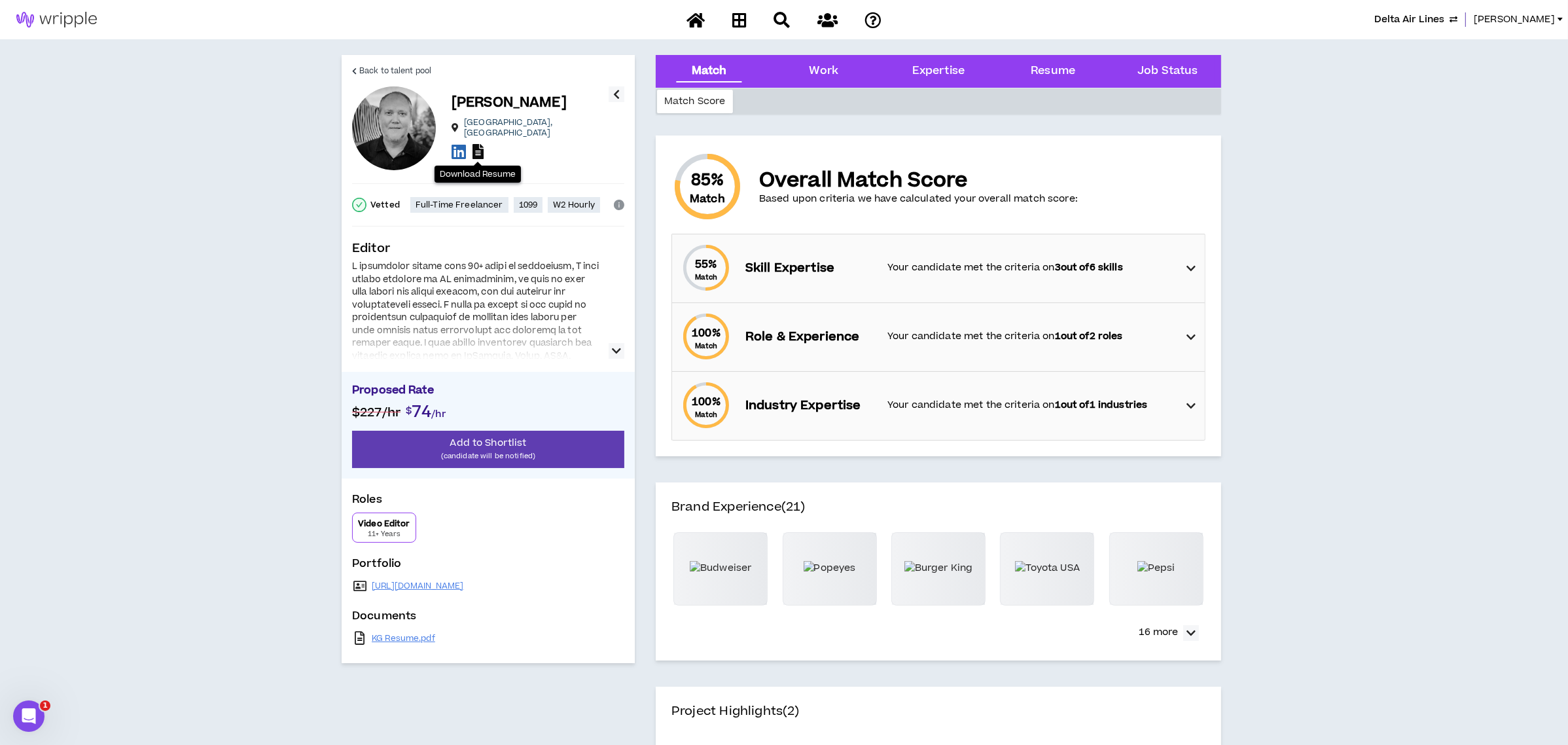
click at [479, 148] on icon at bounding box center [478, 152] width 11 height 15
click at [500, 442] on span "Add to Shortlist" at bounding box center [487, 442] width 76 height 14
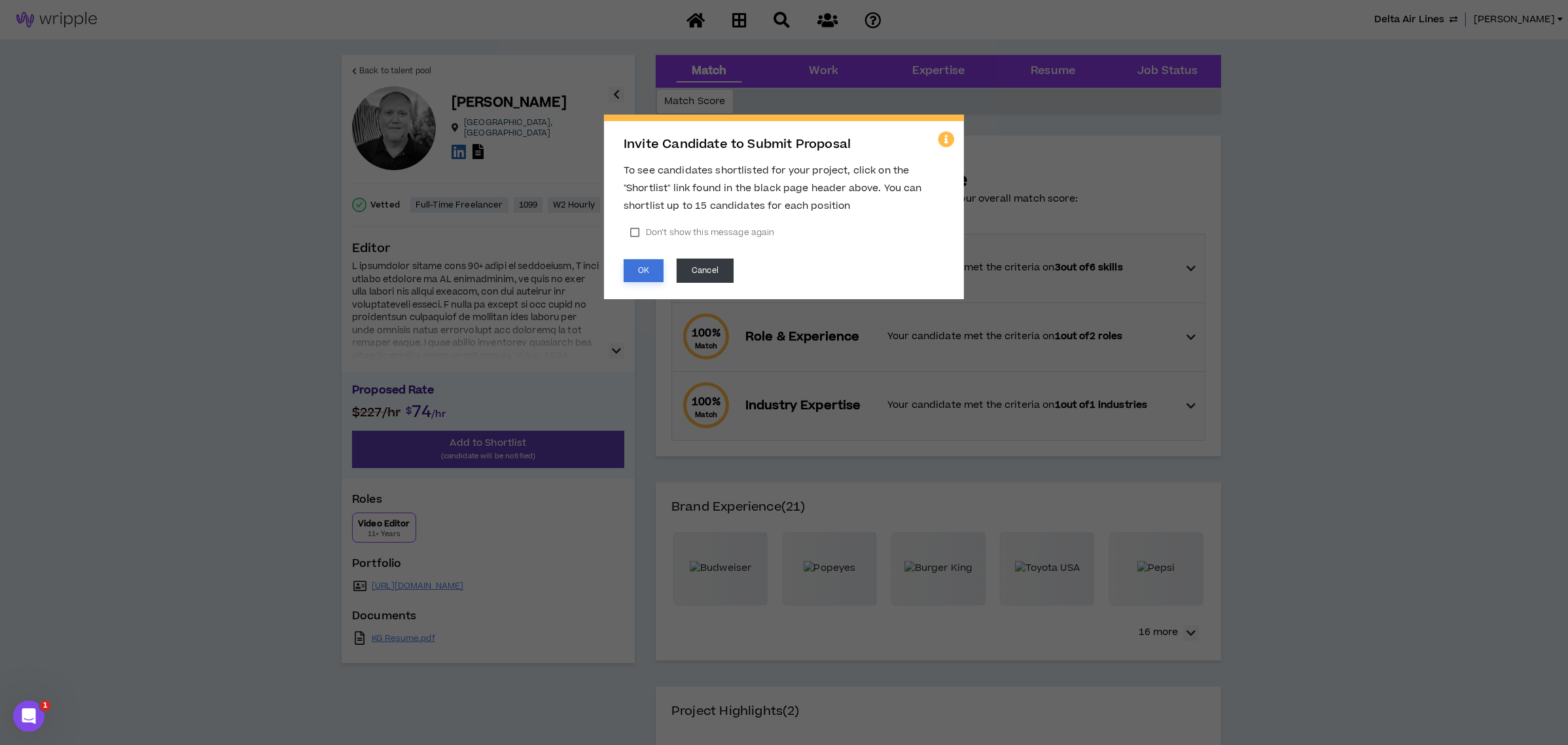
click at [636, 267] on button "OK" at bounding box center [643, 271] width 40 height 23
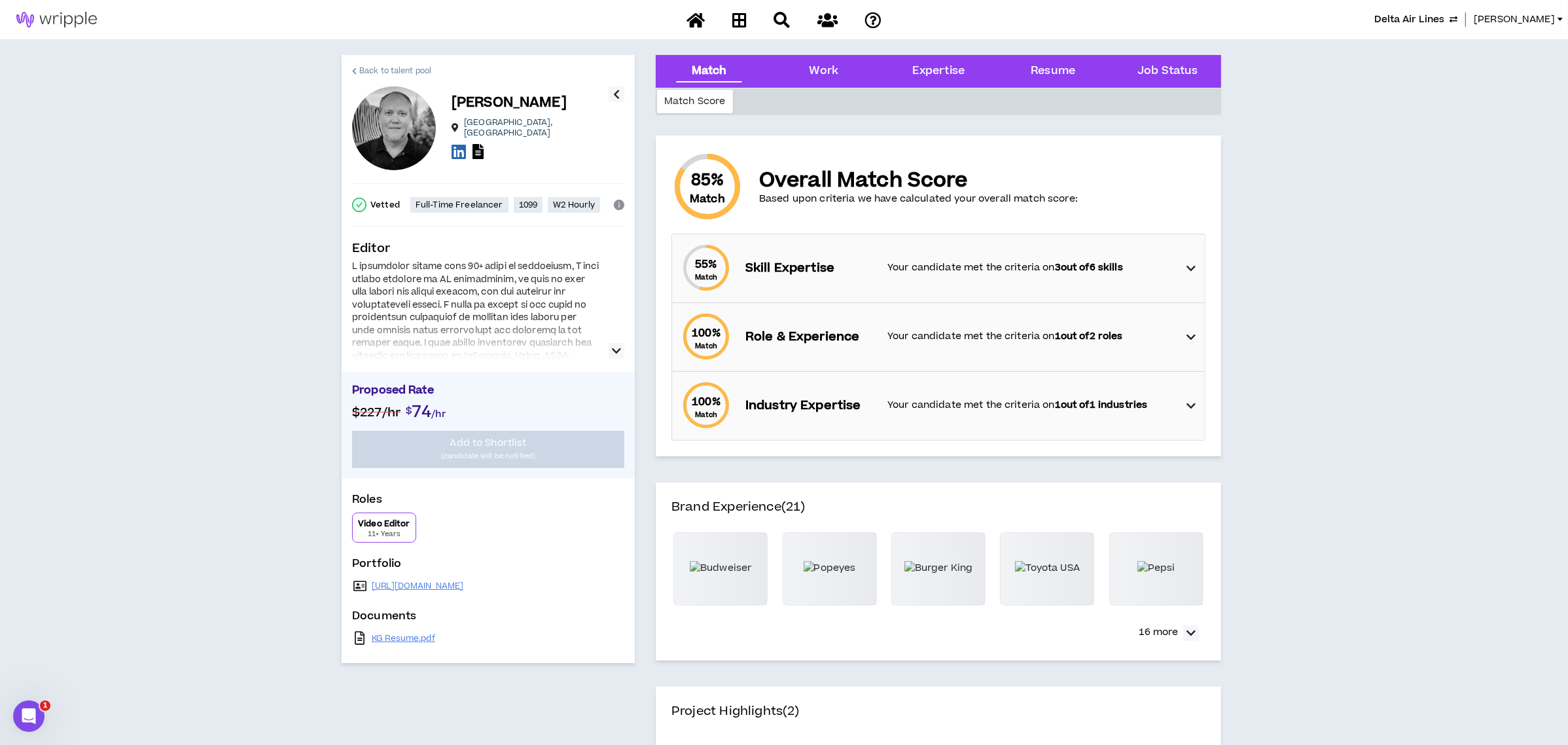
click at [360, 65] on span "Back to talent pool" at bounding box center [395, 71] width 72 height 12
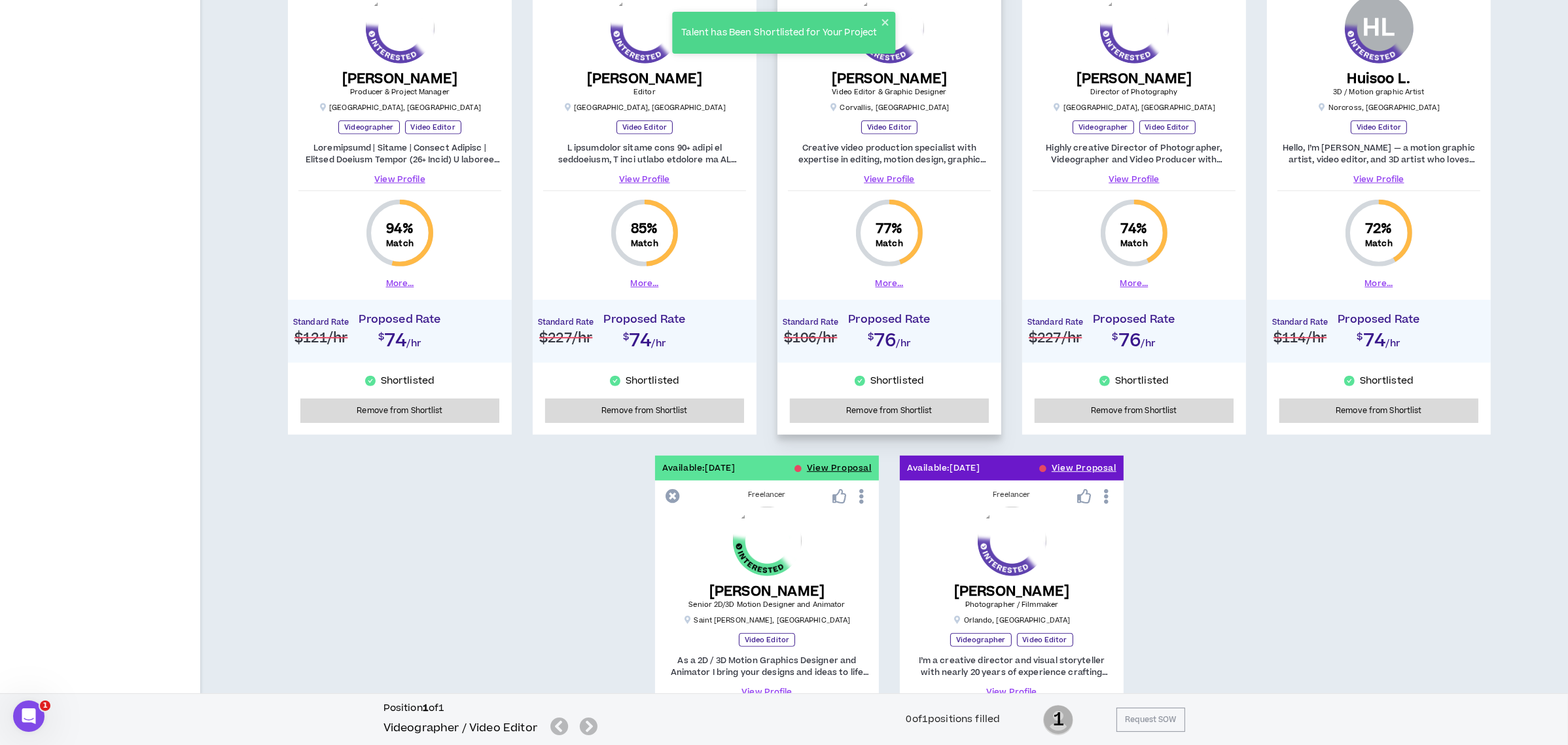
scroll to position [1134, 0]
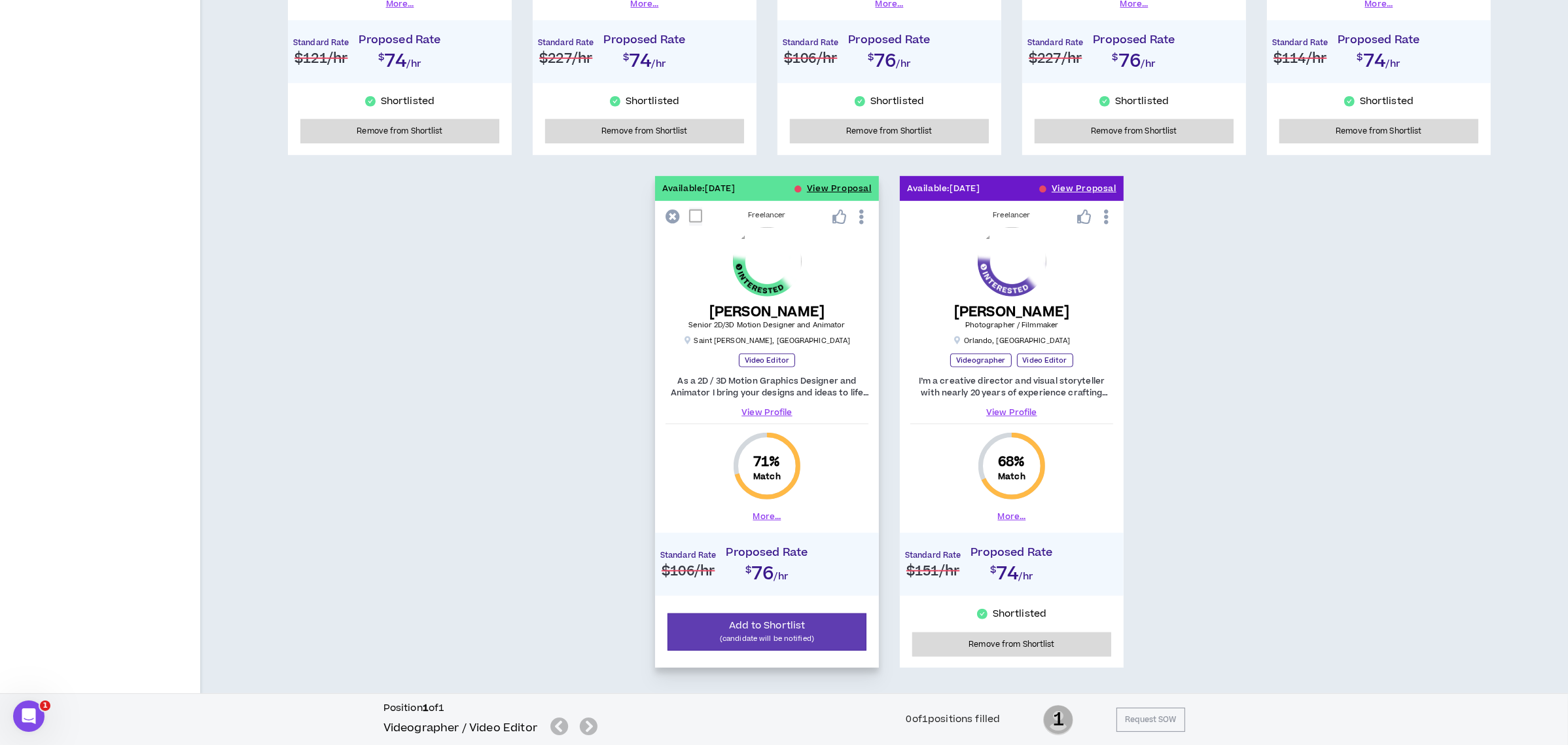
click at [780, 414] on link "View Profile" at bounding box center [767, 412] width 203 height 11
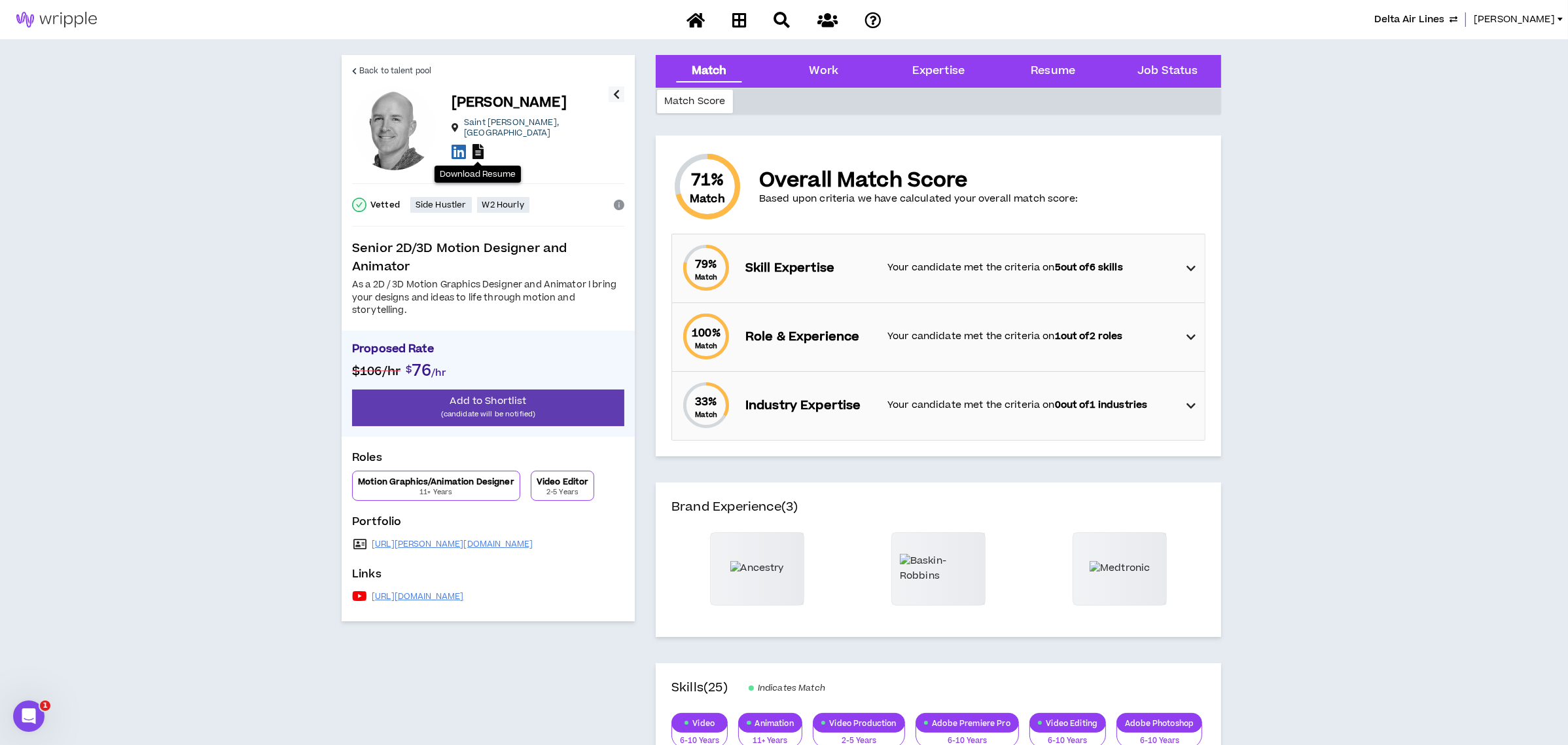
click at [480, 150] on icon at bounding box center [478, 152] width 11 height 15
click at [388, 66] on span "Back to talent pool" at bounding box center [395, 71] width 72 height 12
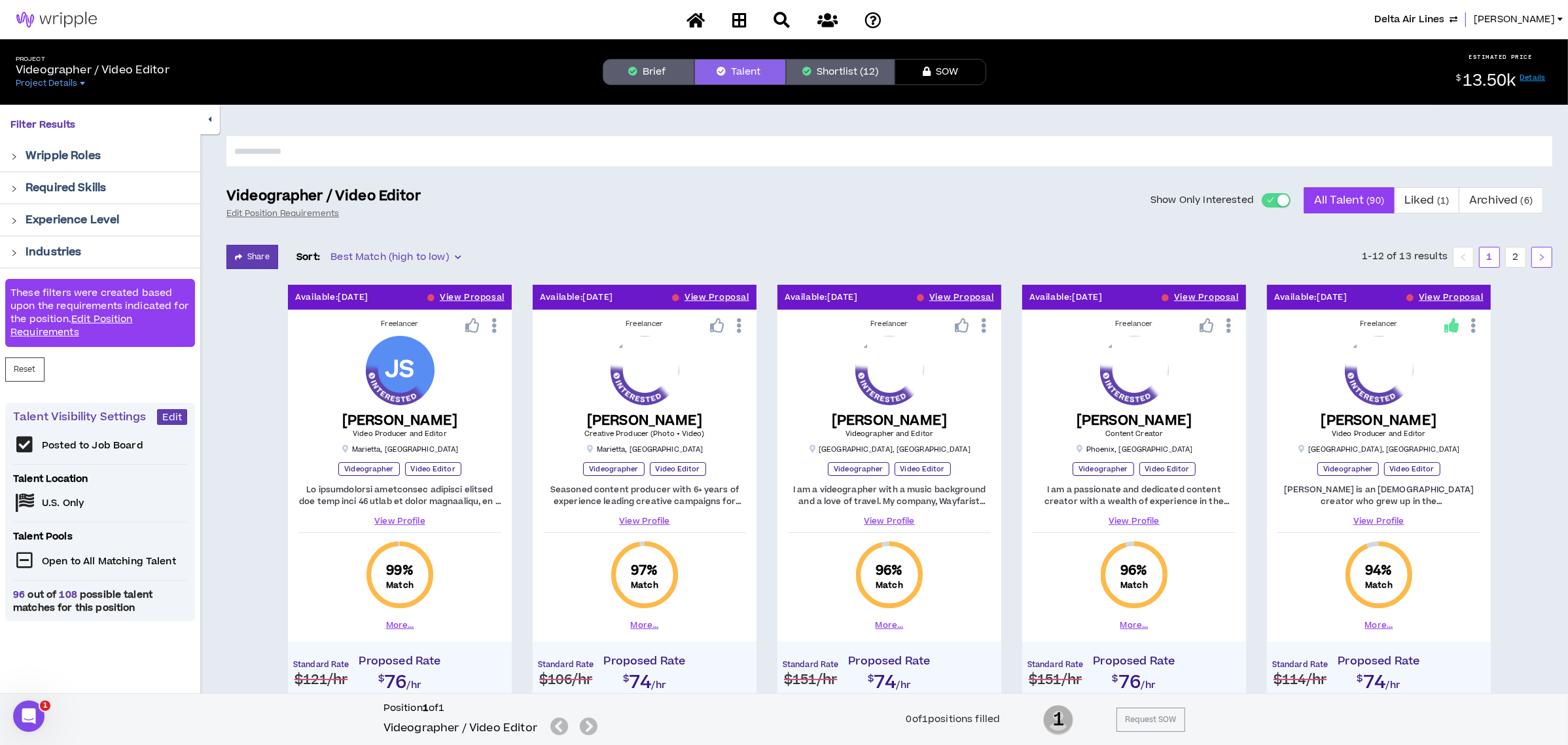
click at [1547, 251] on button "button" at bounding box center [1542, 257] width 21 height 21
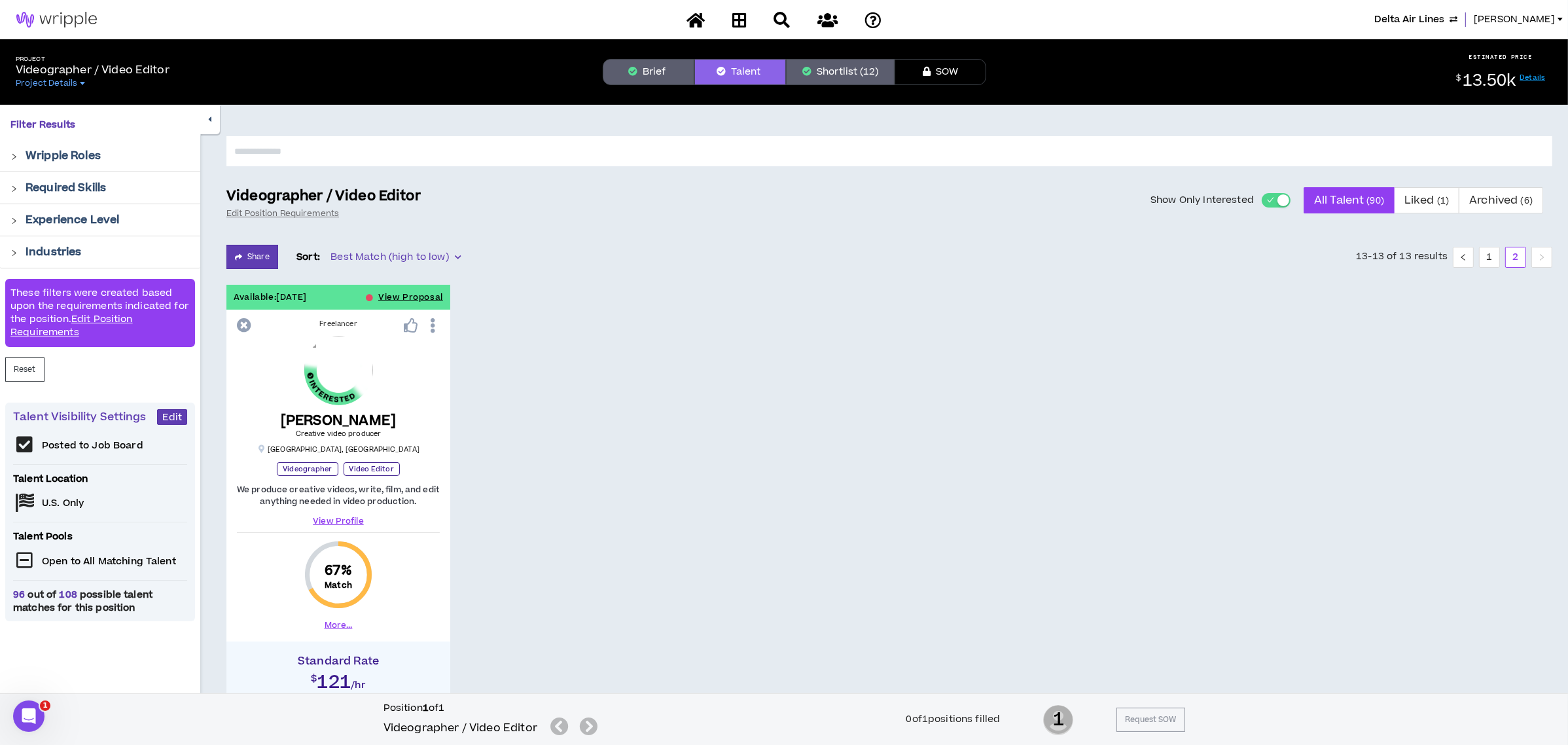
click at [883, 68] on button "Shortlist (12)" at bounding box center [839, 72] width 108 height 26
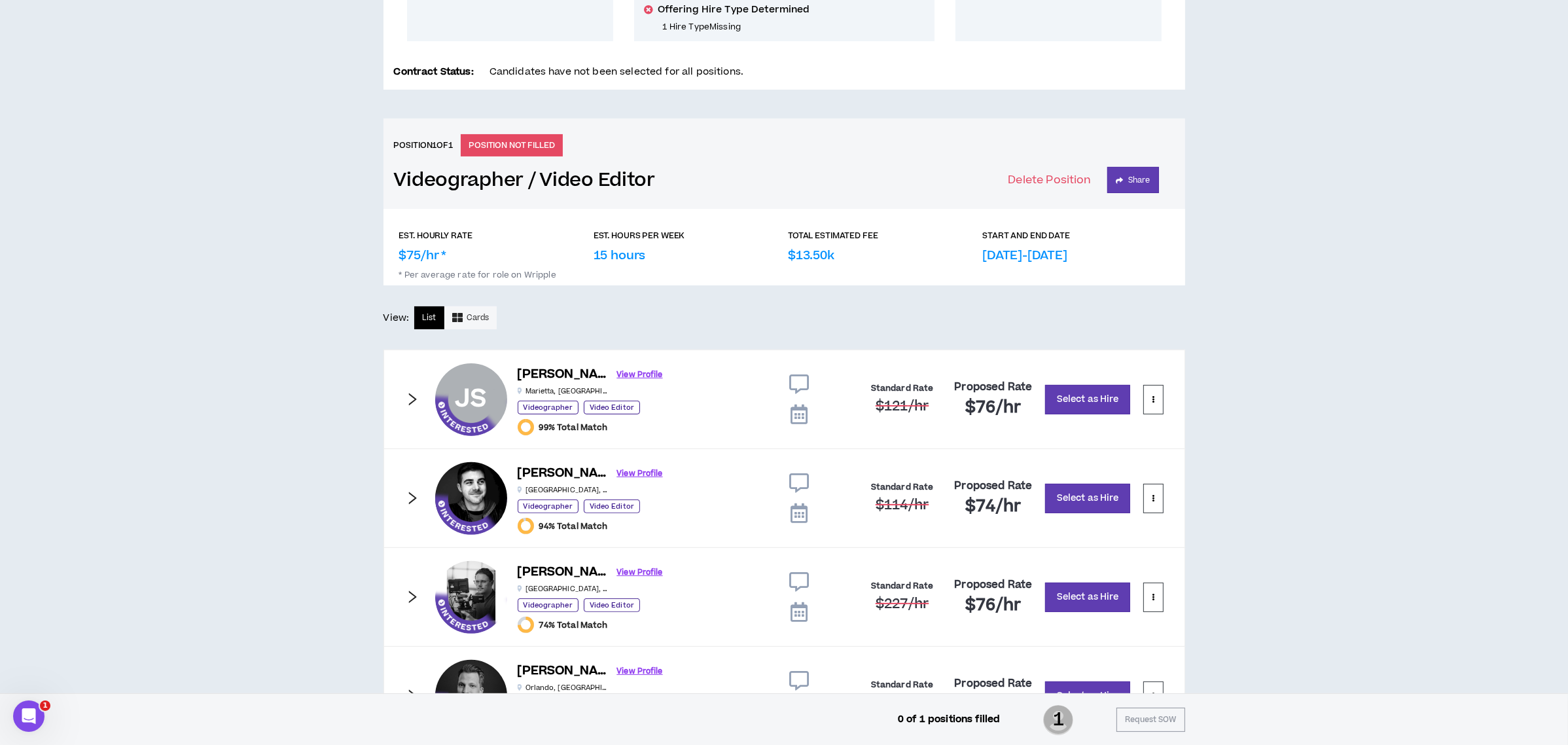
scroll to position [247, 0]
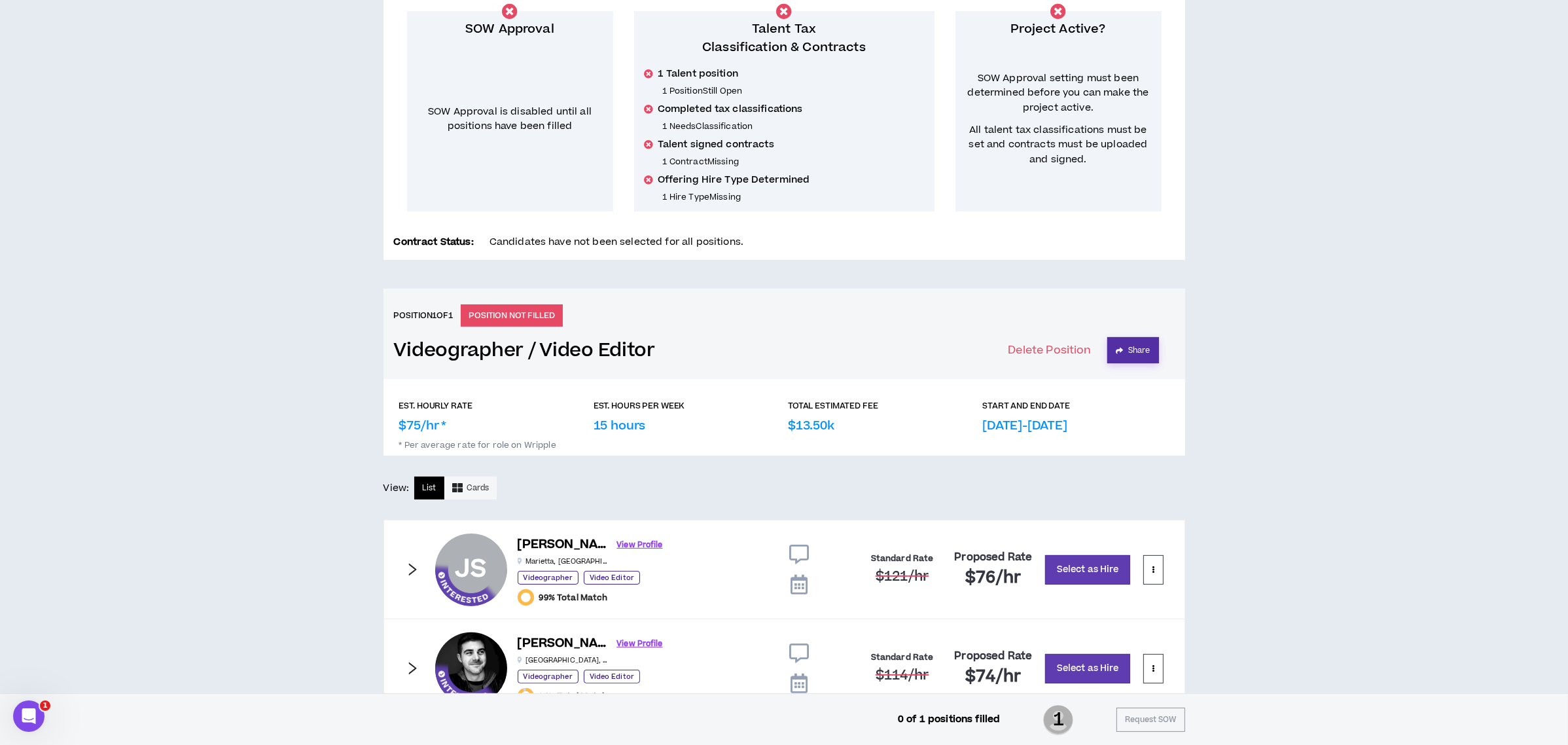
click at [1129, 348] on button "Share" at bounding box center [1132, 350] width 52 height 26
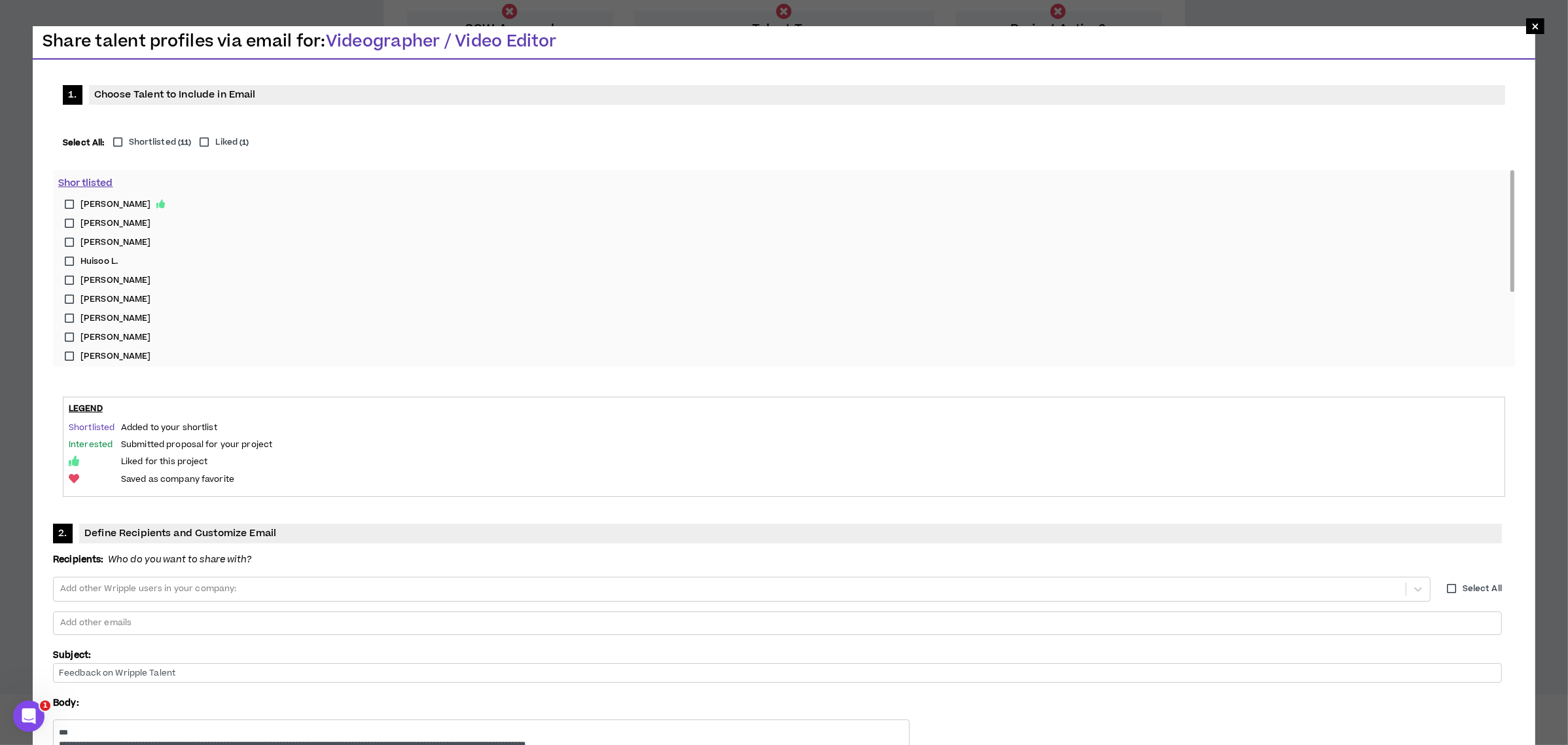
click at [123, 140] on label "Shortlisted ( 11 )" at bounding box center [149, 141] width 85 height 12
click at [739, 613] on div at bounding box center [777, 622] width 1437 height 20
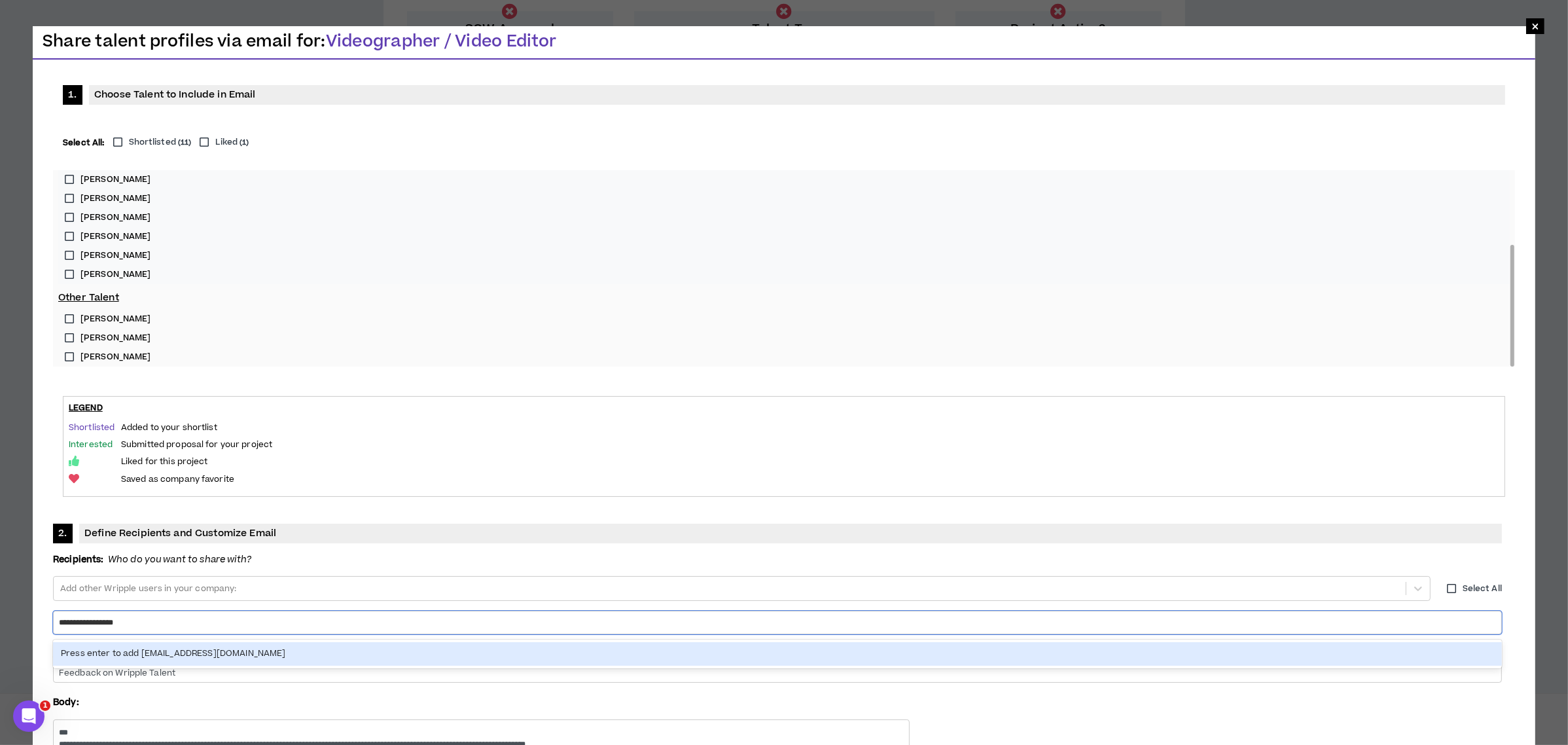
type input "**********"
click at [773, 642] on div "Press enter to add lauren@wripple.com" at bounding box center [777, 654] width 1449 height 23
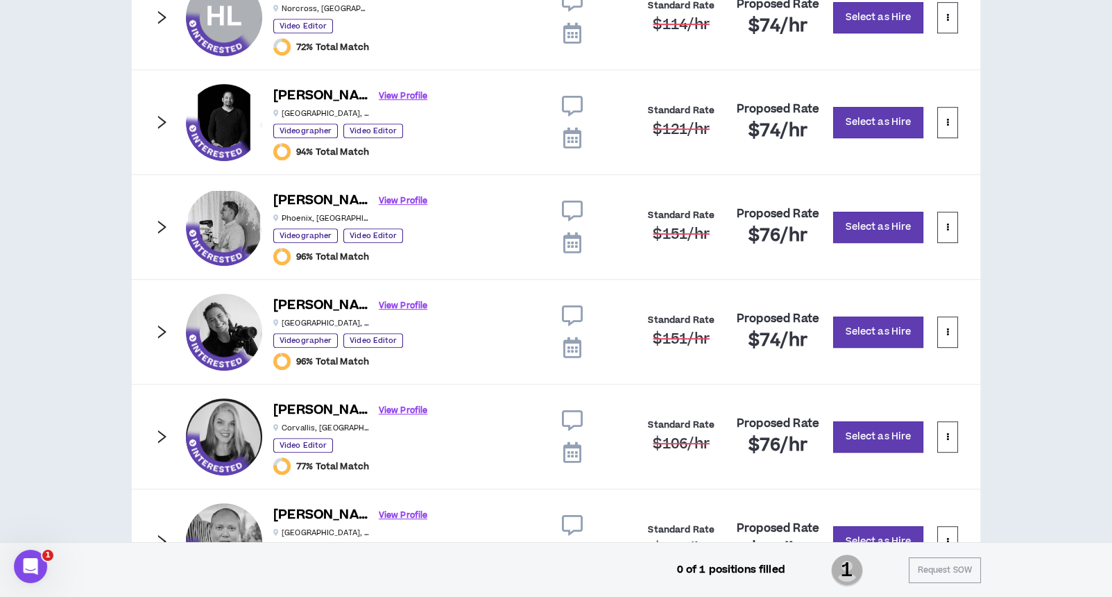
scroll to position [1552, 0]
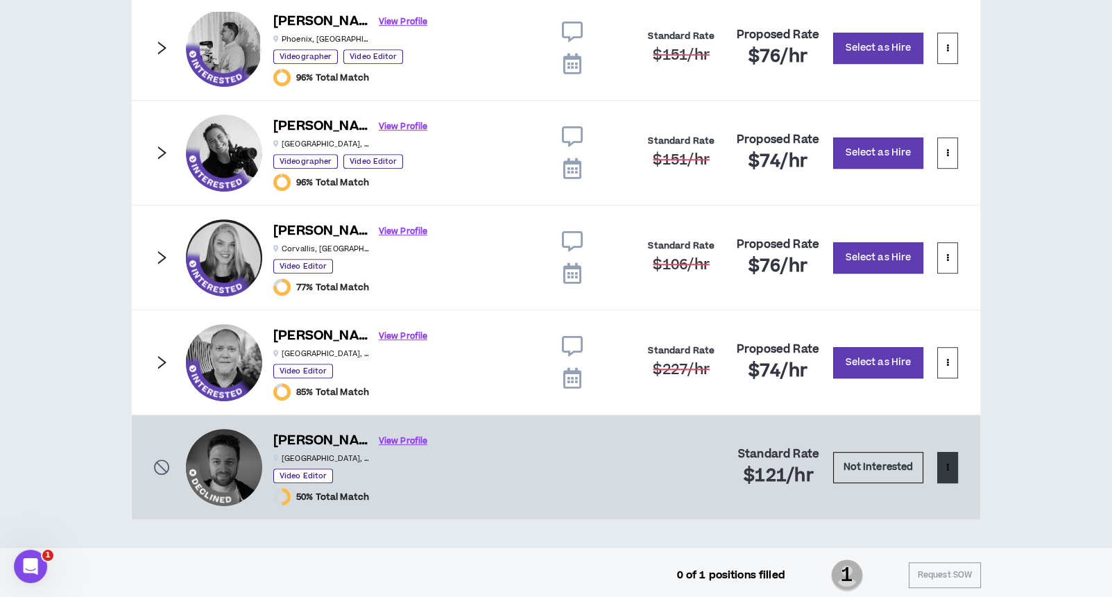
click at [945, 458] on button at bounding box center [948, 467] width 21 height 31
click at [908, 487] on span "Remove from shortlist" at bounding box center [892, 493] width 115 height 15
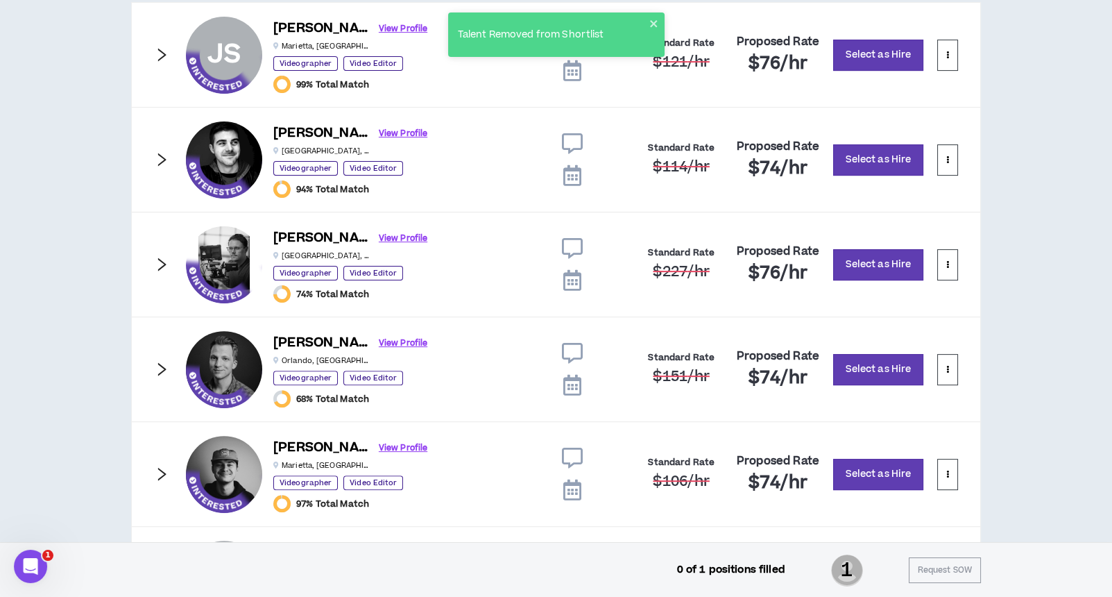
scroll to position [1089, 0]
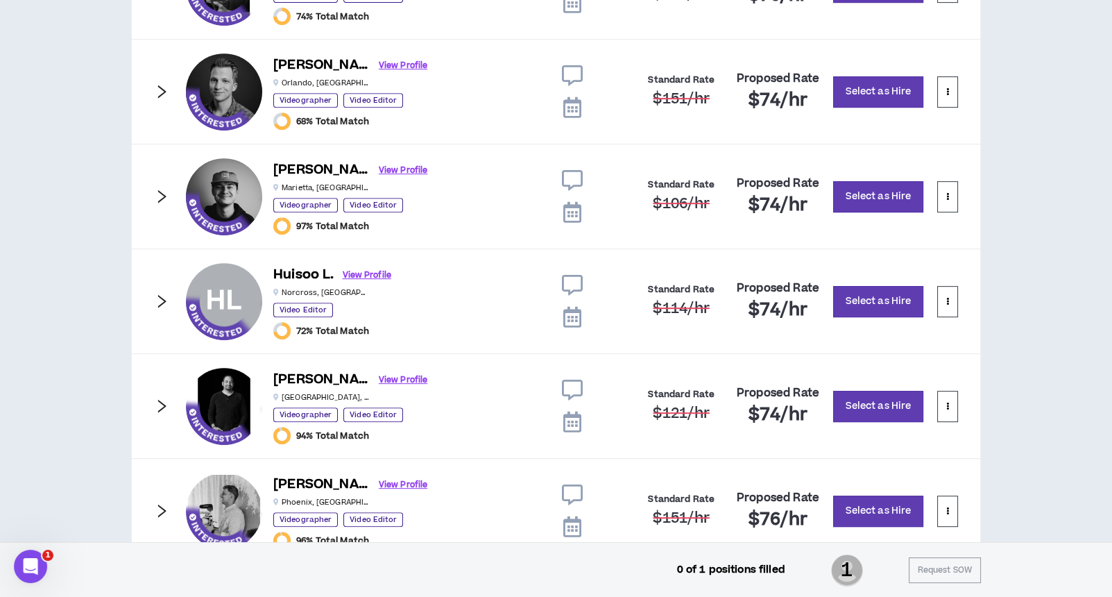
click at [168, 398] on icon "right" at bounding box center [161, 405] width 15 height 15
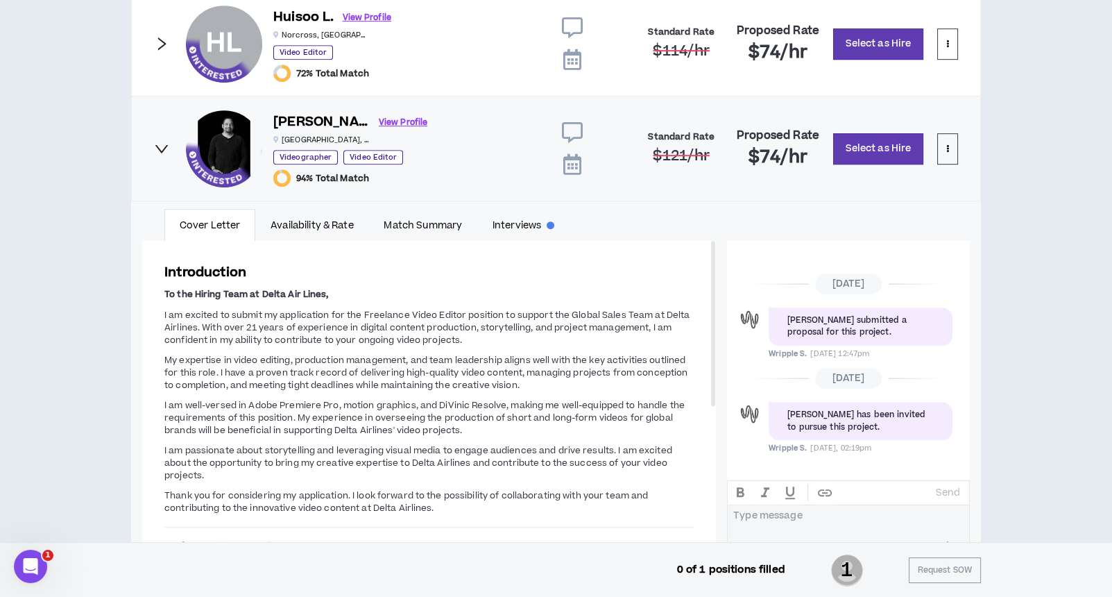
scroll to position [1459, 0]
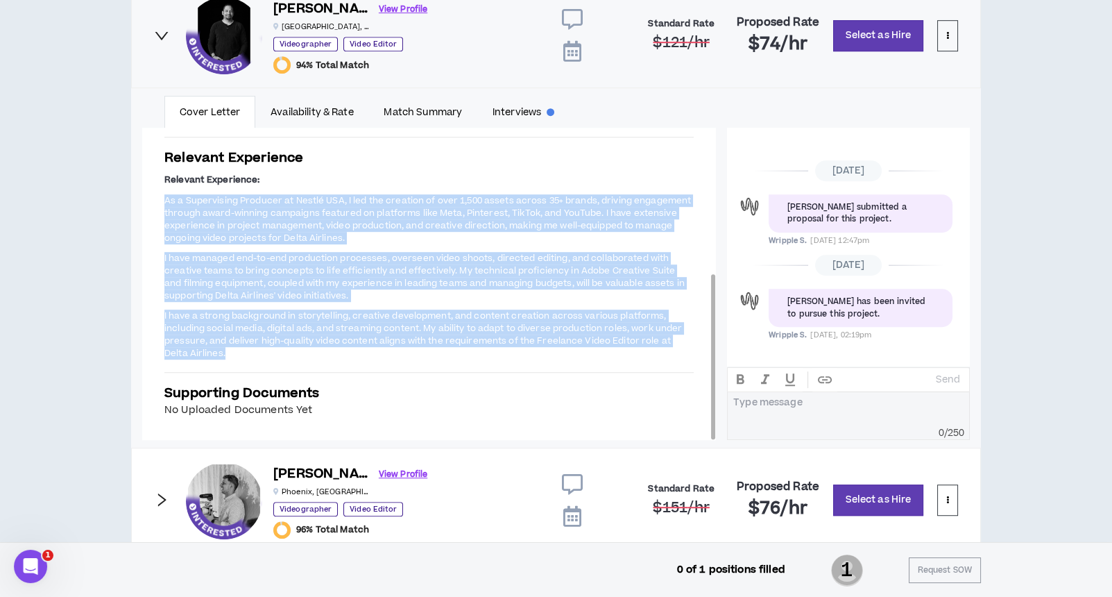
drag, startPoint x: 164, startPoint y: 190, endPoint x: 407, endPoint y: 352, distance: 292.4
click at [407, 352] on span "Relevant Experience: As a Supervising Producer at Nestlé USA, I led the creatio…" at bounding box center [429, 267] width 530 height 188
copy span "As a Supervising Producer at Nestlé USA, I led the creation of over 1,500 asset…"
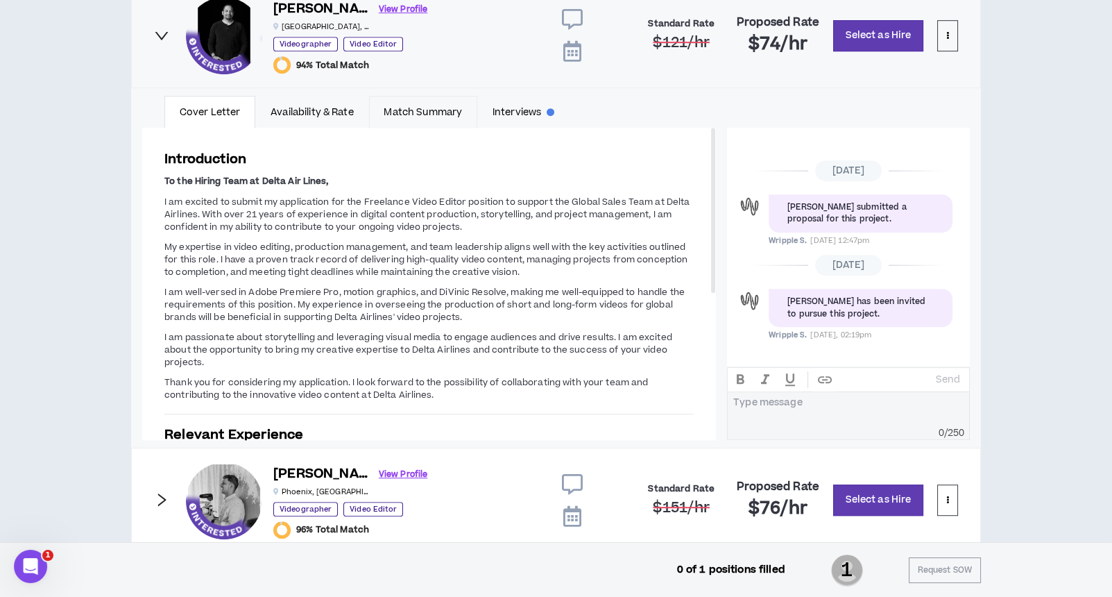
scroll to position [1274, 0]
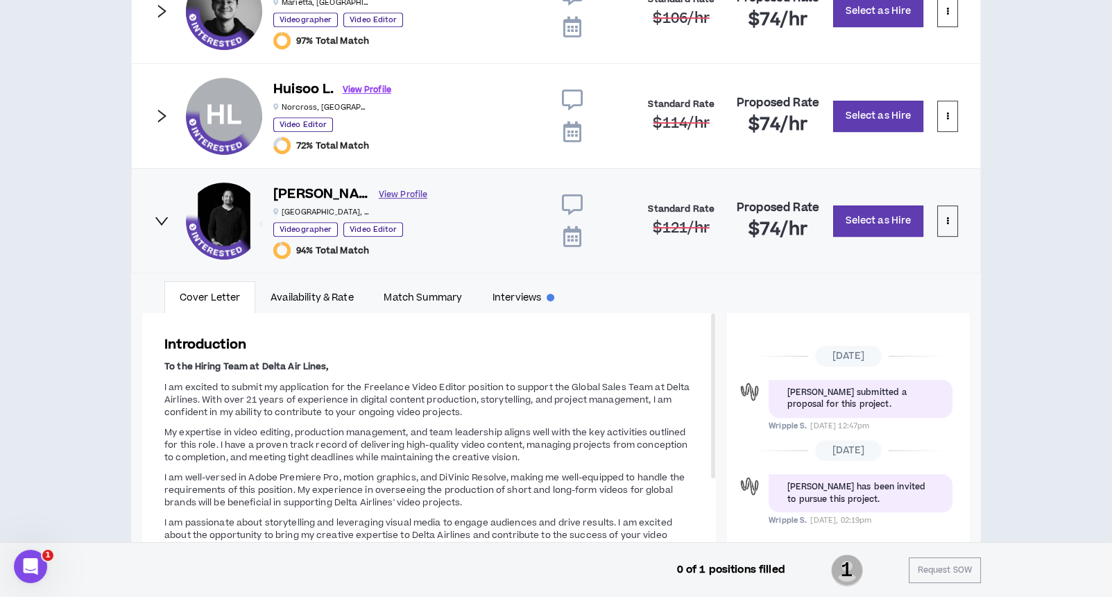
click at [379, 187] on link "View Profile" at bounding box center [403, 195] width 49 height 24
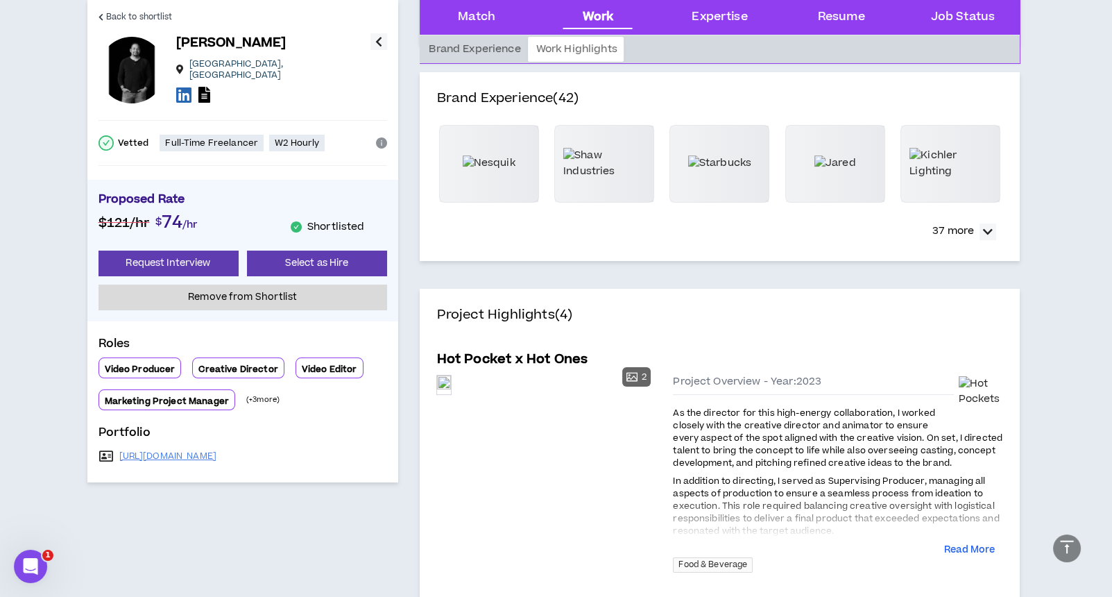
scroll to position [647, 0]
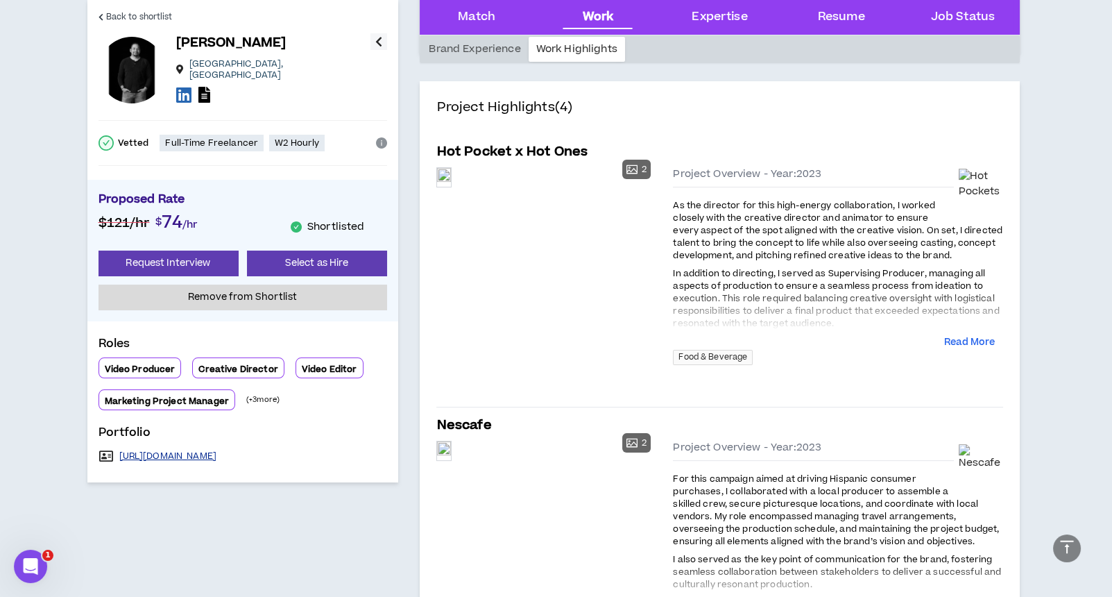
click at [196, 450] on link "https://www.chrisrayle.com/portfolio" at bounding box center [168, 455] width 98 height 11
click at [127, 17] on span "Back to shortlist" at bounding box center [139, 16] width 67 height 13
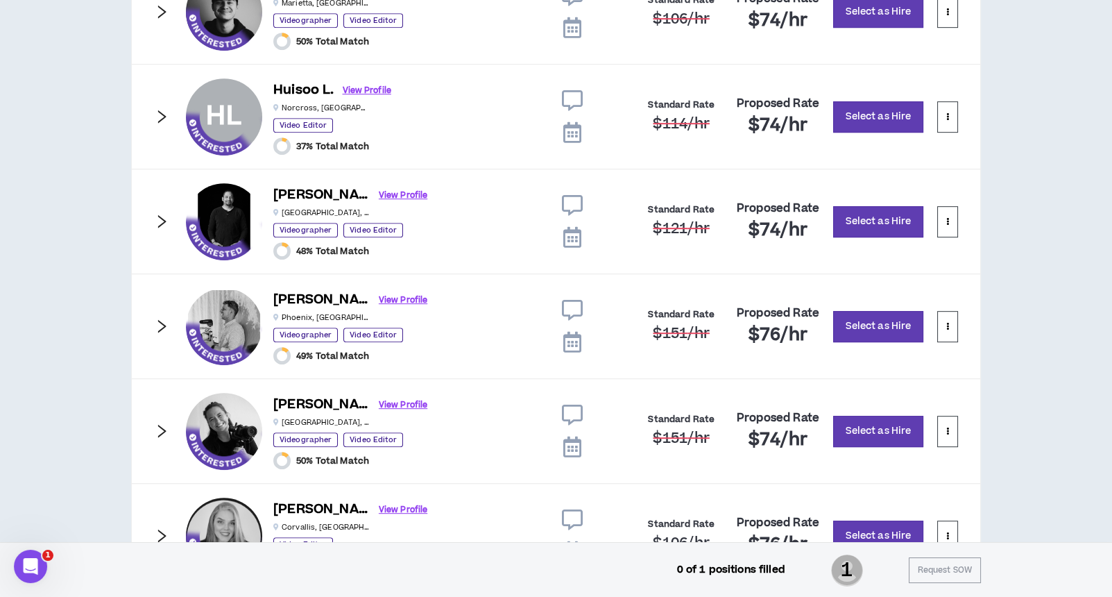
scroll to position [1274, 0]
click at [161, 319] on icon "right" at bounding box center [162, 325] width 8 height 13
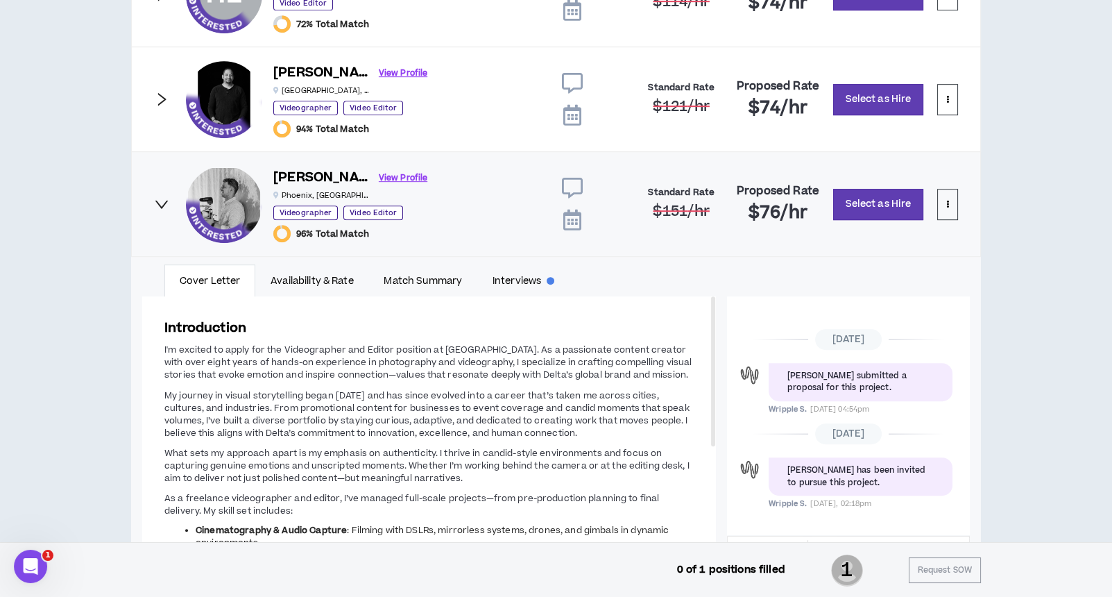
scroll to position [1552, 0]
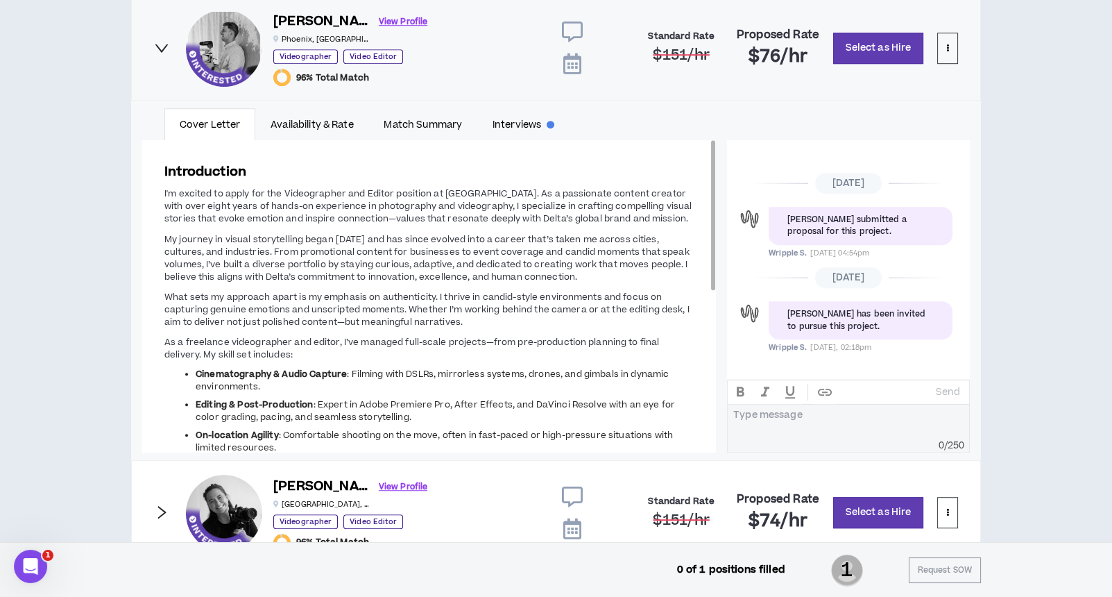
click at [378, 375] on li "Cinematography & Audio Capture : Filming with DSLRs, mirrorless systems, drones…" at bounding box center [445, 380] width 498 height 25
drag, startPoint x: 319, startPoint y: 398, endPoint x: 436, endPoint y: 414, distance: 117.8
click at [436, 414] on li "Editing & Post-Production : Expert in Adobe Premiere Pro, After Effects, and Da…" at bounding box center [445, 410] width 498 height 25
copy span "xpert in Adobe Premiere Pro, After Effects, and DaVinci Resolve with an eye for…"
click at [324, 369] on strong "Cinematography & Audio Capture" at bounding box center [271, 374] width 151 height 12
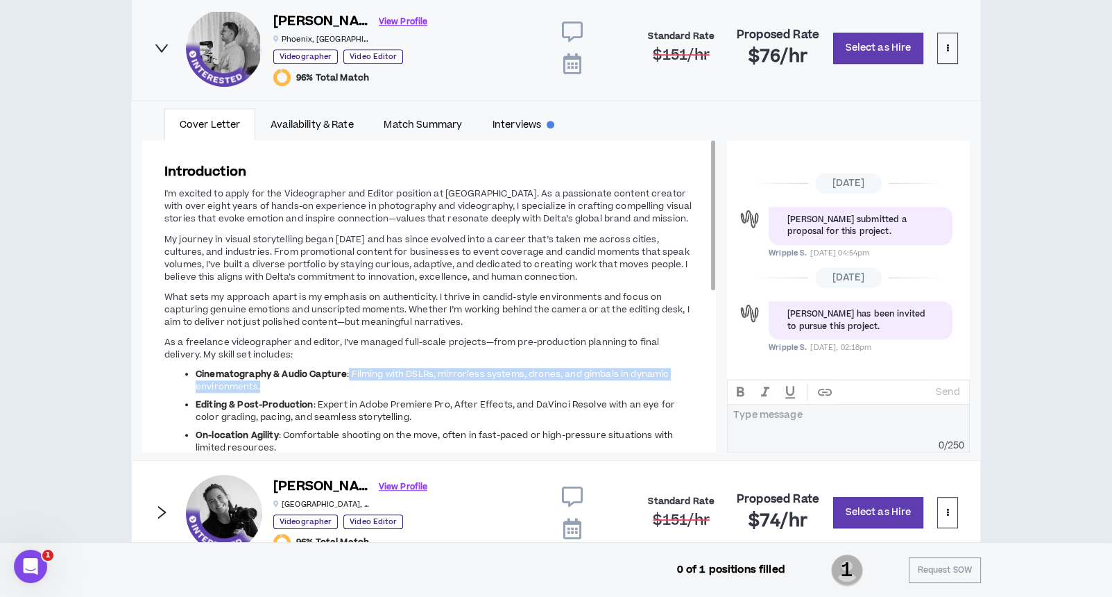
drag, startPoint x: 348, startPoint y: 368, endPoint x: 375, endPoint y: 378, distance: 29.0
click at [375, 378] on li "Cinematography & Audio Capture : Filming with DSLRs, mirrorless systems, drones…" at bounding box center [445, 380] width 498 height 25
copy span "Filming with DSLRs, mirrorless systems, drones, and gimbals in dynamic environm…"
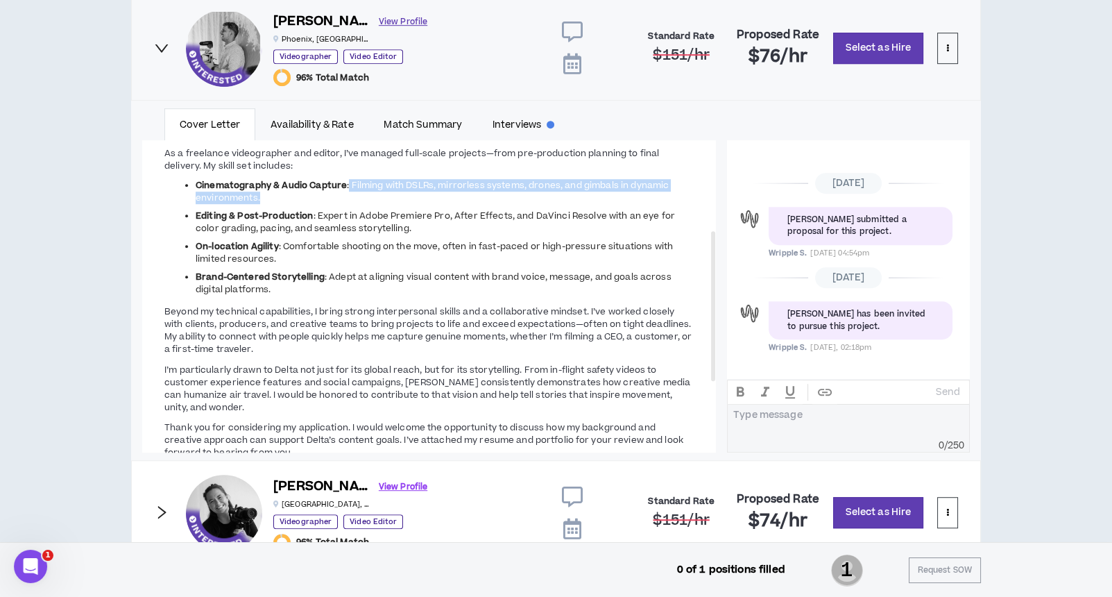
click at [379, 17] on link "View Profile" at bounding box center [403, 22] width 49 height 24
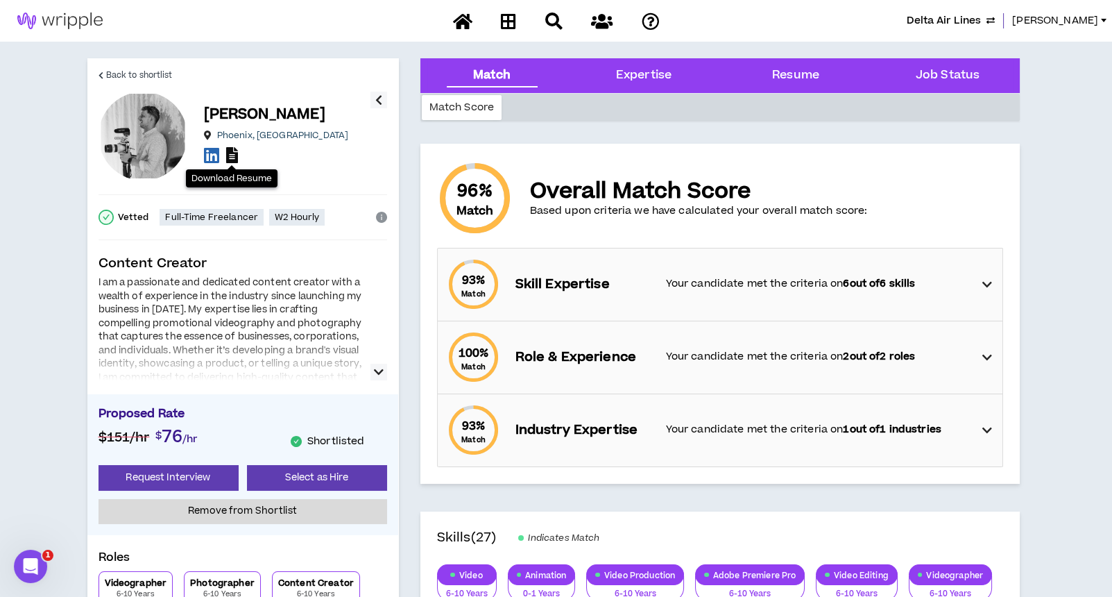
click at [232, 155] on icon at bounding box center [232, 155] width 12 height 16
click at [122, 76] on span "Back to shortlist" at bounding box center [139, 75] width 67 height 13
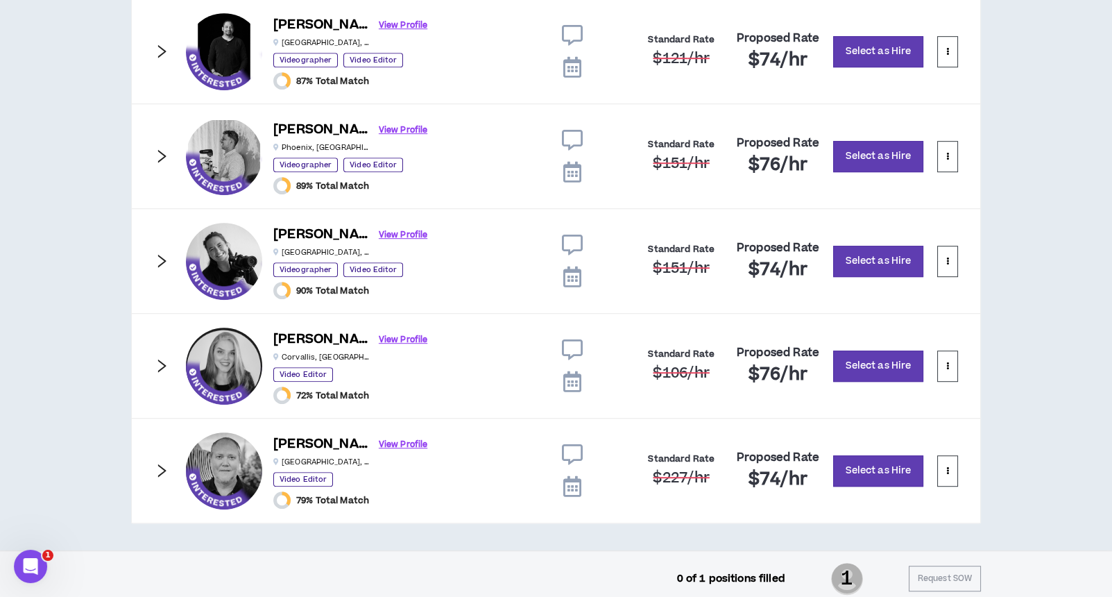
scroll to position [1447, 0]
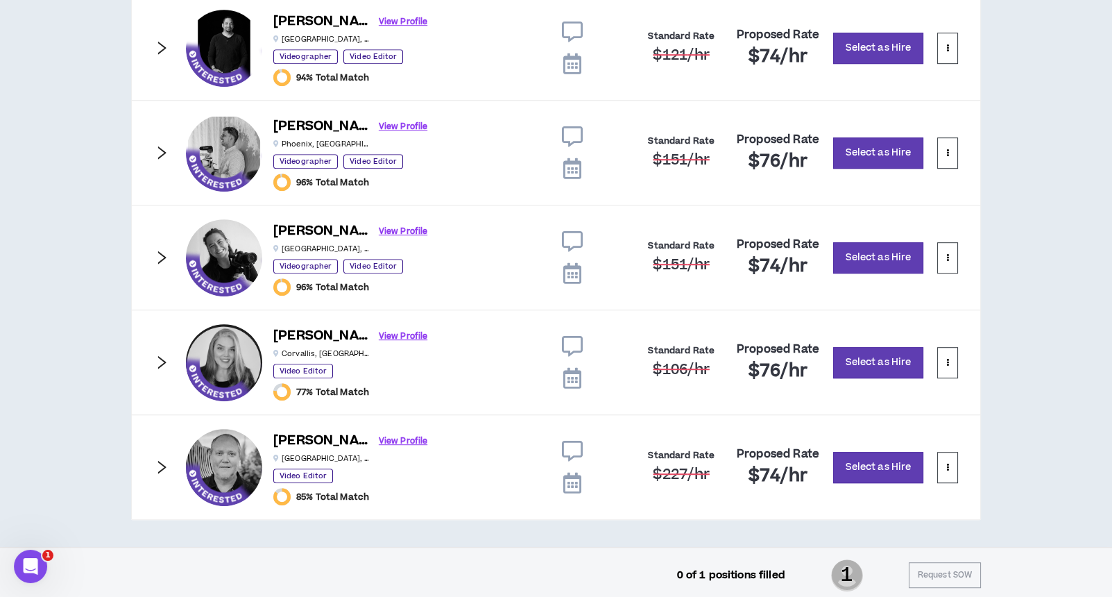
click at [158, 151] on icon "right" at bounding box center [161, 152] width 15 height 15
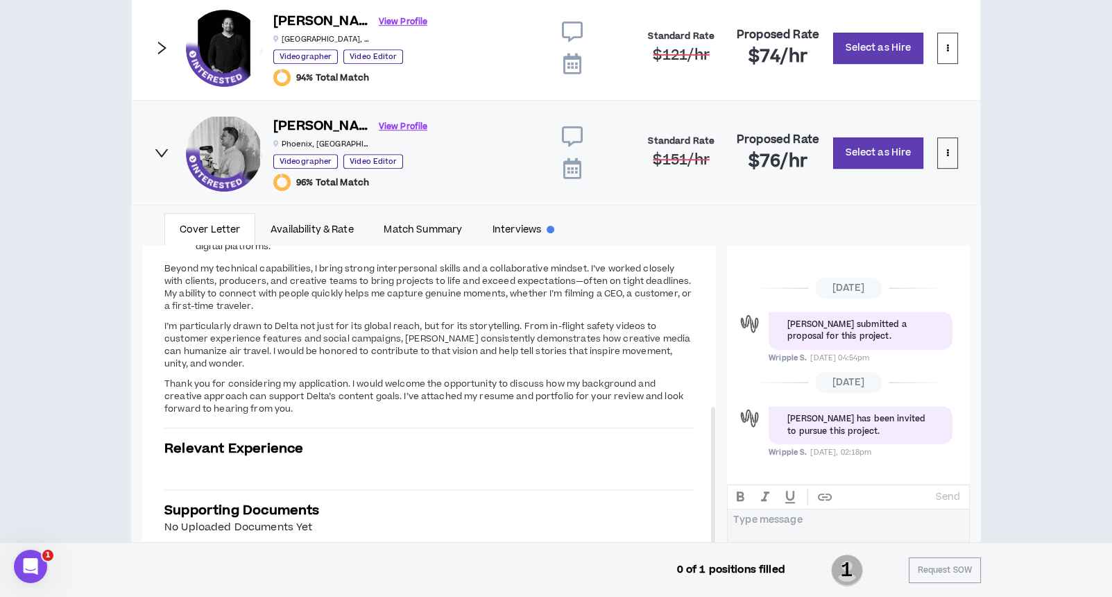
scroll to position [1725, 0]
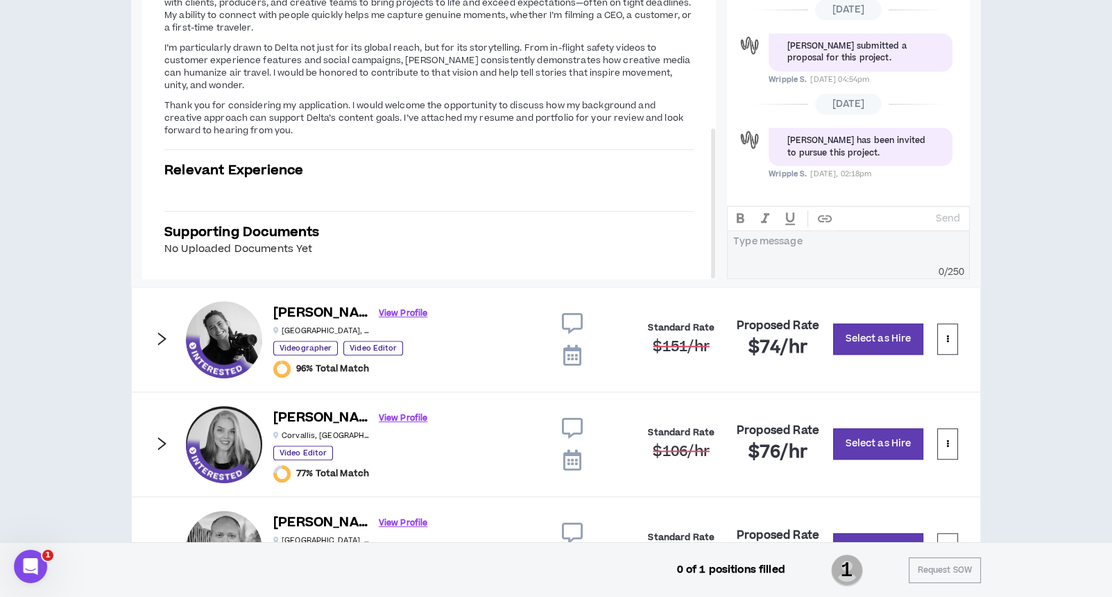
click at [787, 250] on div at bounding box center [849, 245] width 230 height 21
click at [949, 215] on p "Send" at bounding box center [948, 218] width 24 height 12
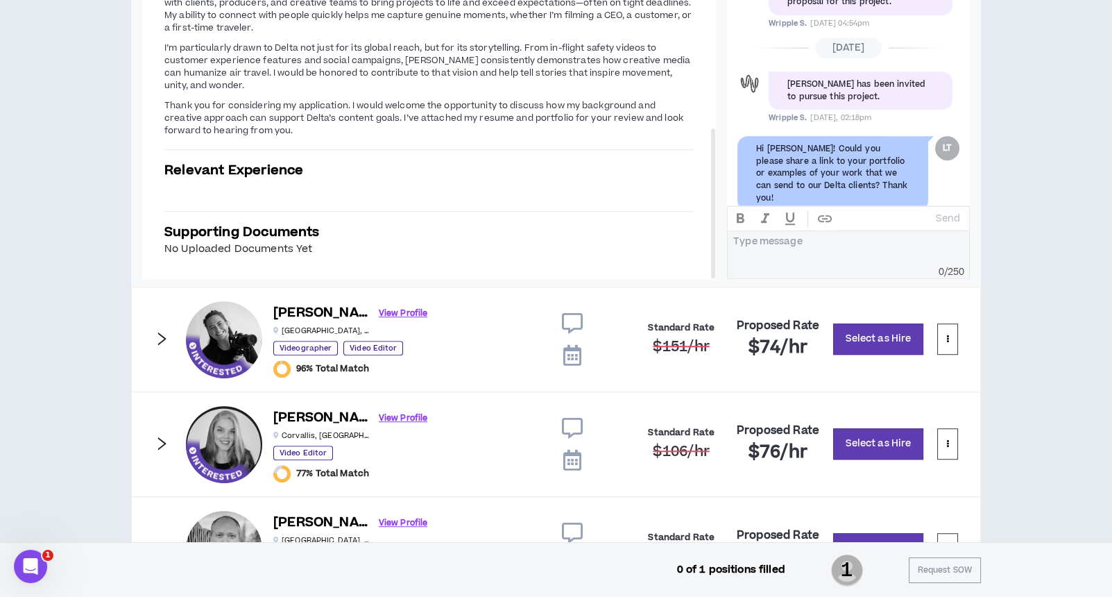
scroll to position [85, 0]
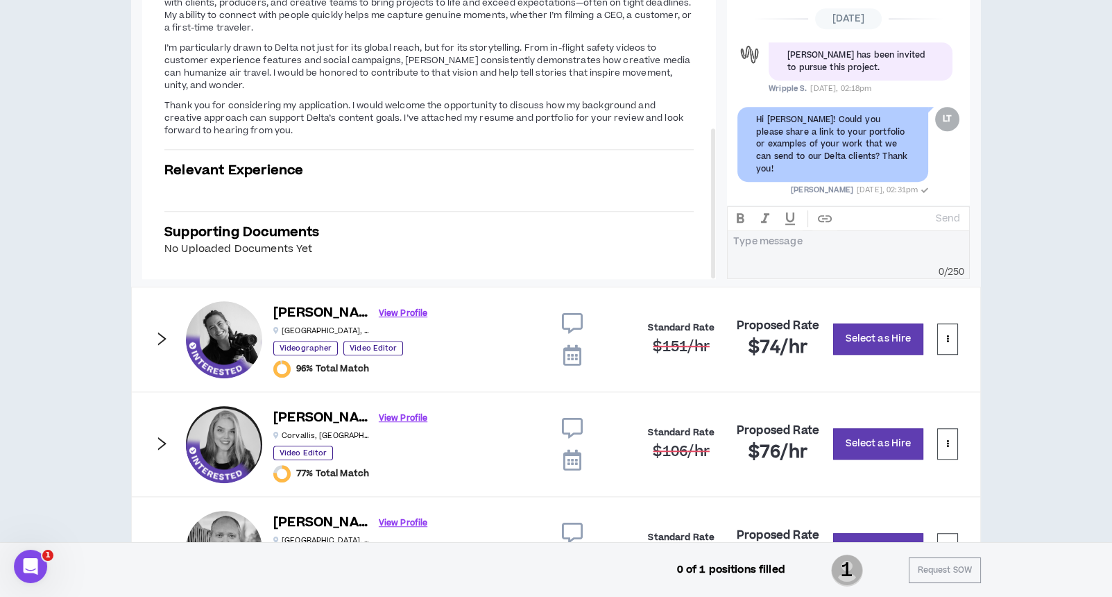
click at [162, 332] on icon "right" at bounding box center [162, 338] width 8 height 13
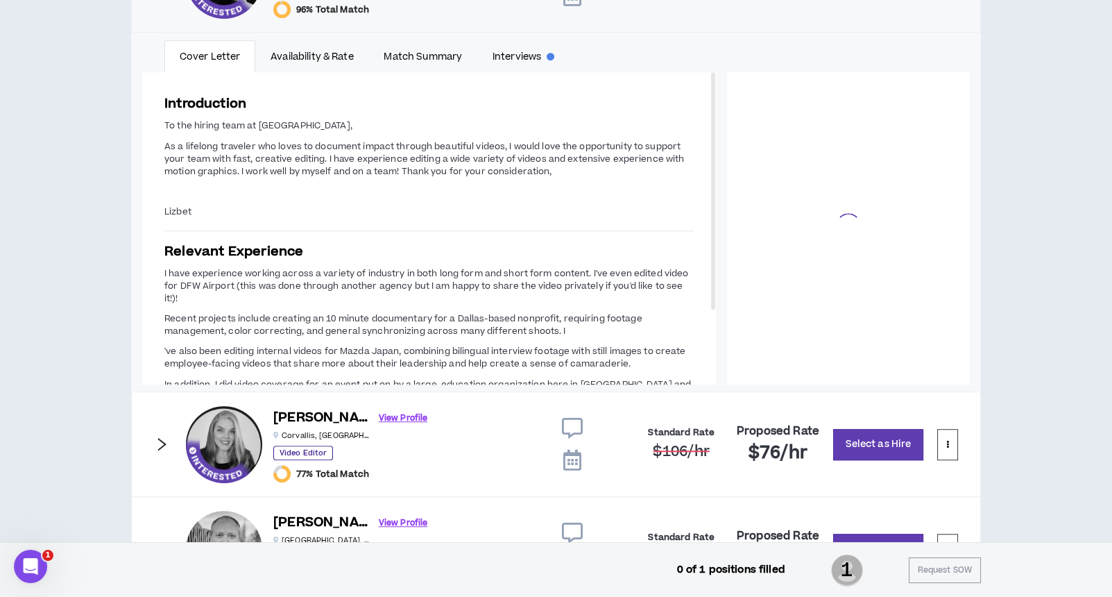
scroll to position [61, 0]
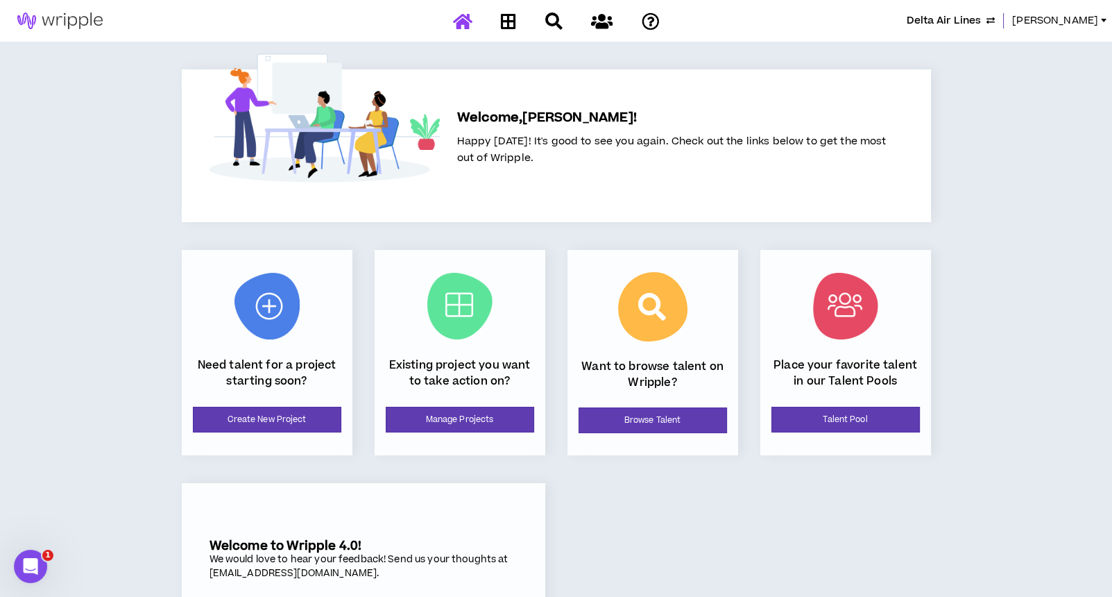
click at [473, 435] on div "Existing project you want to take action on? Manage Projects" at bounding box center [460, 352] width 171 height 205
click at [473, 419] on link "Manage Projects" at bounding box center [460, 420] width 149 height 26
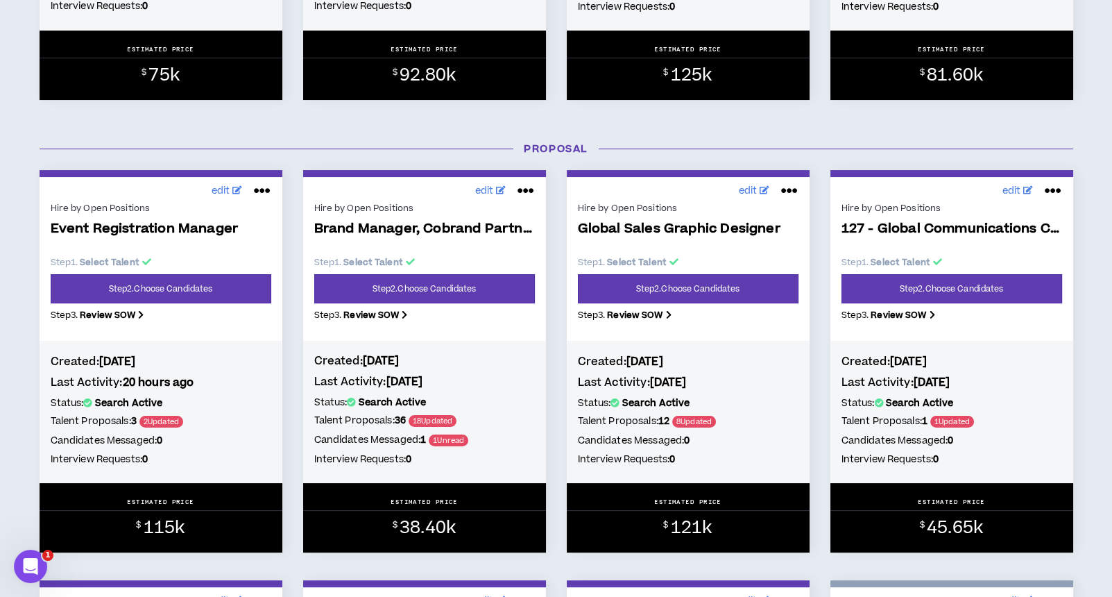
scroll to position [925, 0]
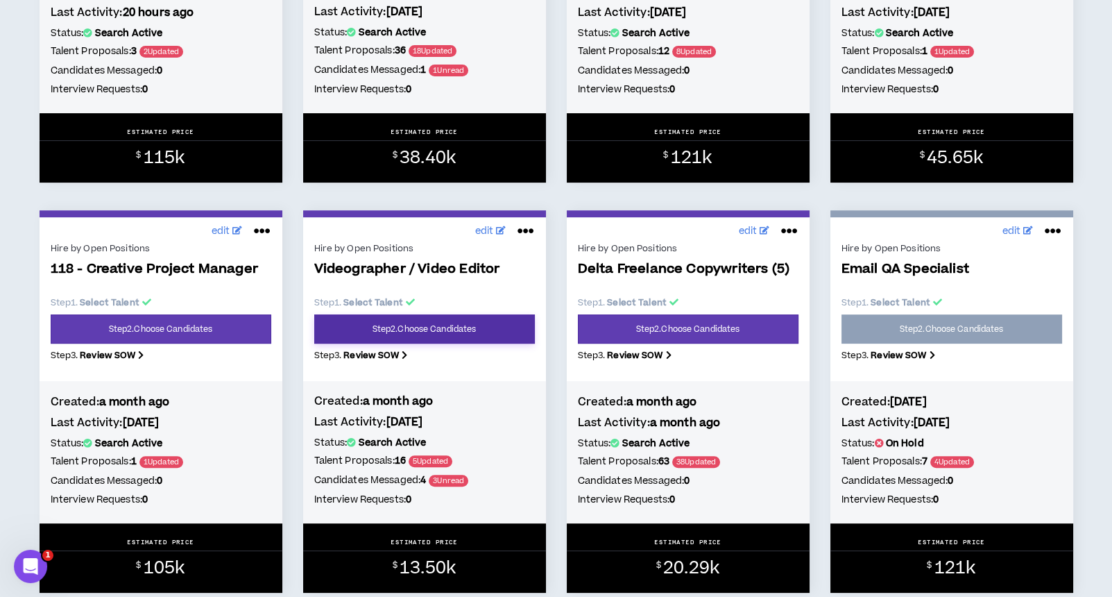
click at [443, 323] on link "Step 2 . Choose Candidates" at bounding box center [424, 328] width 221 height 29
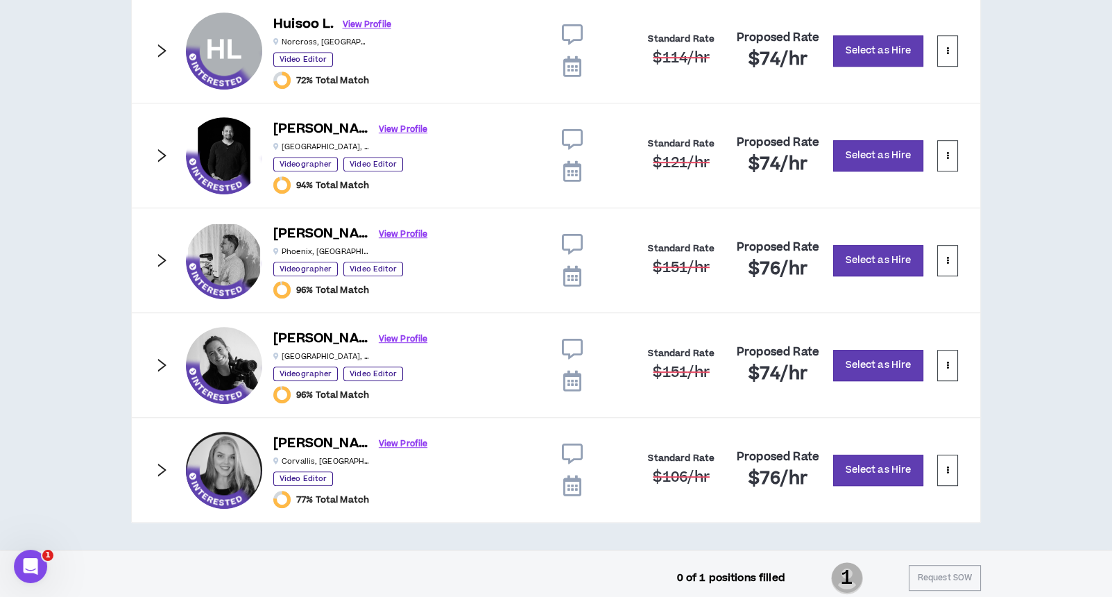
scroll to position [1447, 0]
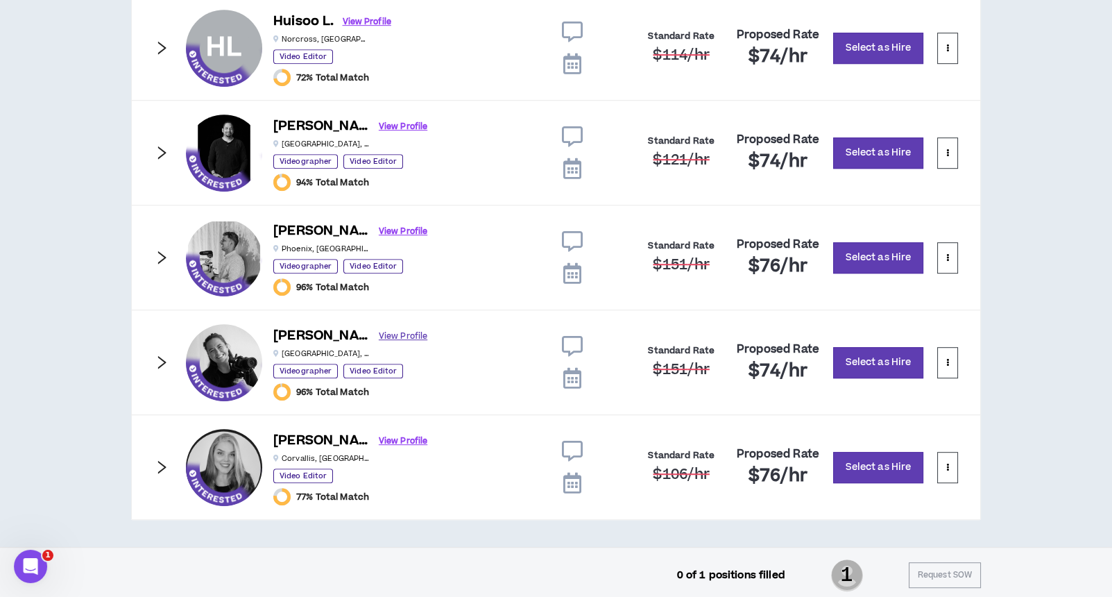
click at [379, 325] on link "View Profile" at bounding box center [403, 336] width 49 height 24
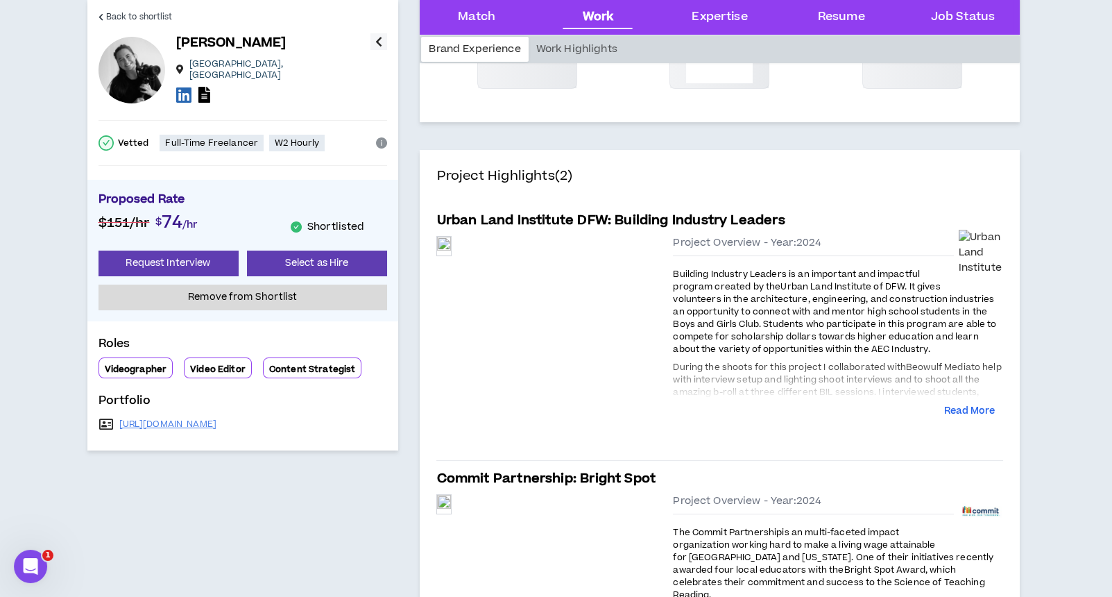
scroll to position [555, 0]
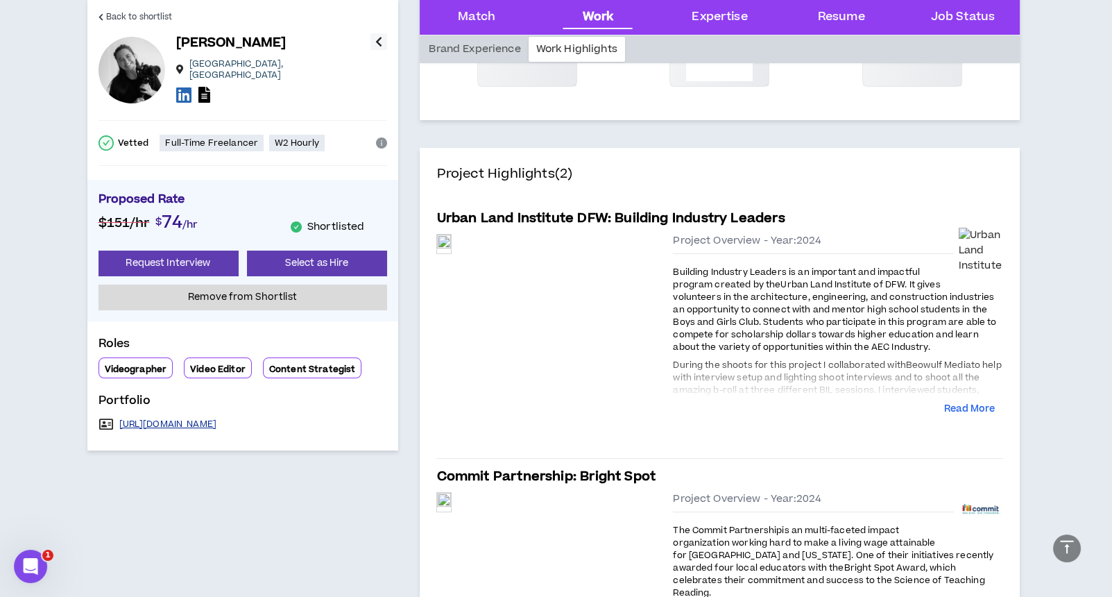
click at [217, 418] on link "https://www.wayfaristmedia.com/portfolio/" at bounding box center [168, 423] width 98 height 11
click at [130, 11] on span "Back to shortlist" at bounding box center [139, 16] width 67 height 13
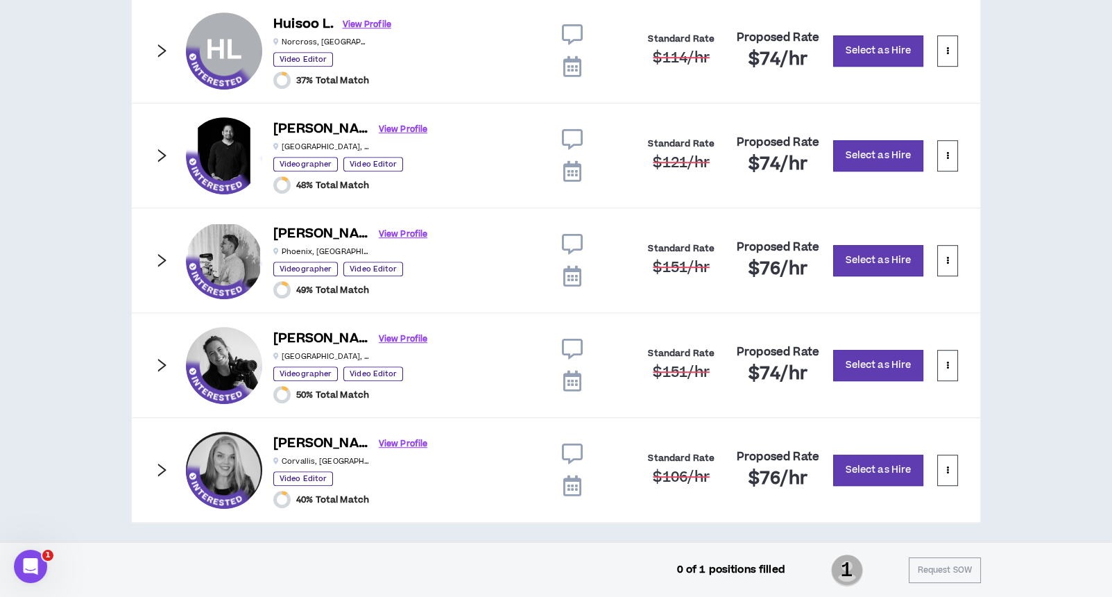
scroll to position [1447, 0]
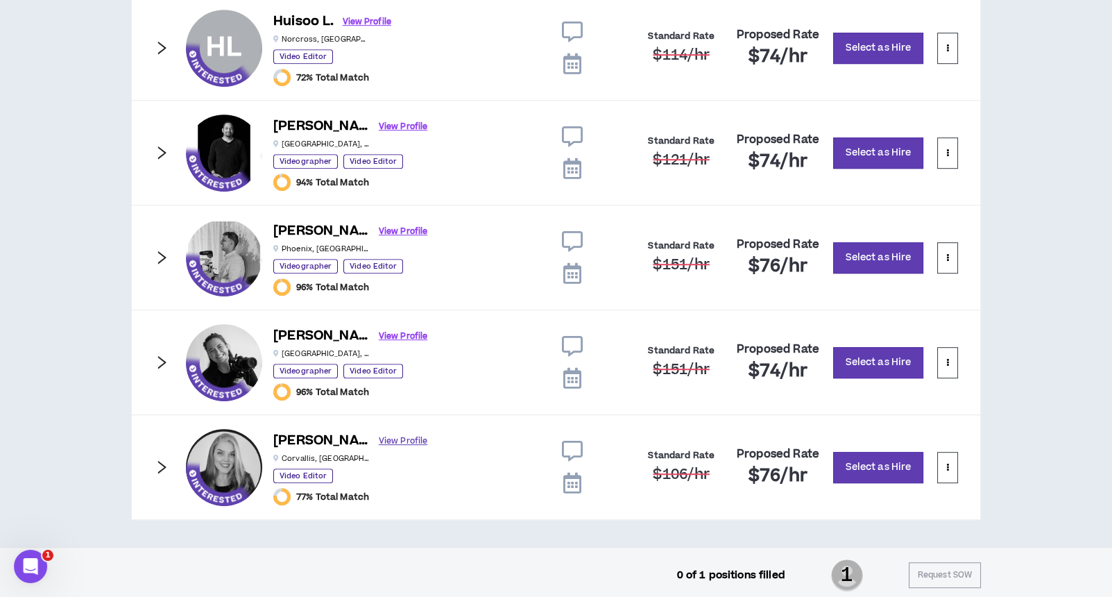
click at [379, 435] on link "View Profile" at bounding box center [403, 441] width 49 height 24
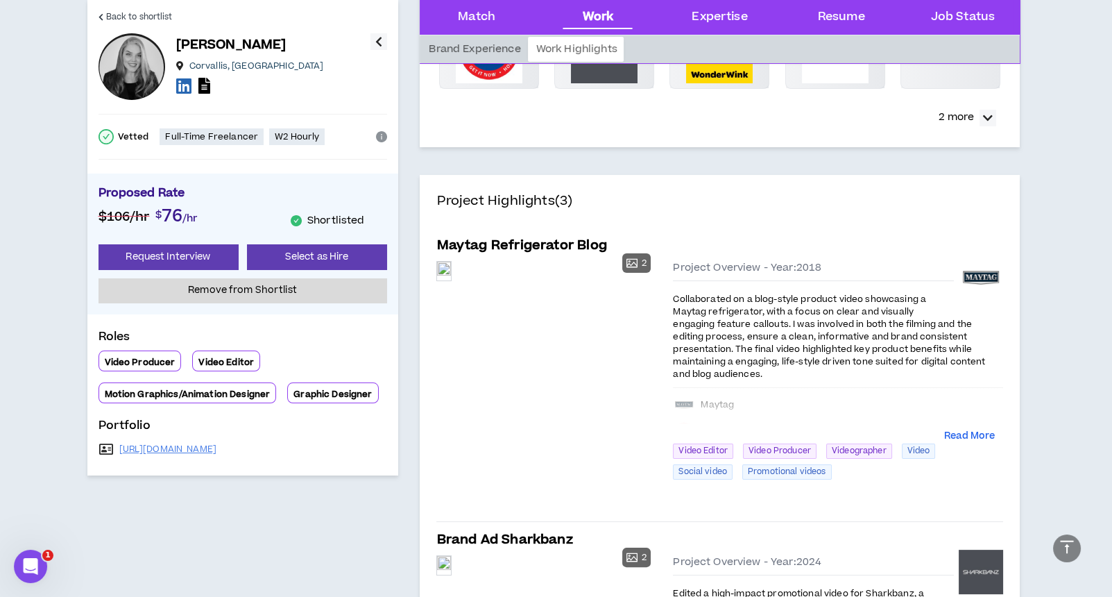
scroll to position [555, 0]
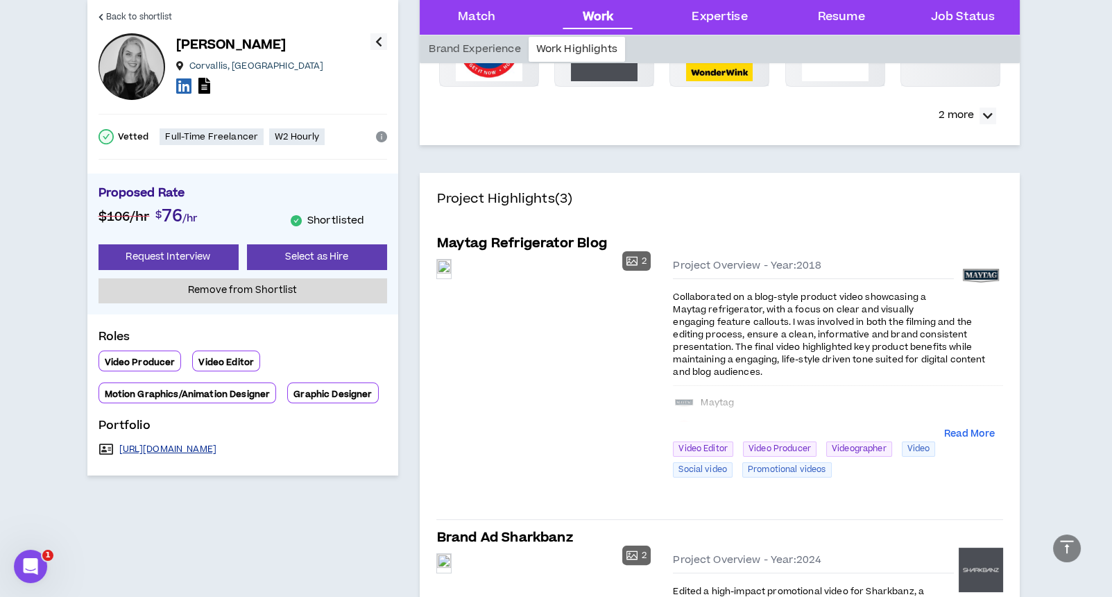
click at [205, 445] on link "https://www.katelanhessel.com/" at bounding box center [168, 448] width 98 height 11
click at [130, 19] on span "Back to shortlist" at bounding box center [139, 16] width 67 height 13
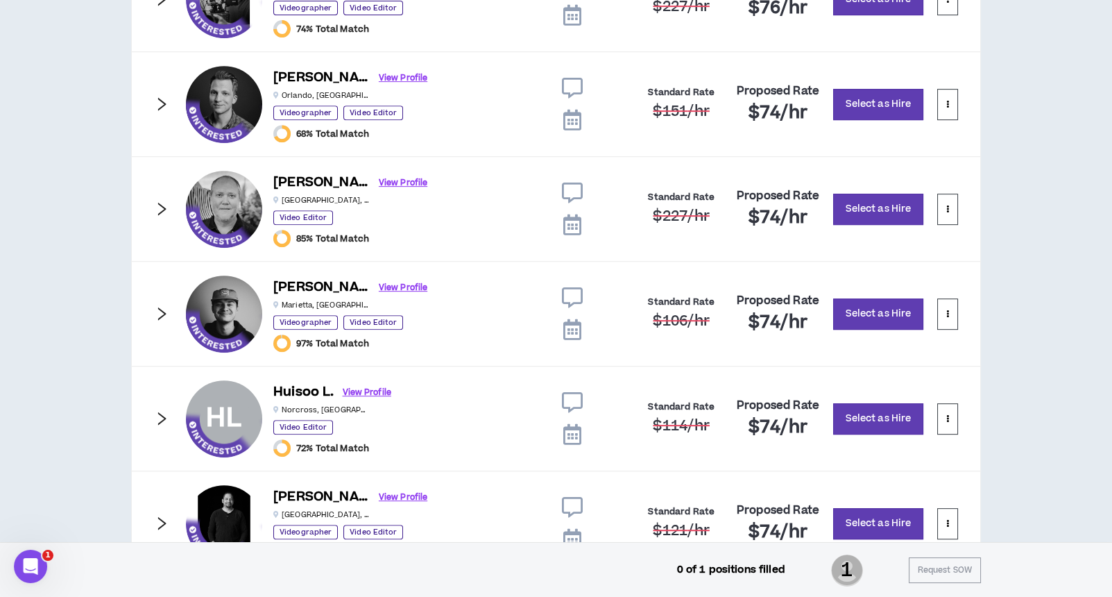
scroll to position [1447, 0]
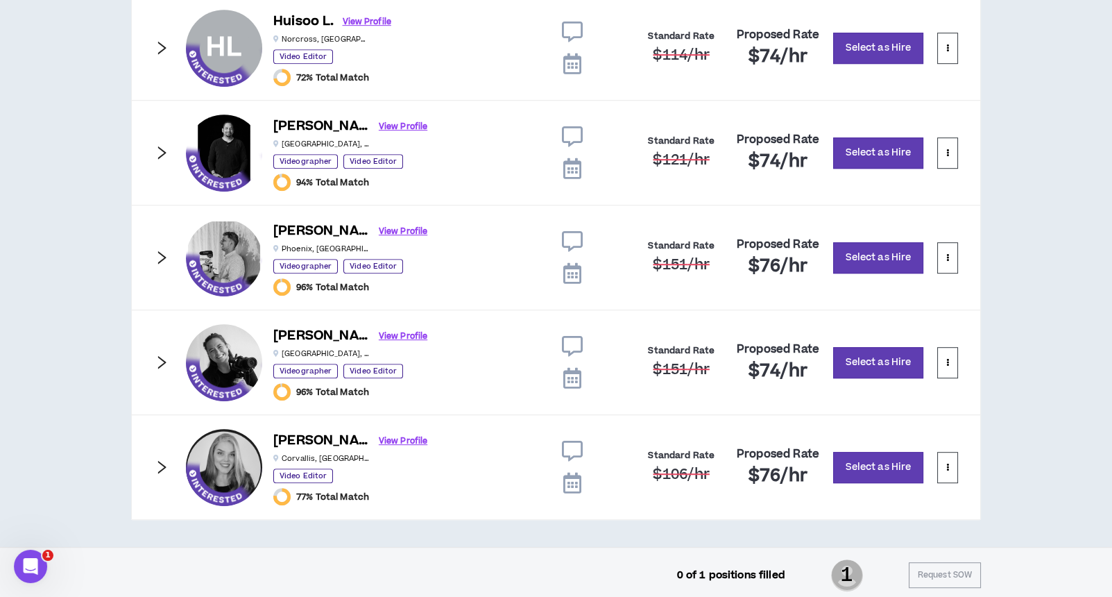
click at [161, 460] on icon "right" at bounding box center [162, 466] width 8 height 13
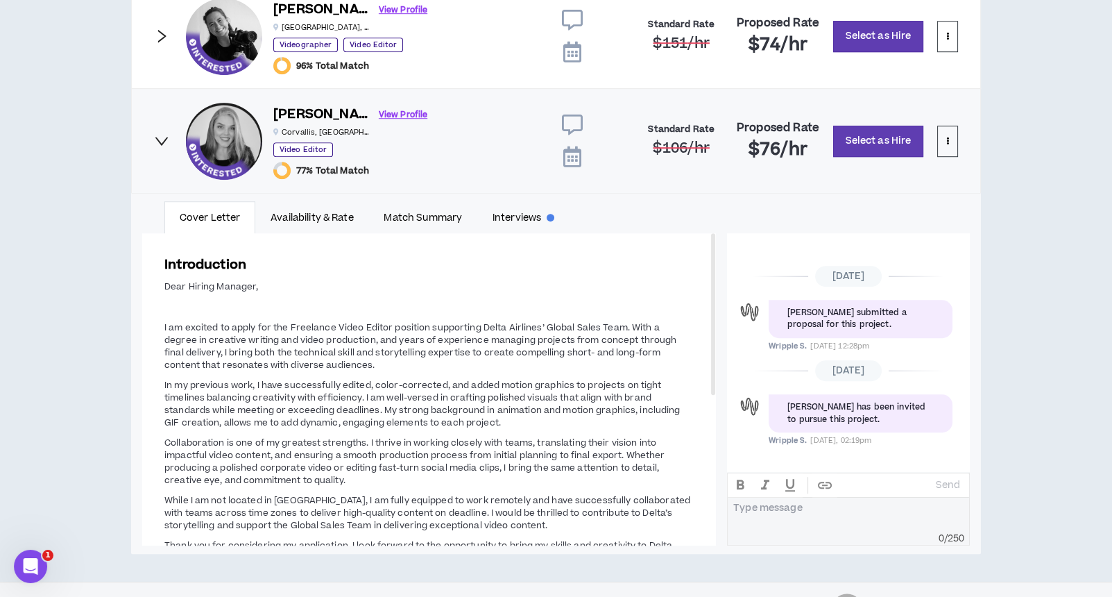
scroll to position [1807, 0]
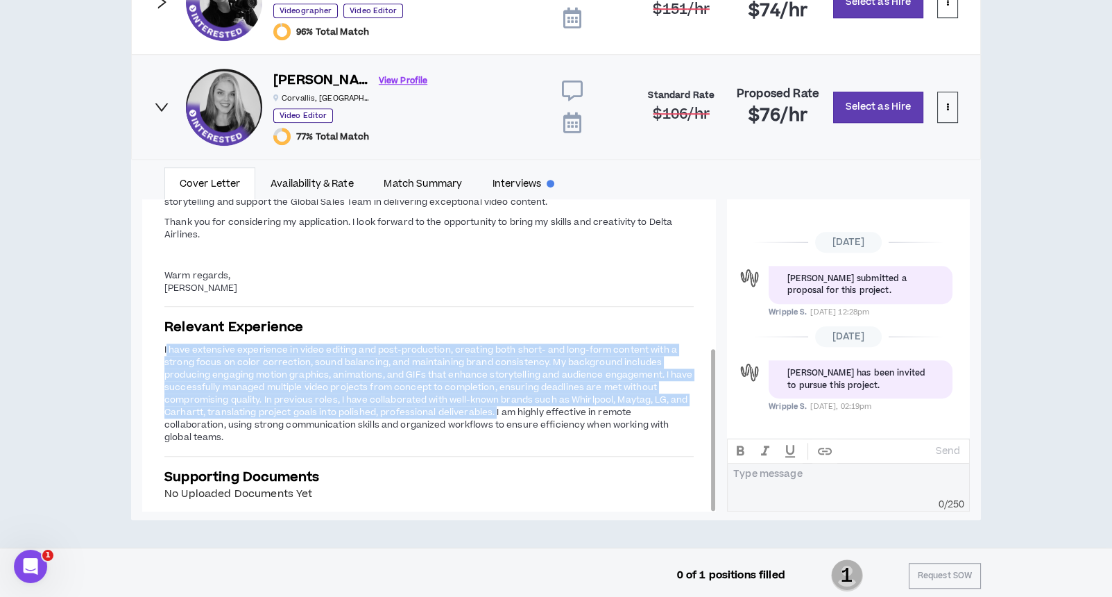
drag, startPoint x: 164, startPoint y: 341, endPoint x: 493, endPoint y: 407, distance: 334.7
click at [493, 407] on span "I have extensive experience in video editing and post-production, creating both…" at bounding box center [428, 394] width 528 height 100
copy span "have extensive experience in video editing and post-production, creating both s…"
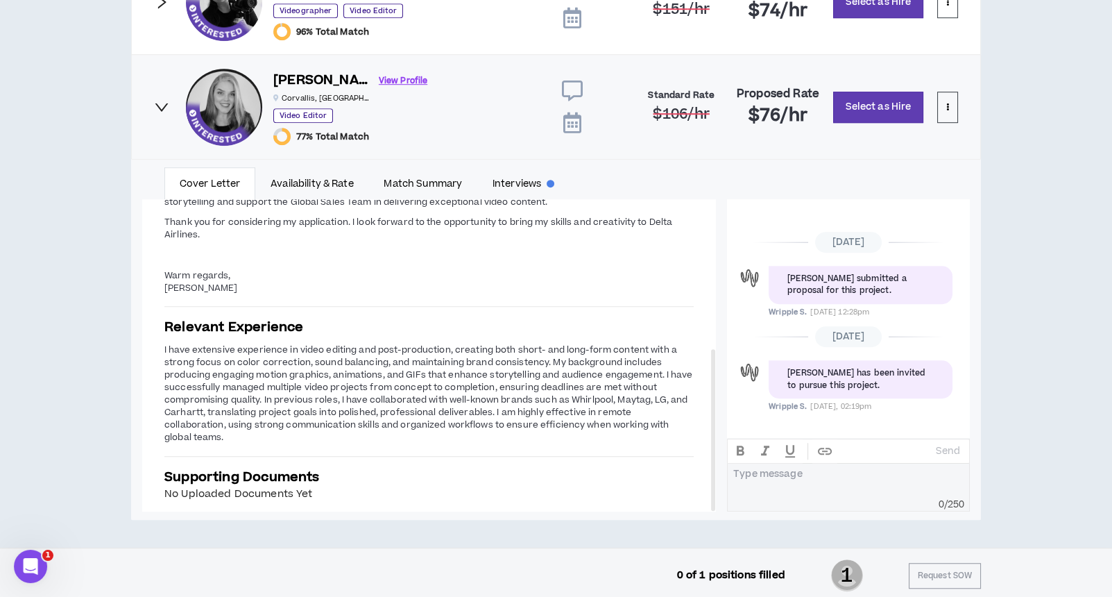
click at [158, 103] on icon "right" at bounding box center [161, 107] width 13 height 8
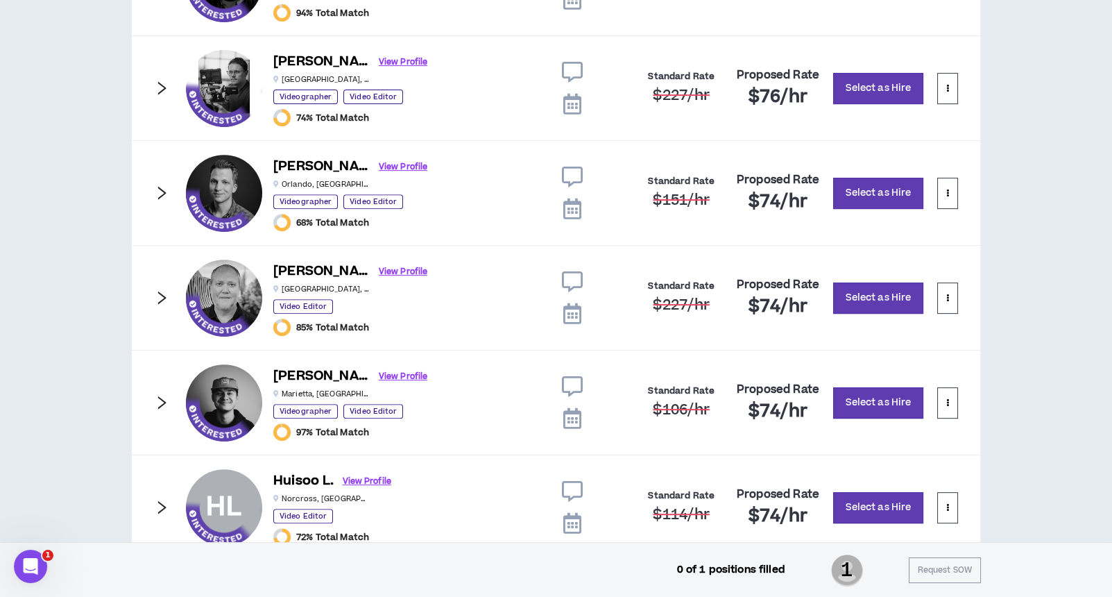
scroll to position [892, 0]
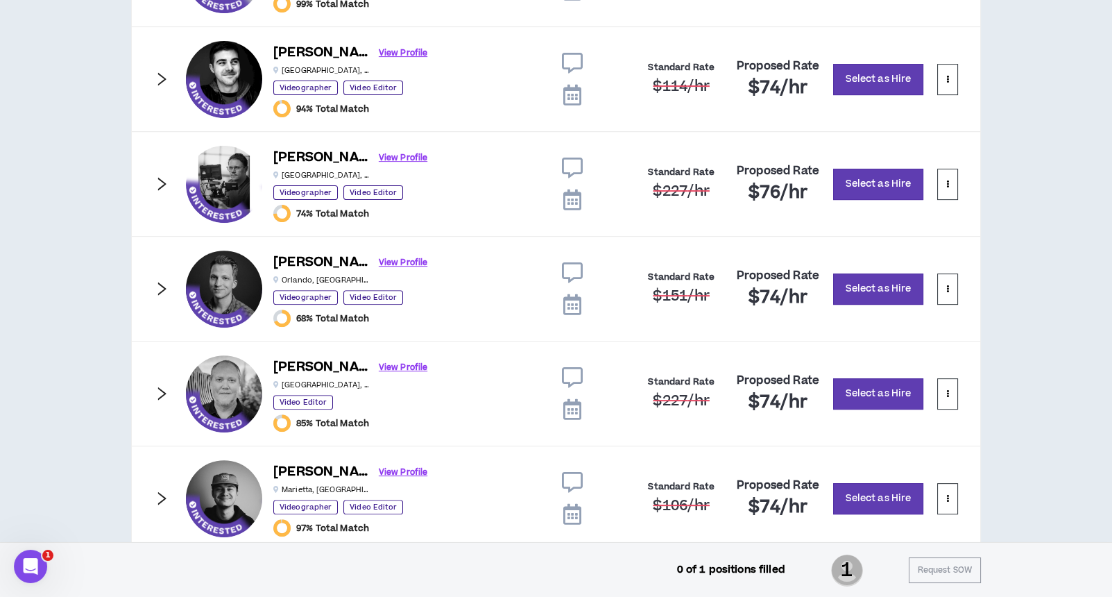
click at [167, 282] on icon "right" at bounding box center [161, 288] width 15 height 15
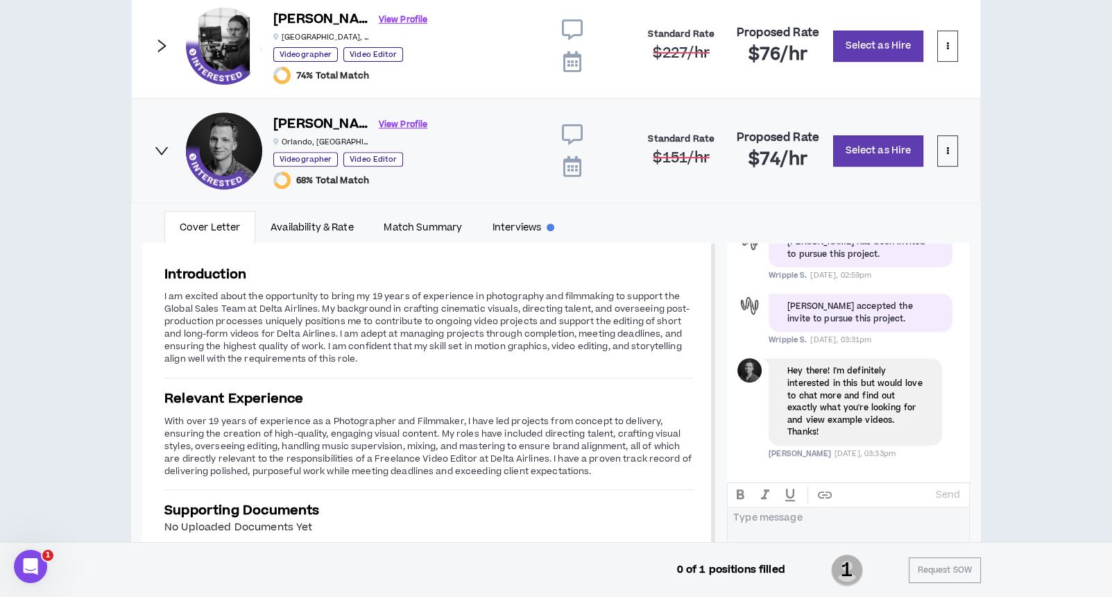
scroll to position [1077, 0]
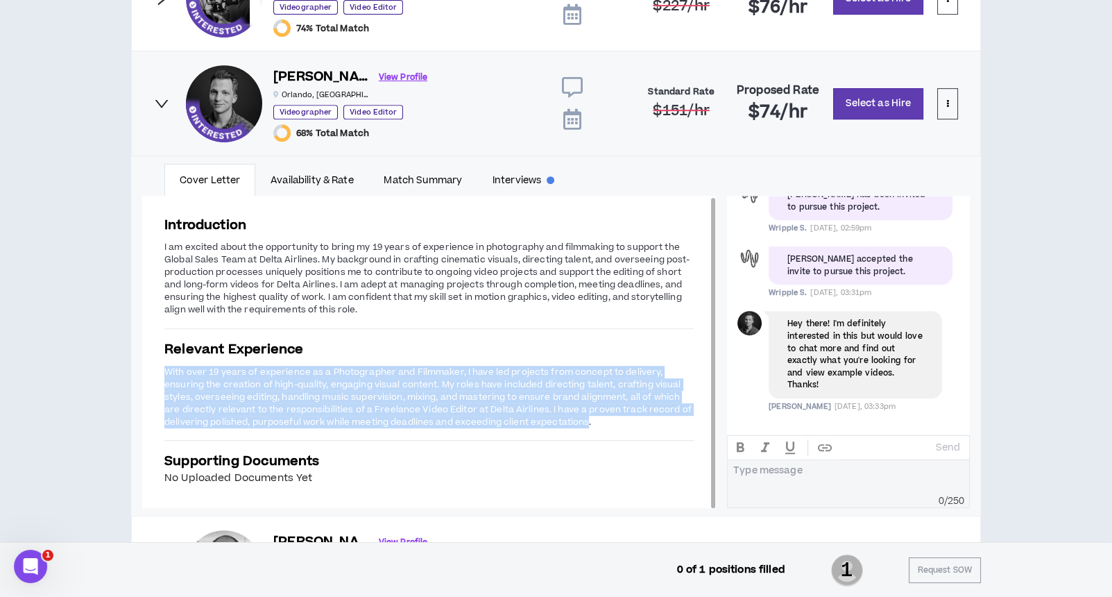
drag, startPoint x: 163, startPoint y: 365, endPoint x: 568, endPoint y: 416, distance: 408.5
click at [578, 418] on div "Introduction I am excited about the opportunity to bring my 19 years of experie…" at bounding box center [429, 351] width 574 height 315
copy span "With over 19 years of experience as a Photographer and Filmmaker, I have led pr…"
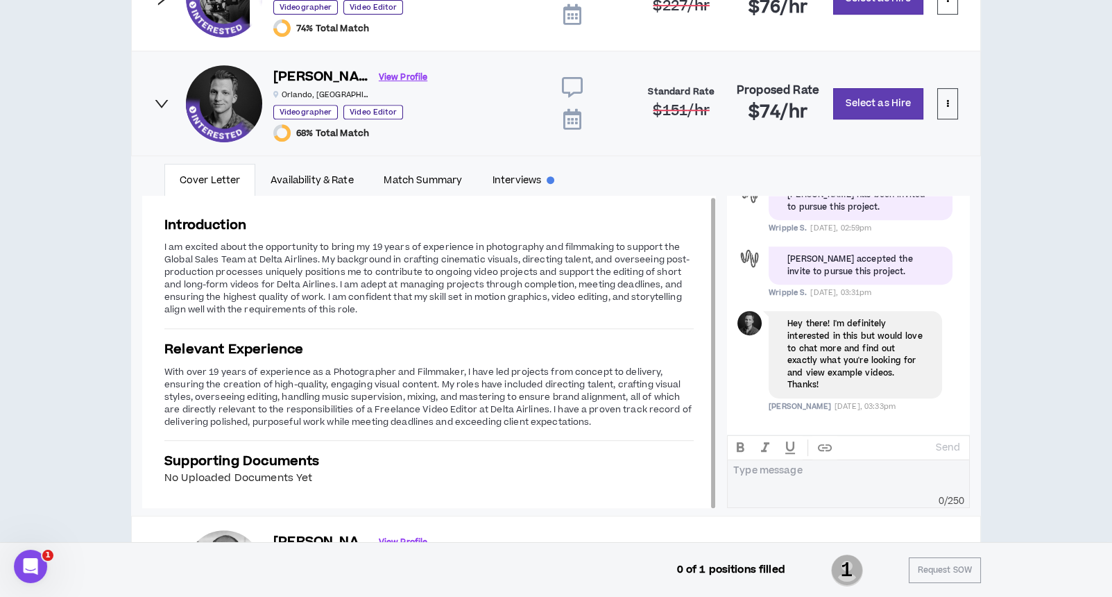
click at [493, 264] on span "I am excited about the opportunity to bring my 19 years of experience in photog…" at bounding box center [426, 278] width 525 height 75
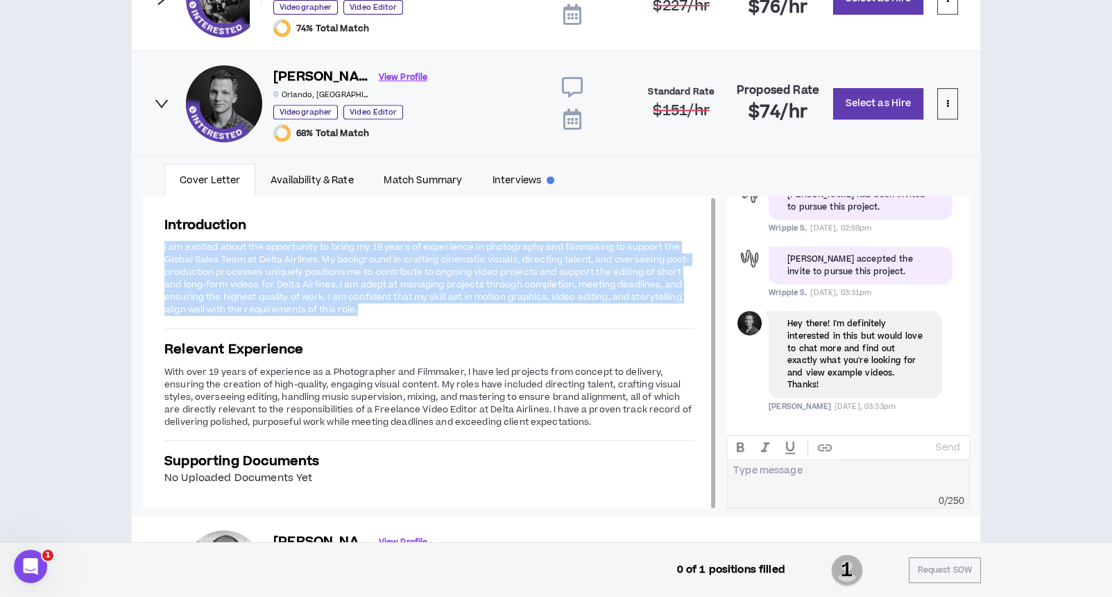
drag, startPoint x: 164, startPoint y: 244, endPoint x: 375, endPoint y: 310, distance: 221.0
click at [375, 310] on p "I am excited about the opportunity to bring my 19 years of experience in photog…" at bounding box center [429, 278] width 530 height 77
copy span "I am excited about the opportunity to bring my 19 years of experience in photog…"
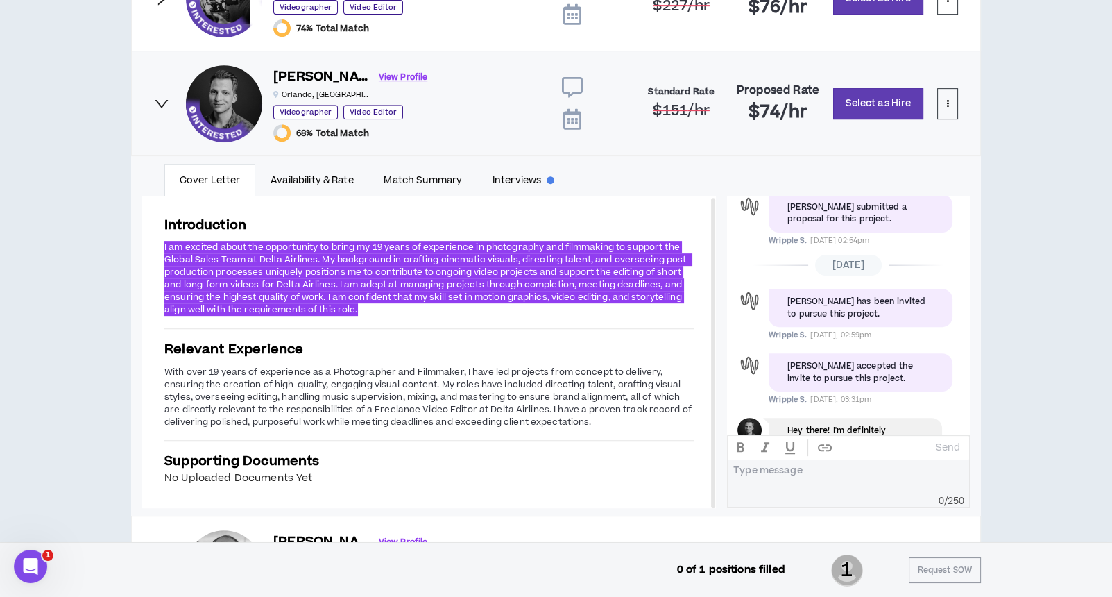
scroll to position [0, 0]
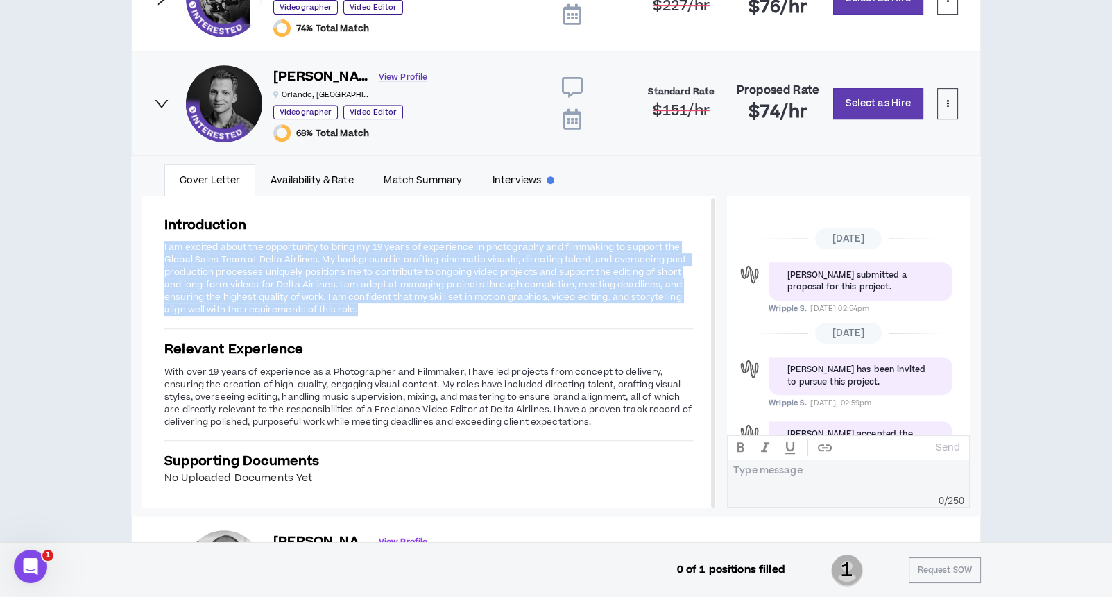
click at [379, 71] on link "View Profile" at bounding box center [403, 77] width 49 height 24
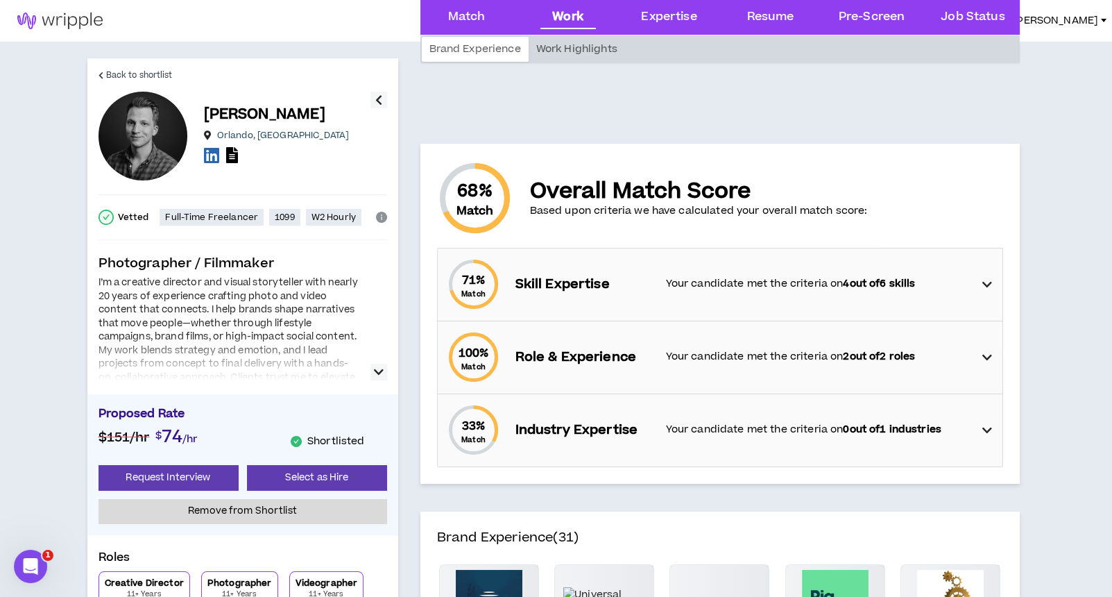
scroll to position [555, 0]
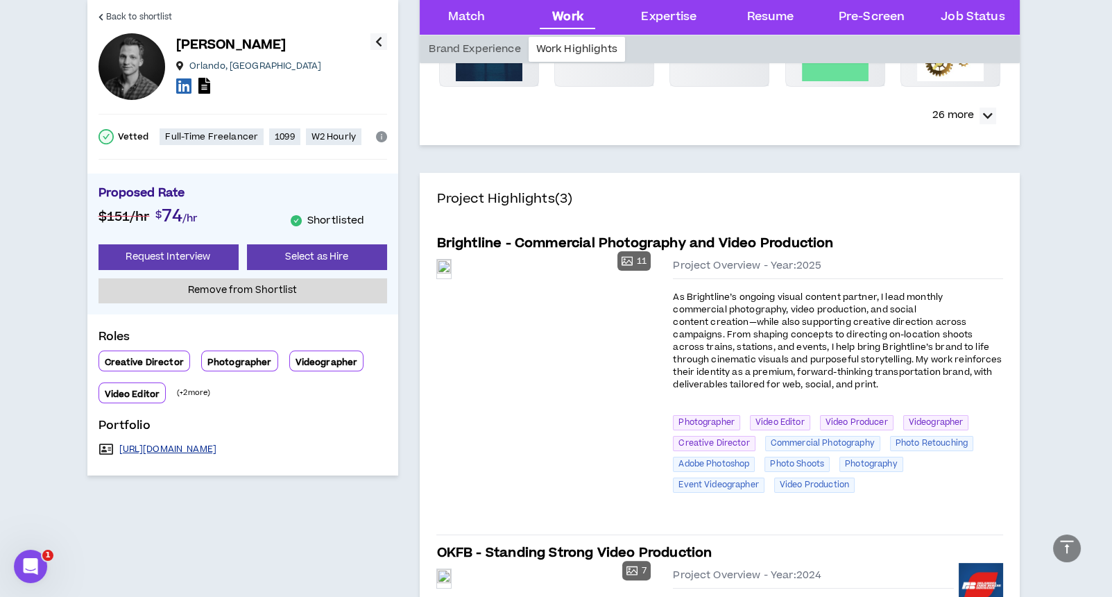
click at [176, 449] on link "https://torontali.com" at bounding box center [168, 448] width 98 height 11
click at [122, 22] on span "Back to shortlist" at bounding box center [139, 16] width 67 height 13
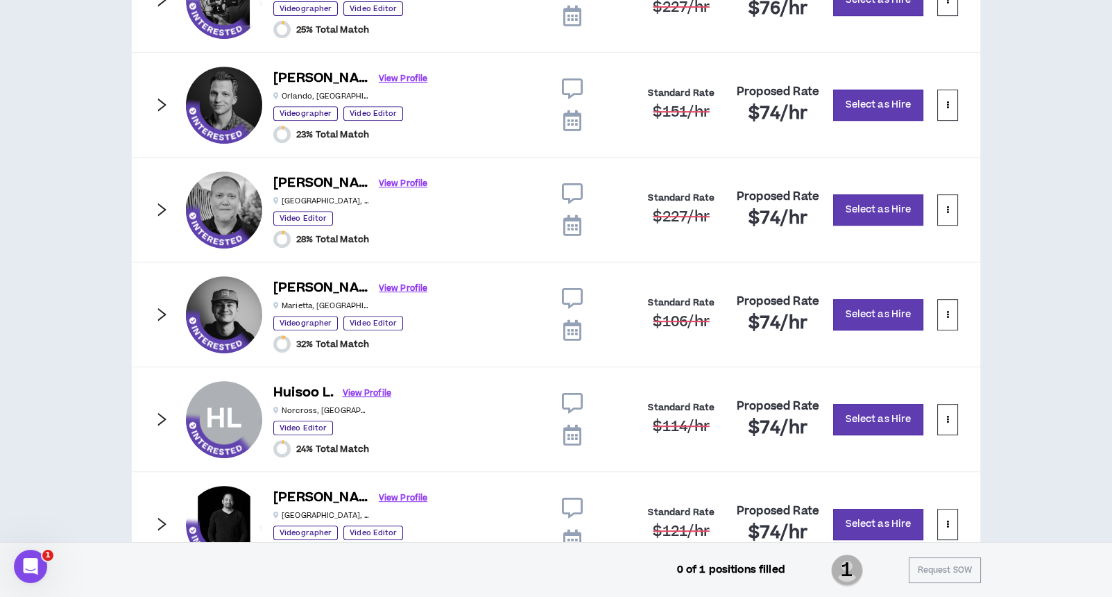
scroll to position [1077, 0]
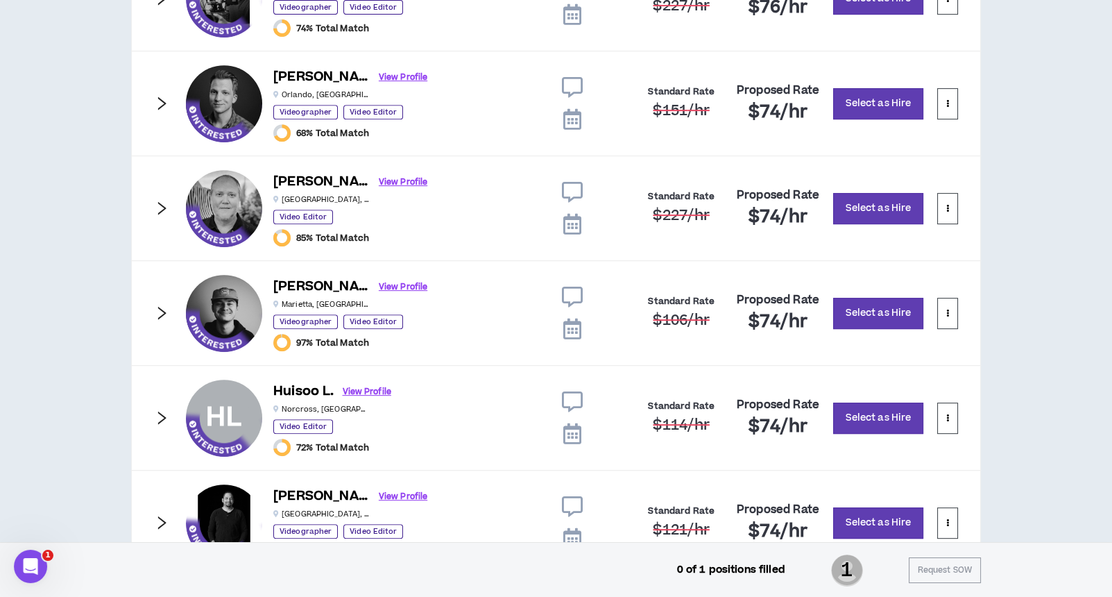
click at [164, 201] on icon "right" at bounding box center [161, 208] width 15 height 15
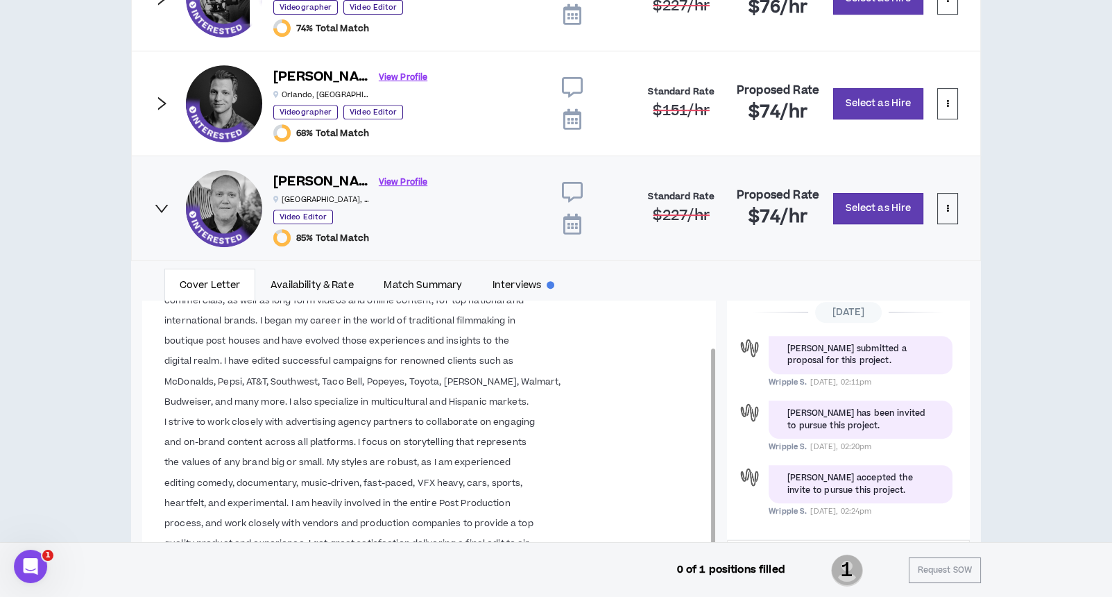
scroll to position [1089, 0]
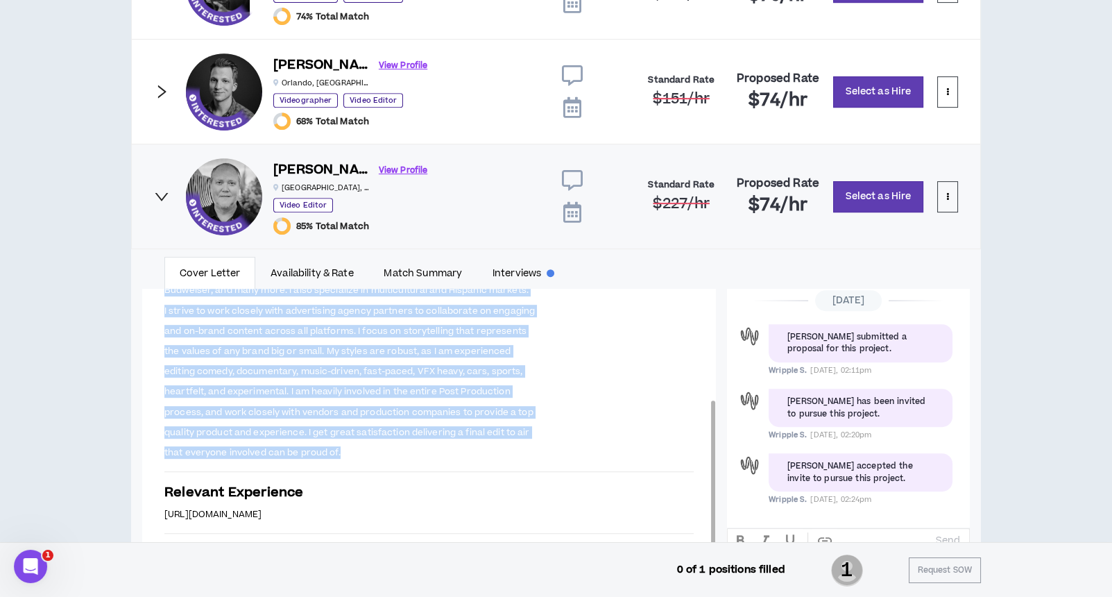
drag, startPoint x: 164, startPoint y: 336, endPoint x: 422, endPoint y: 441, distance: 278.6
click at [422, 441] on span "A commercial editor with 20+ years of experience, I have edited hundreds of TV …" at bounding box center [429, 311] width 530 height 298
copy span "A commercial editor with 20+ years of experience, I have edited hundreds of TV …"
click at [379, 164] on link "View Profile" at bounding box center [403, 170] width 49 height 24
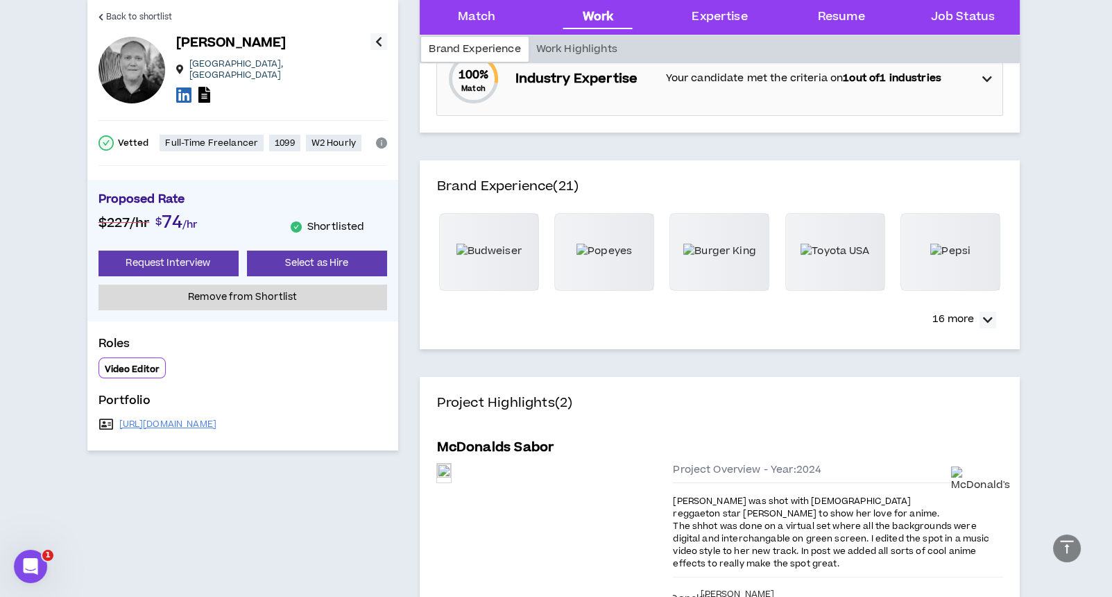
scroll to position [370, 0]
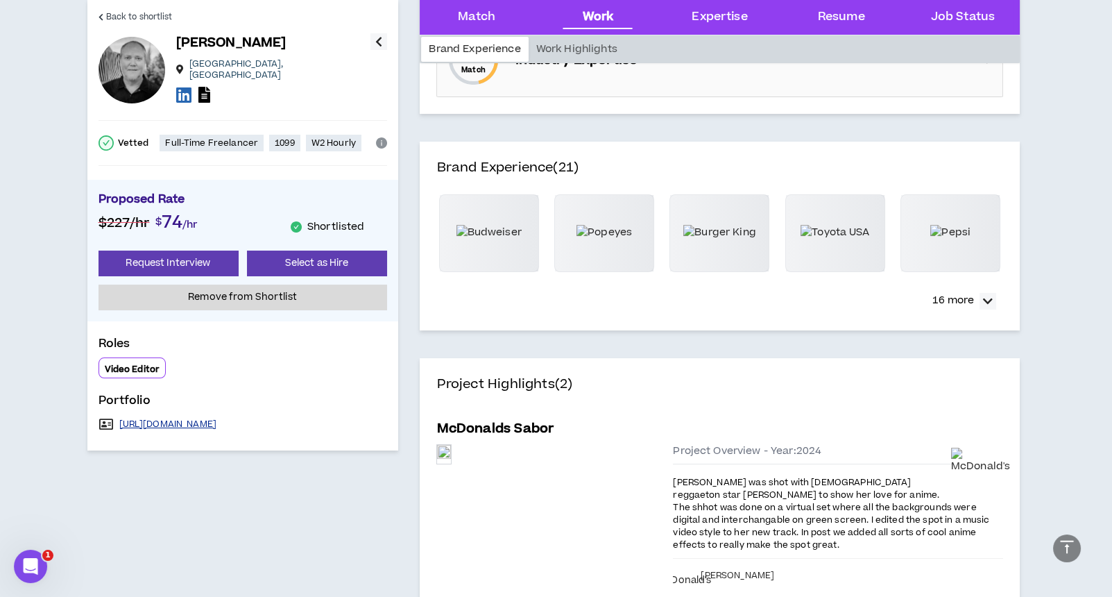
click at [217, 418] on link "https://www.kevingarciaedit.com/" at bounding box center [168, 423] width 98 height 11
click at [153, 17] on span "Back to shortlist" at bounding box center [139, 16] width 67 height 13
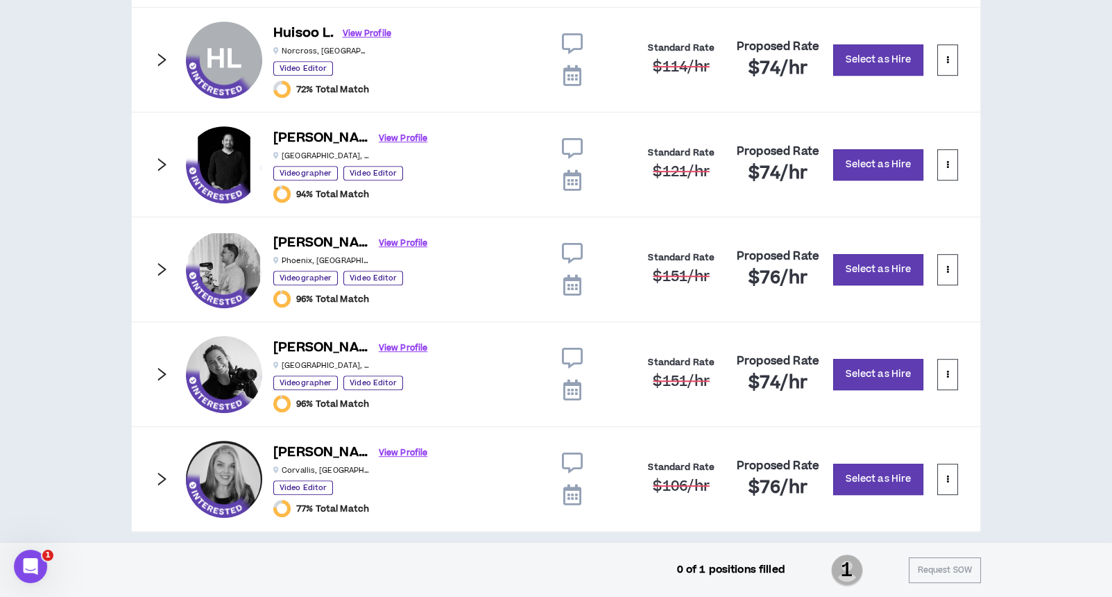
scroll to position [1447, 0]
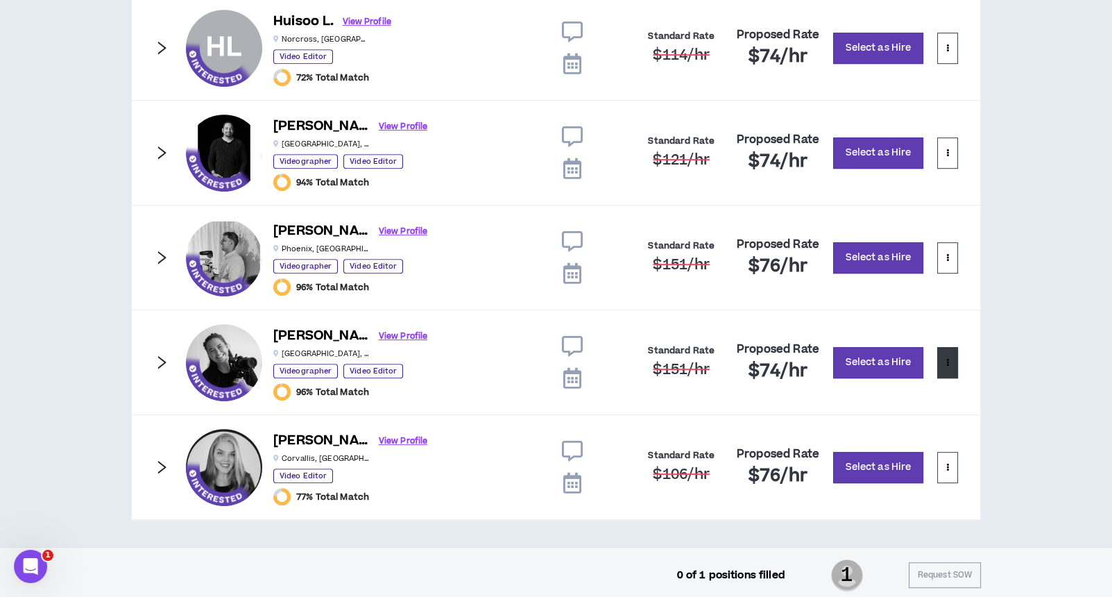
click at [948, 359] on icon at bounding box center [948, 362] width 3 height 8
click at [894, 391] on span "Remove from shortlist" at bounding box center [892, 389] width 115 height 15
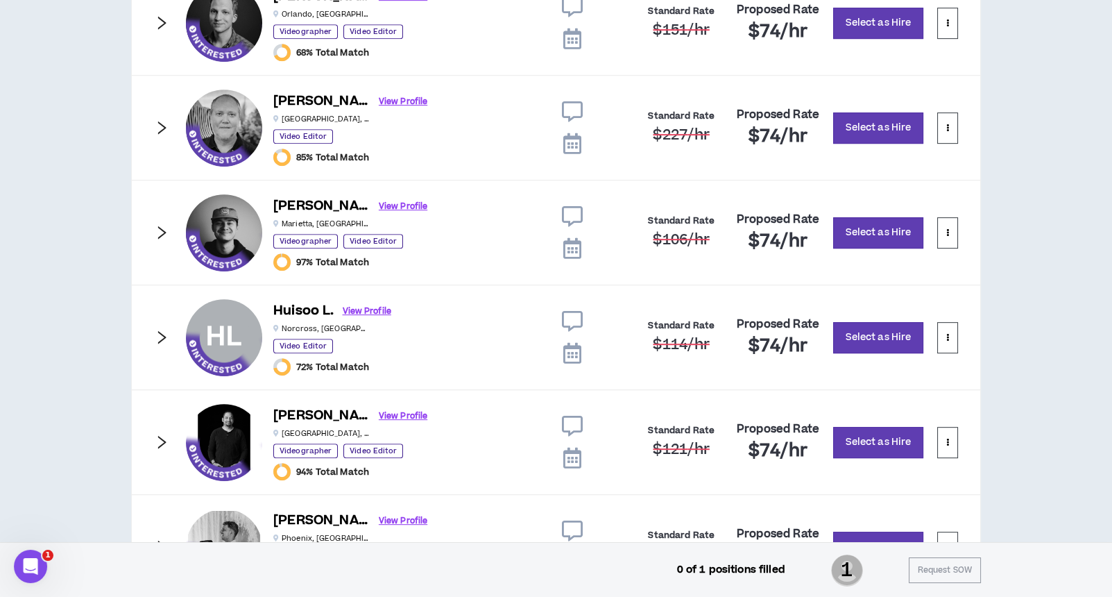
scroll to position [1342, 0]
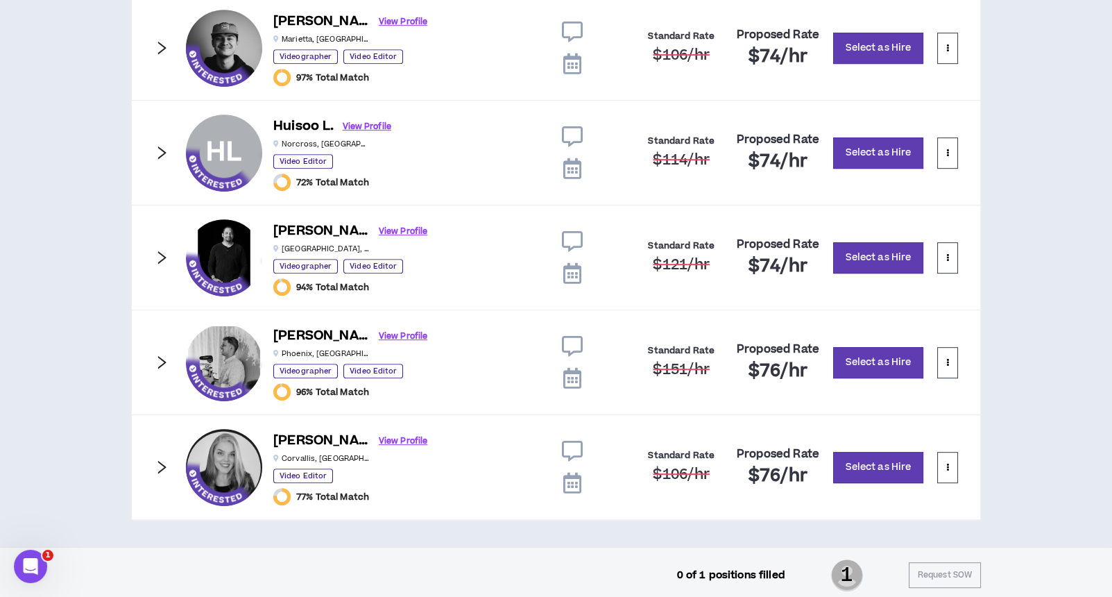
click at [160, 355] on icon "right" at bounding box center [161, 362] width 15 height 15
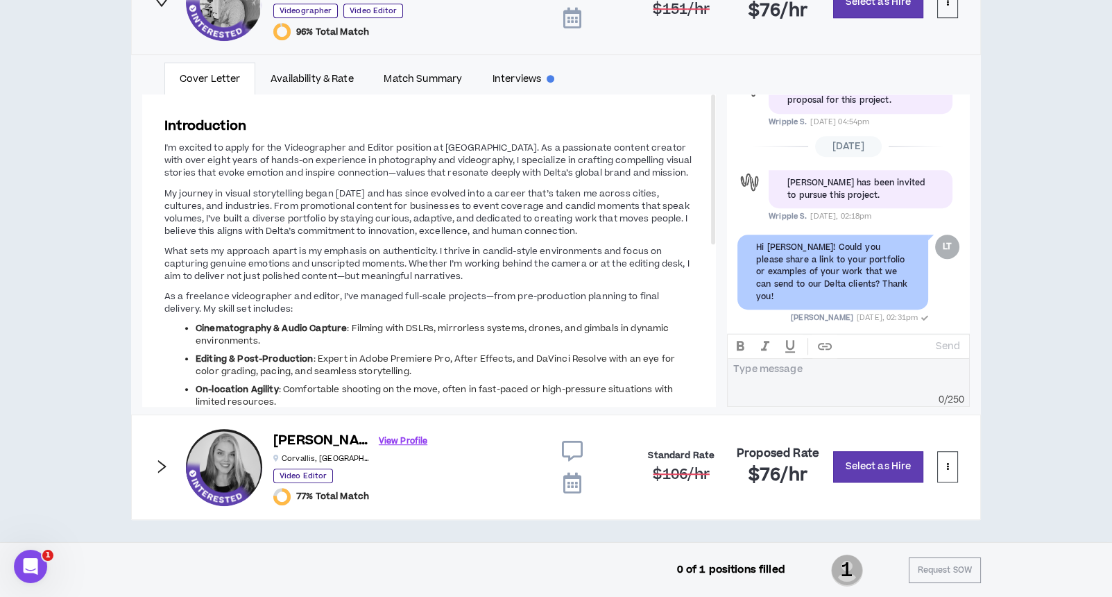
scroll to position [1517, 0]
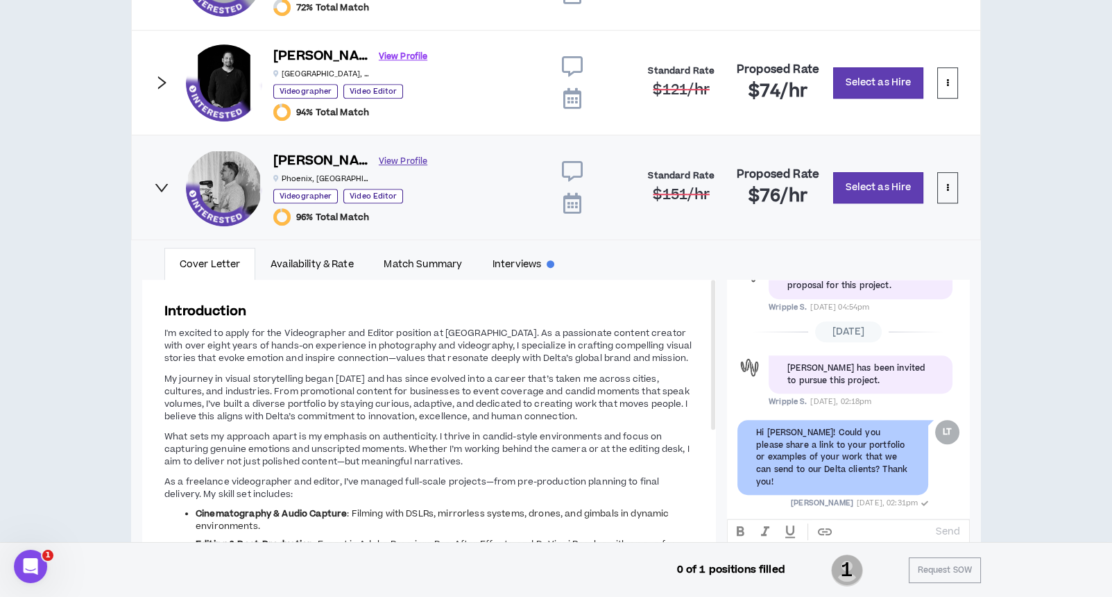
click at [379, 157] on link "View Profile" at bounding box center [403, 161] width 49 height 24
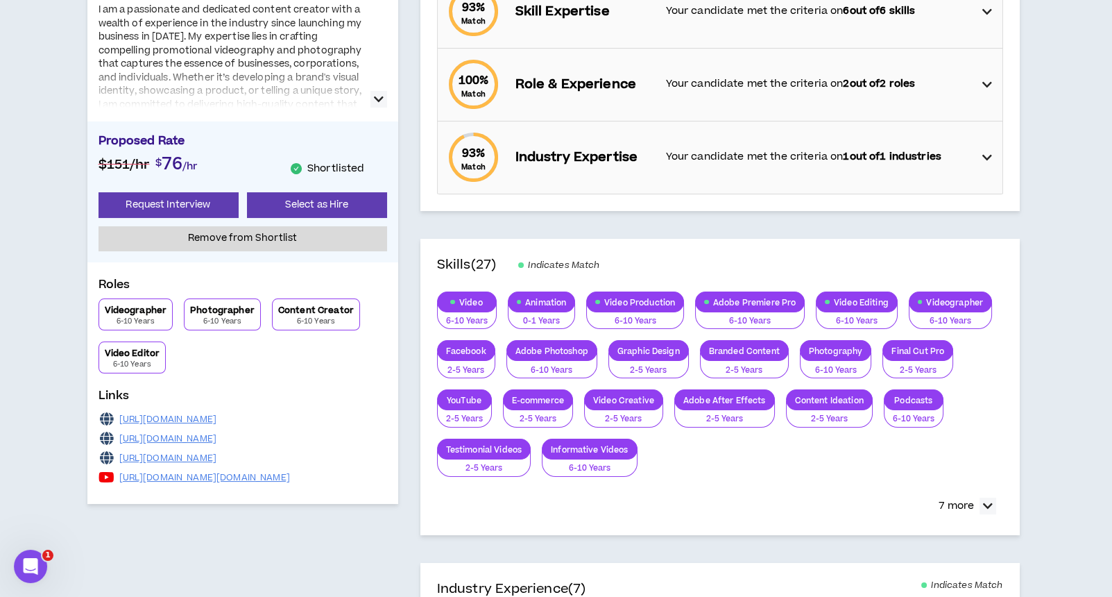
scroll to position [370, 0]
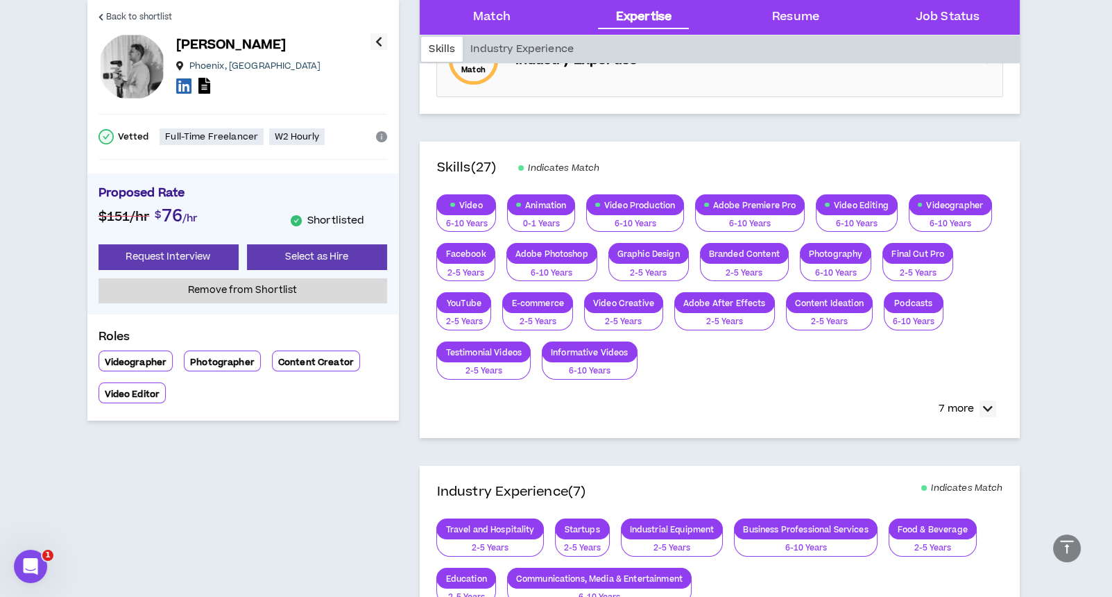
click at [185, 85] on icon at bounding box center [183, 85] width 15 height 17
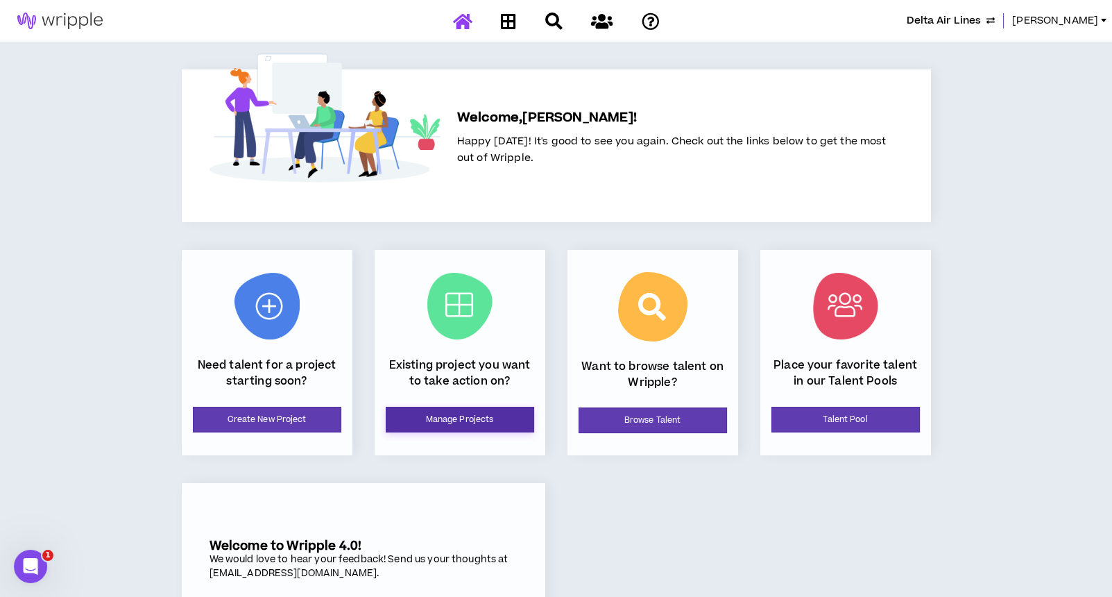
click at [455, 421] on link "Manage Projects" at bounding box center [460, 420] width 149 height 26
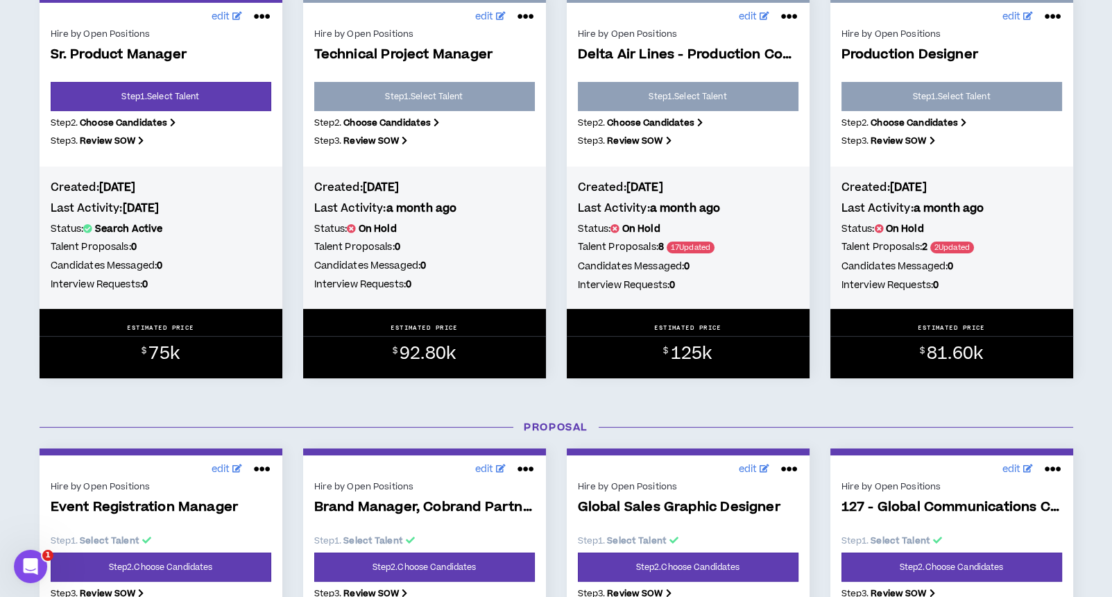
scroll to position [462, 0]
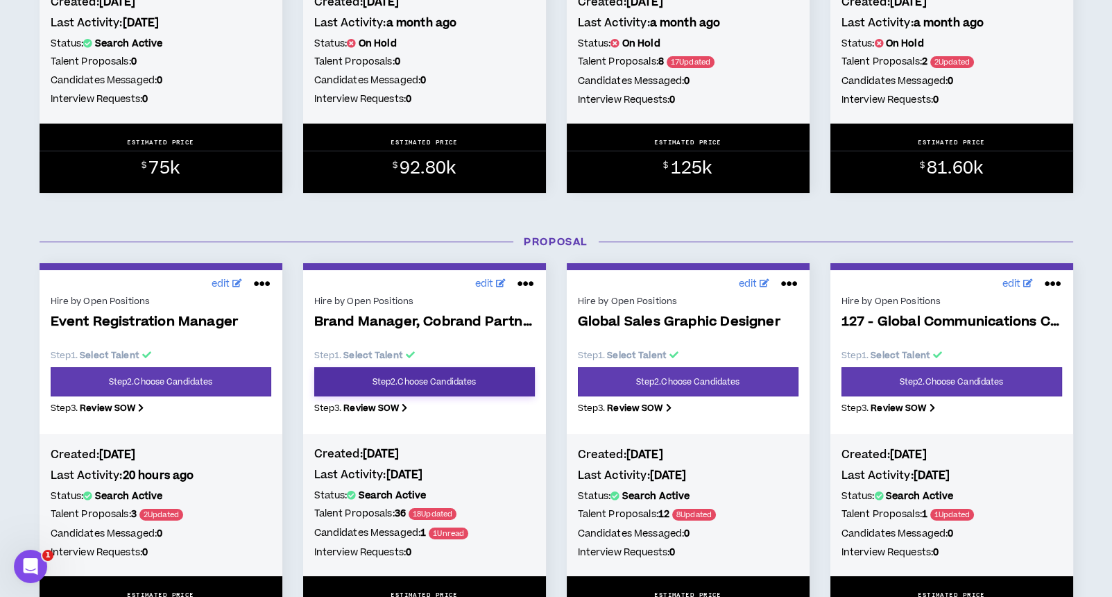
click at [423, 374] on link "Step 2 . Choose Candidates" at bounding box center [424, 381] width 221 height 29
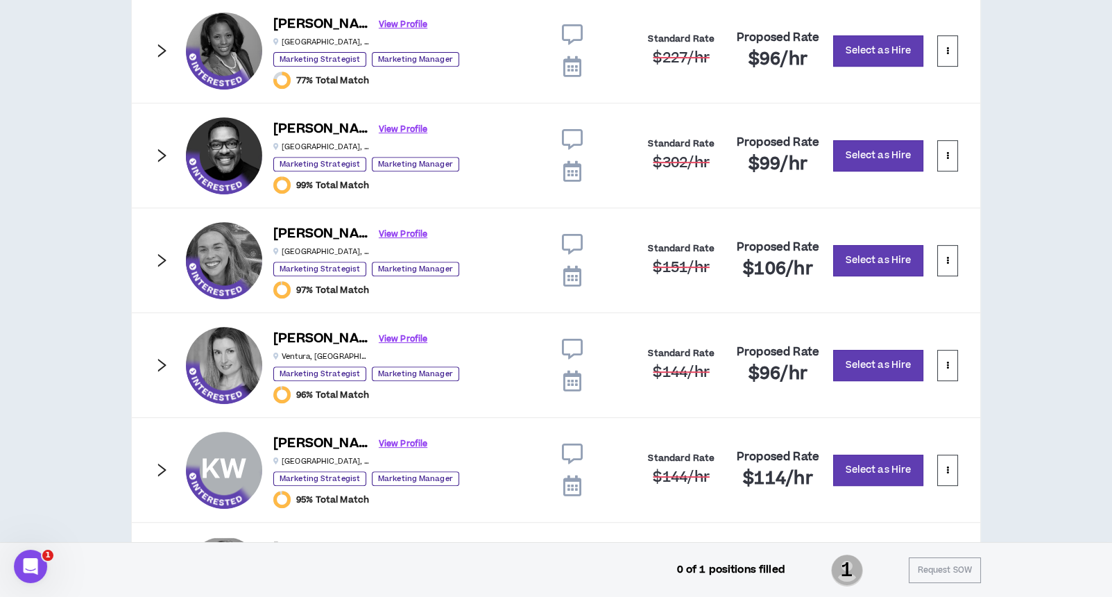
scroll to position [1110, 0]
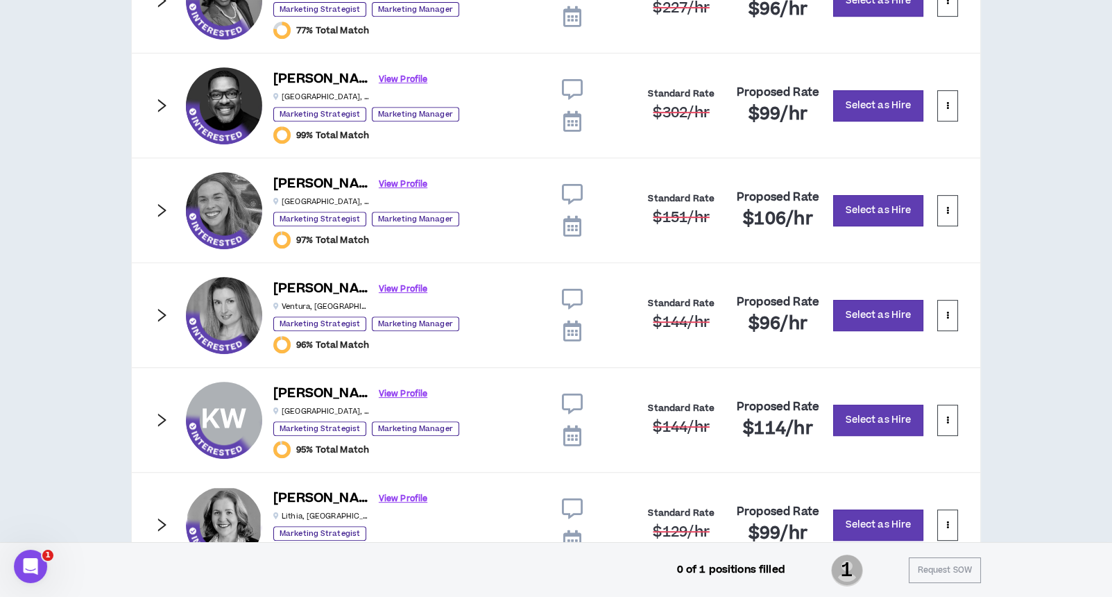
click at [160, 418] on icon "right" at bounding box center [161, 419] width 15 height 15
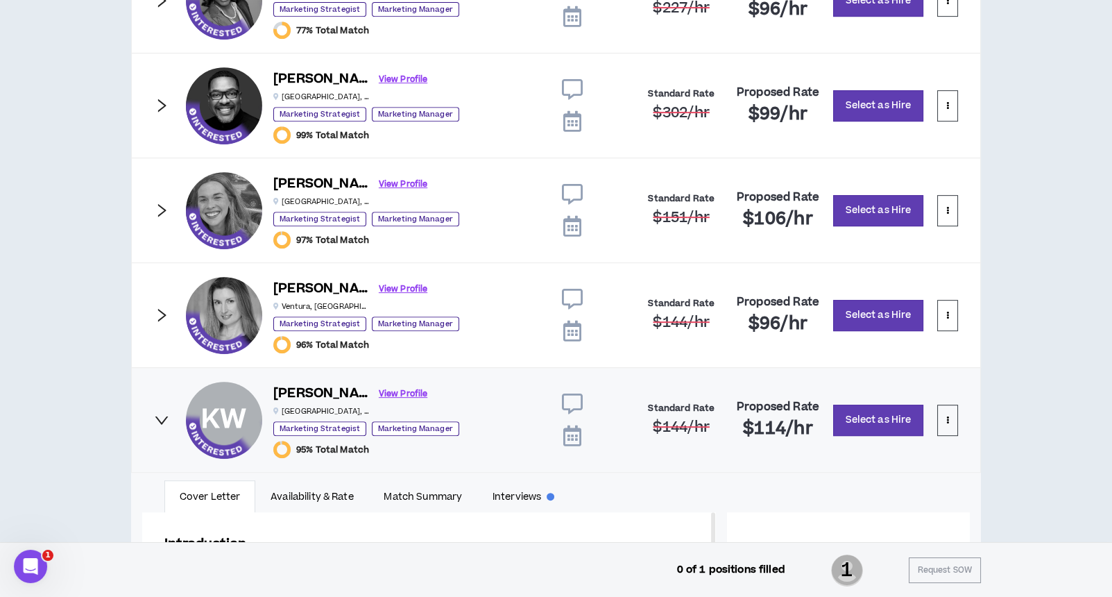
scroll to position [1480, 0]
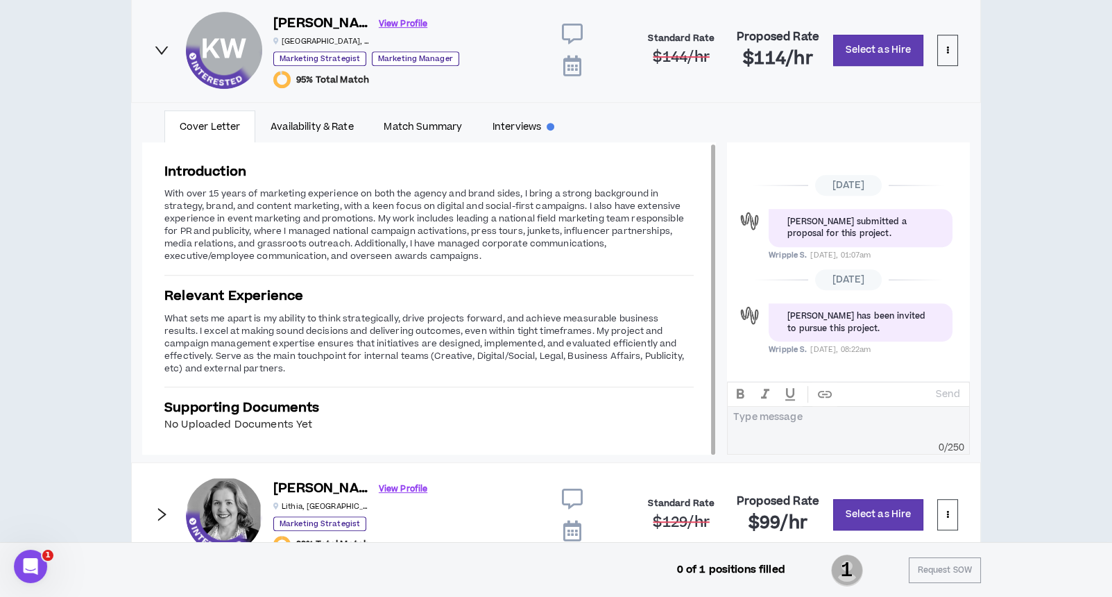
click at [393, 323] on span "What sets me apart is my ability to think strategically, drive projects forward…" at bounding box center [424, 343] width 520 height 62
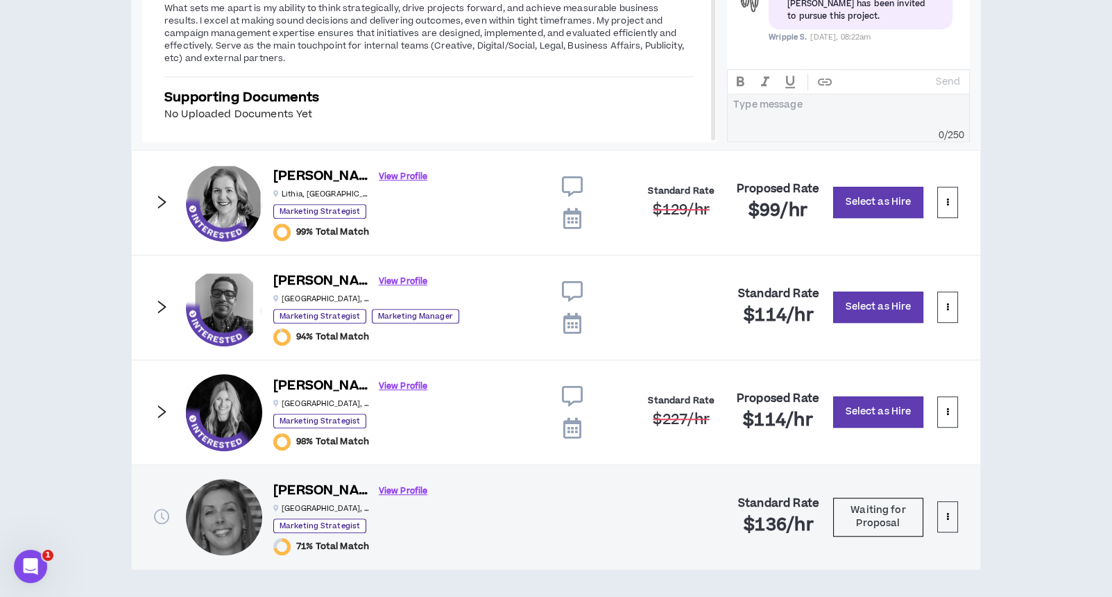
scroll to position [1842, 0]
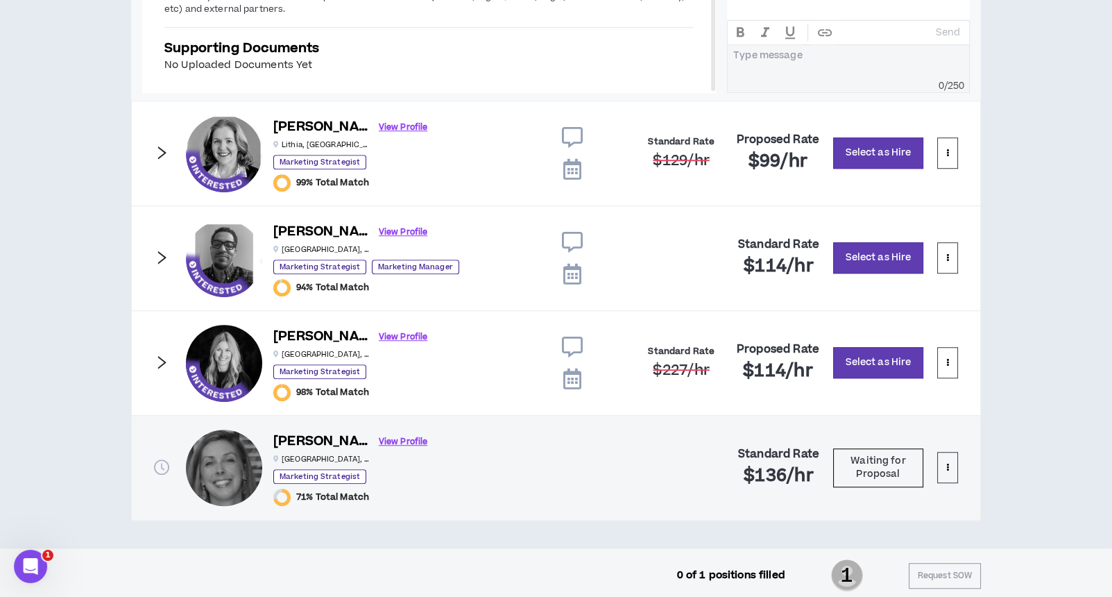
click at [163, 146] on icon "right" at bounding box center [161, 152] width 15 height 15
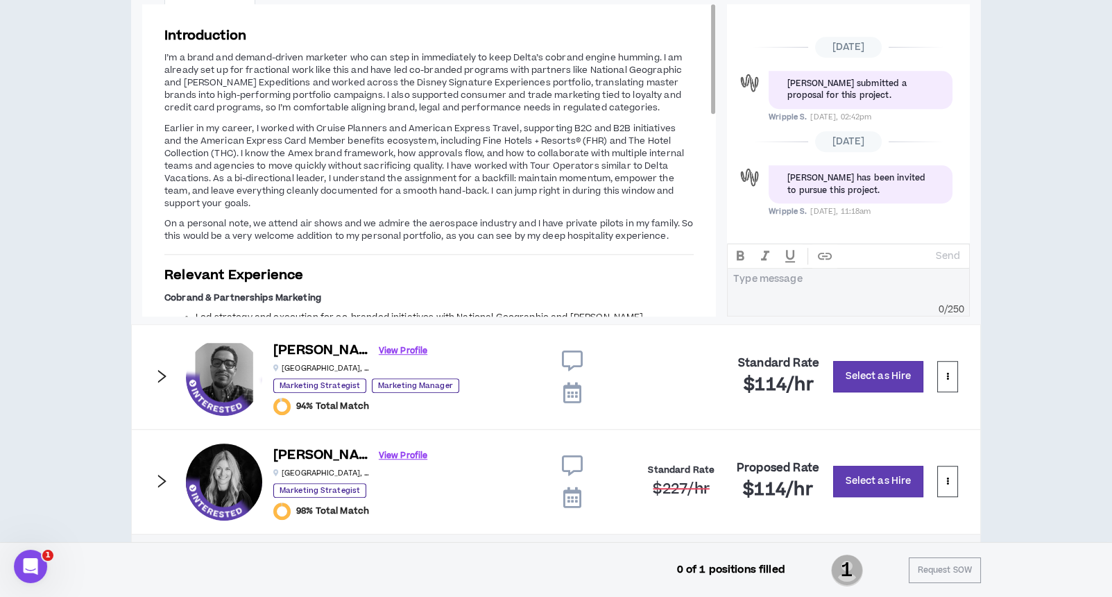
scroll to position [1722, 0]
click at [166, 369] on icon "right" at bounding box center [161, 376] width 15 height 15
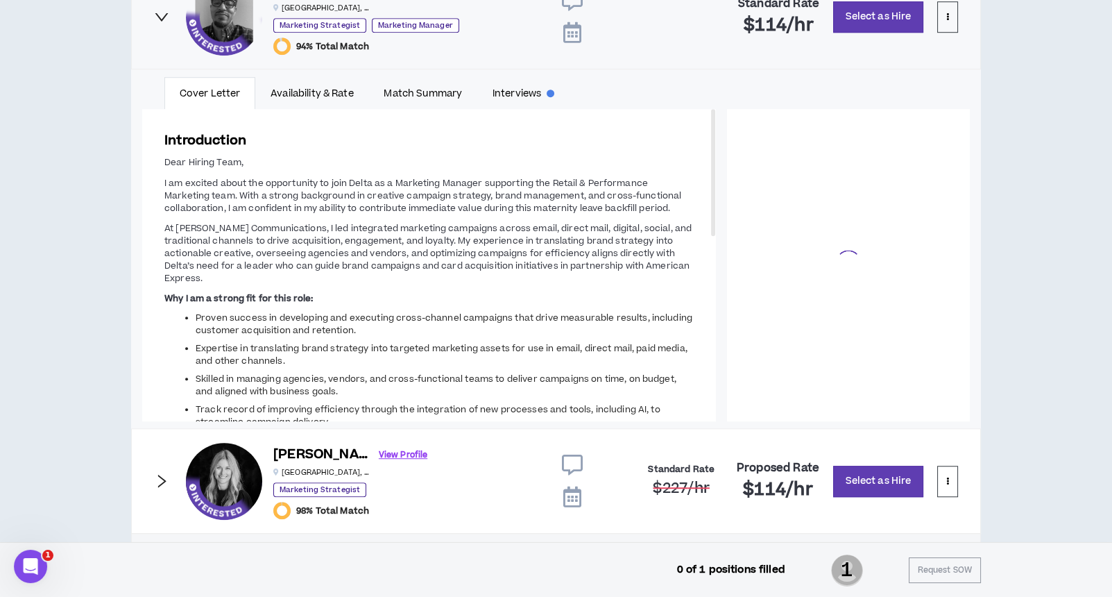
scroll to position [1721, 0]
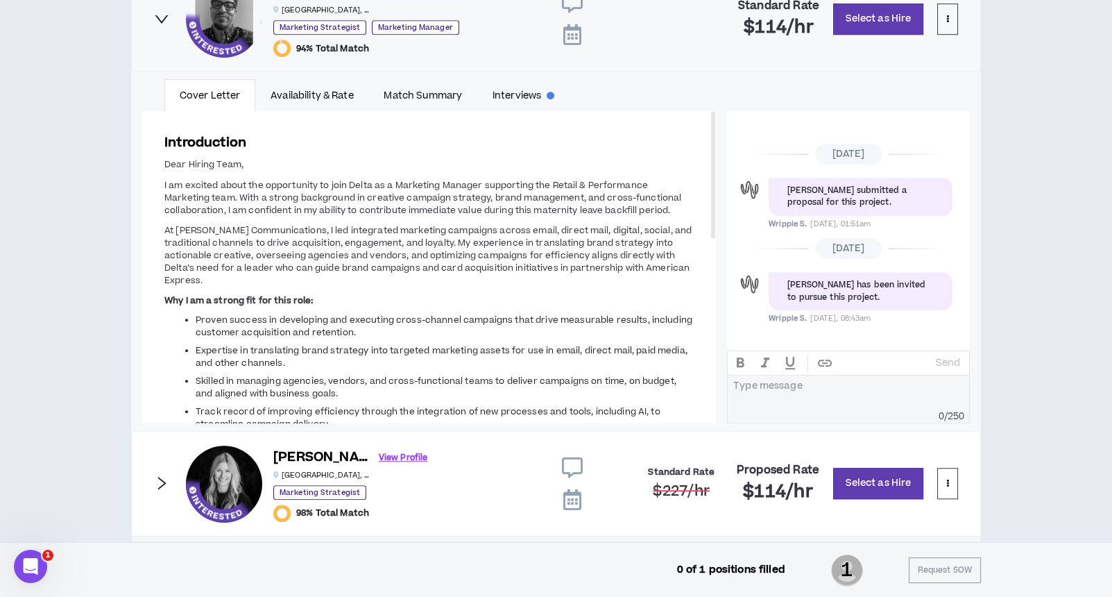
click at [159, 15] on icon "right" at bounding box center [161, 19] width 13 height 8
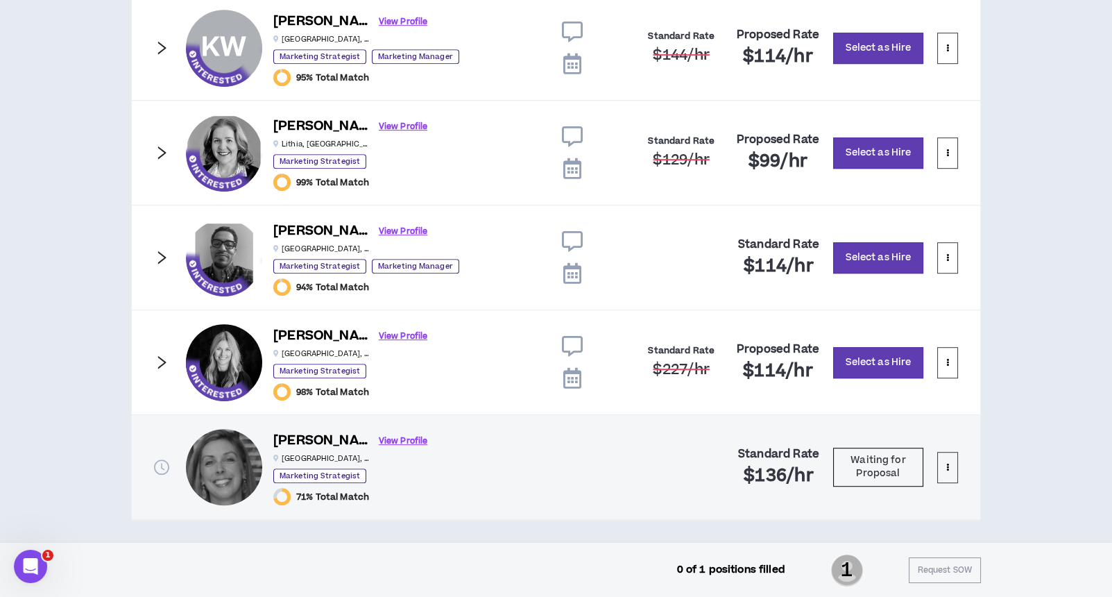
scroll to position [927, 0]
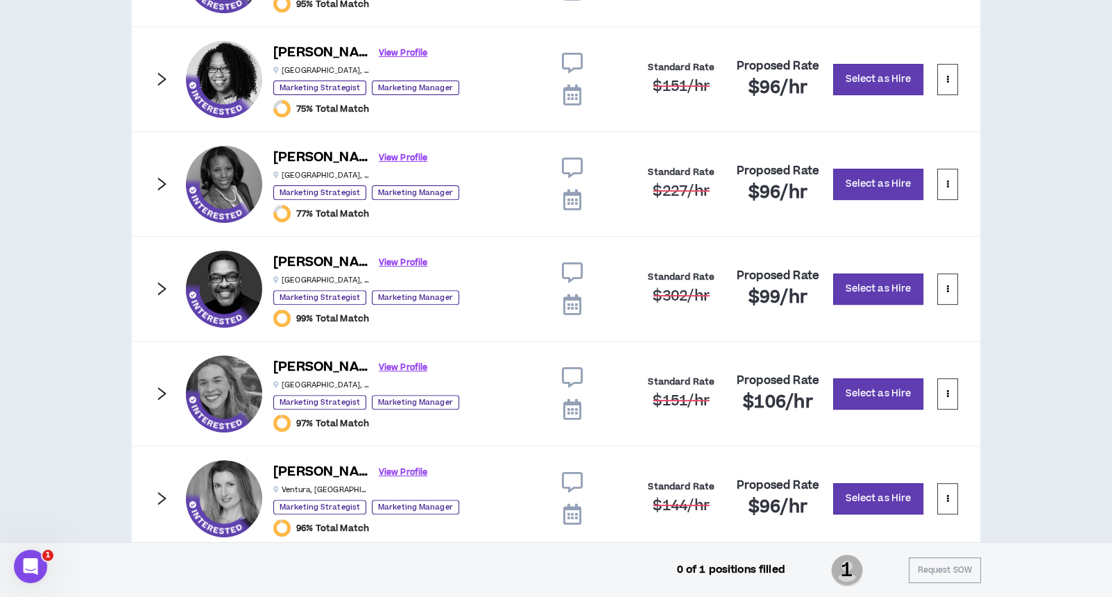
click at [157, 78] on icon "right" at bounding box center [161, 78] width 15 height 15
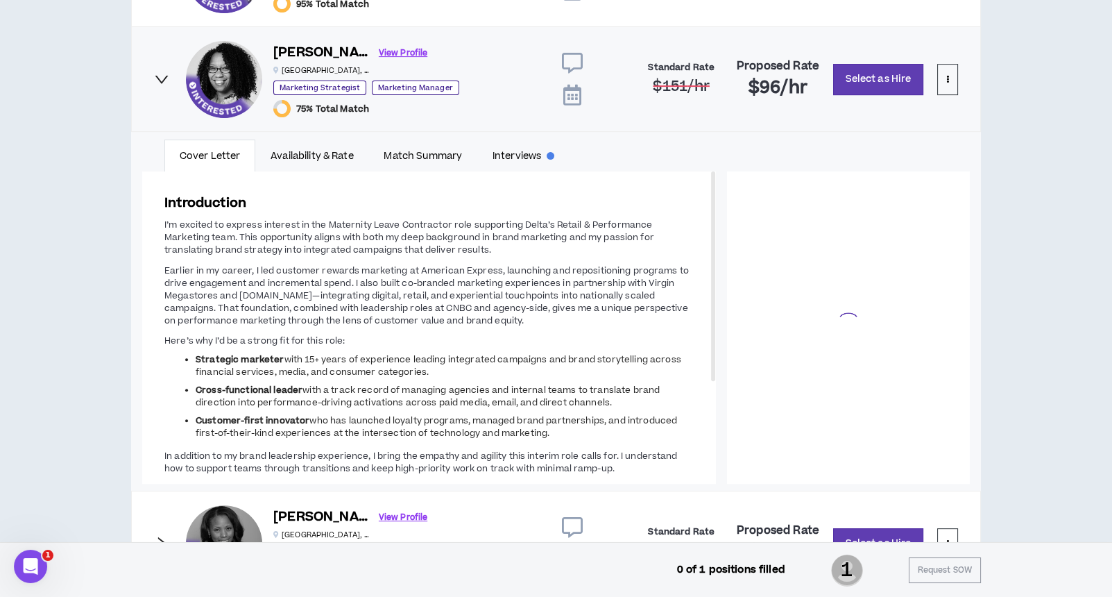
scroll to position [61, 0]
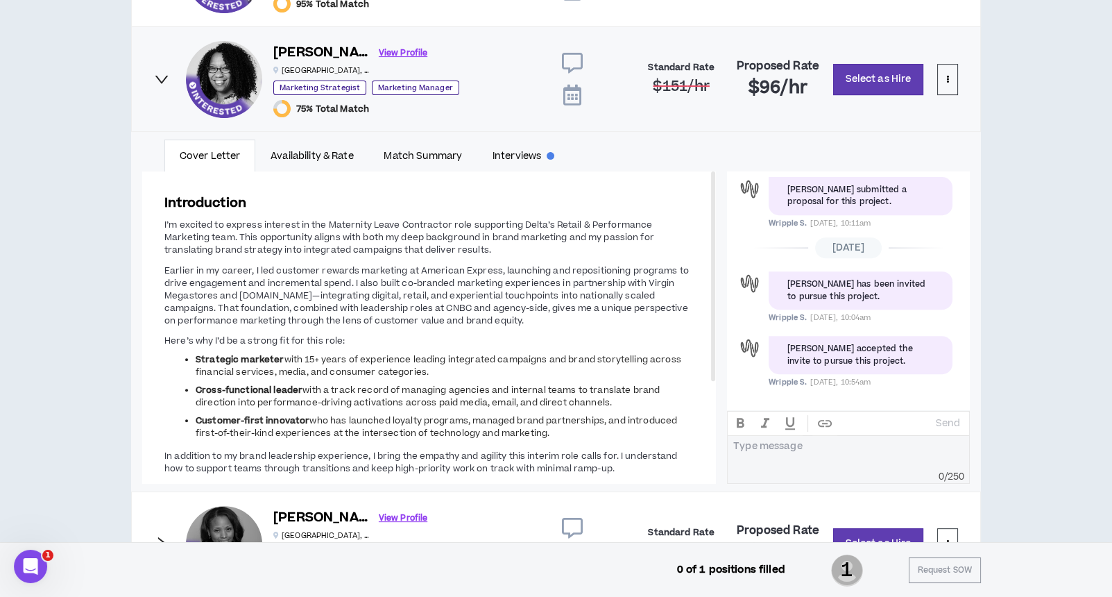
click at [169, 80] on div "[PERSON_NAME] View Profile [GEOGRAPHIC_DATA] , [GEOGRAPHIC_DATA] Marketing Stra…" at bounding box center [556, 78] width 850 height 105
click at [163, 74] on icon "right" at bounding box center [161, 78] width 15 height 15
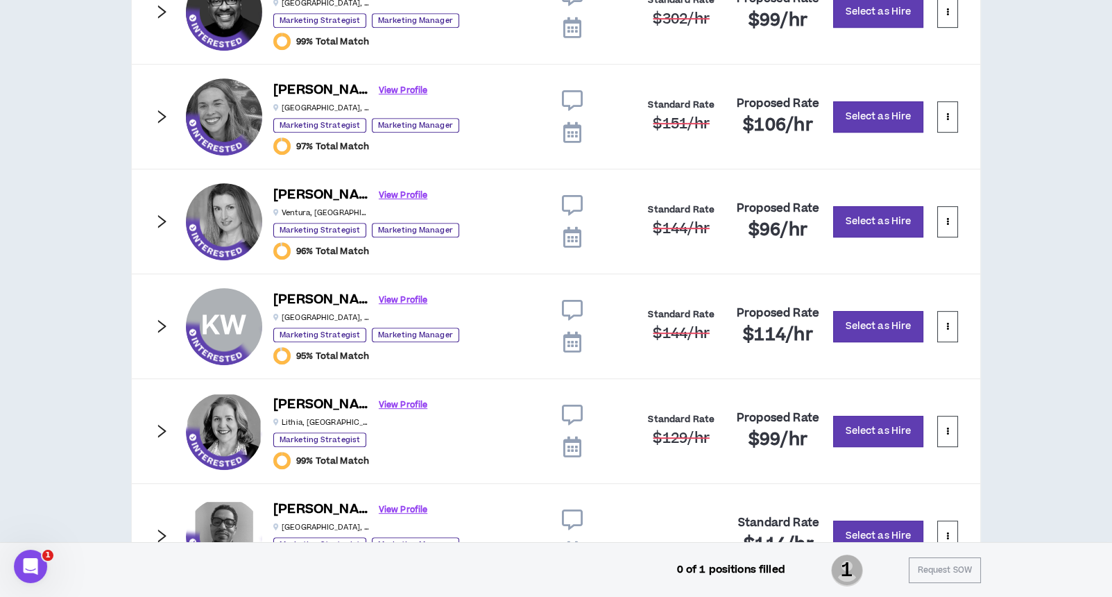
scroll to position [1482, 0]
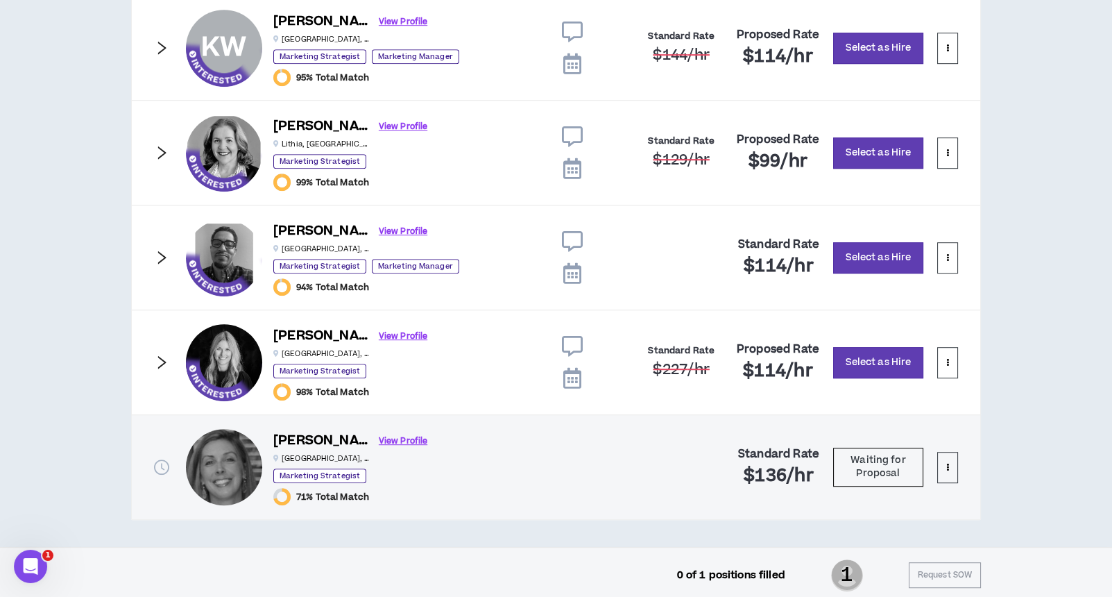
click at [165, 355] on icon "right" at bounding box center [161, 362] width 15 height 15
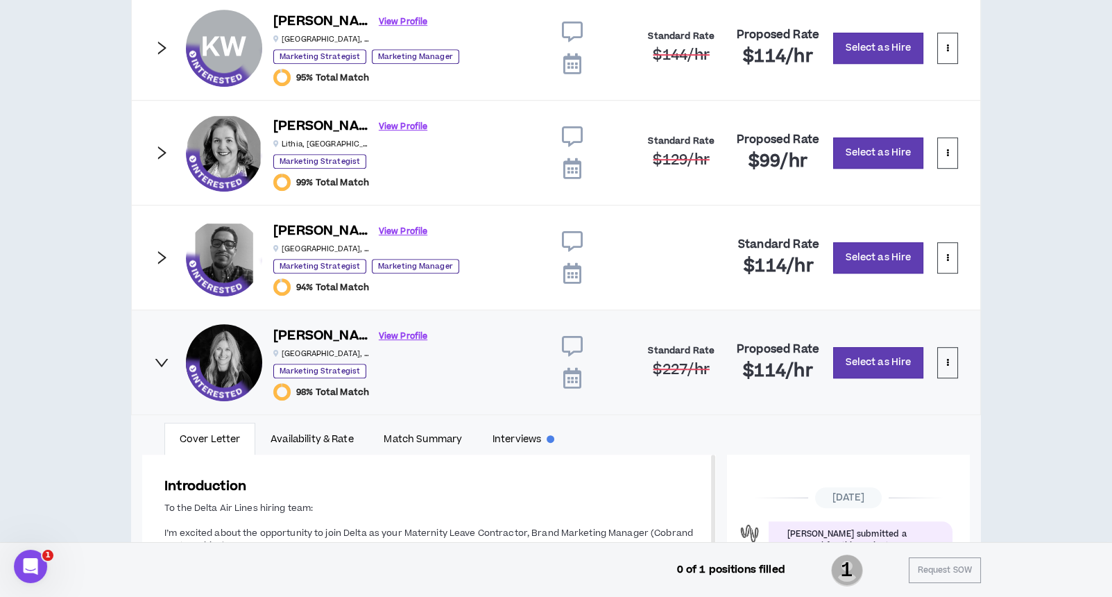
scroll to position [1842, 0]
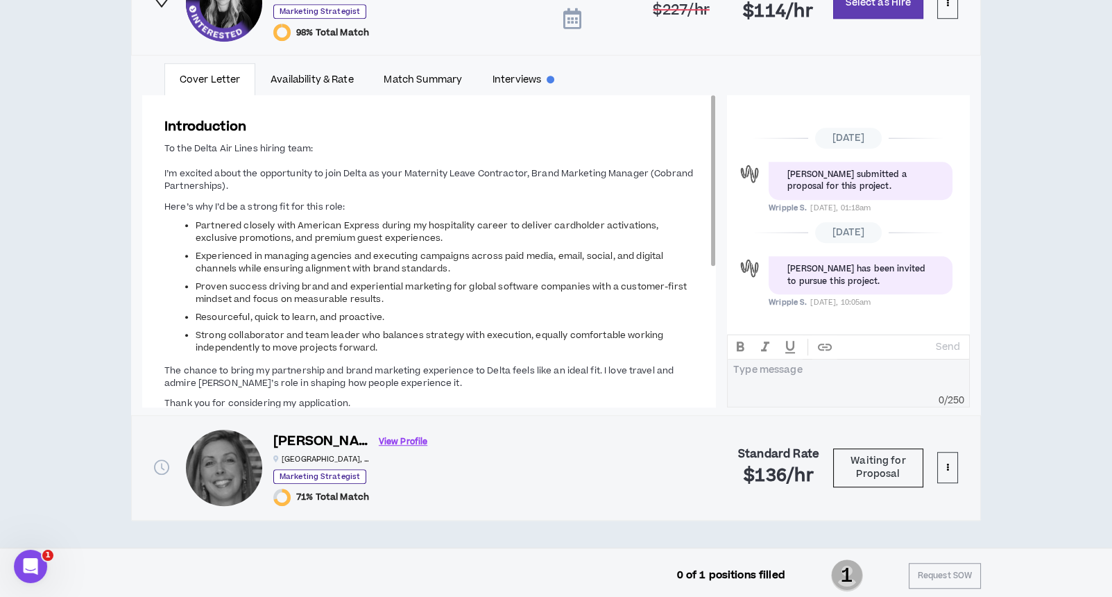
click at [402, 250] on span "Experienced in managing agencies and executing campaigns across paid media, ema…" at bounding box center [430, 262] width 468 height 25
click at [194, 219] on ul "Partnered closely with American Express during my hospitality career to deliver…" at bounding box center [429, 286] width 530 height 135
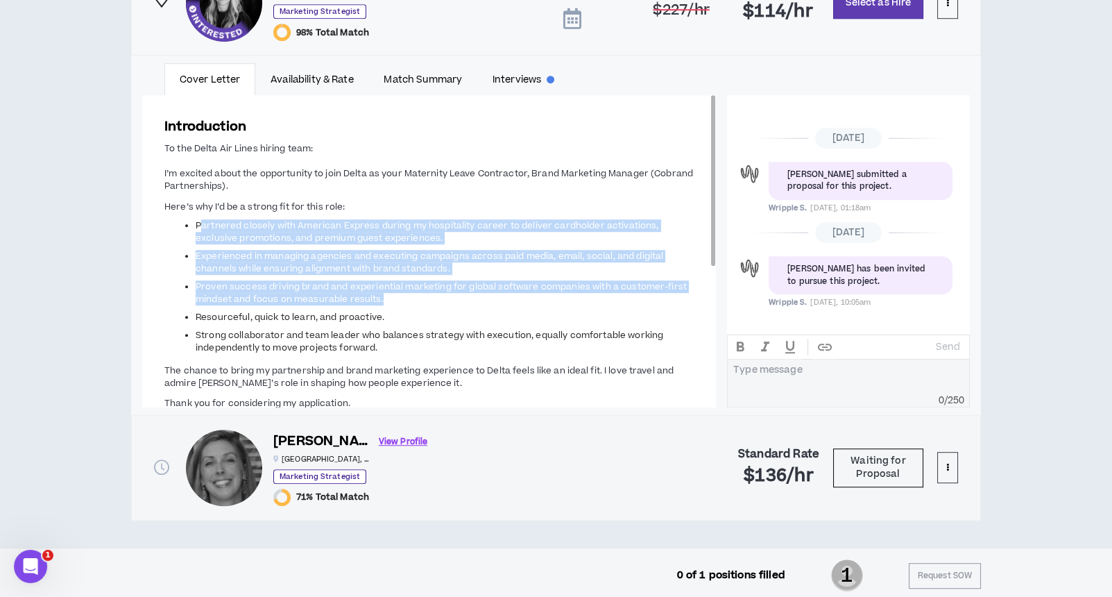
drag, startPoint x: 198, startPoint y: 218, endPoint x: 423, endPoint y: 294, distance: 237.2
click at [423, 294] on ul "Partnered closely with American Express during my hospitality career to deliver…" at bounding box center [429, 286] width 530 height 135
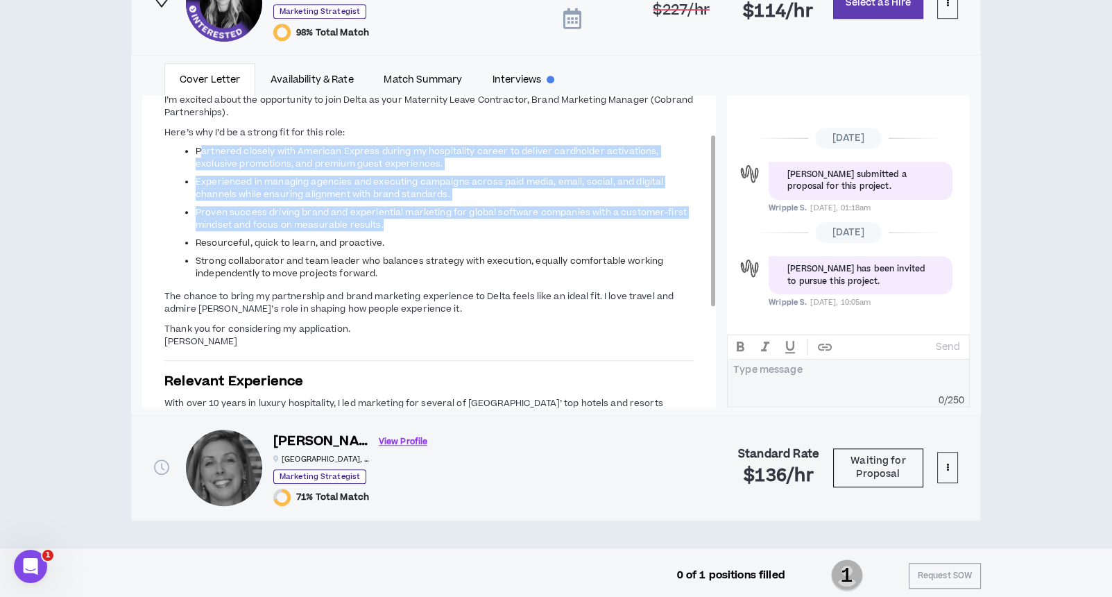
copy ul "artnered closely with American Express during my hospitality career to deliver …"
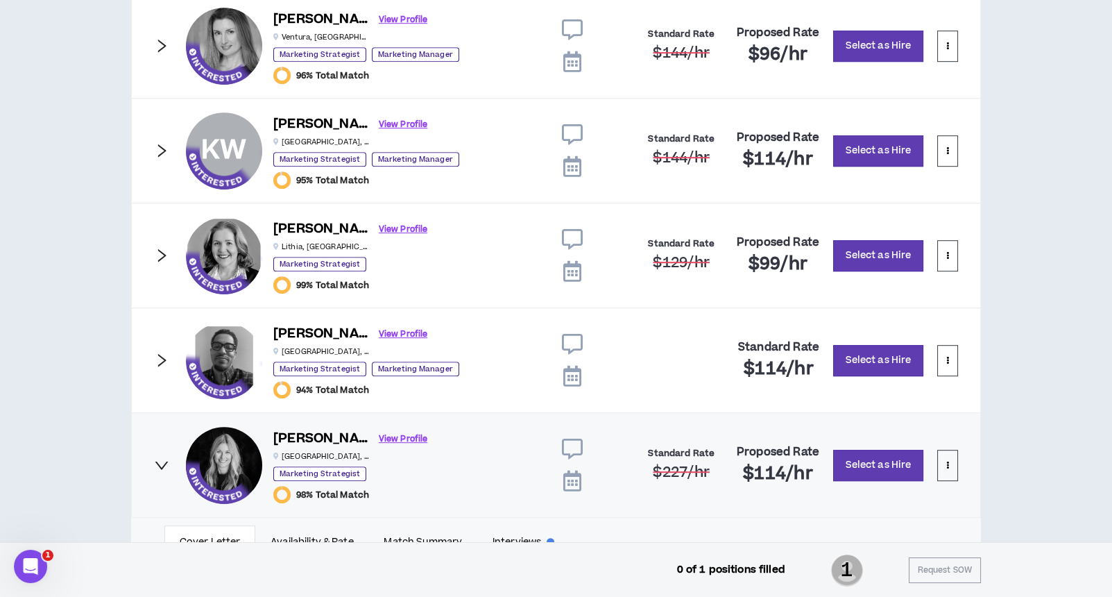
scroll to position [917, 0]
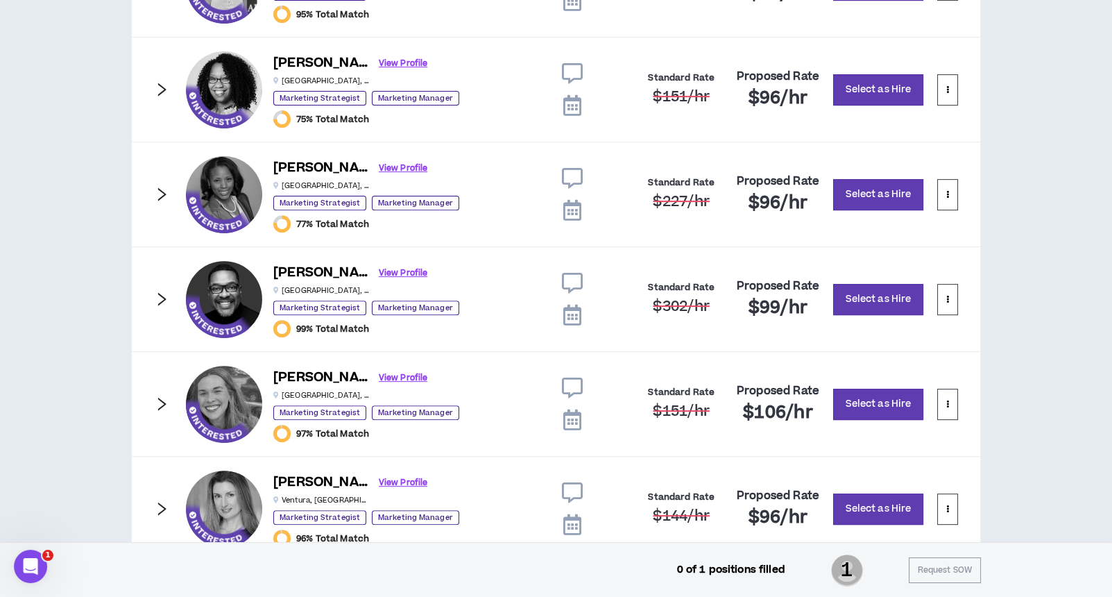
click at [160, 193] on icon "right" at bounding box center [161, 194] width 15 height 15
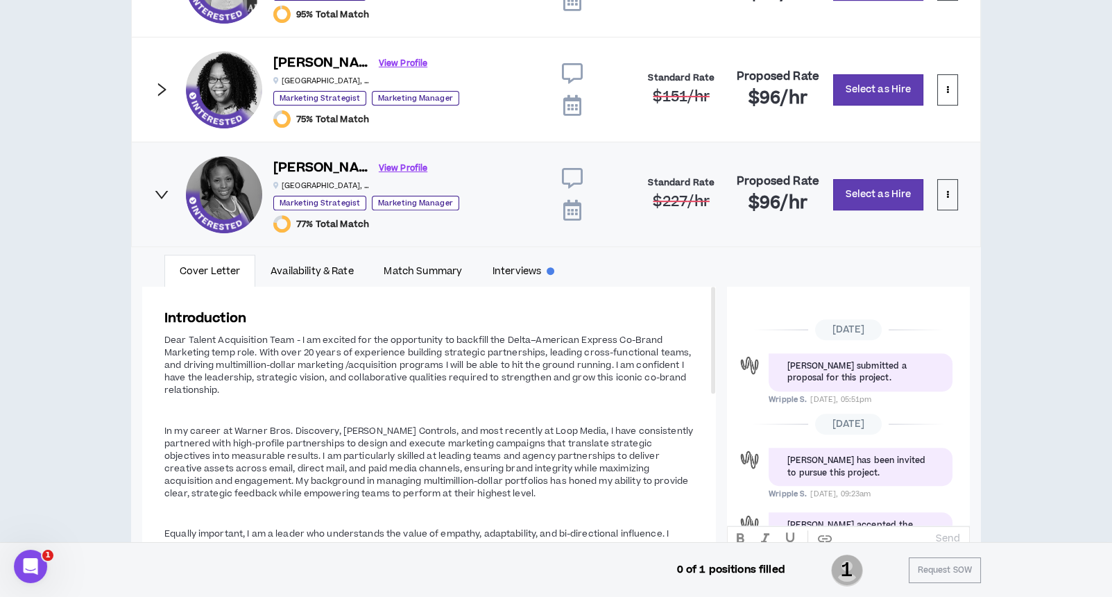
scroll to position [187, 0]
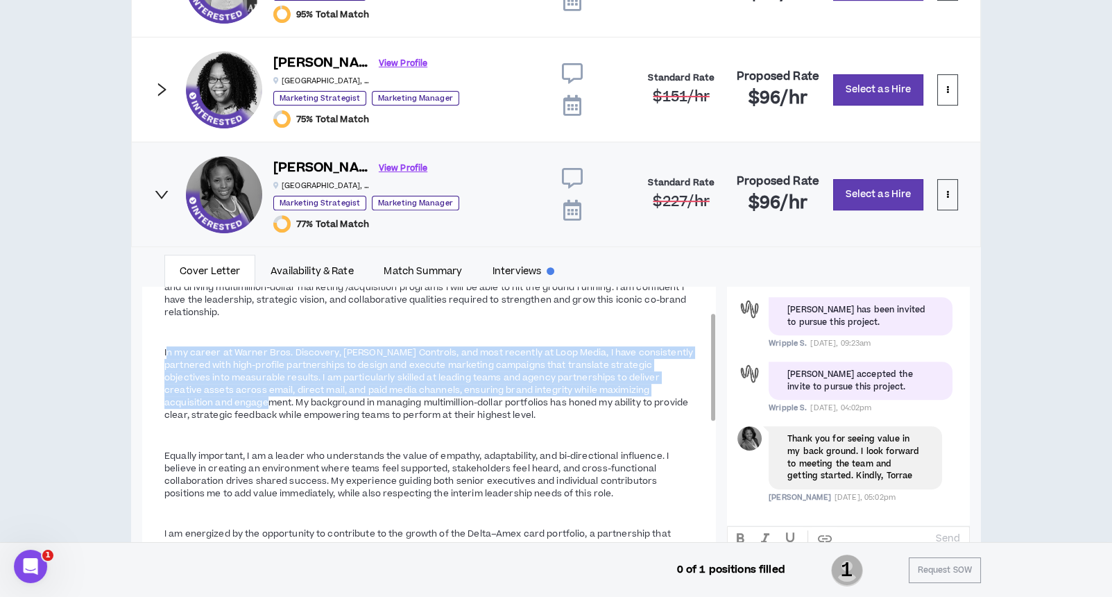
drag, startPoint x: 166, startPoint y: 345, endPoint x: 225, endPoint y: 403, distance: 82.4
click at [225, 403] on span "In my career at Warner Bros. Discovery, [PERSON_NAME] Controls, and most recent…" at bounding box center [428, 383] width 529 height 75
copy span "n my career at Warner Bros. Discovery, [PERSON_NAME] Controls, and most recentl…"
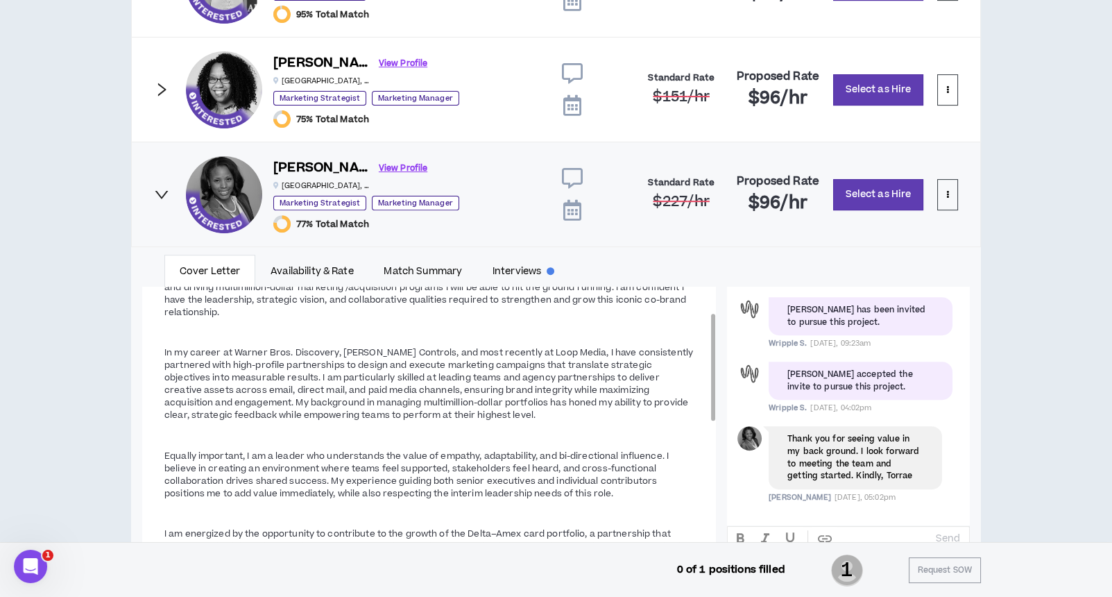
click at [291, 450] on span "Equally important, I am a leader who understands the value of empathy, adaptabi…" at bounding box center [416, 475] width 505 height 50
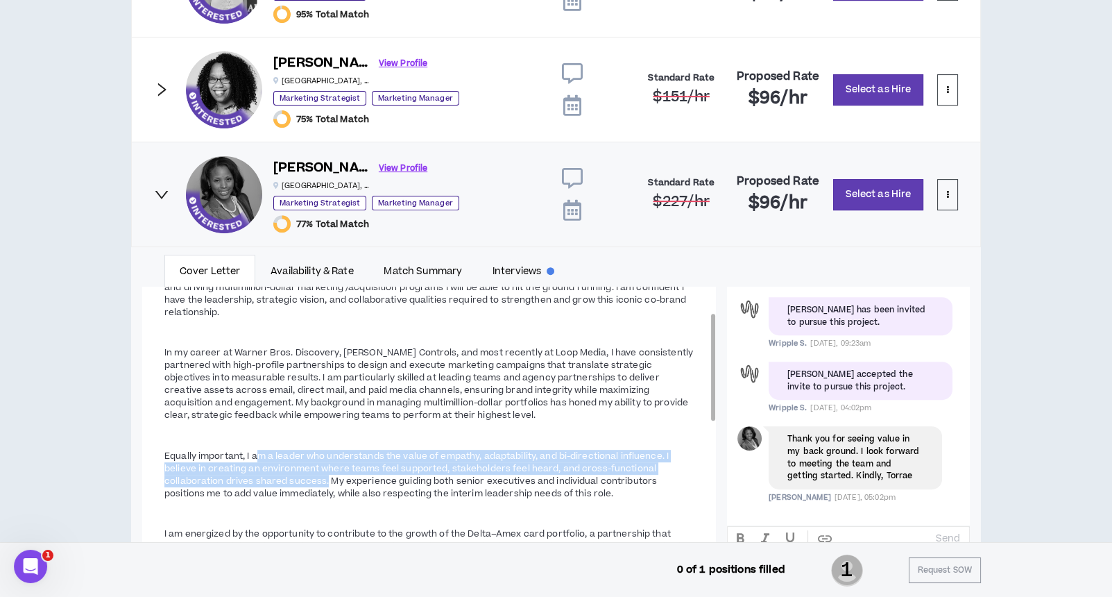
drag, startPoint x: 257, startPoint y: 450, endPoint x: 326, endPoint y: 480, distance: 75.5
click at [326, 480] on span "Equally important, I am a leader who understands the value of empathy, adaptabi…" at bounding box center [416, 475] width 505 height 50
copy span "m a leader who understands the value of empathy, adaptability, and bi-direction…"
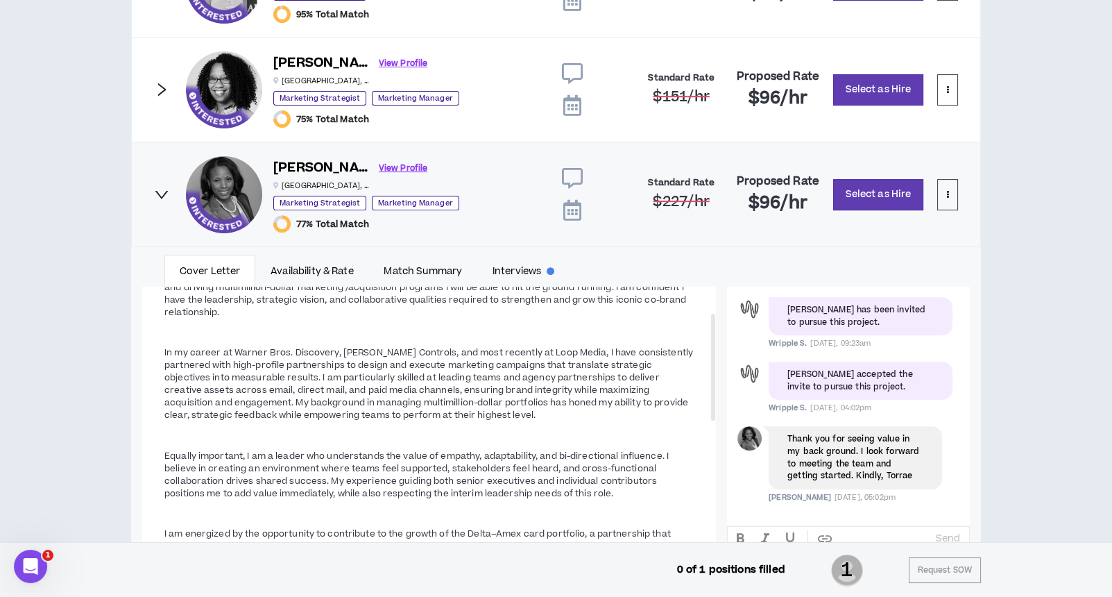
click at [160, 191] on icon "right" at bounding box center [161, 194] width 15 height 15
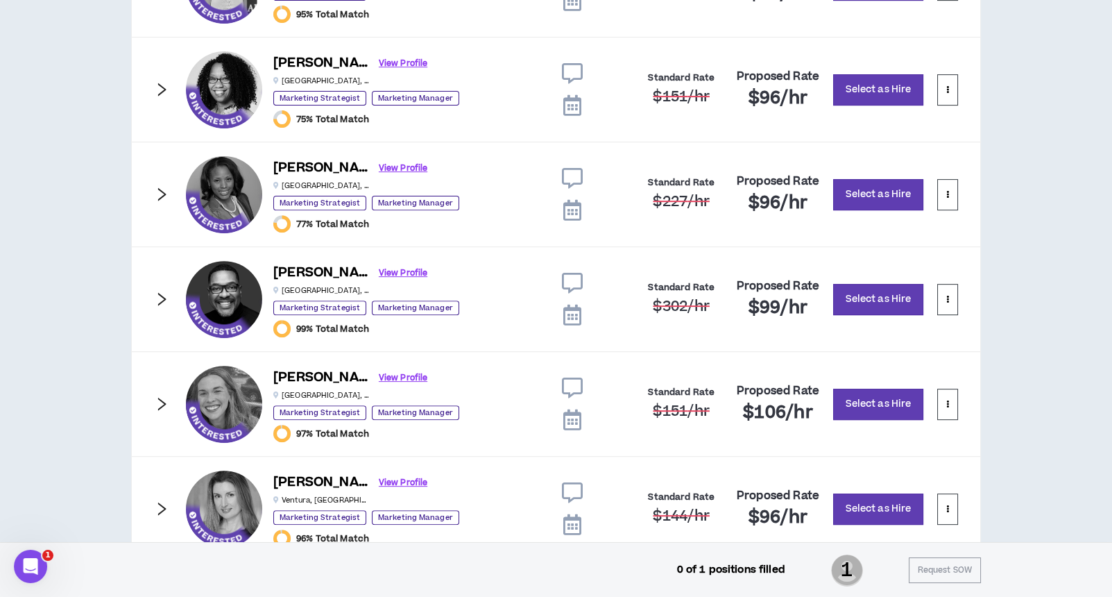
click at [162, 288] on div "[PERSON_NAME] View Profile [GEOGRAPHIC_DATA] , [GEOGRAPHIC_DATA] Marketing Stra…" at bounding box center [556, 298] width 850 height 105
click at [162, 295] on icon "right" at bounding box center [162, 298] width 8 height 13
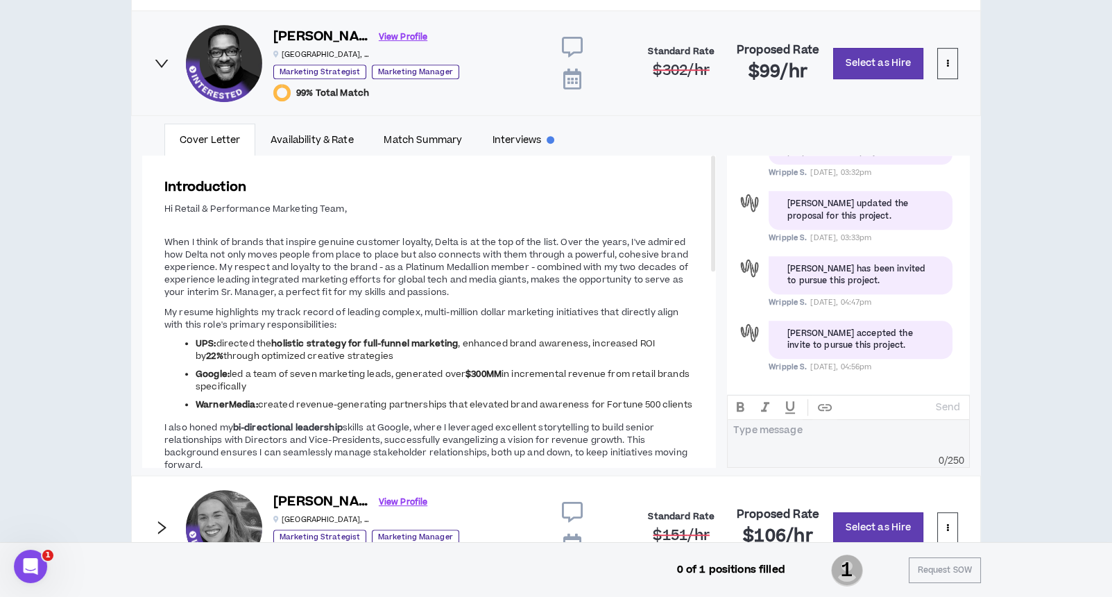
scroll to position [1287, 0]
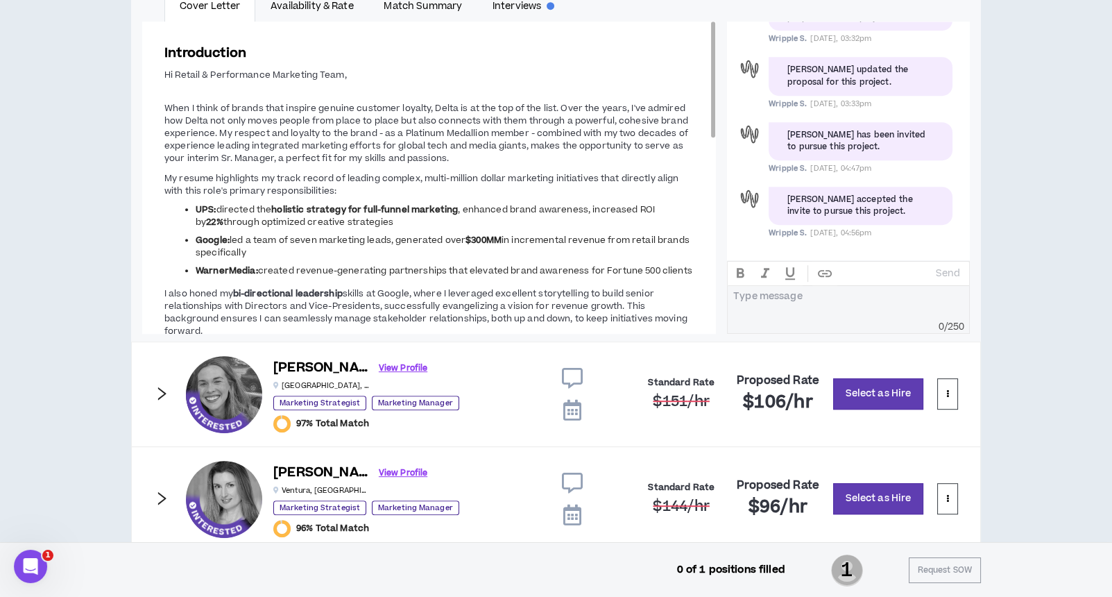
drag, startPoint x: 201, startPoint y: 202, endPoint x: 687, endPoint y: 268, distance: 490.2
click at [687, 268] on ul "UPS: directed the holistic strategy for full-funnel marketing , enhanced brand …" at bounding box center [429, 240] width 530 height 74
copy ul "PS: directed the holistic strategy for full-funnel marketing , enhanced brand a…"
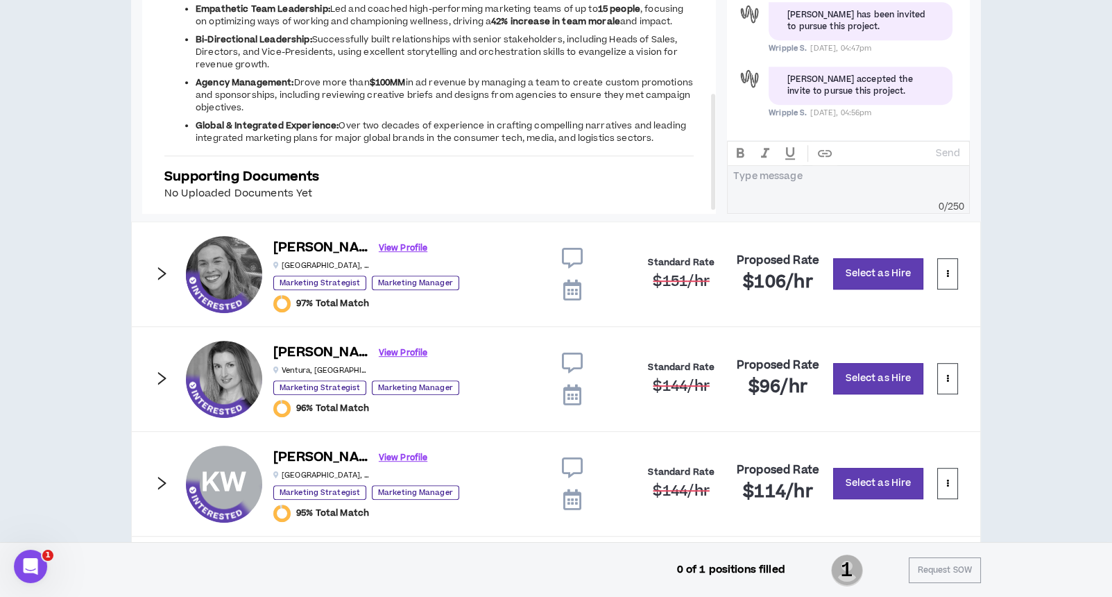
scroll to position [1472, 0]
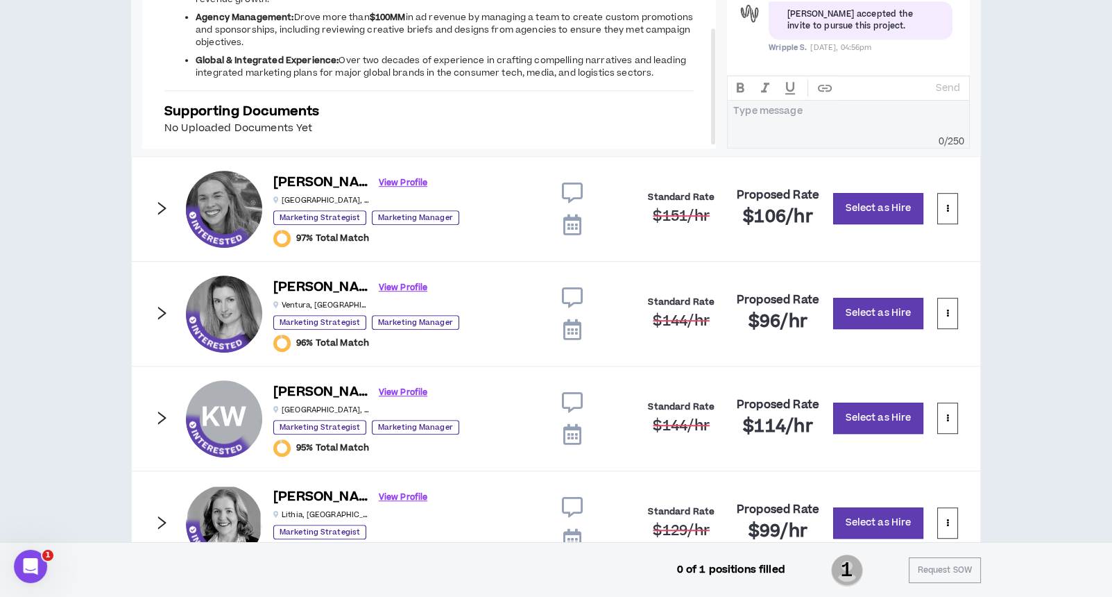
click at [160, 208] on icon "right" at bounding box center [162, 208] width 8 height 13
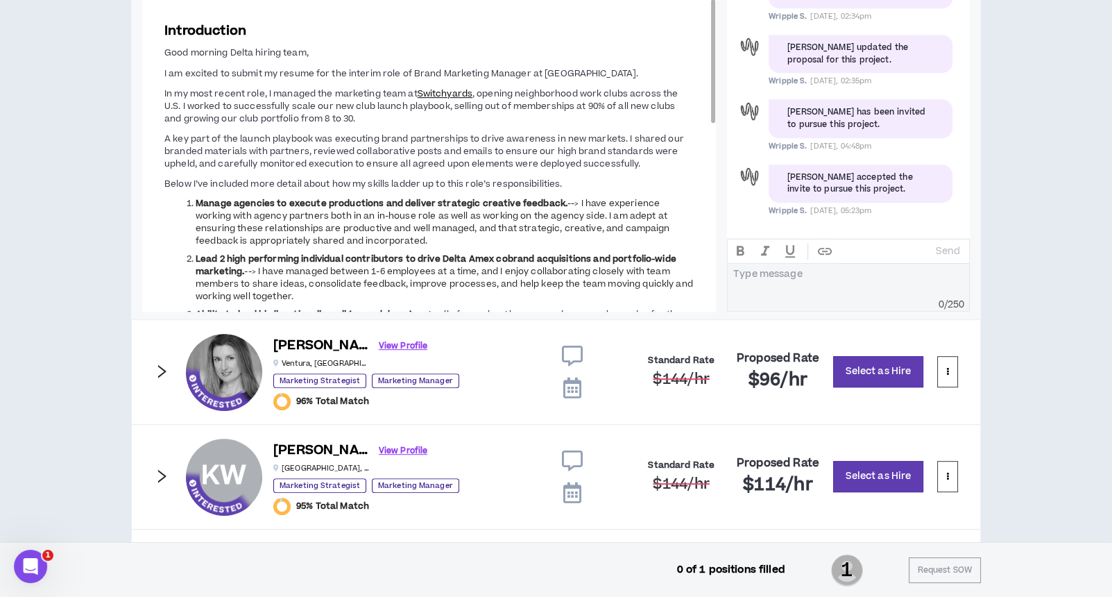
scroll to position [1410, 0]
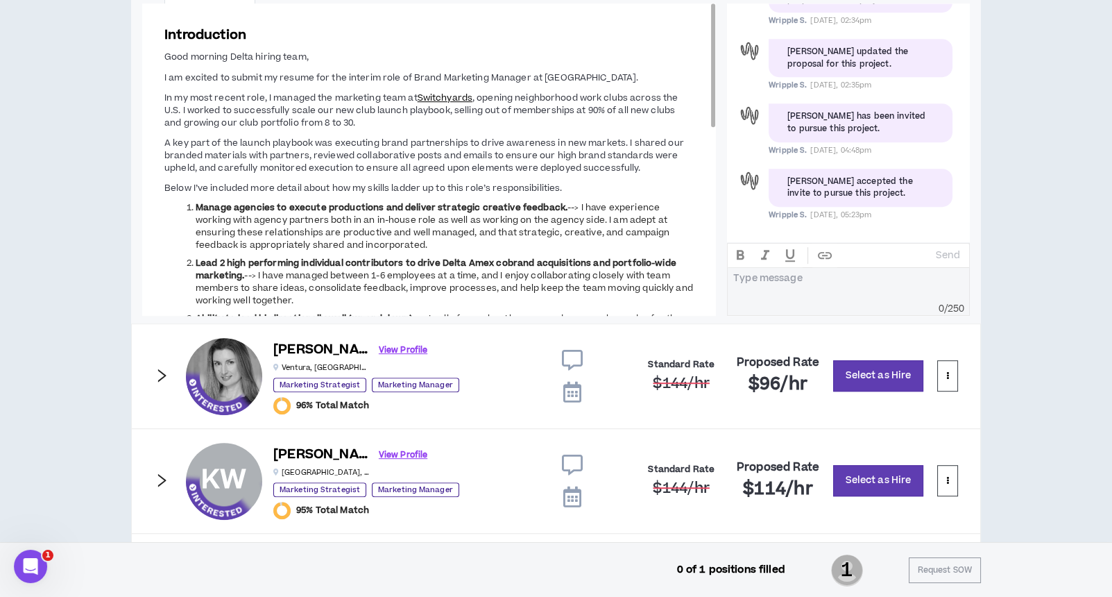
click at [185, 204] on ol "Manage agencies to execute productions and deliver strategic creative feedback.…" at bounding box center [429, 294] width 530 height 186
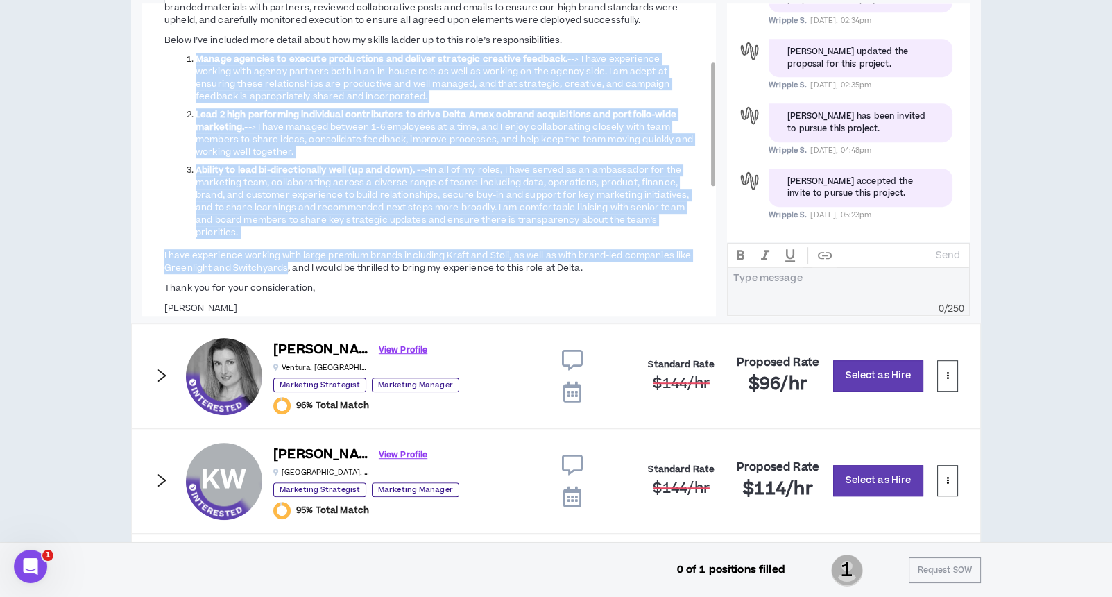
drag, startPoint x: 196, startPoint y: 201, endPoint x: 285, endPoint y: 264, distance: 108.6
click at [285, 264] on span "Good morning Delta hiring team, I am excited to submit my resume for the interi…" at bounding box center [429, 108] width 530 height 414
copy span "Manage agencies to execute productions and deliver strategic creative feedback.…"
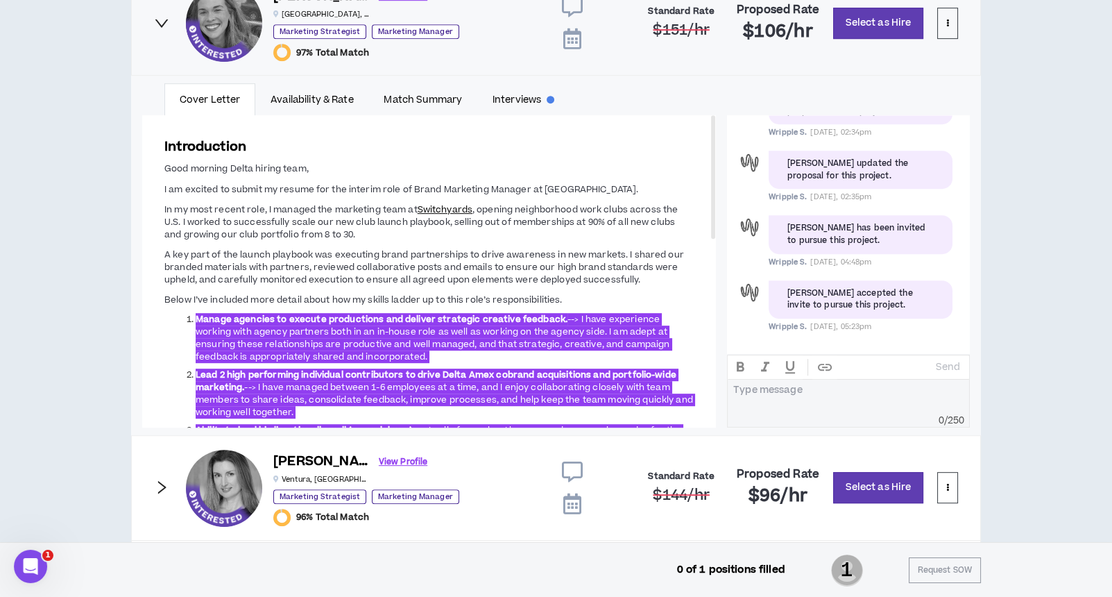
scroll to position [1224, 0]
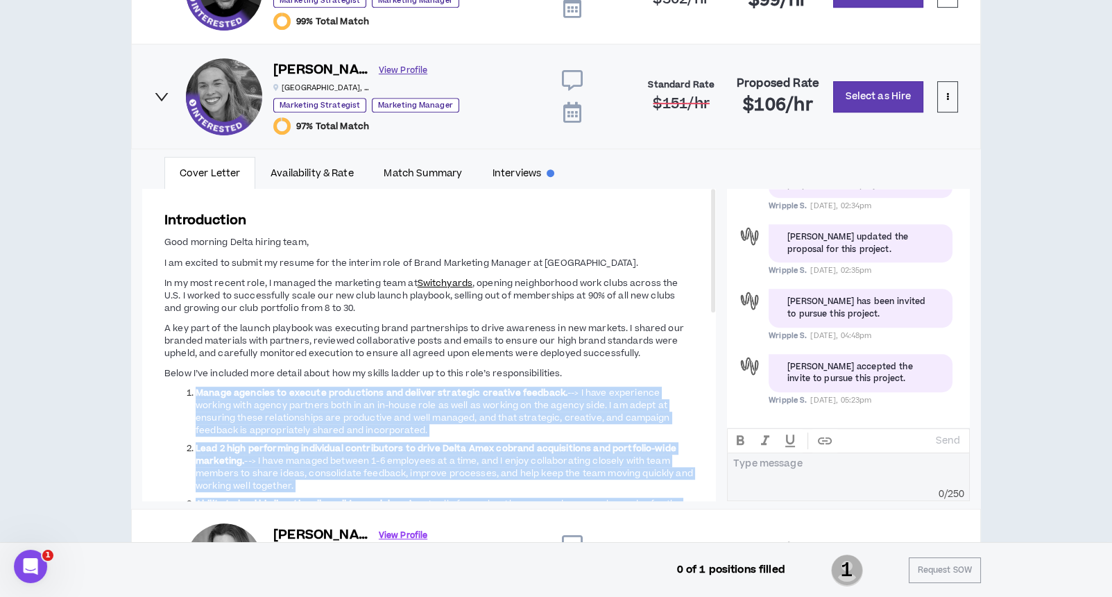
click at [379, 64] on link "View Profile" at bounding box center [403, 70] width 49 height 24
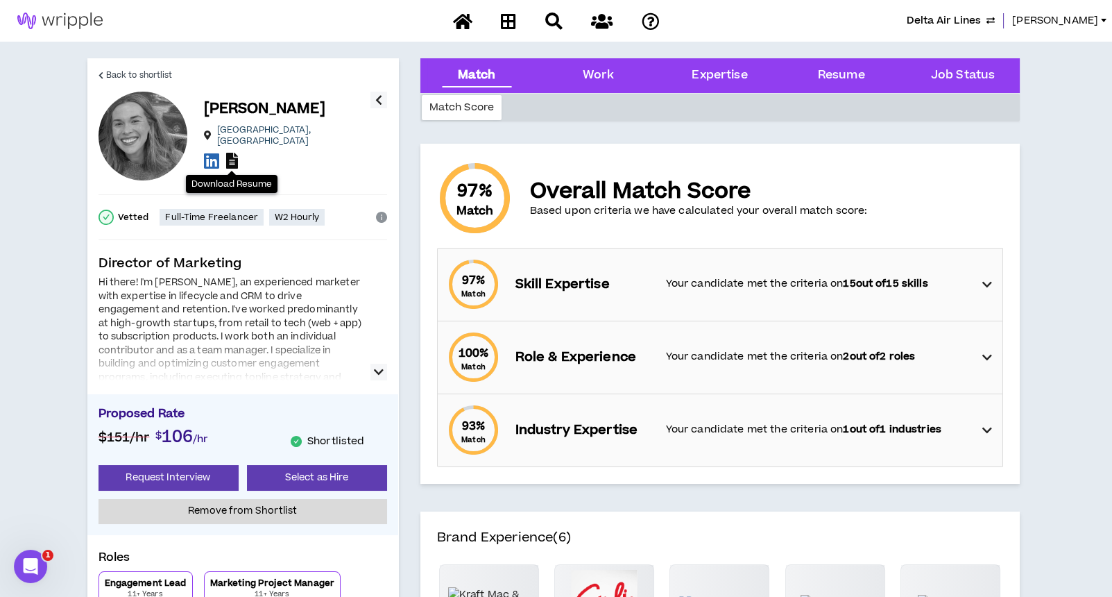
click at [231, 158] on icon at bounding box center [232, 161] width 12 height 16
click at [135, 75] on span "Back to shortlist" at bounding box center [139, 75] width 67 height 13
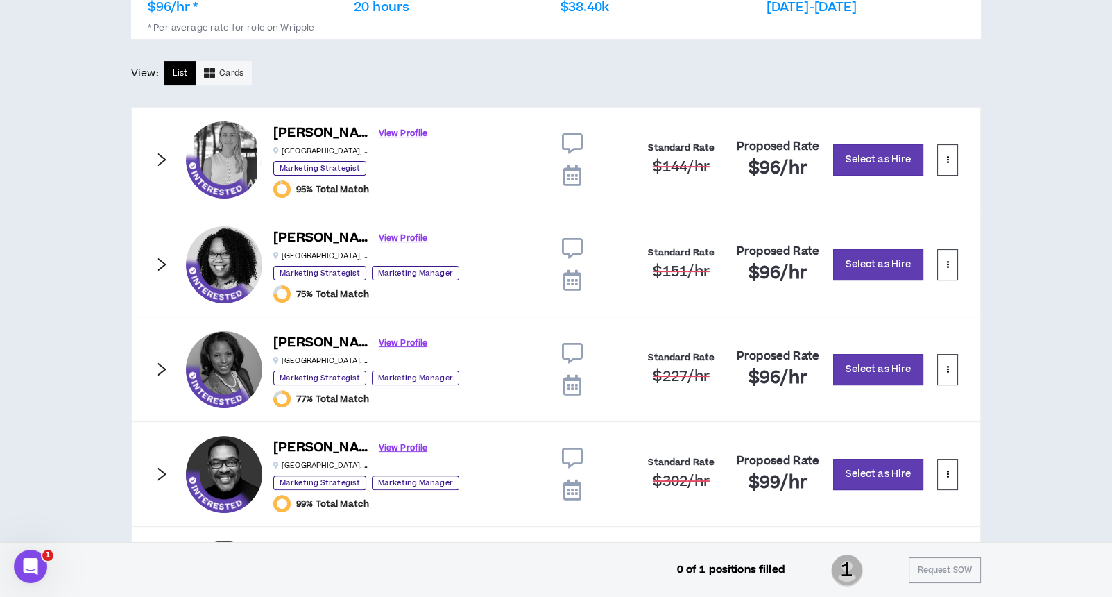
scroll to position [1112, 0]
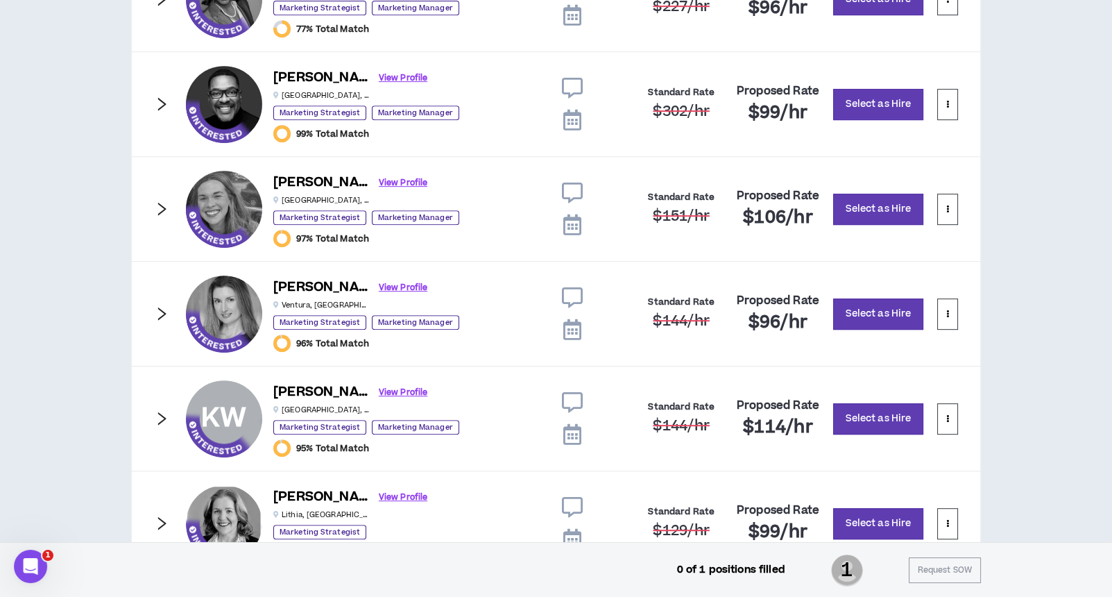
click at [162, 310] on icon "right" at bounding box center [161, 313] width 15 height 15
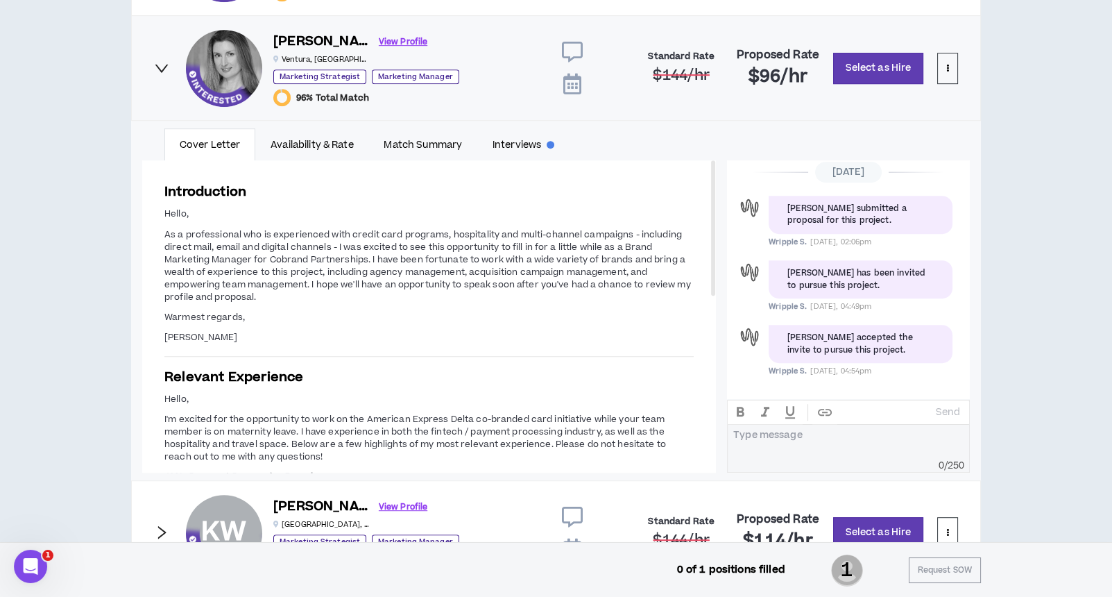
scroll to position [1390, 0]
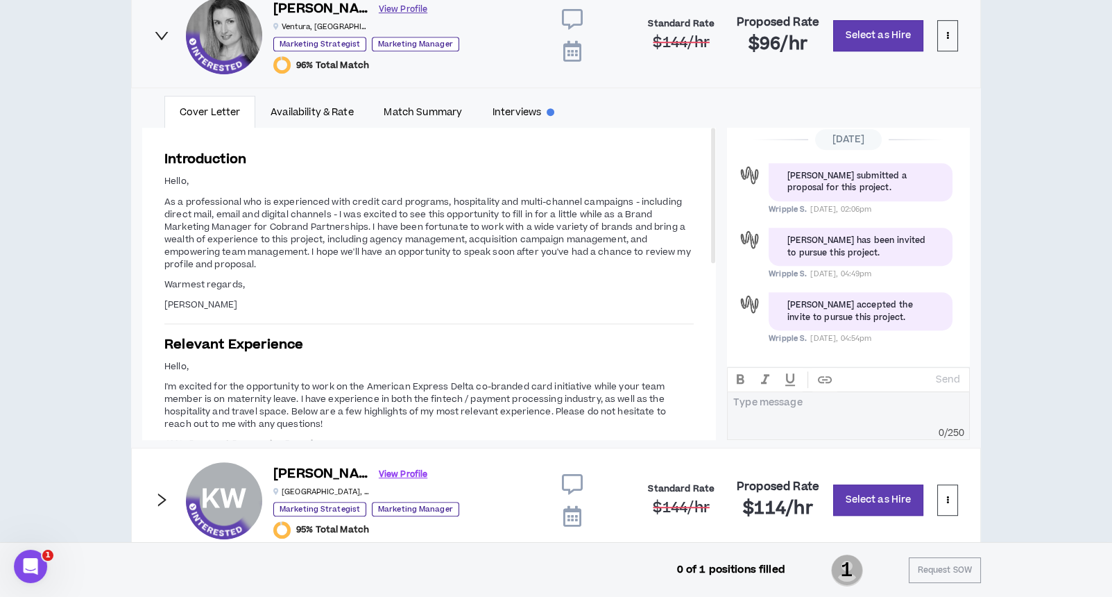
click at [379, 4] on link "View Profile" at bounding box center [403, 9] width 49 height 24
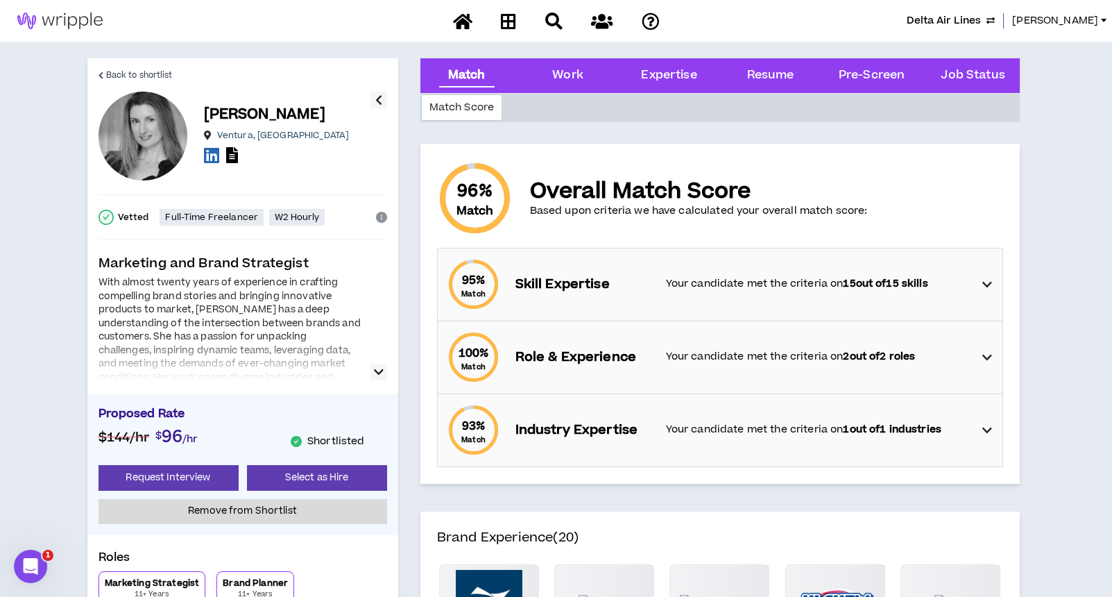
click at [378, 369] on icon "button" at bounding box center [379, 372] width 10 height 17
click at [235, 158] on icon at bounding box center [232, 155] width 12 height 16
